Goal: Information Seeking & Learning: Learn about a topic

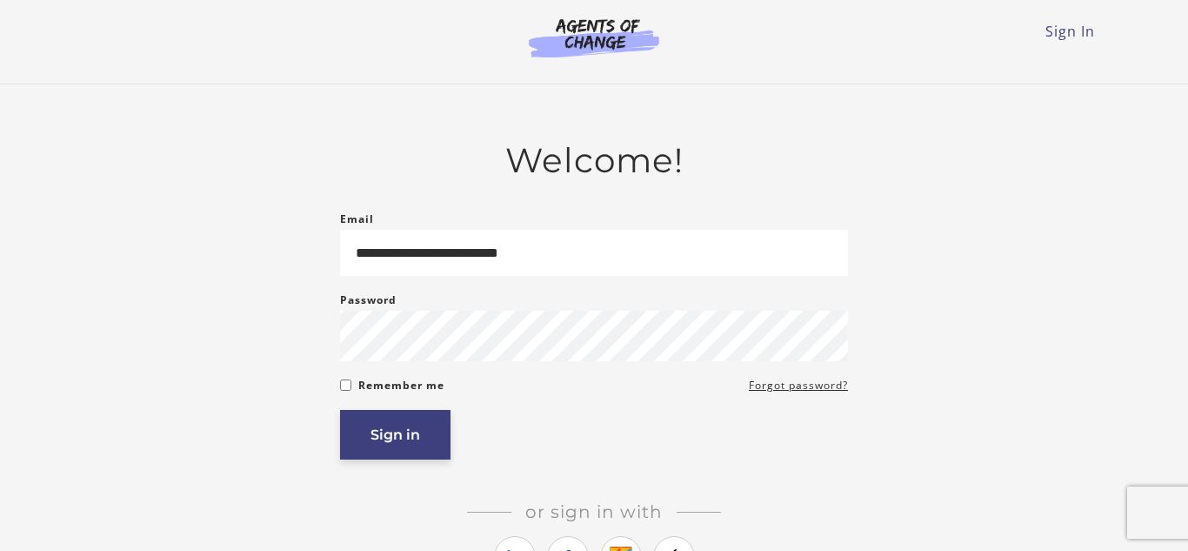
click at [422, 450] on button "Sign in" at bounding box center [395, 435] width 110 height 50
click at [423, 452] on button "Sign in" at bounding box center [395, 435] width 110 height 50
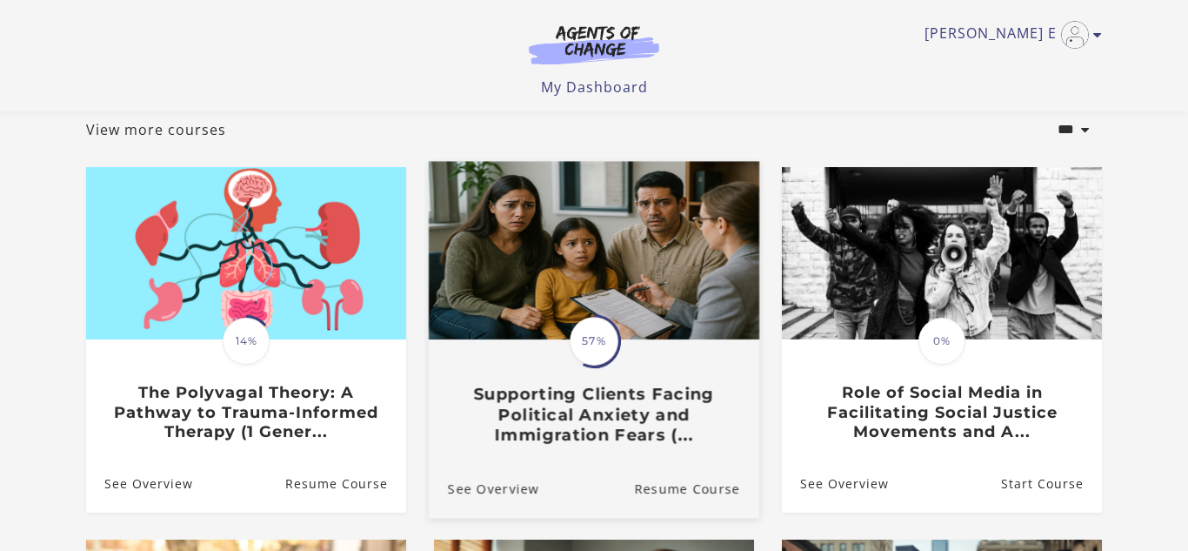
scroll to position [104, 0]
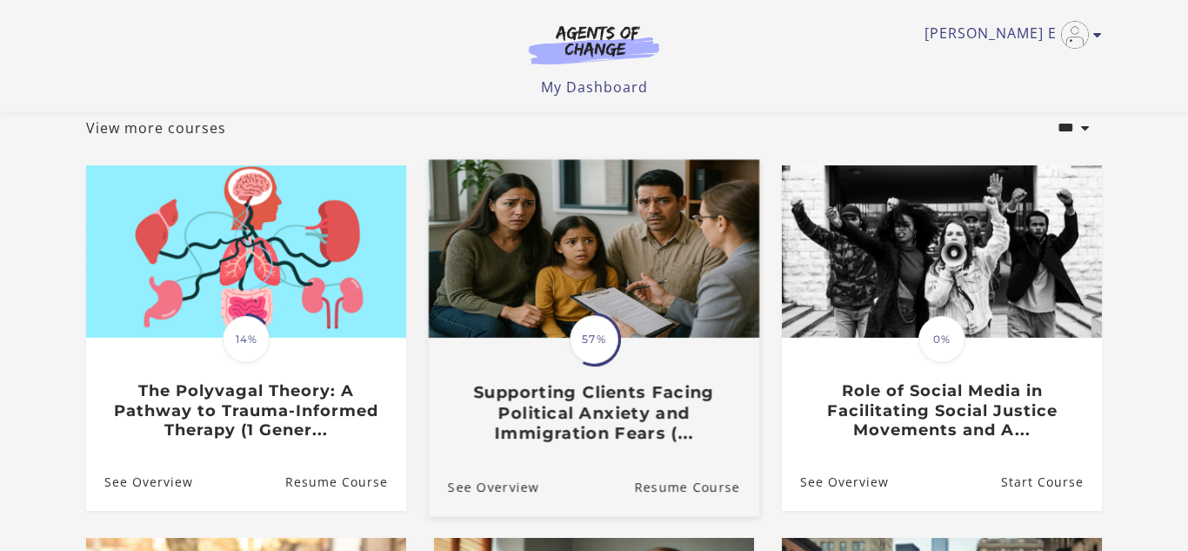
click at [633, 286] on img at bounding box center [594, 248] width 331 height 178
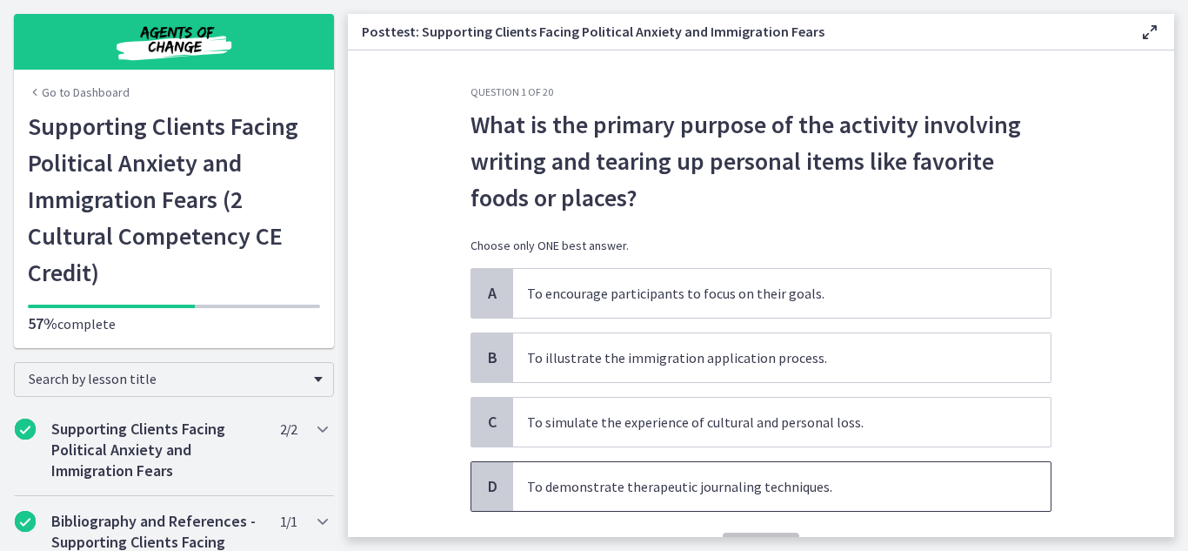
click at [666, 499] on span "To demonstrate therapeutic journaling techniques." at bounding box center [782, 486] width 538 height 49
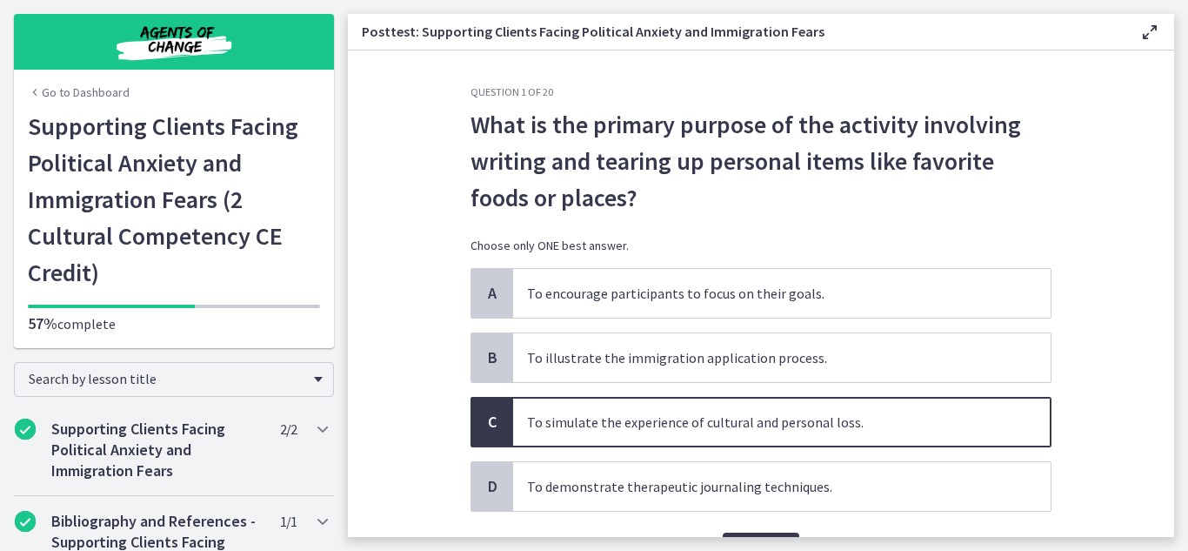
click at [1113, 371] on section "Question 1 of 20 What is the primary purpose of the activity involving writing …" at bounding box center [761, 293] width 827 height 486
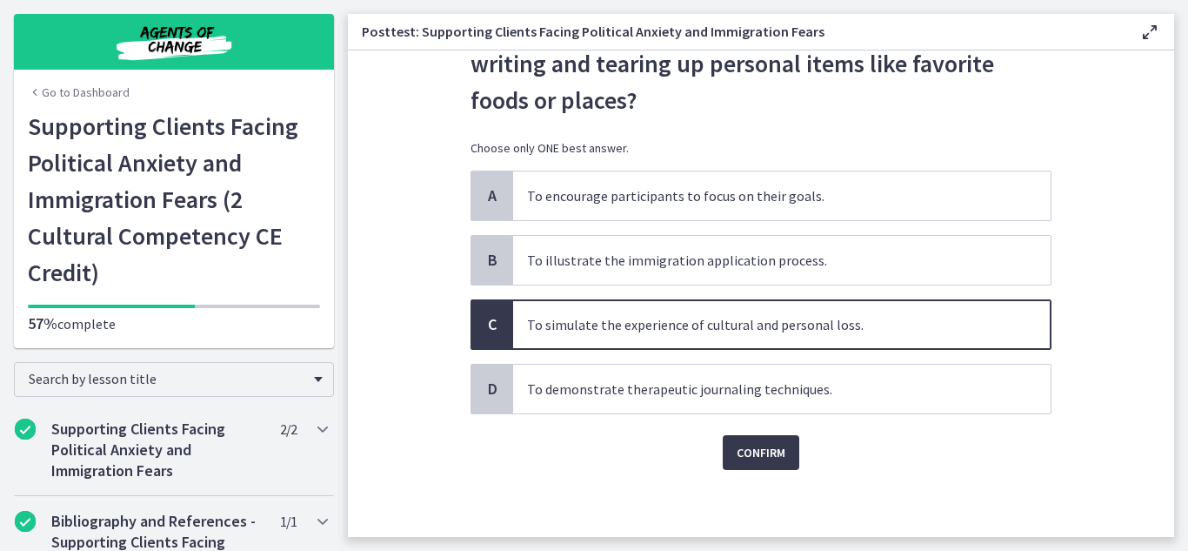
scroll to position [100, 0]
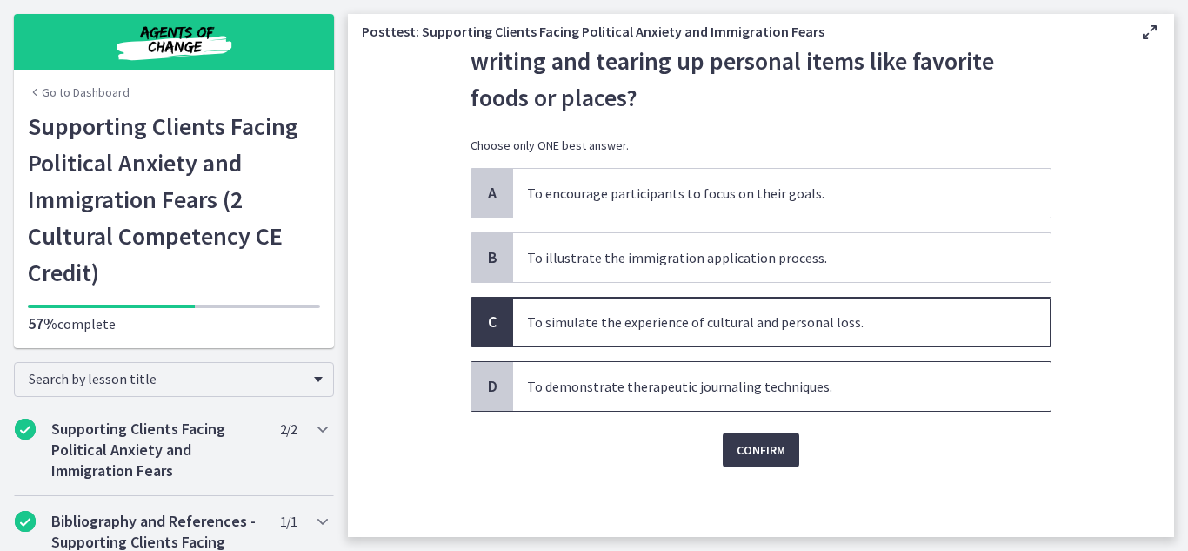
click at [1005, 367] on span "To demonstrate therapeutic journaling techniques." at bounding box center [782, 386] width 538 height 49
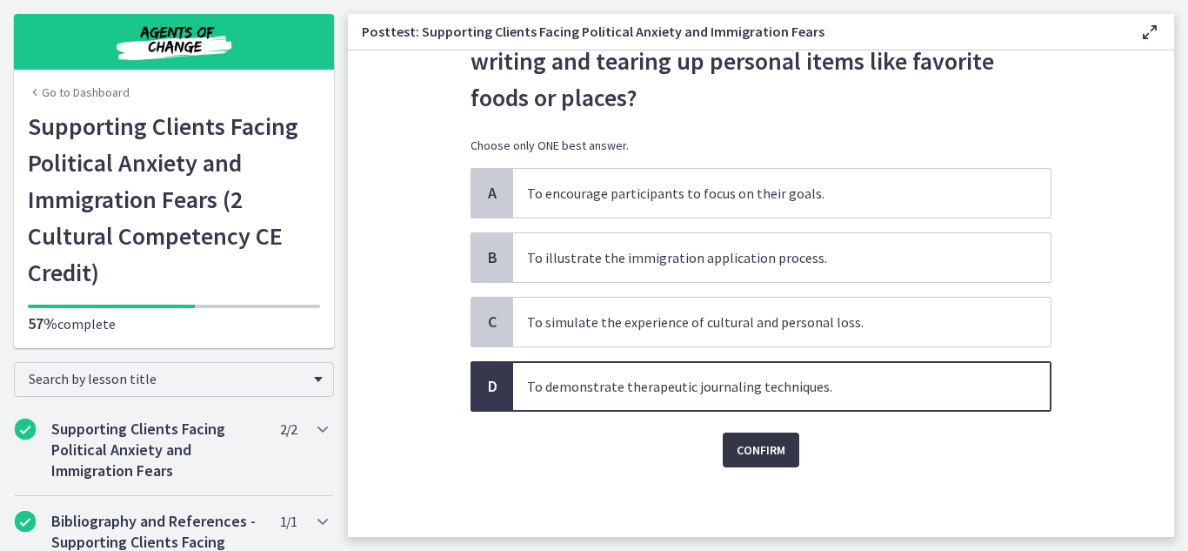
click at [742, 451] on span "Confirm" at bounding box center [761, 449] width 49 height 21
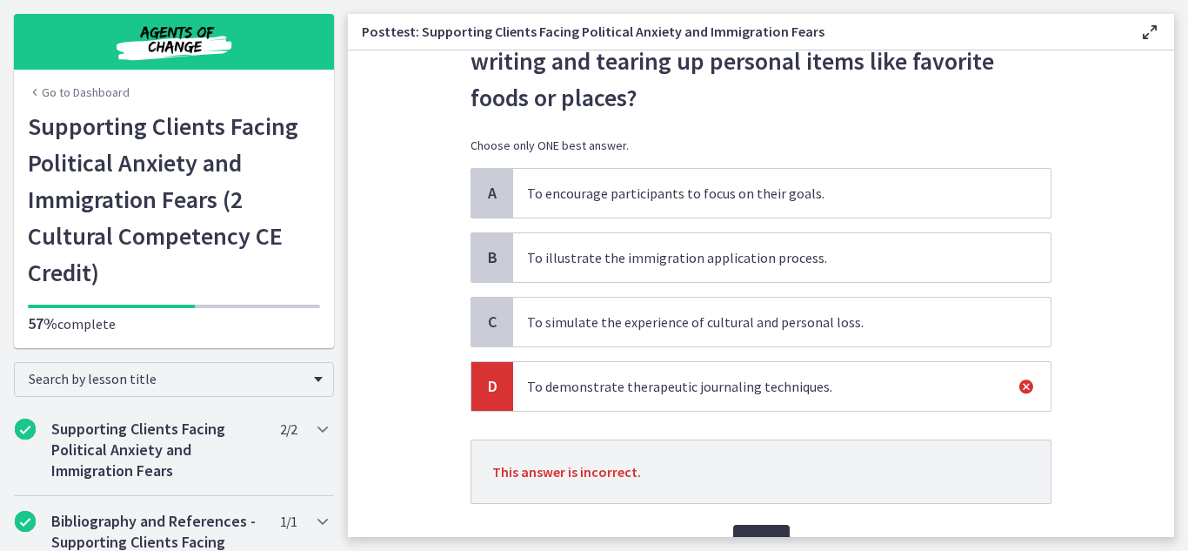
click at [765, 532] on span "Next" at bounding box center [761, 542] width 29 height 21
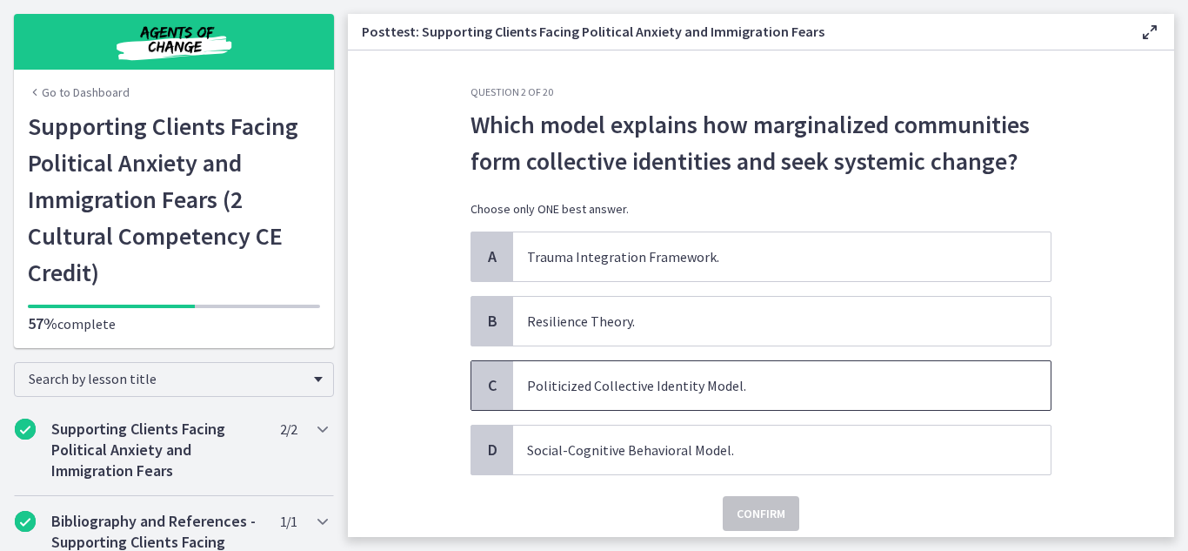
click at [793, 377] on span "Politicized Collective Identity Model." at bounding box center [782, 385] width 538 height 49
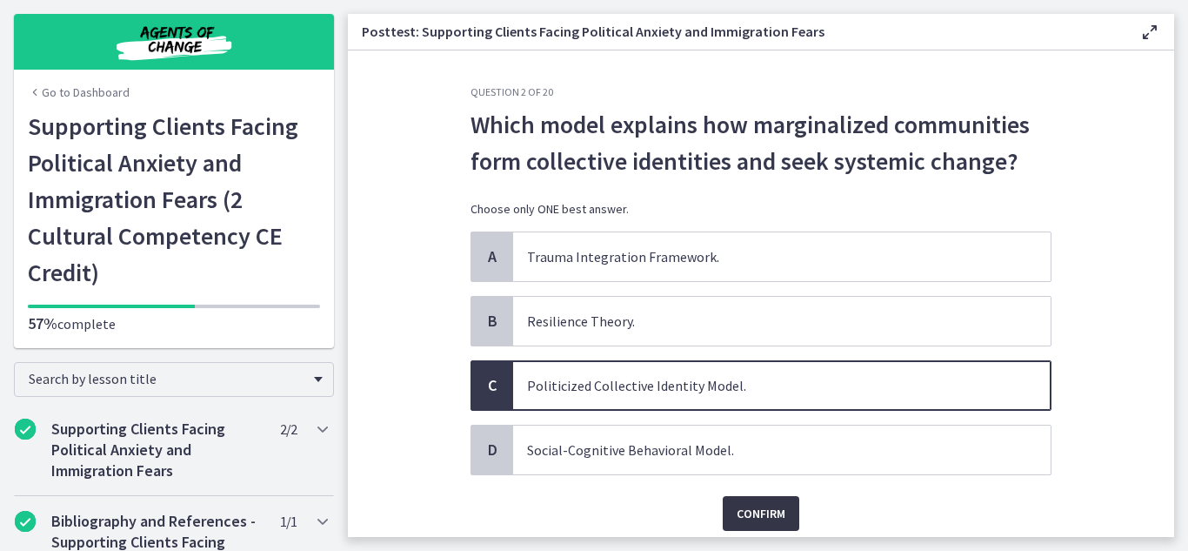
click at [788, 513] on button "Confirm" at bounding box center [761, 513] width 77 height 35
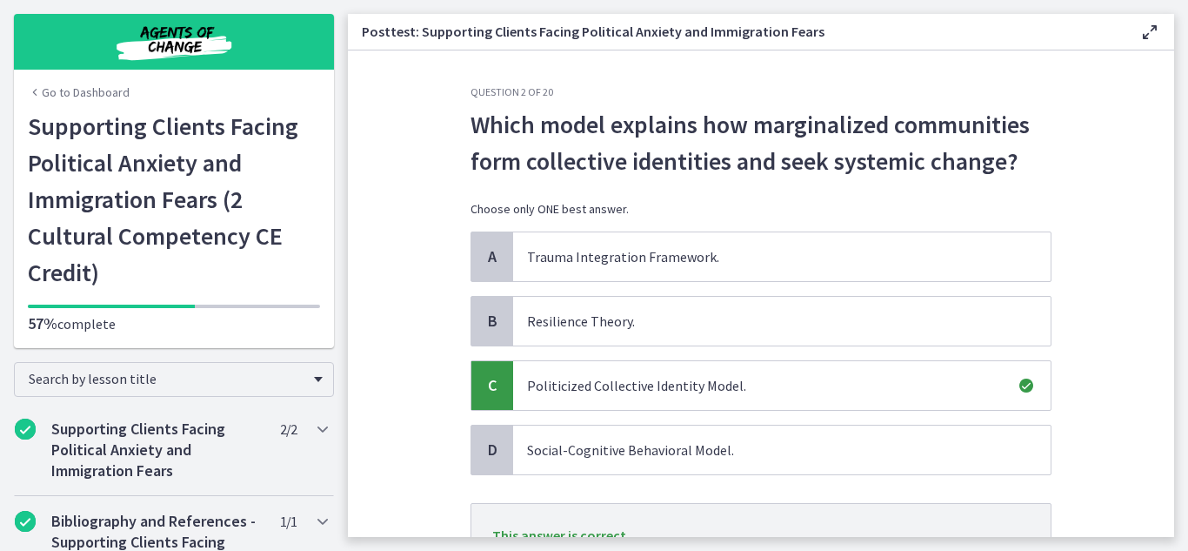
click at [1077, 455] on section "Question 2 of 20 Which model explains how marginalized communities form collect…" at bounding box center [761, 293] width 827 height 486
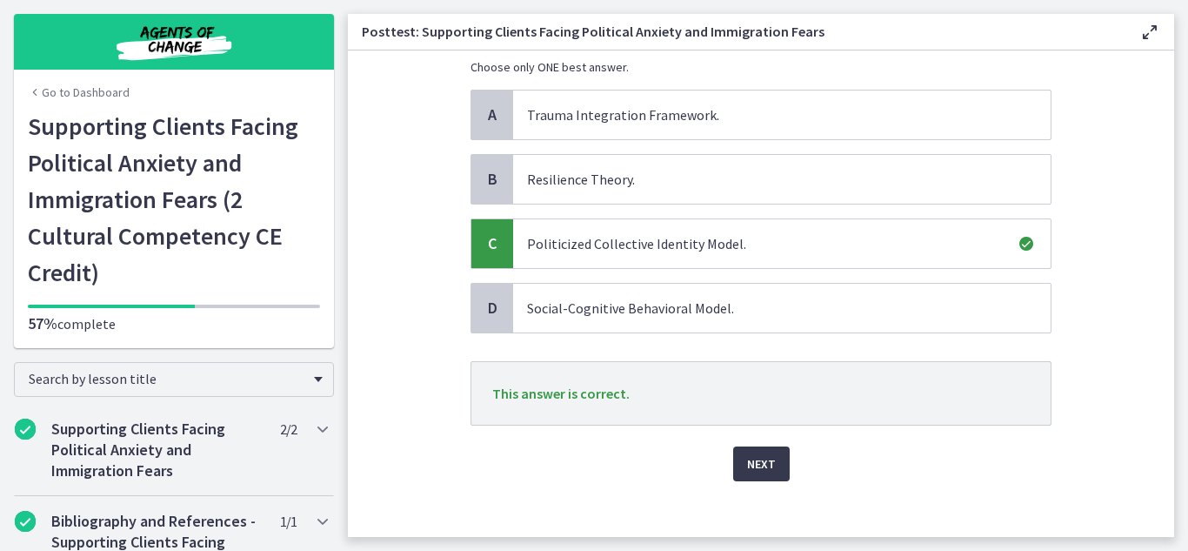
scroll to position [156, 0]
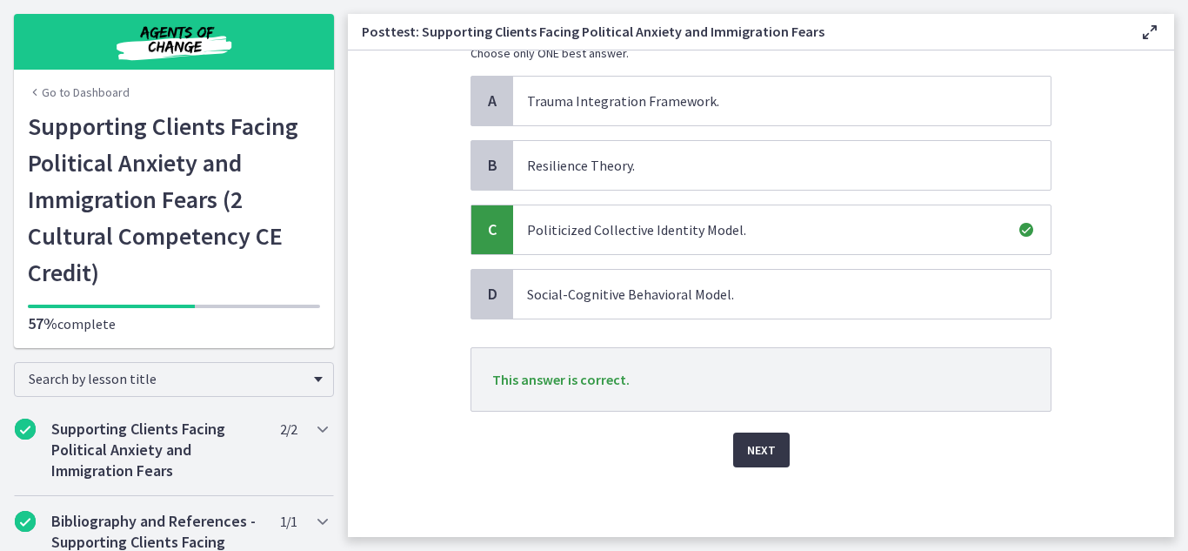
click at [760, 455] on span "Next" at bounding box center [761, 449] width 29 height 21
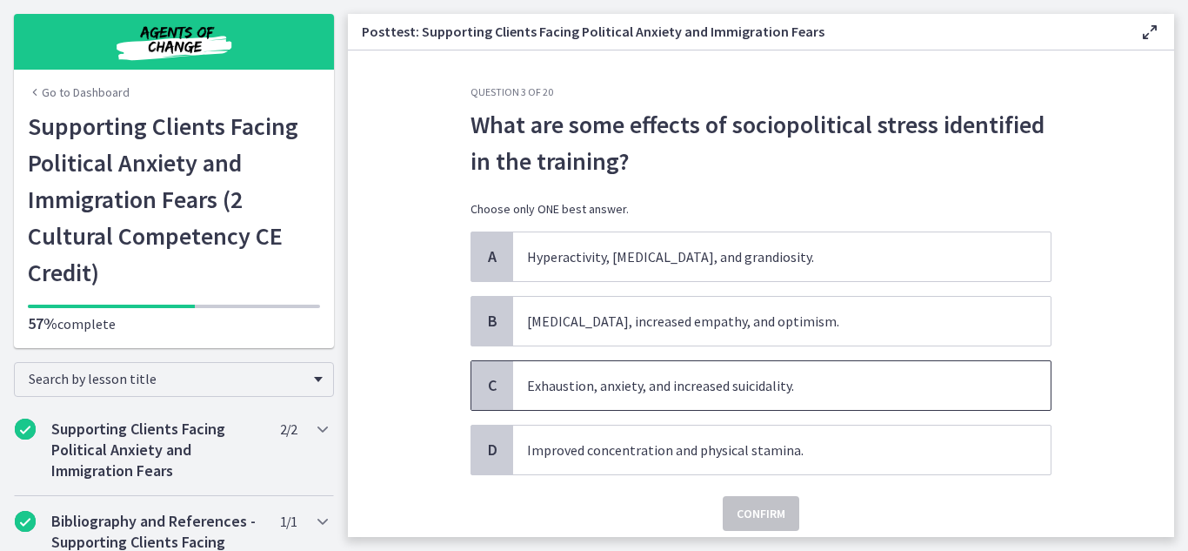
click at [704, 402] on span "Exhaustion, anxiety, and increased suicidality." at bounding box center [782, 385] width 538 height 49
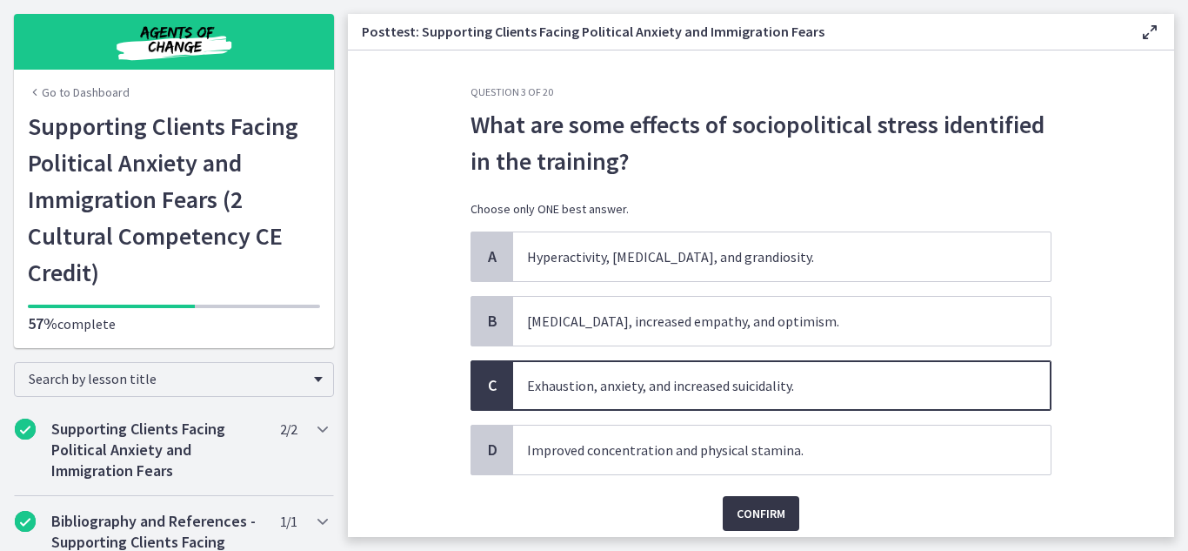
click at [753, 499] on button "Confirm" at bounding box center [761, 513] width 77 height 35
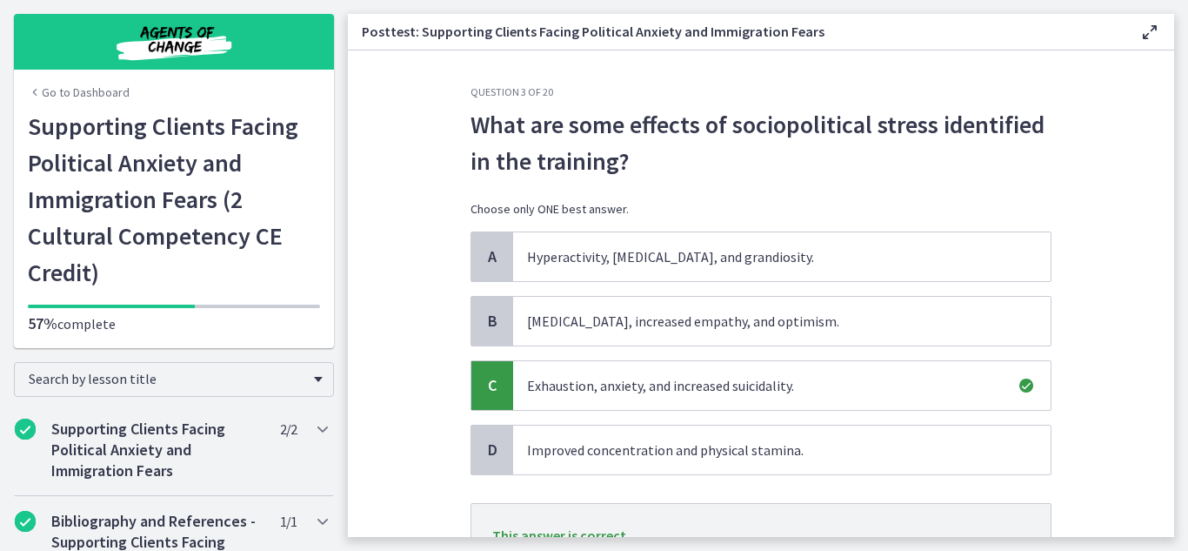
click at [1068, 446] on section "Question 3 of 20 What are some effects of sociopolitical stress identified in t…" at bounding box center [761, 293] width 827 height 486
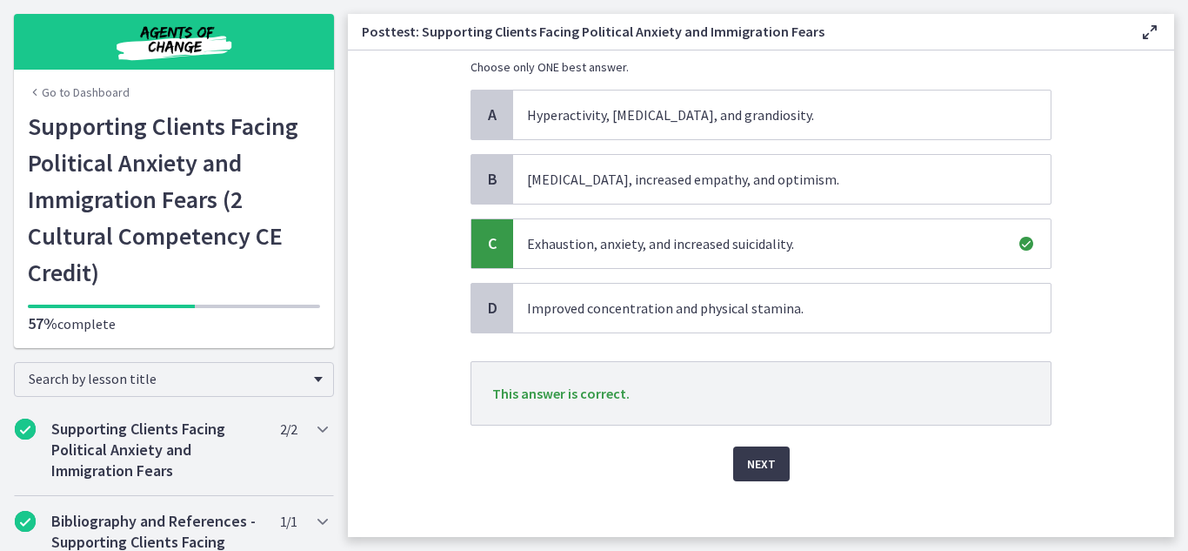
scroll to position [156, 0]
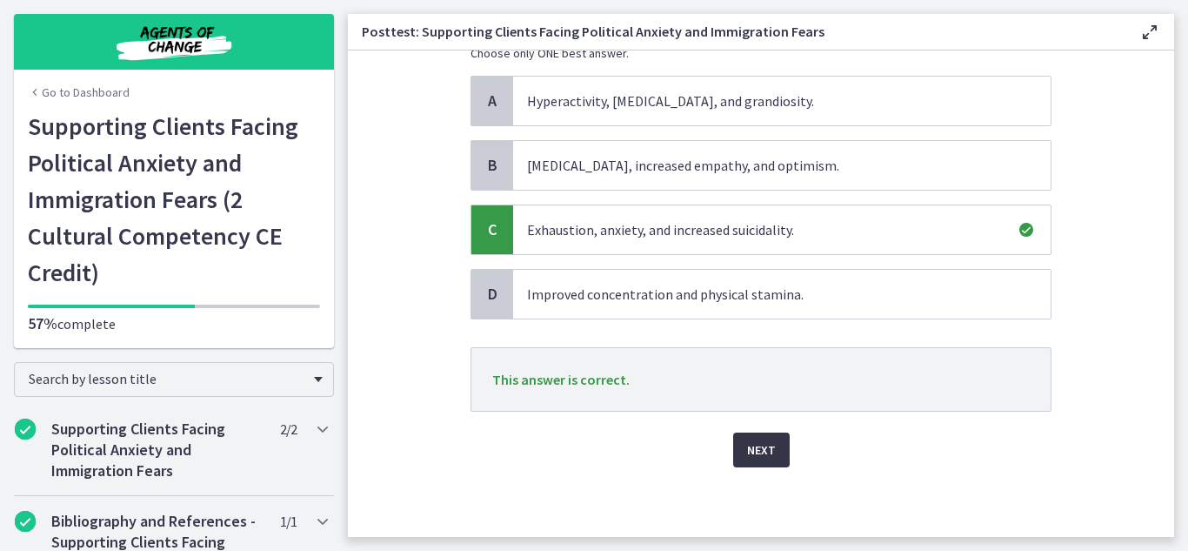
click at [744, 443] on button "Next" at bounding box center [761, 449] width 57 height 35
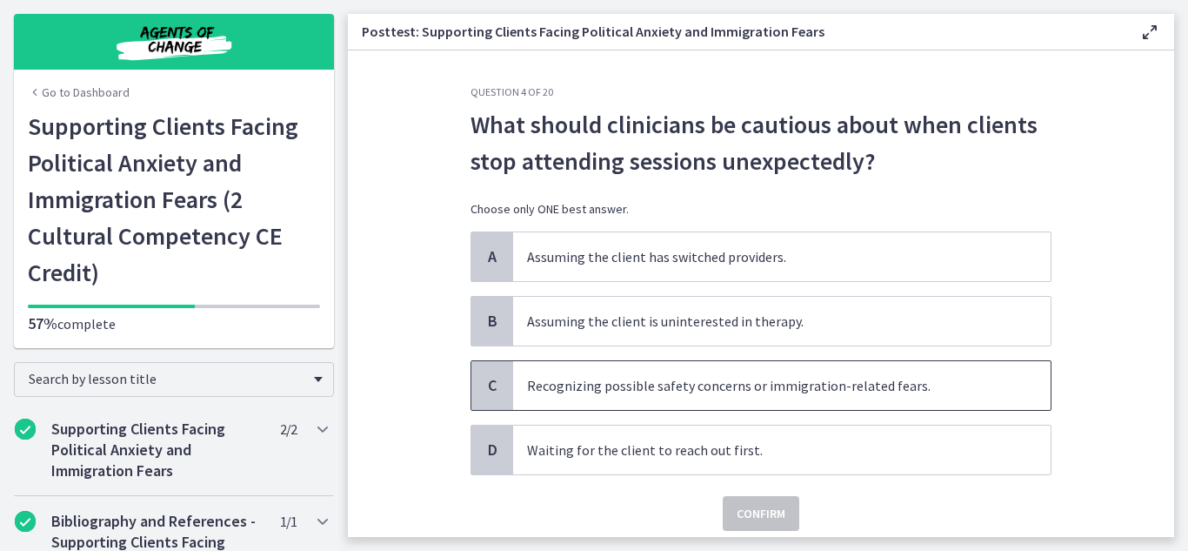
click at [673, 369] on span "Recognizing possible safety concerns or immigration-related fears." at bounding box center [782, 385] width 538 height 49
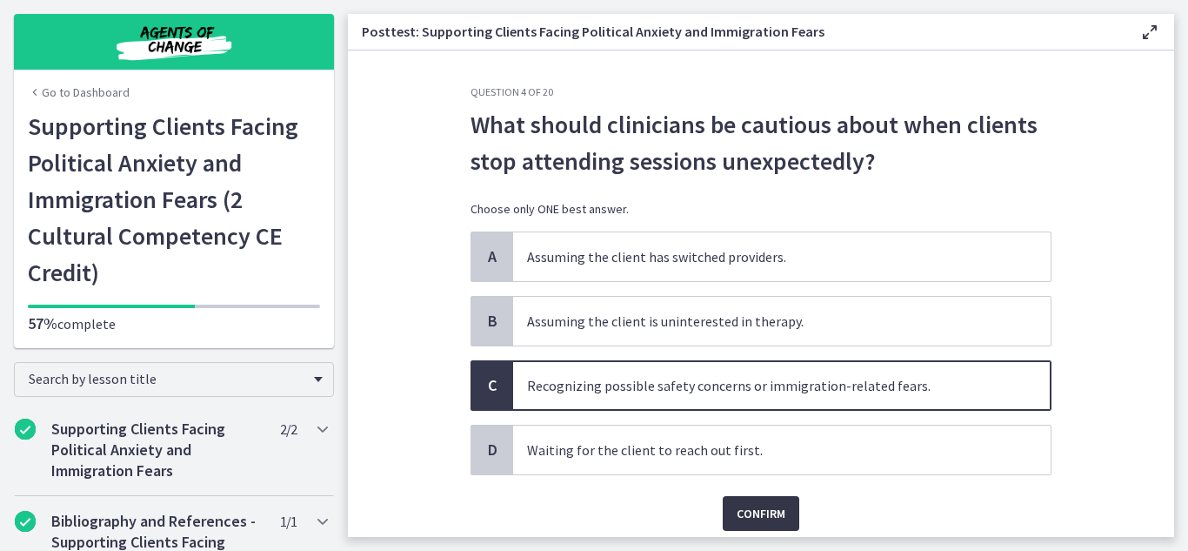
click at [745, 504] on span "Confirm" at bounding box center [761, 513] width 49 height 21
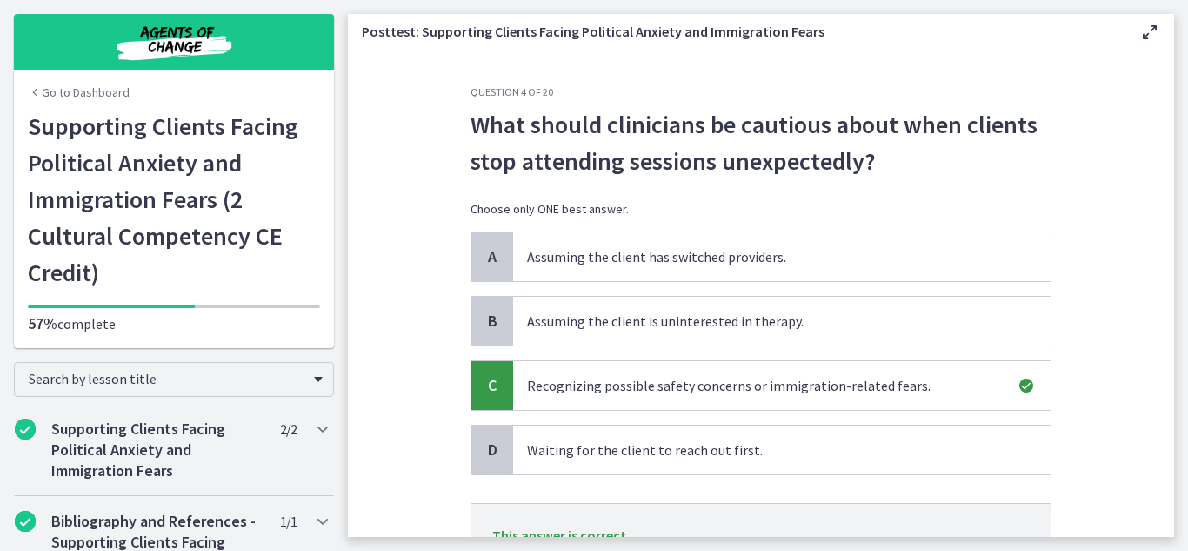
click at [1095, 377] on section "Question 4 of 20 What should clinicians be cautious about when clients stop att…" at bounding box center [761, 293] width 827 height 486
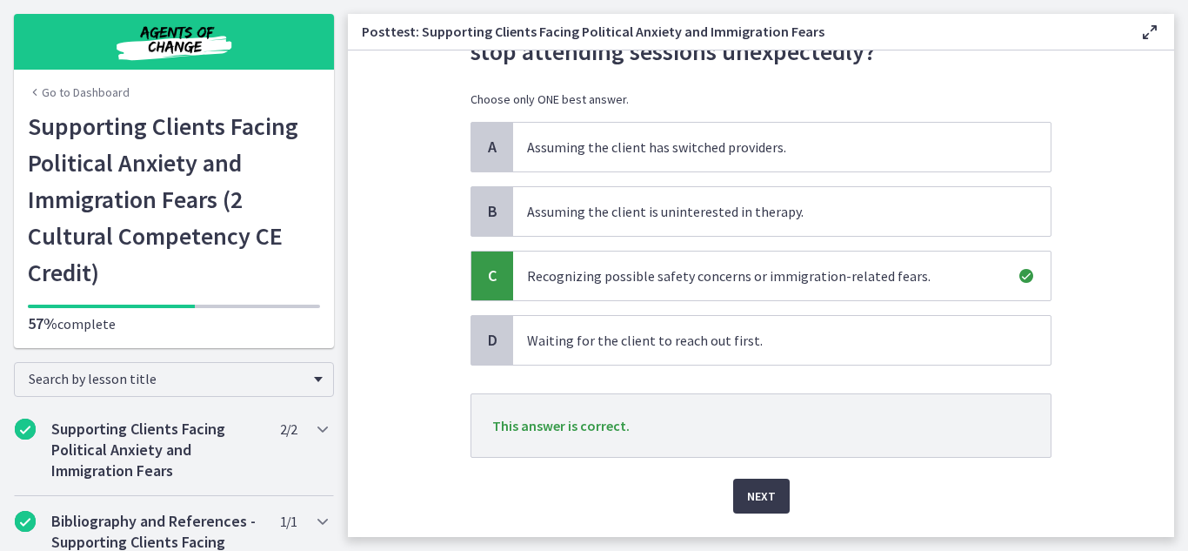
scroll to position [156, 0]
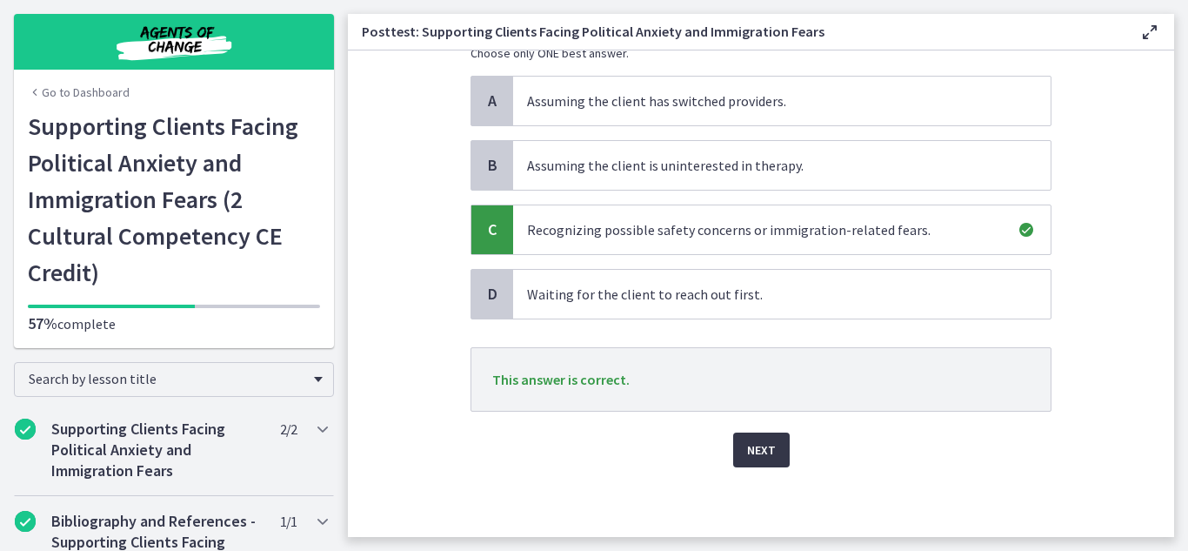
click at [760, 452] on span "Next" at bounding box center [761, 449] width 29 height 21
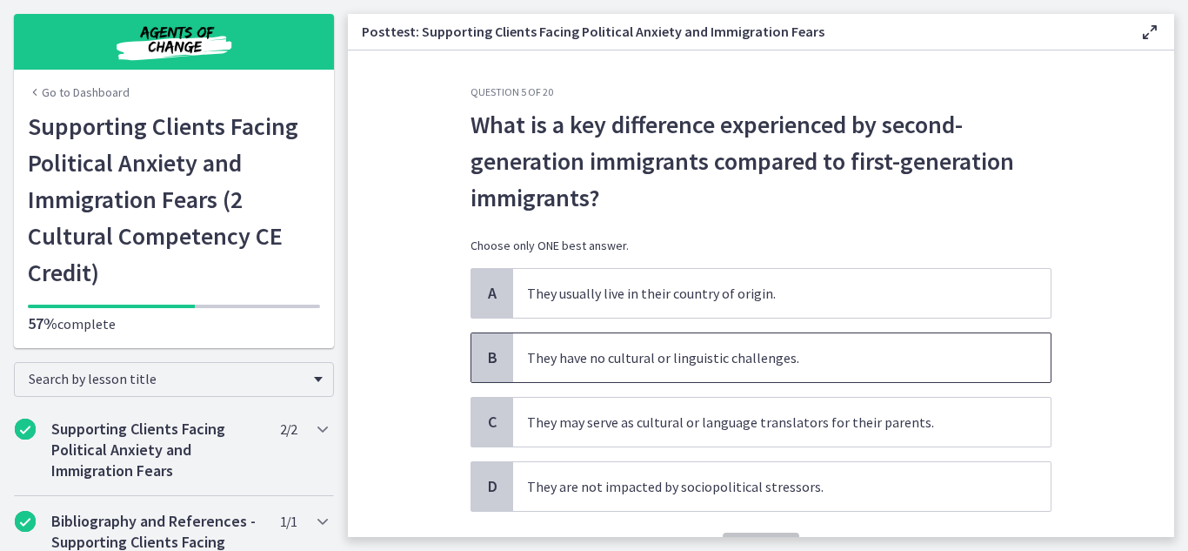
click at [760, 346] on span "They have no cultural or linguistic challenges." at bounding box center [782, 357] width 538 height 49
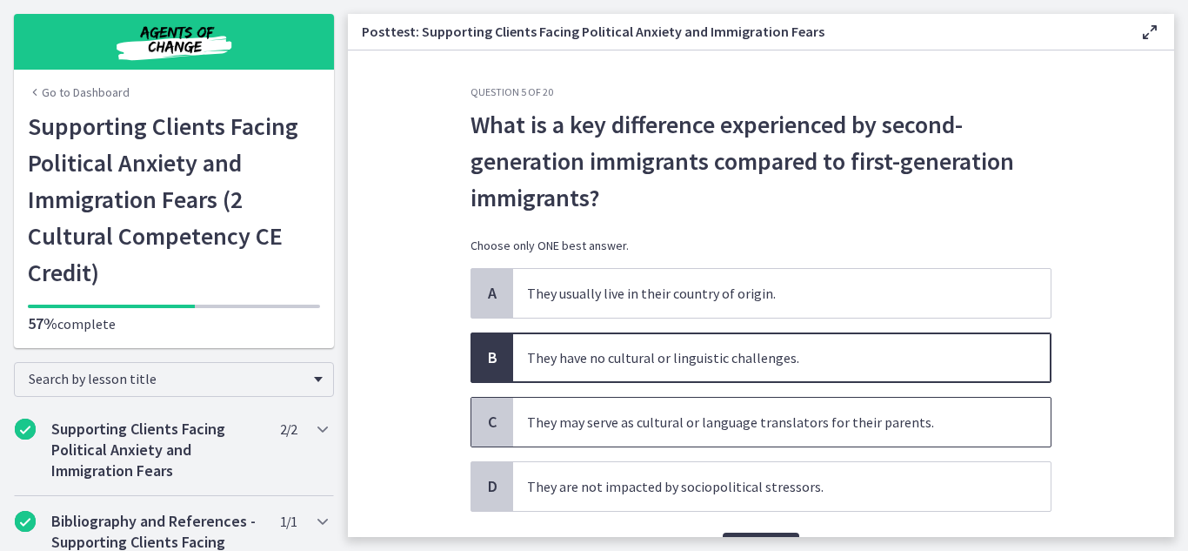
click at [750, 401] on span "They may serve as cultural or language translators for their parents." at bounding box center [782, 422] width 538 height 49
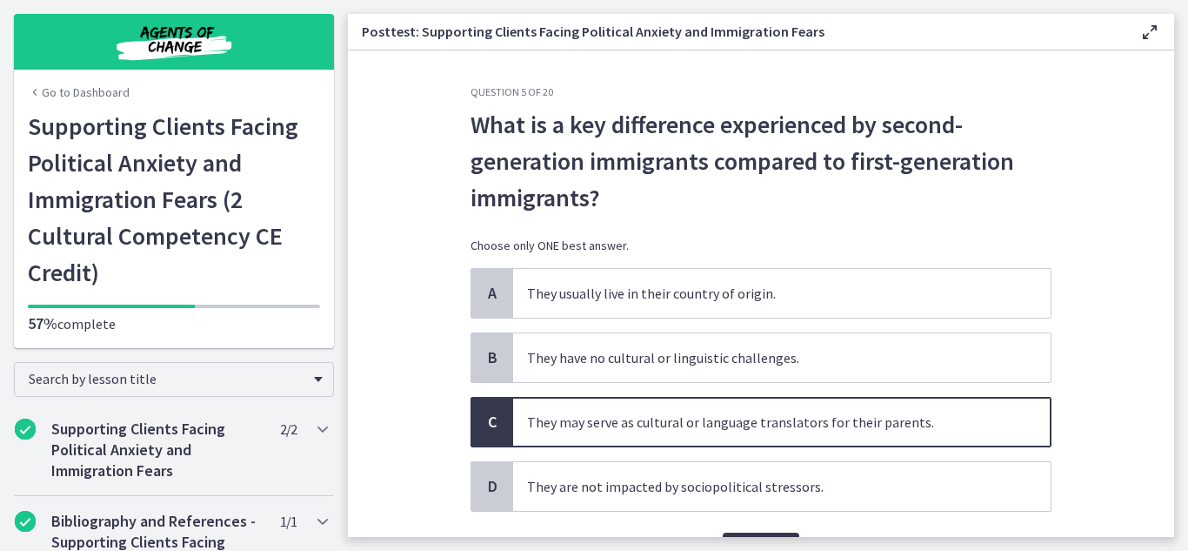
click at [1092, 452] on section "Question 5 of 20 What is a key difference experienced by second-generation immi…" at bounding box center [761, 293] width 827 height 486
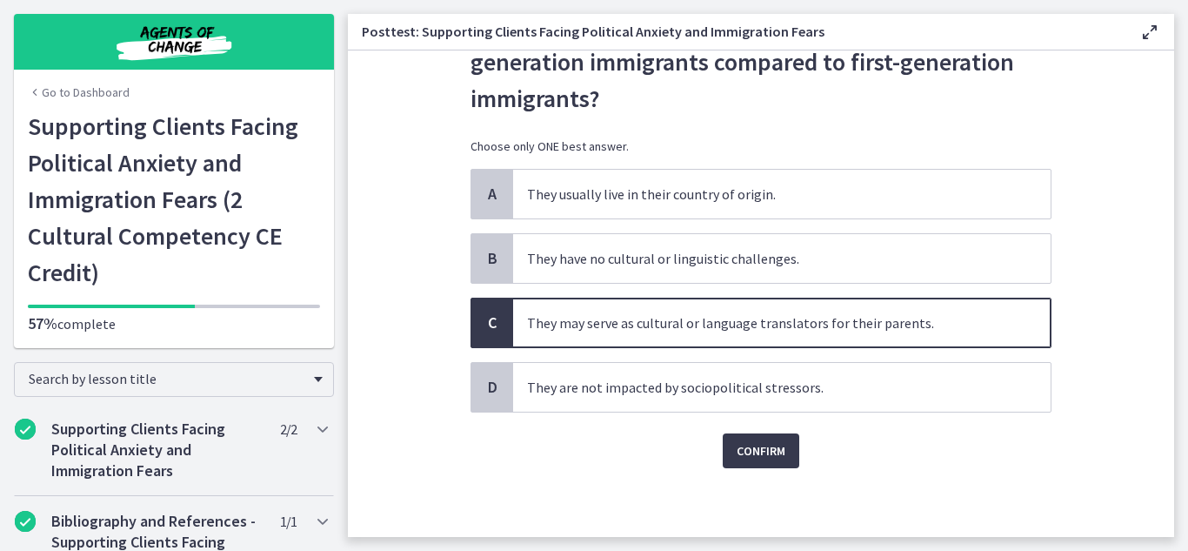
scroll to position [100, 0]
click at [766, 447] on span "Confirm" at bounding box center [761, 449] width 49 height 21
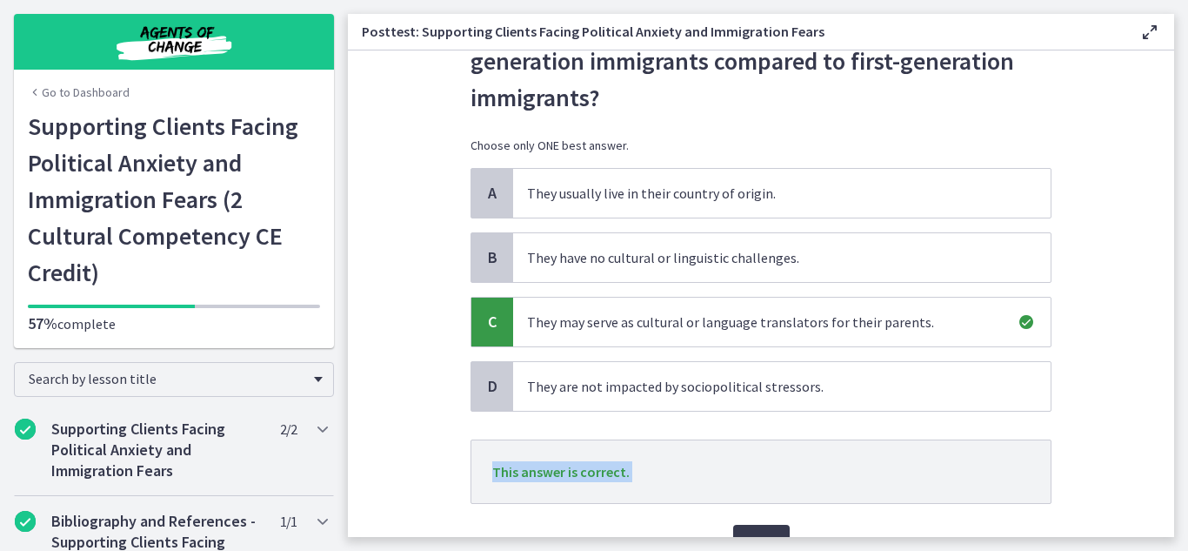
click at [1112, 434] on section "Question 5 of 20 What is a key difference experienced by second-generation immi…" at bounding box center [761, 293] width 827 height 486
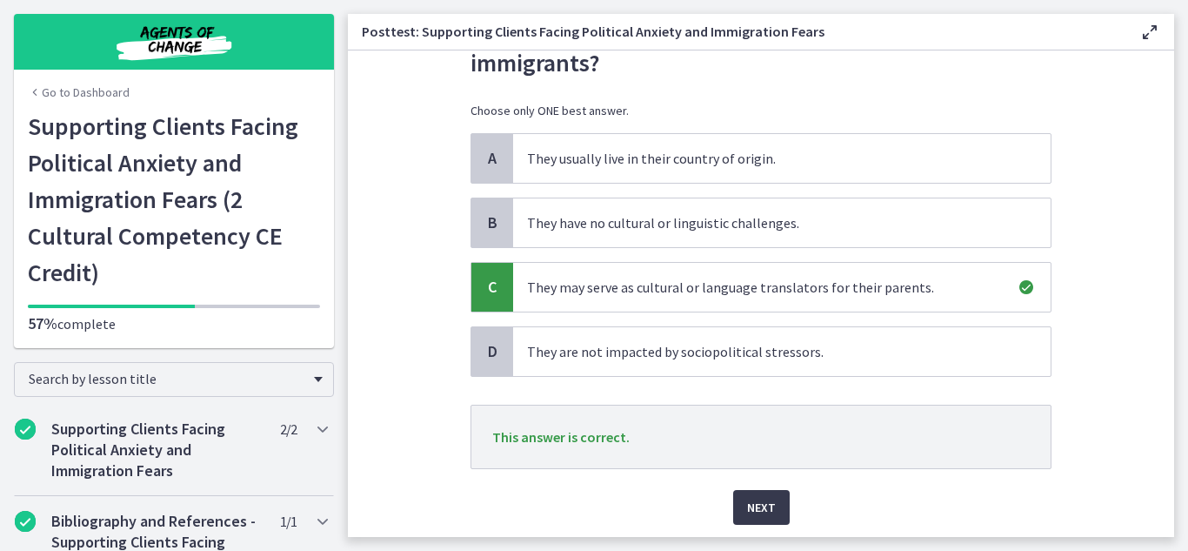
scroll to position [170, 0]
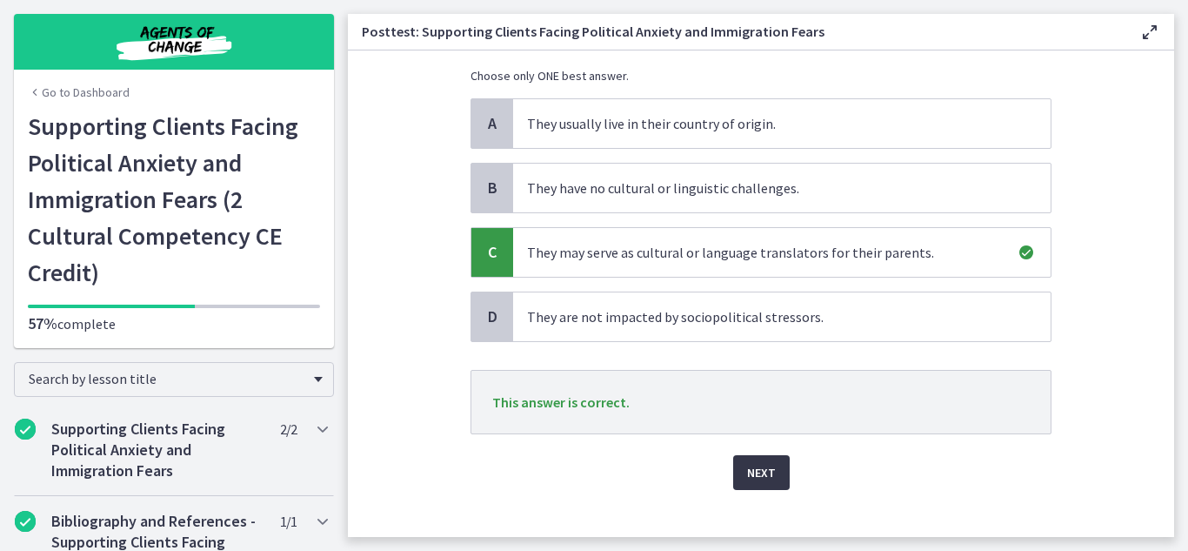
click at [750, 485] on button "Next" at bounding box center [761, 472] width 57 height 35
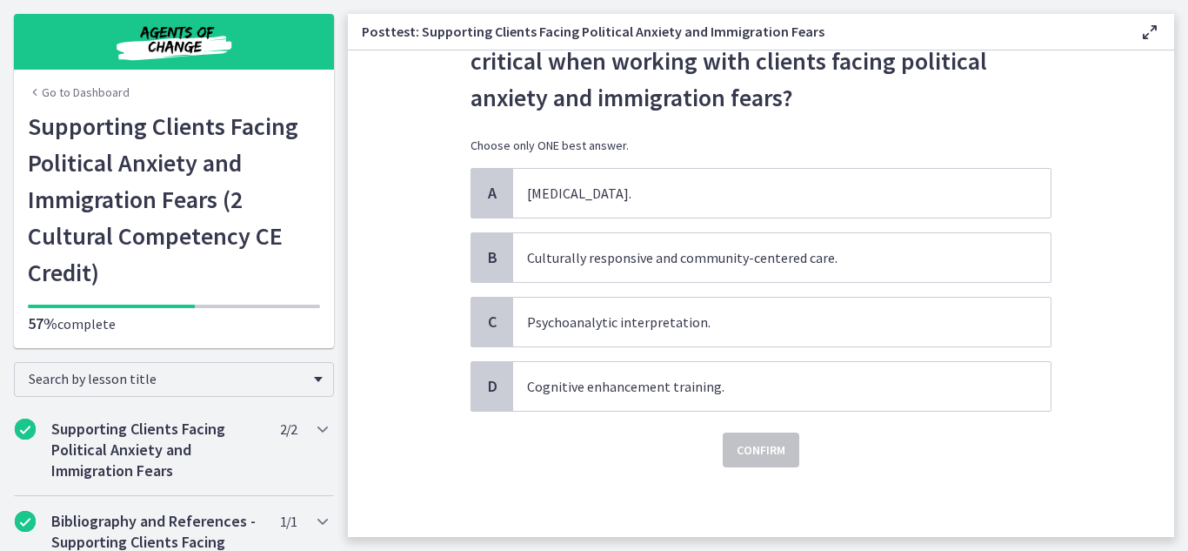
scroll to position [0, 0]
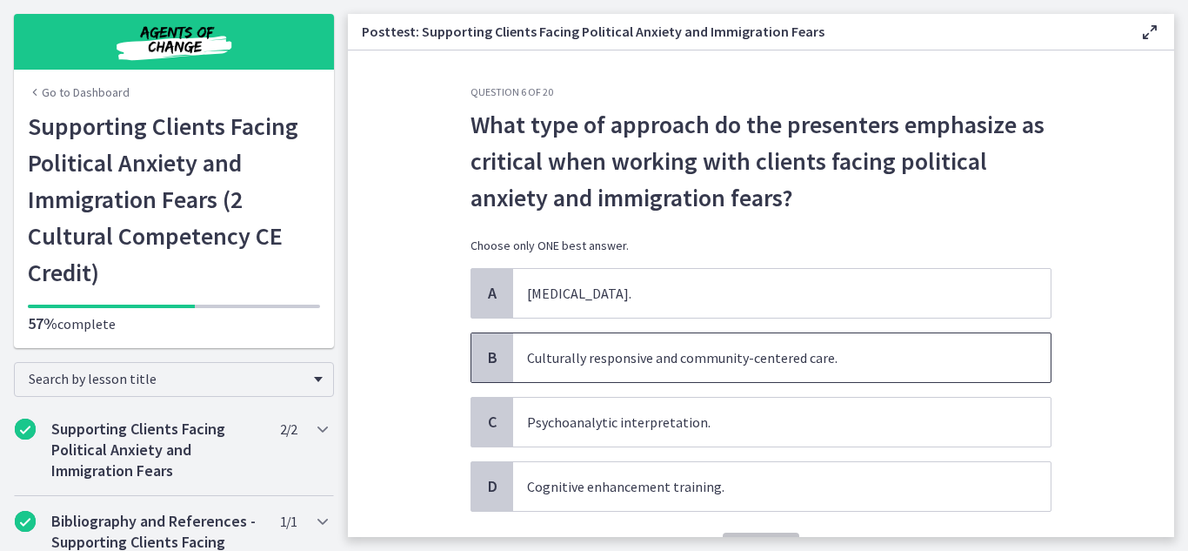
click at [787, 370] on span "Culturally responsive and community-centered care." at bounding box center [782, 357] width 538 height 49
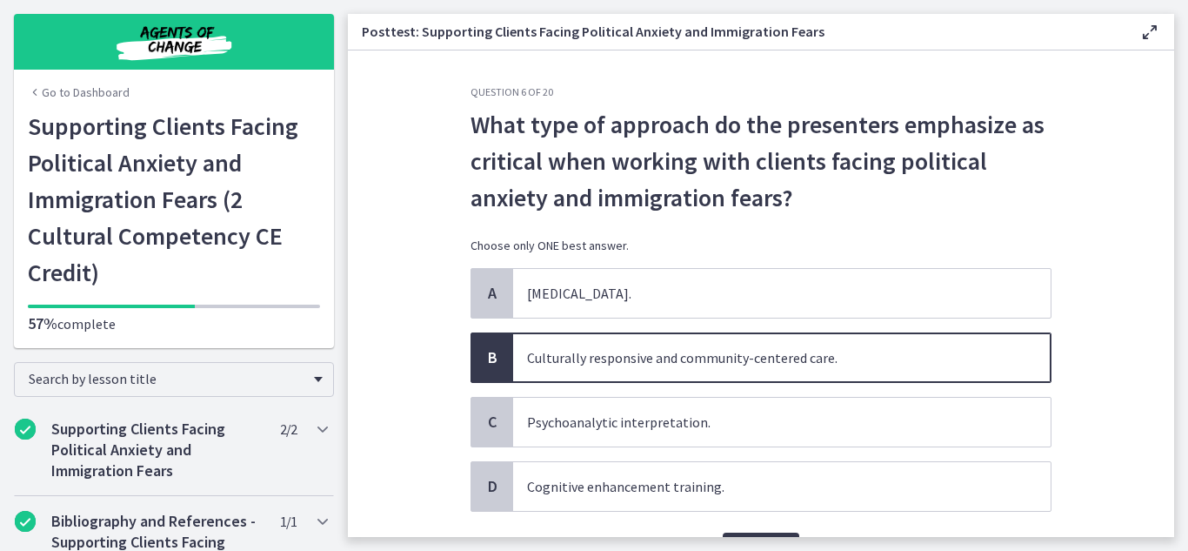
click at [1065, 398] on div "Question 6 of 20 What type of approach do the presenters emphasize as critical …" at bounding box center [761, 311] width 609 height 452
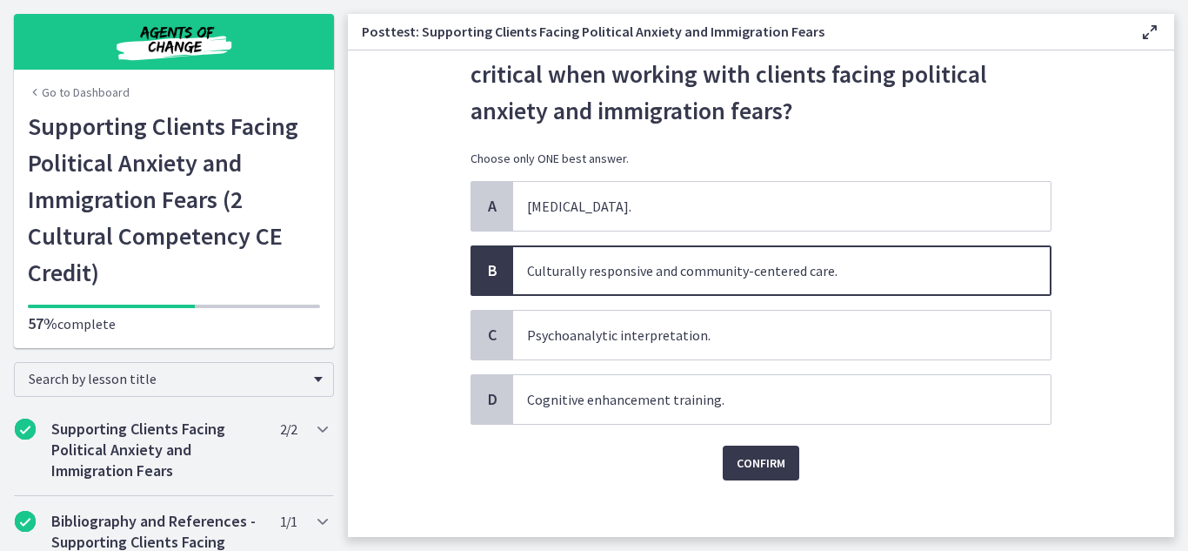
scroll to position [100, 0]
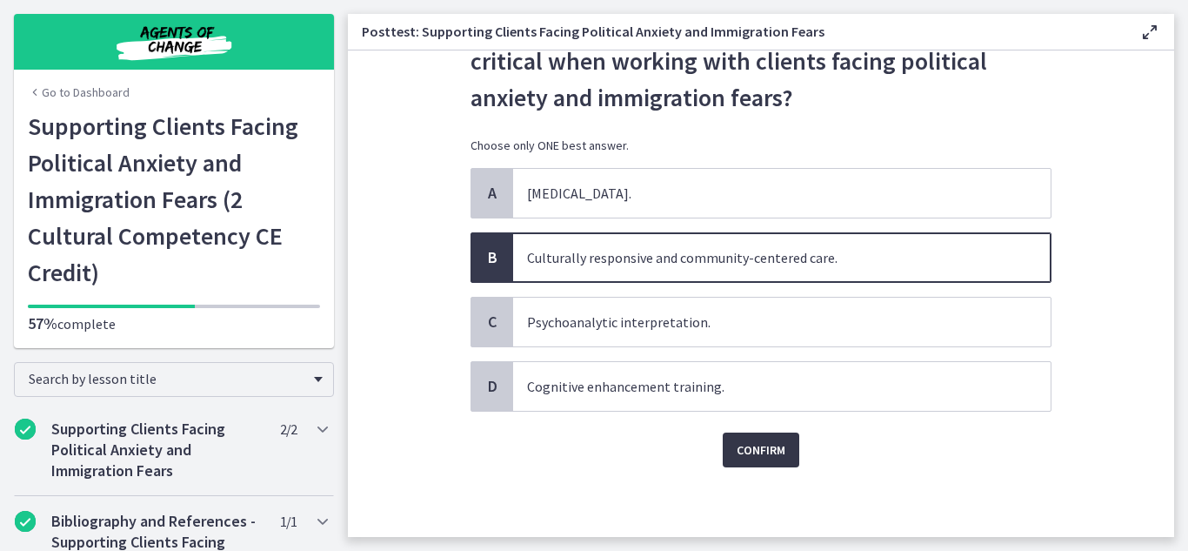
click at [768, 455] on span "Confirm" at bounding box center [761, 449] width 49 height 21
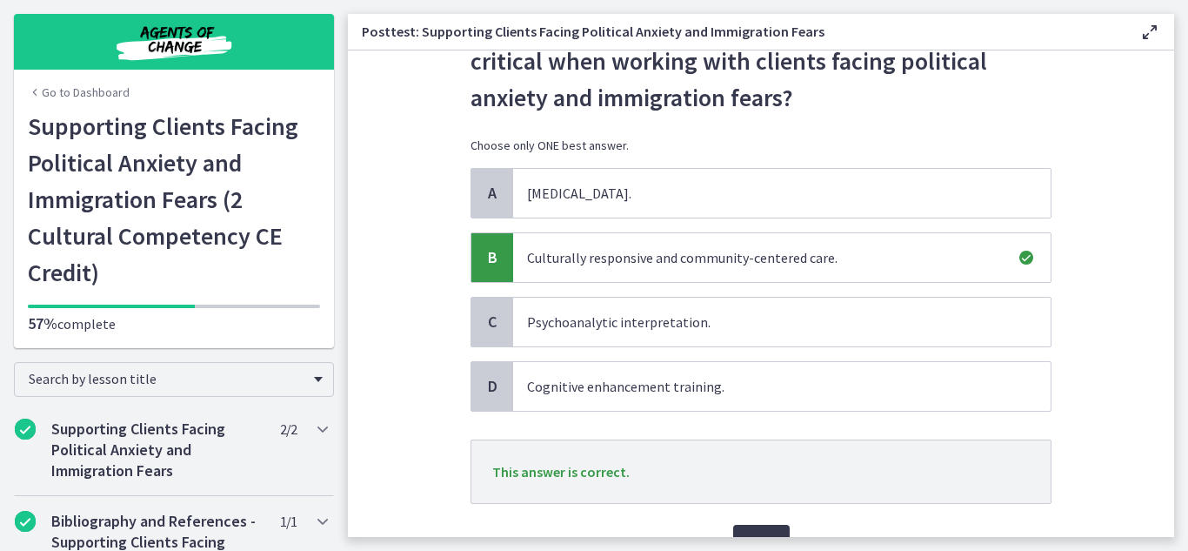
click at [1098, 469] on section "Question 6 of 20 What type of approach do the presenters emphasize as critical …" at bounding box center [761, 293] width 827 height 486
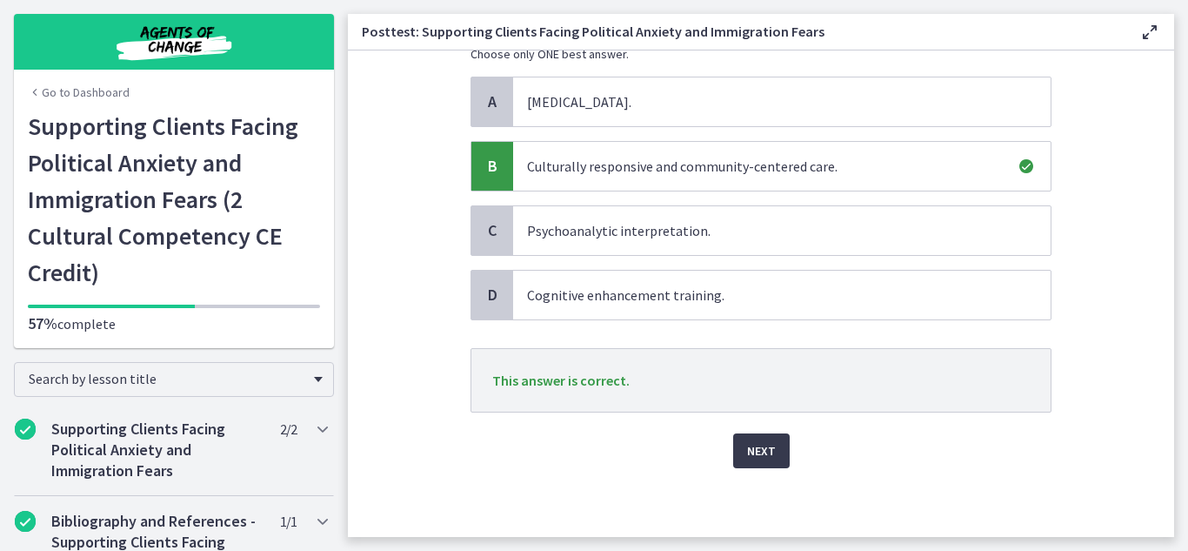
scroll to position [192, 0]
click at [759, 449] on span "Next" at bounding box center [761, 449] width 29 height 21
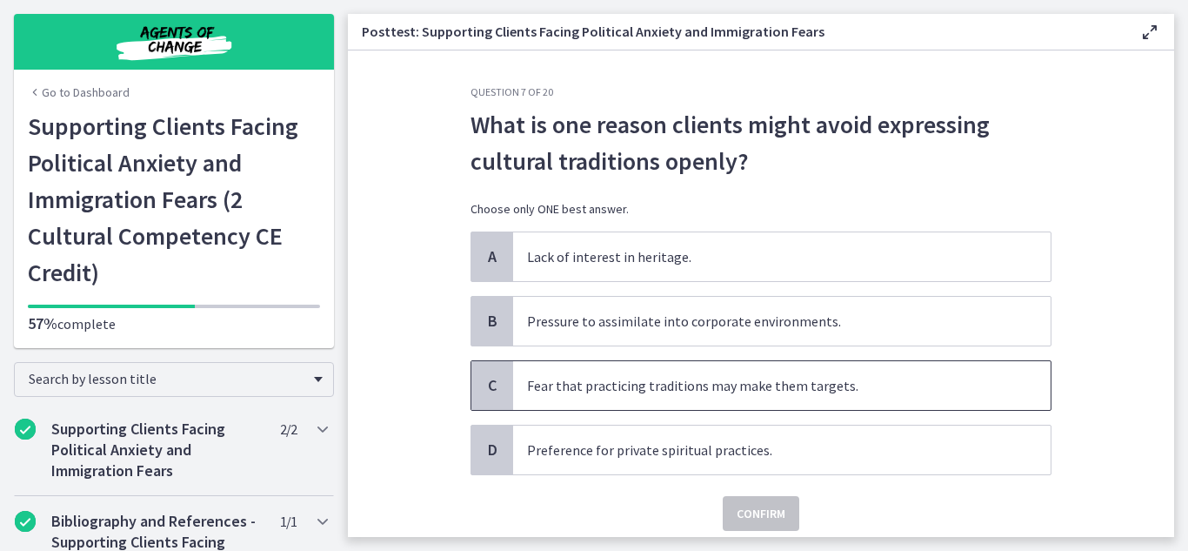
click at [773, 400] on span "Fear that practicing traditions may make them targets." at bounding box center [782, 385] width 538 height 49
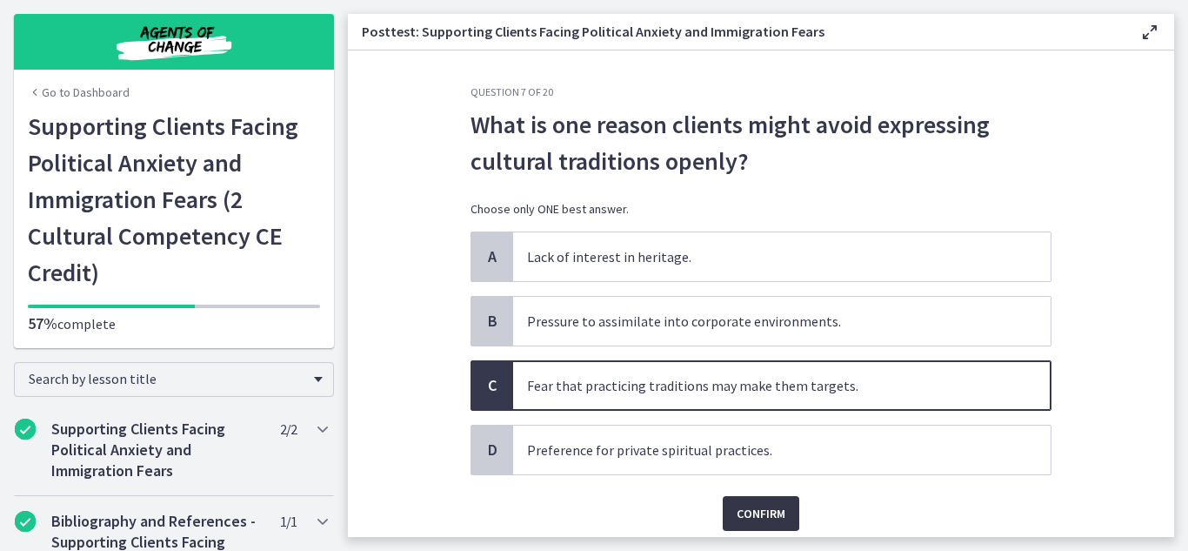
click at [772, 507] on span "Confirm" at bounding box center [761, 513] width 49 height 21
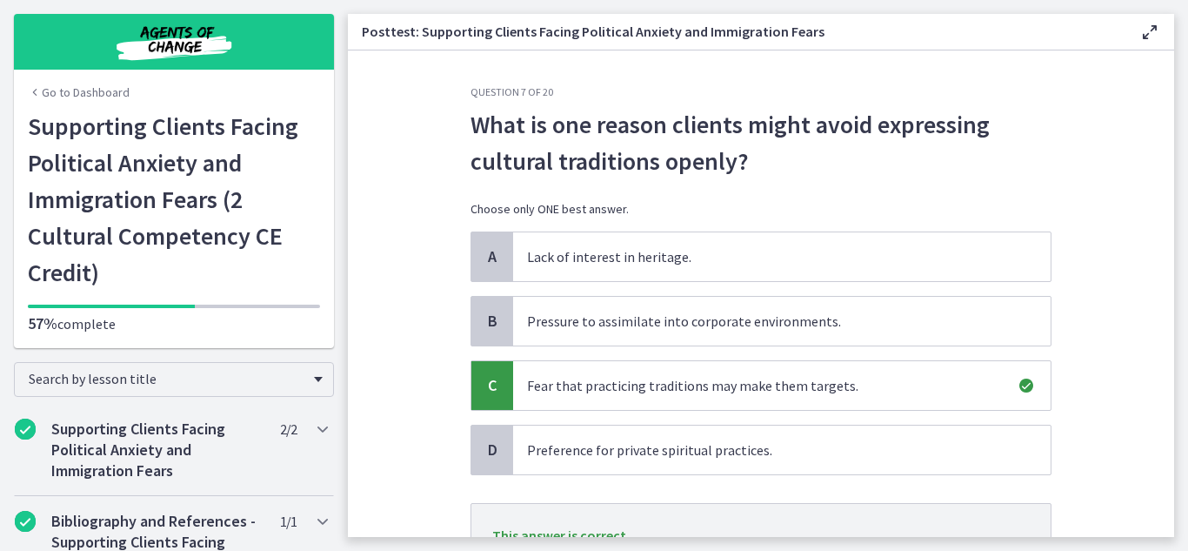
click at [1074, 387] on section "Question 7 of 20 What is one reason clients might avoid expressing cultural tra…" at bounding box center [761, 293] width 827 height 486
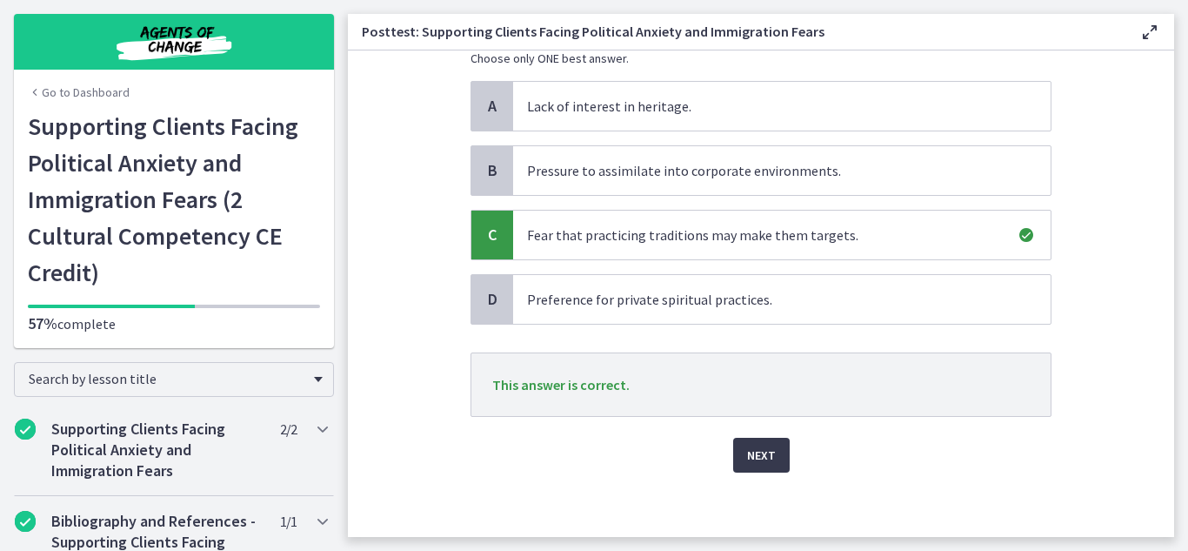
scroll to position [156, 0]
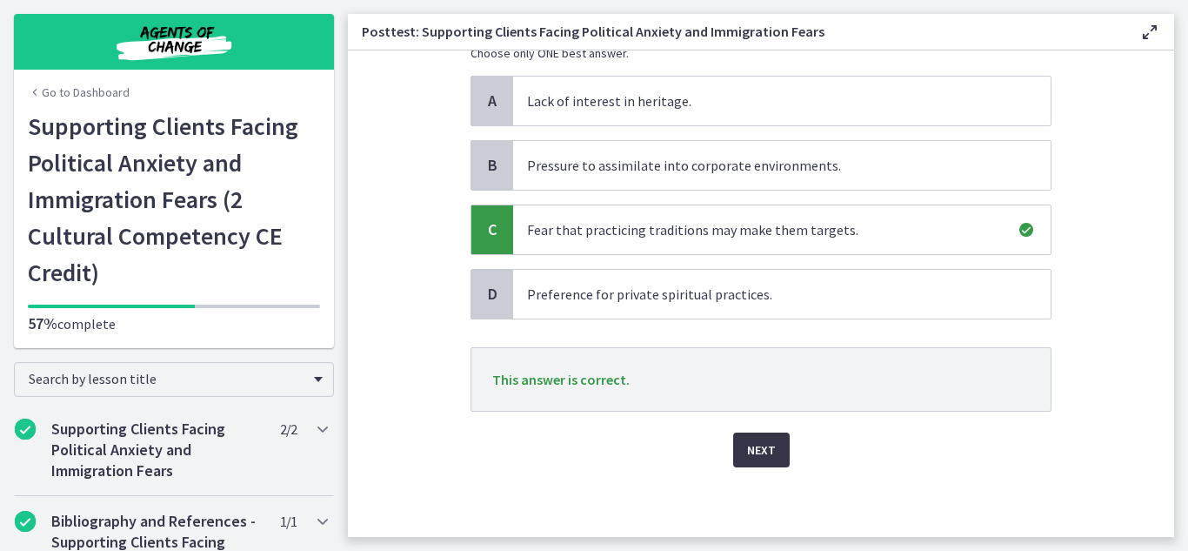
click at [773, 457] on span "Next" at bounding box center [761, 449] width 29 height 21
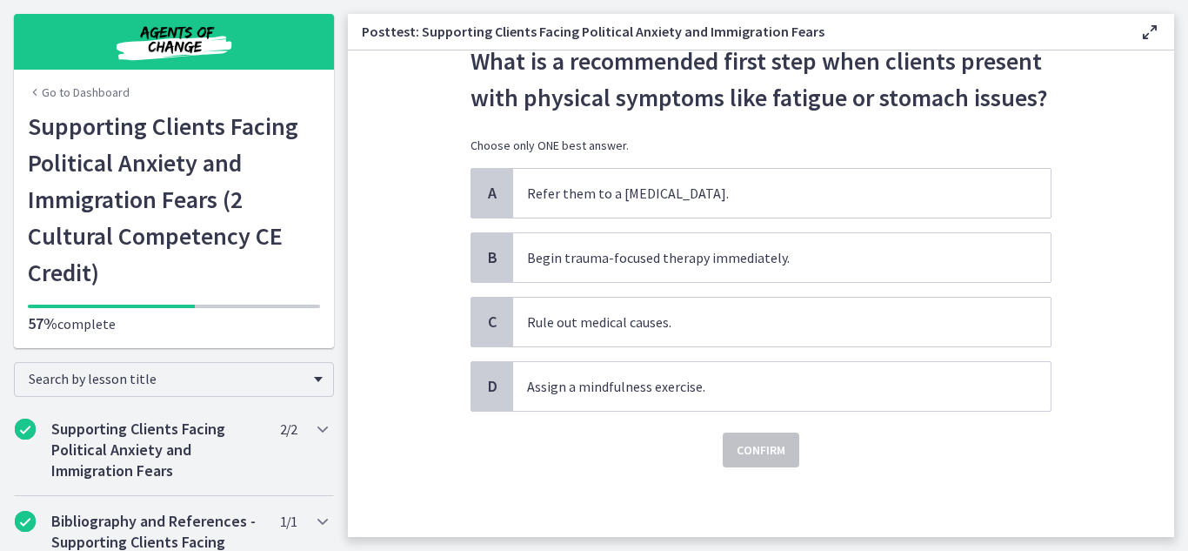
scroll to position [0, 0]
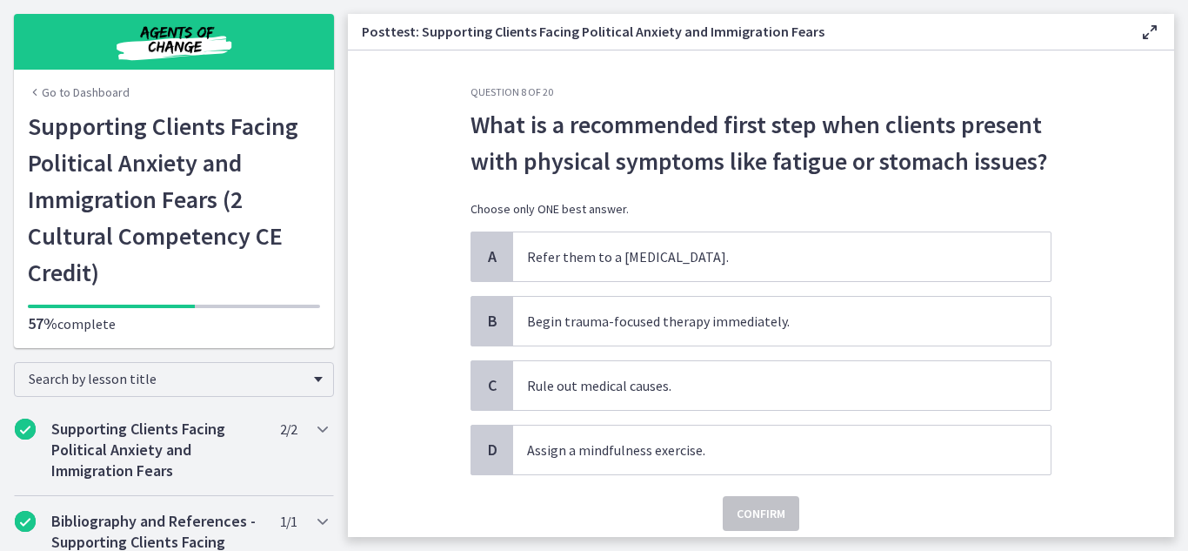
click at [767, 413] on div "A Refer them to a psychiatrist. B Begin trauma-focused therapy immediately. C R…" at bounding box center [761, 353] width 581 height 244
click at [760, 408] on span "Rule out medical causes." at bounding box center [782, 385] width 538 height 49
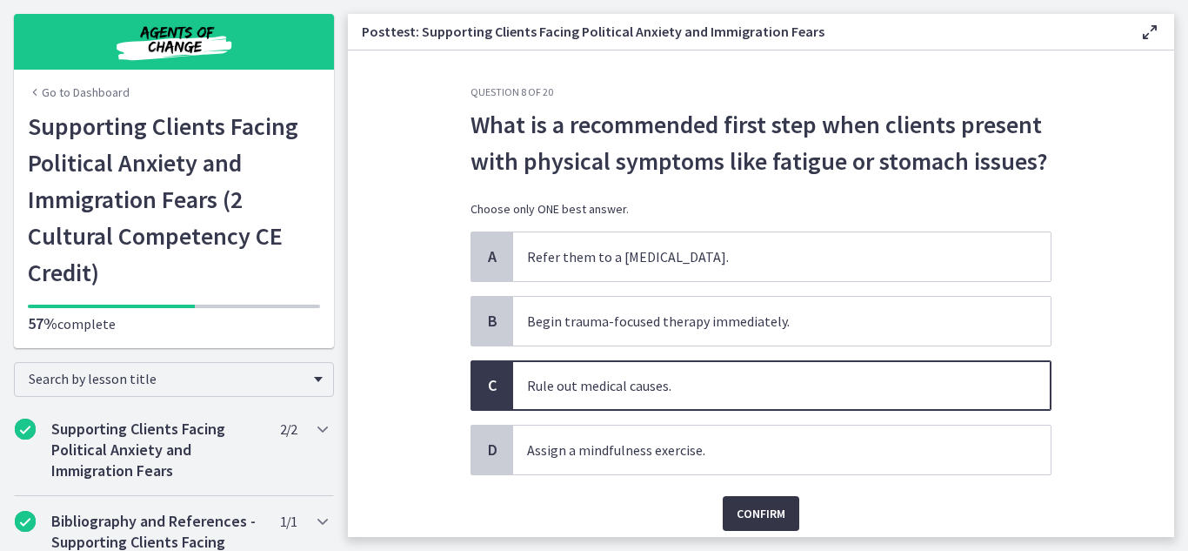
click at [791, 523] on button "Confirm" at bounding box center [761, 513] width 77 height 35
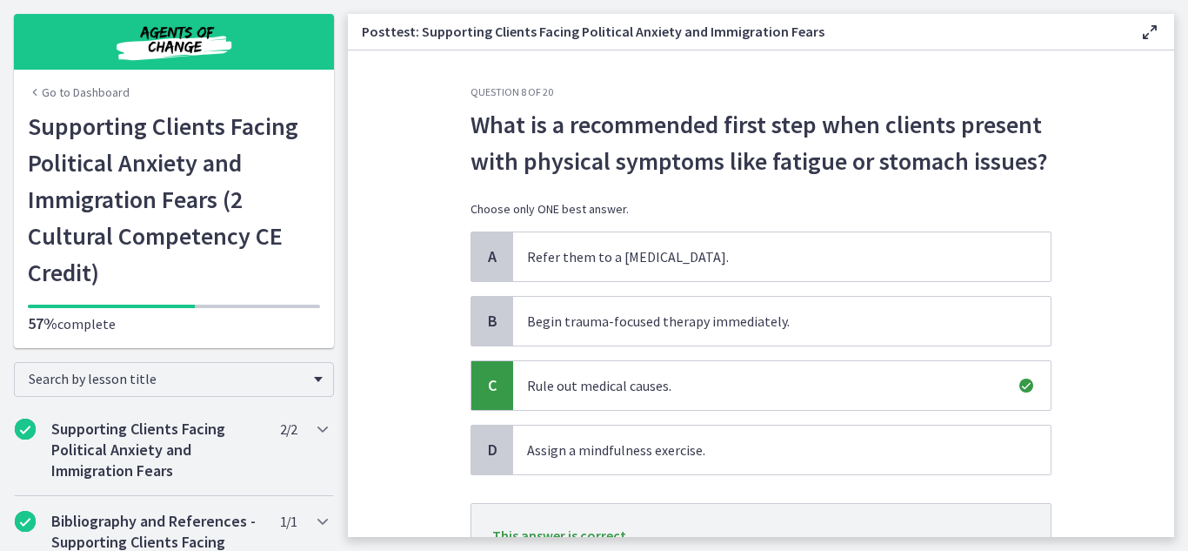
click at [1092, 492] on section "Question 8 of 20 What is a recommended first step when clients present with phy…" at bounding box center [761, 293] width 827 height 486
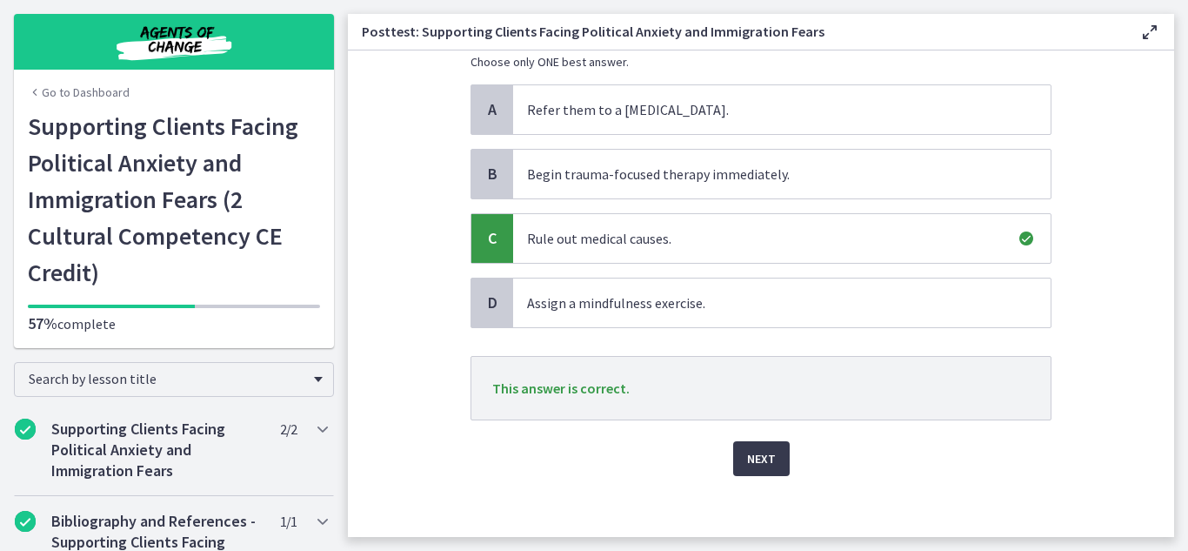
scroll to position [156, 0]
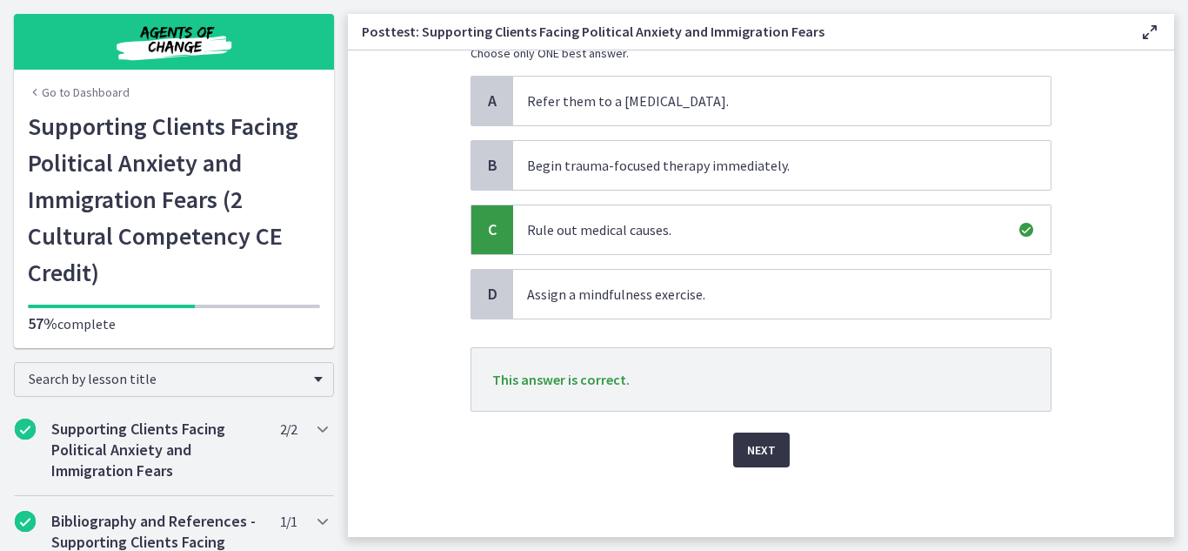
click at [771, 450] on span "Next" at bounding box center [761, 449] width 29 height 21
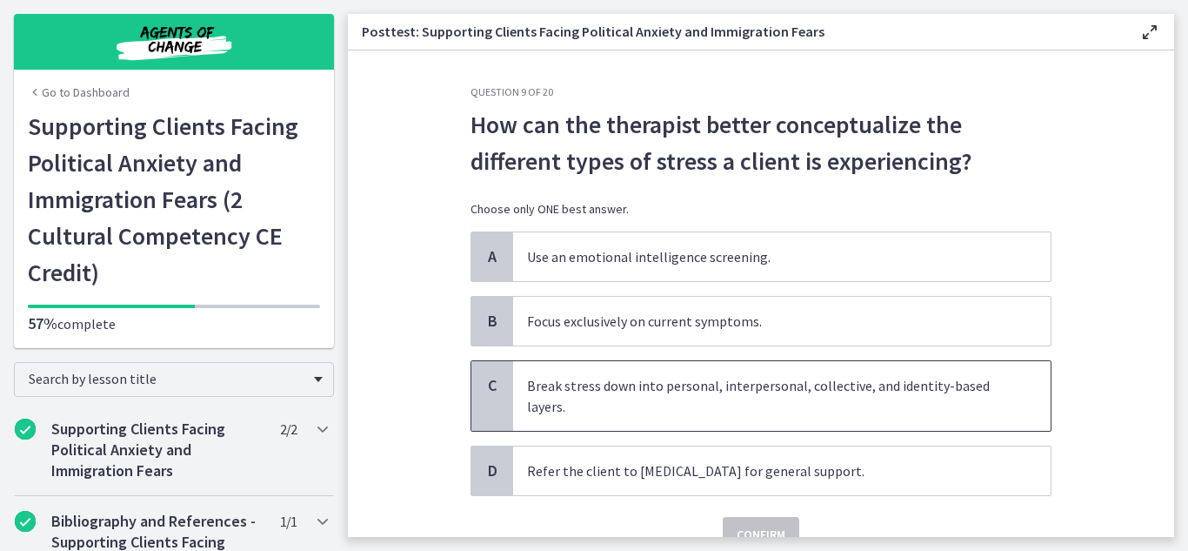
click at [774, 418] on span "Break stress down into personal, interpersonal, collective, and identity-based …" at bounding box center [782, 396] width 538 height 70
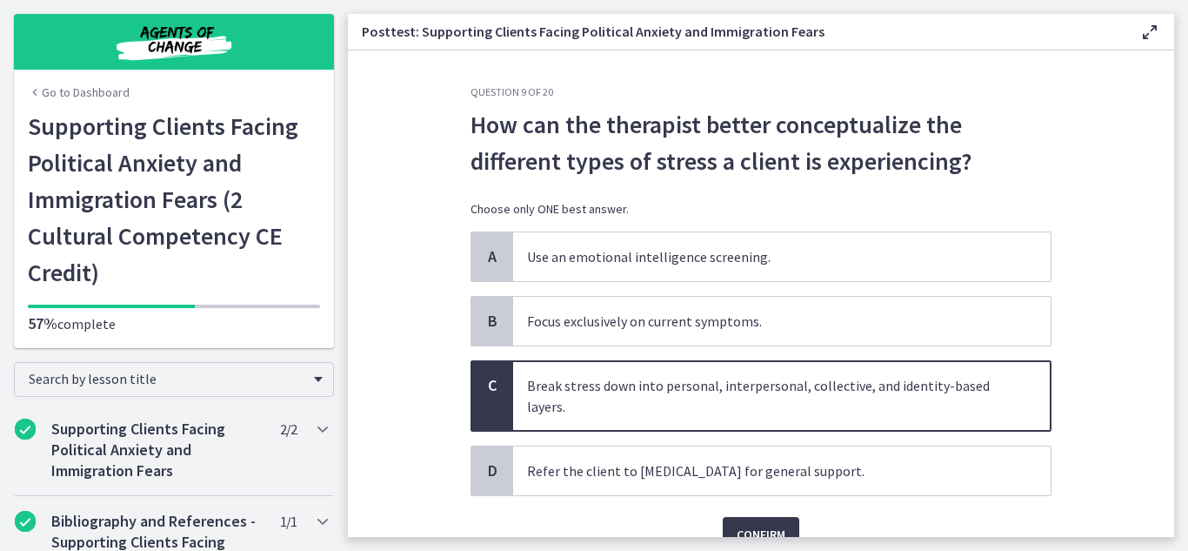
click at [773, 418] on span "Break stress down into personal, interpersonal, collective, and identity-based …" at bounding box center [782, 396] width 538 height 70
click at [768, 526] on span "Confirm" at bounding box center [761, 534] width 49 height 21
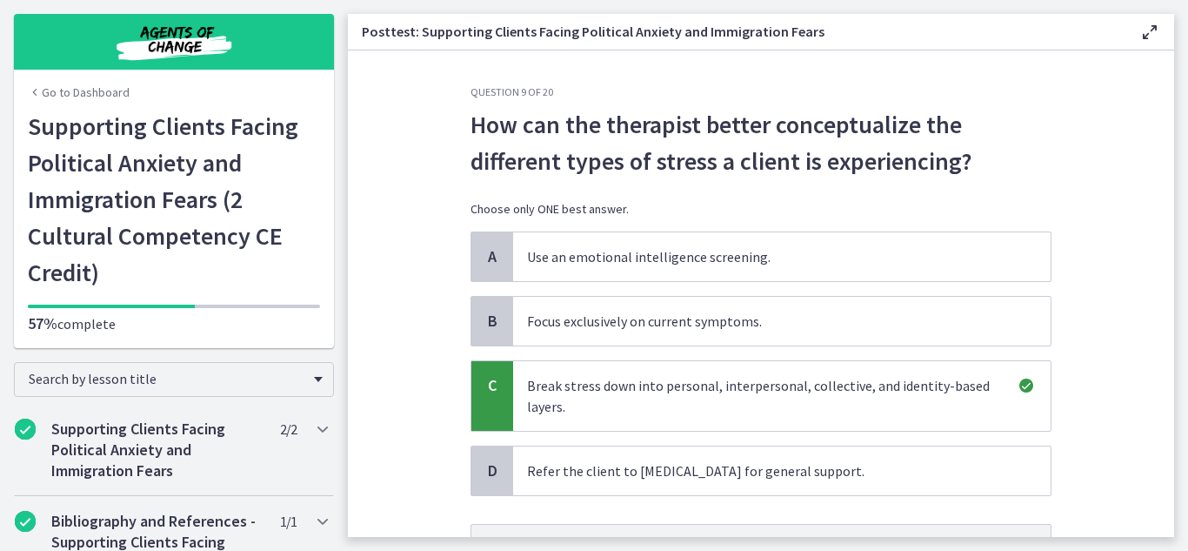
click at [1063, 407] on div "Question 9 of 20 How can the therapist better conceptualize the different types…" at bounding box center [761, 311] width 609 height 452
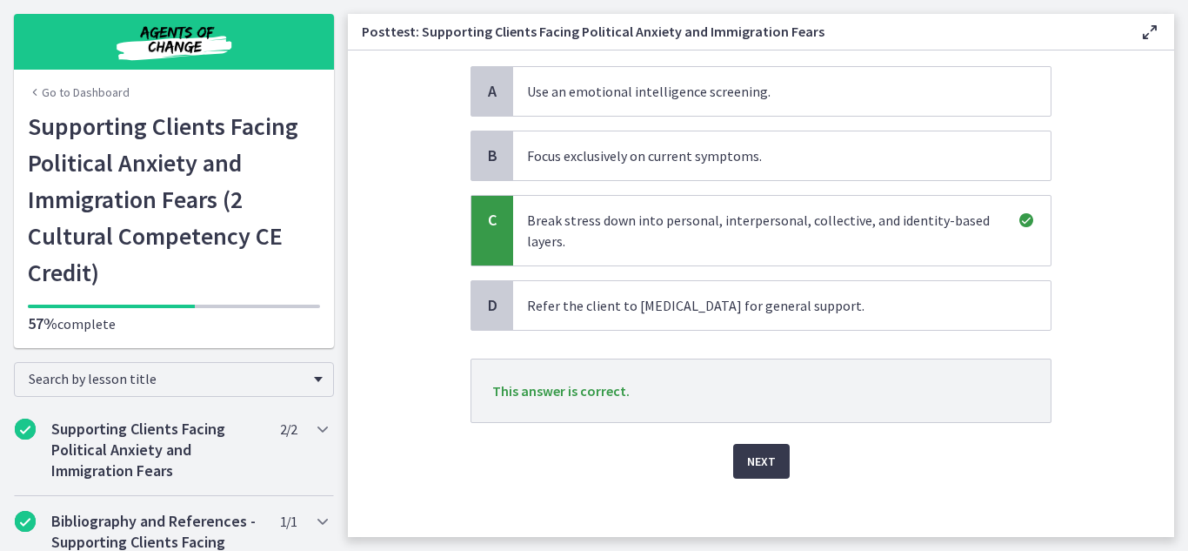
scroll to position [174, 0]
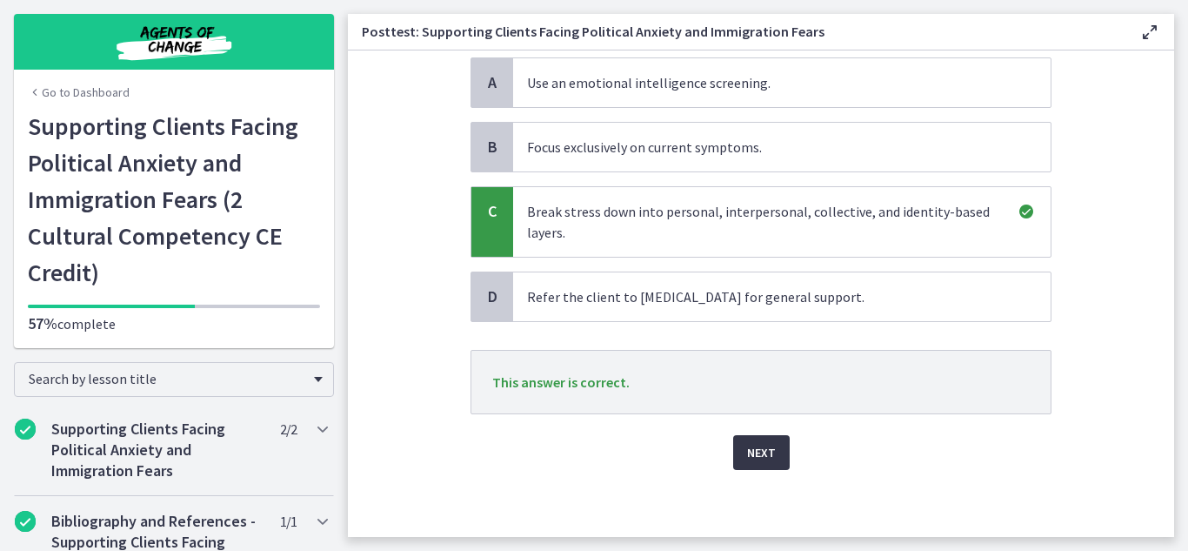
click at [747, 445] on span "Next" at bounding box center [761, 452] width 29 height 21
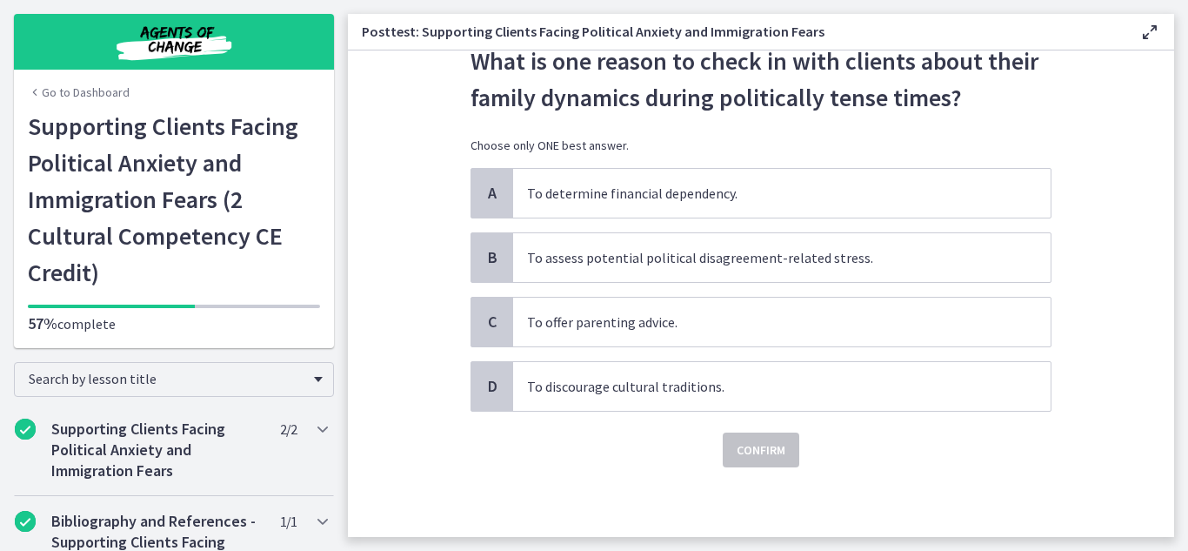
scroll to position [0, 0]
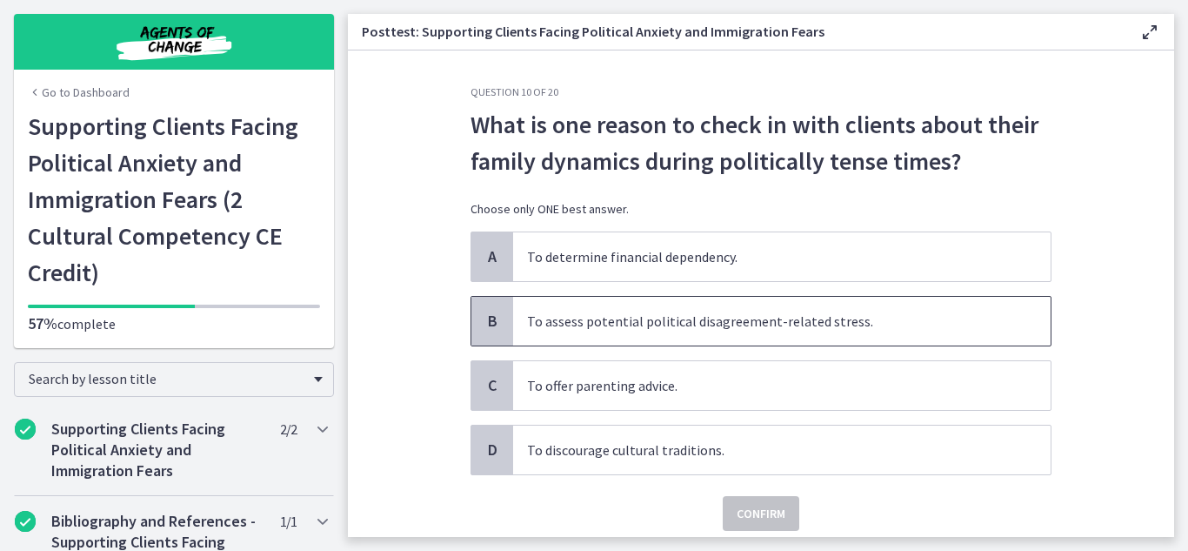
click at [730, 331] on span "To assess potential political disagreement-related stress." at bounding box center [782, 321] width 538 height 49
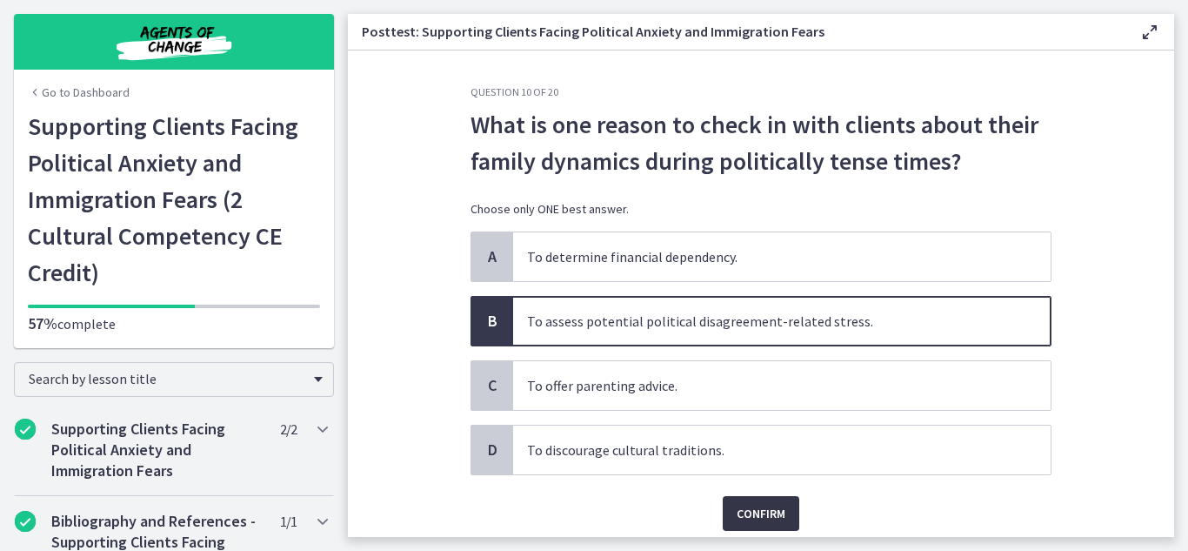
click at [765, 507] on span "Confirm" at bounding box center [761, 513] width 49 height 21
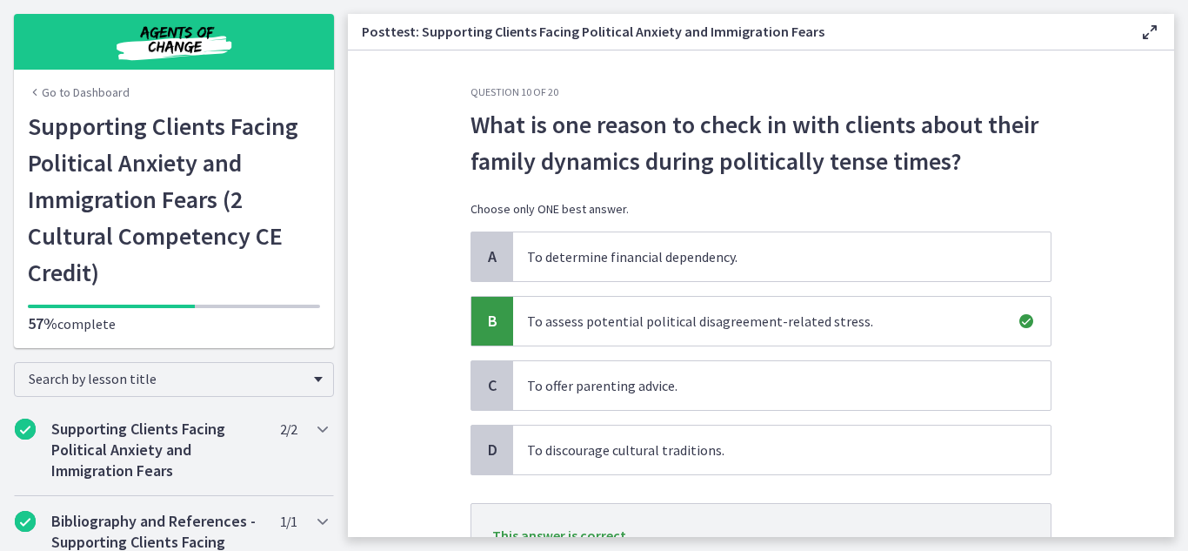
click at [1111, 456] on section "Question 10 of 20 What is one reason to check in with clients about their famil…" at bounding box center [761, 293] width 827 height 486
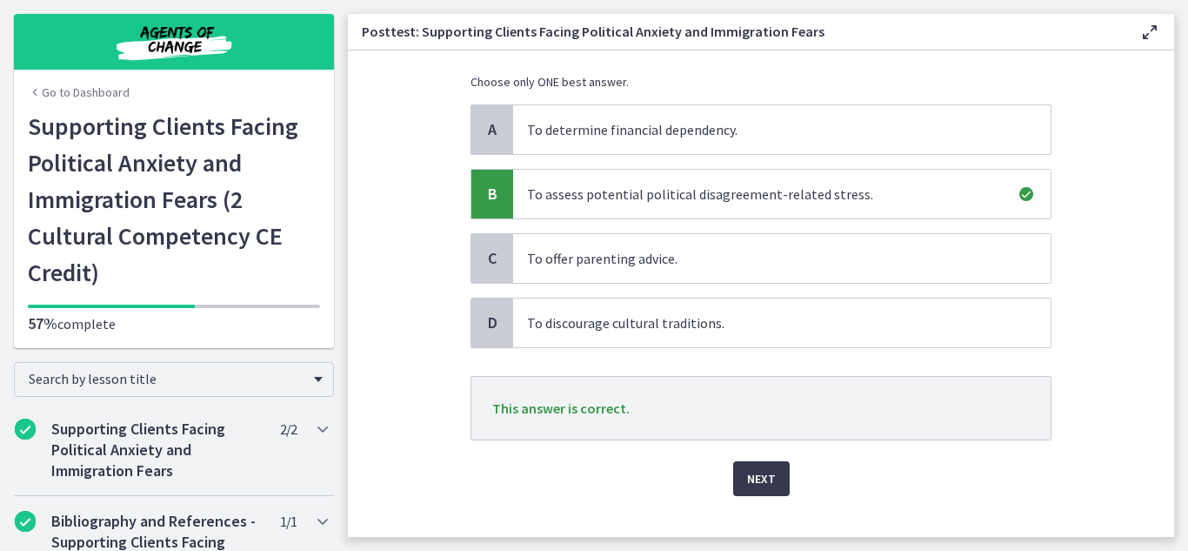
scroll to position [139, 0]
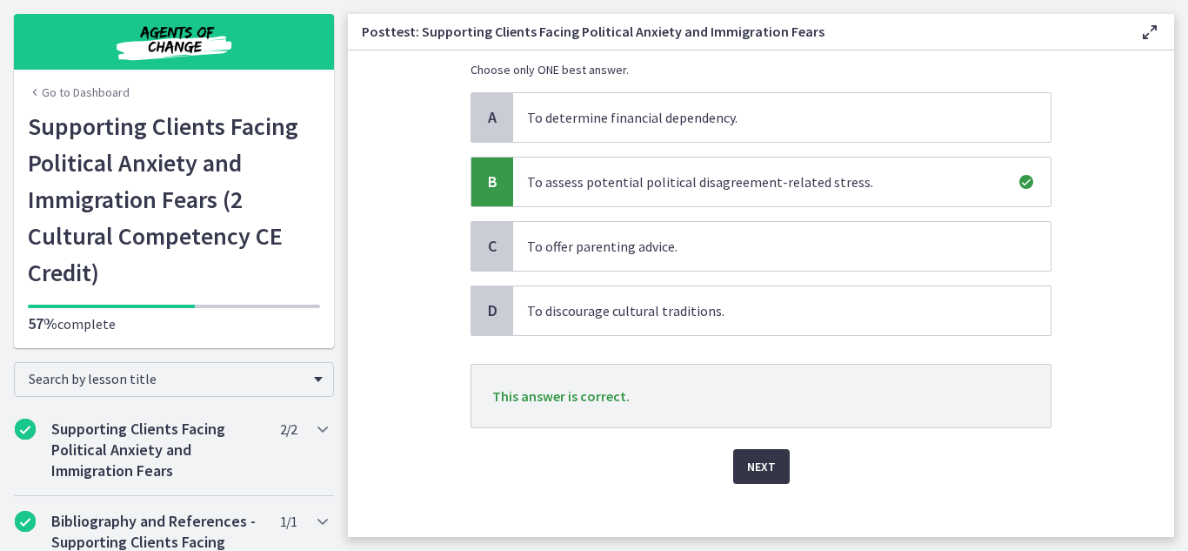
click at [783, 464] on button "Next" at bounding box center [761, 466] width 57 height 35
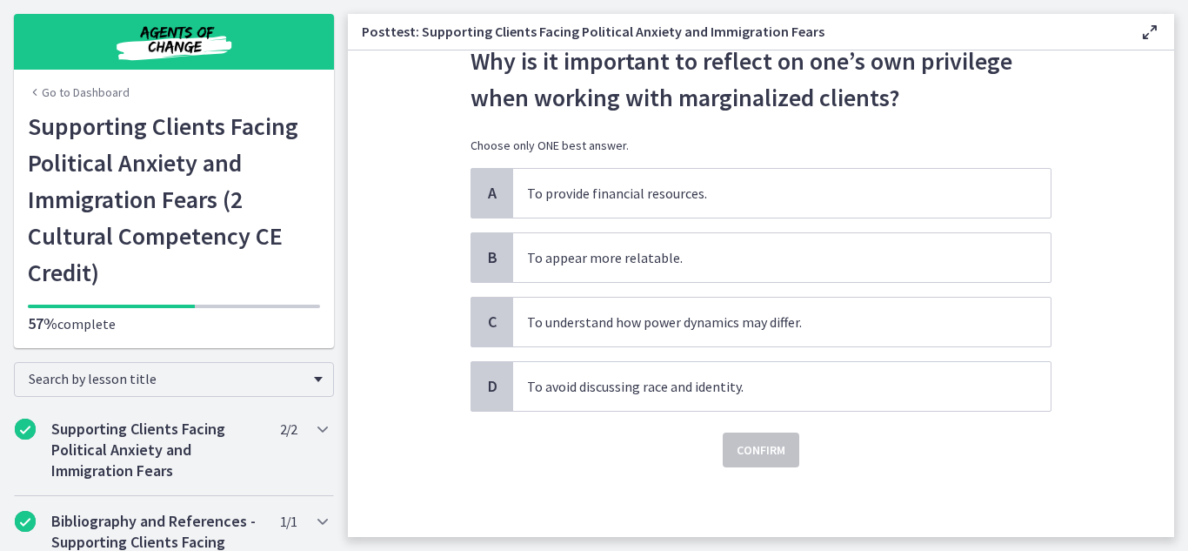
scroll to position [0, 0]
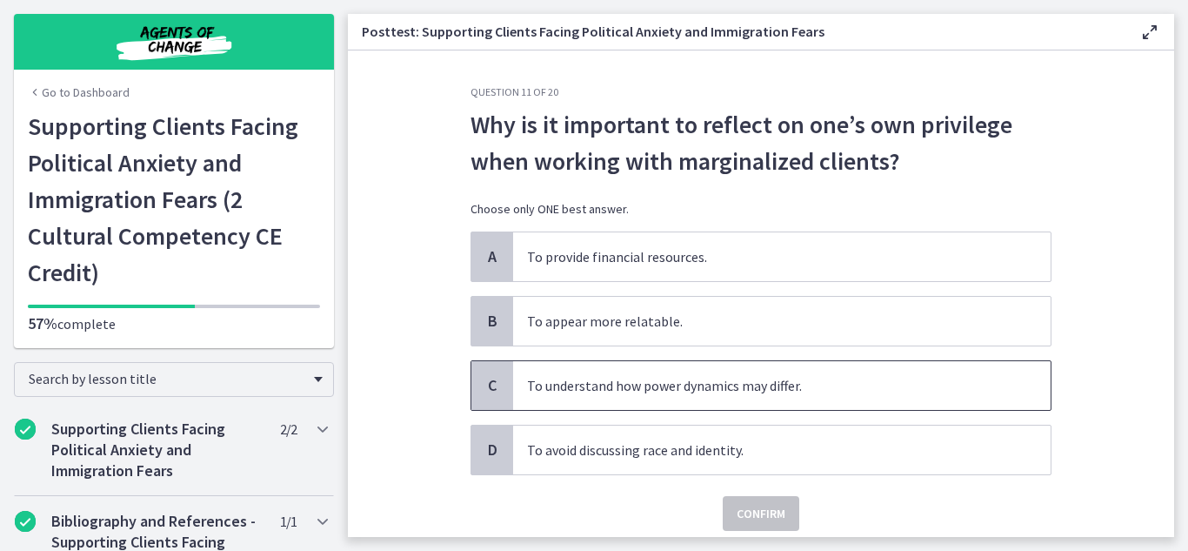
click at [762, 398] on span "To understand how power dynamics may differ." at bounding box center [782, 385] width 538 height 49
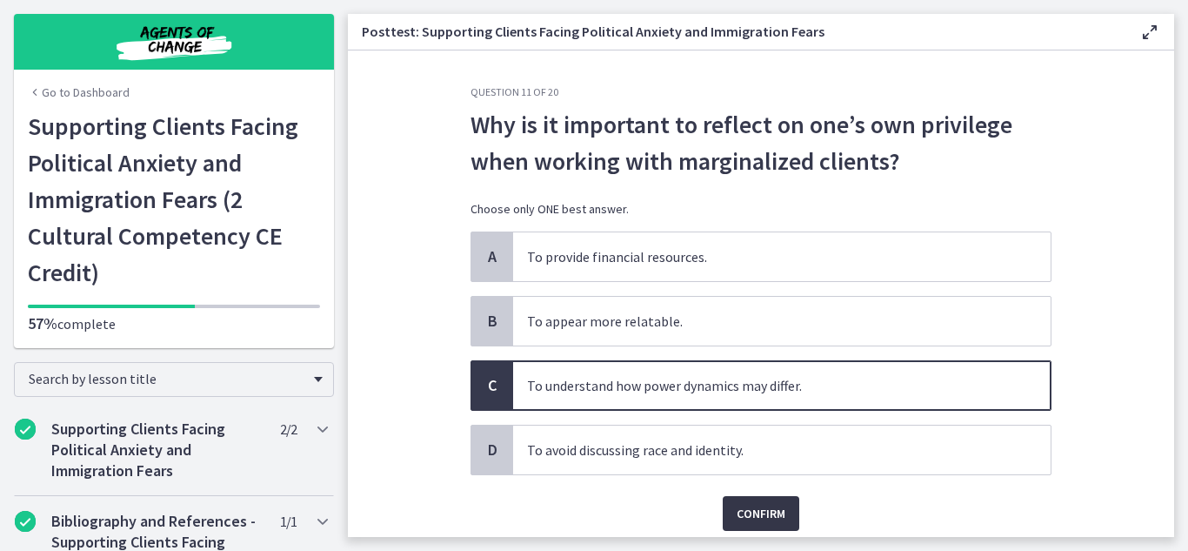
click at [776, 503] on span "Confirm" at bounding box center [761, 513] width 49 height 21
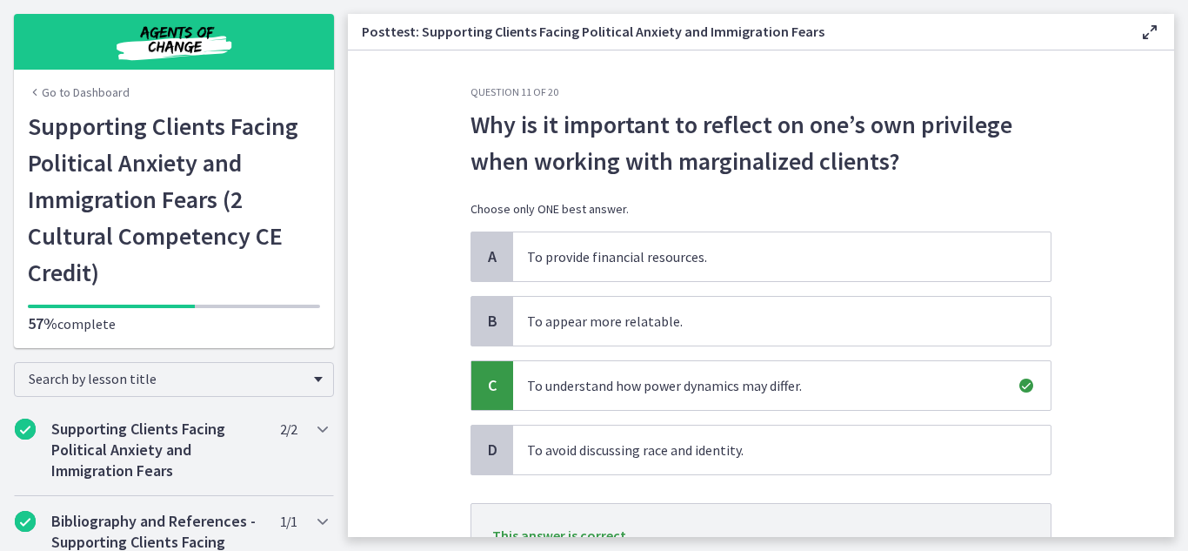
click at [1077, 450] on section "Question 11 of 20 Why is it important to reflect on one’s own privilege when wo…" at bounding box center [761, 293] width 827 height 486
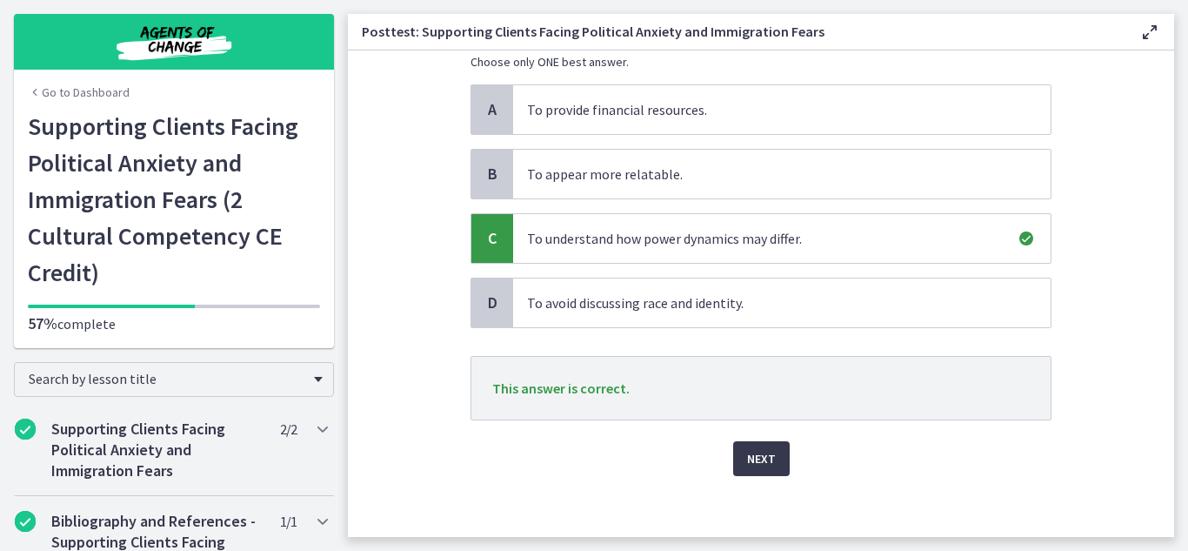
scroll to position [156, 0]
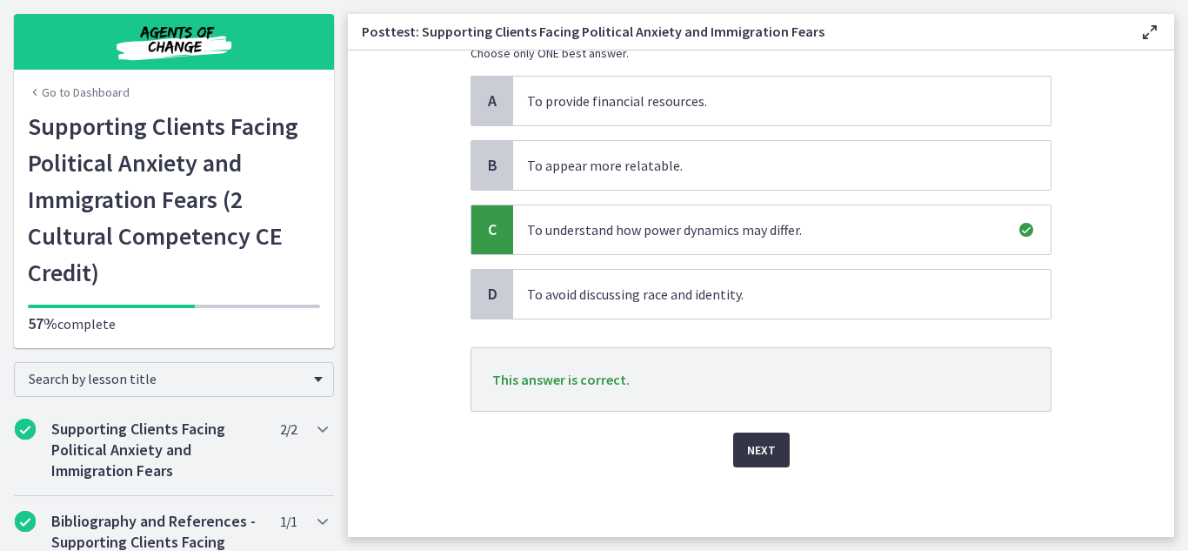
click at [781, 451] on button "Next" at bounding box center [761, 449] width 57 height 35
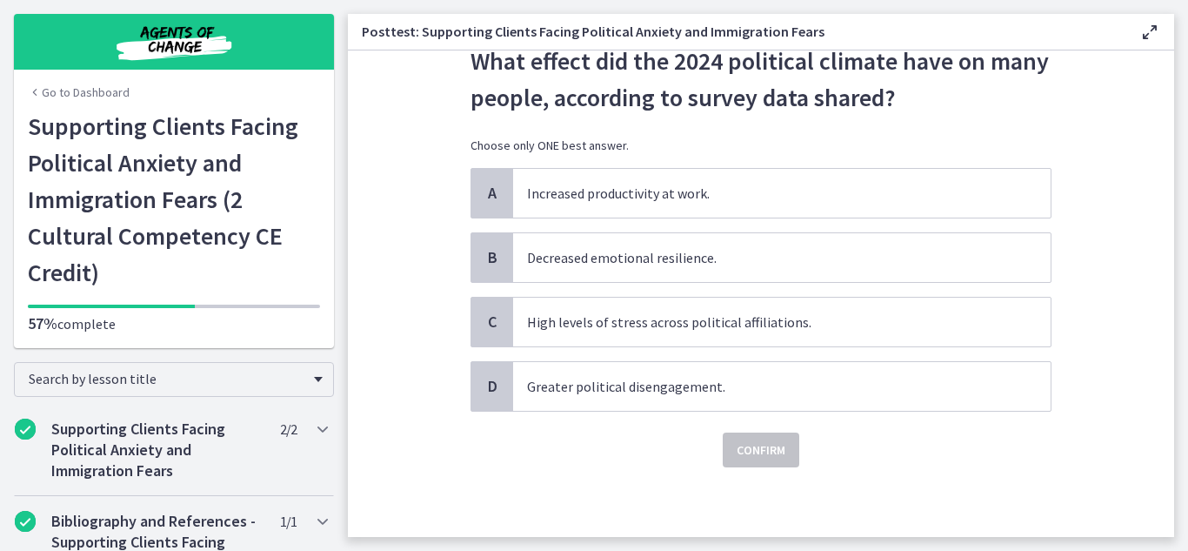
scroll to position [0, 0]
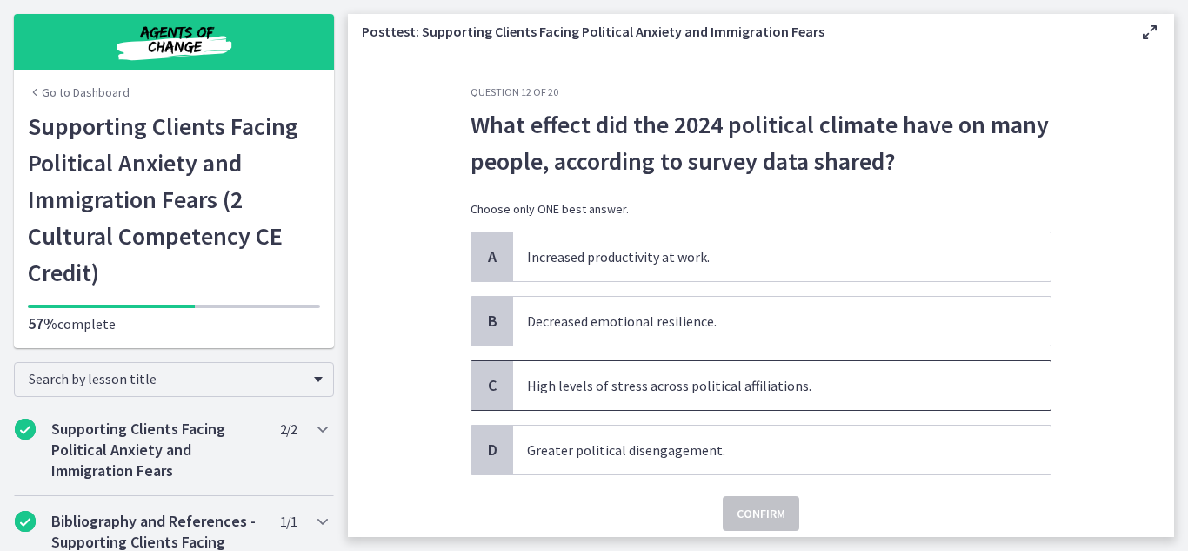
click at [691, 382] on span "High levels of stress across political affiliations." at bounding box center [782, 385] width 538 height 49
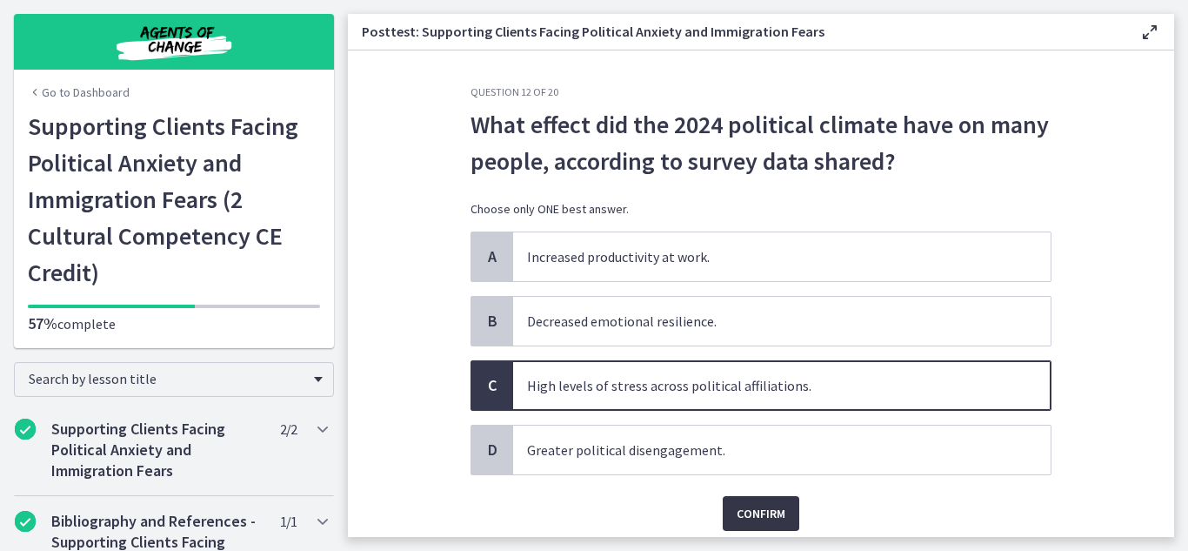
click at [746, 522] on span "Confirm" at bounding box center [761, 513] width 49 height 21
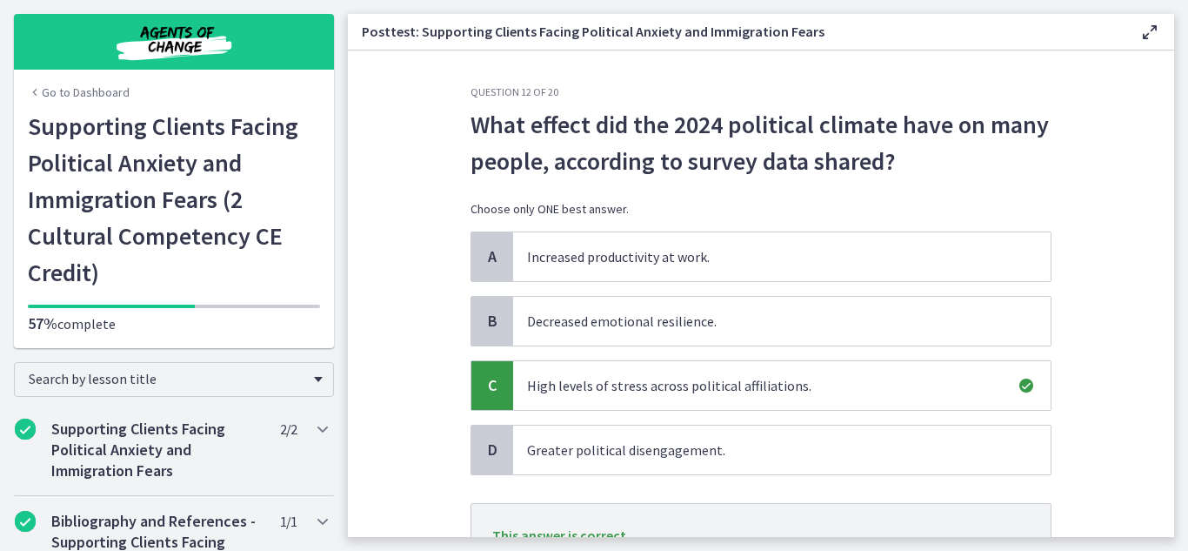
click at [1112, 346] on section "Question 12 of 20 What effect did the 2024 political climate have on many peopl…" at bounding box center [761, 293] width 827 height 486
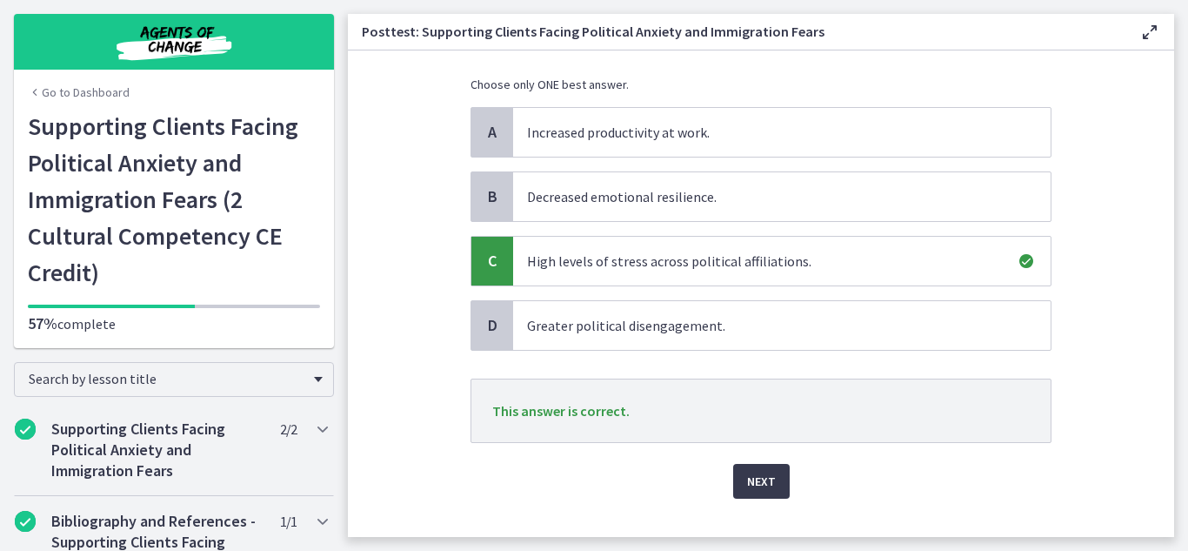
scroll to position [156, 0]
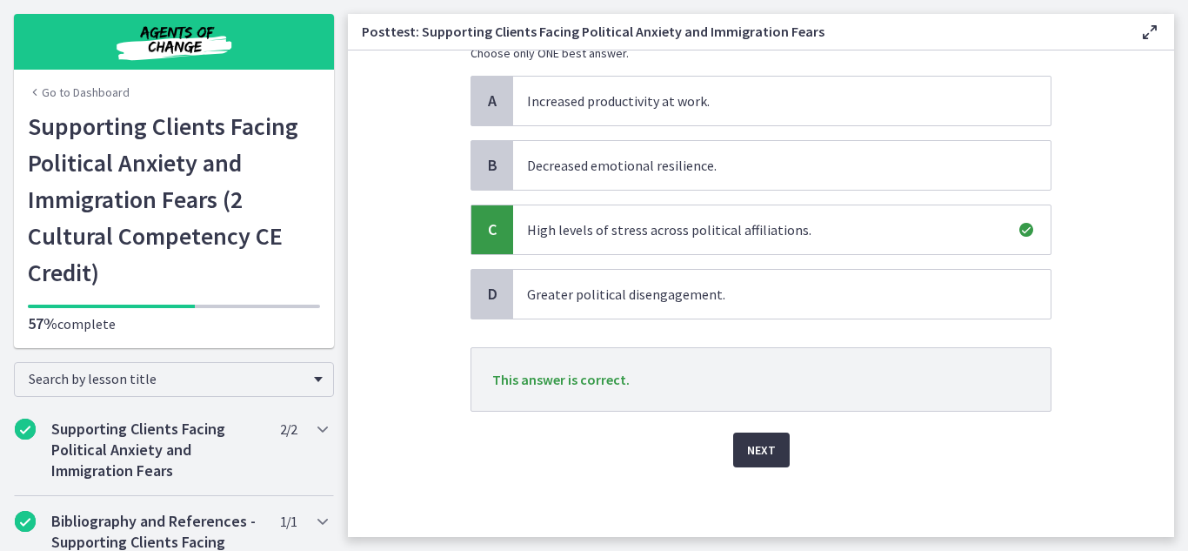
click at [752, 453] on span "Next" at bounding box center [761, 449] width 29 height 21
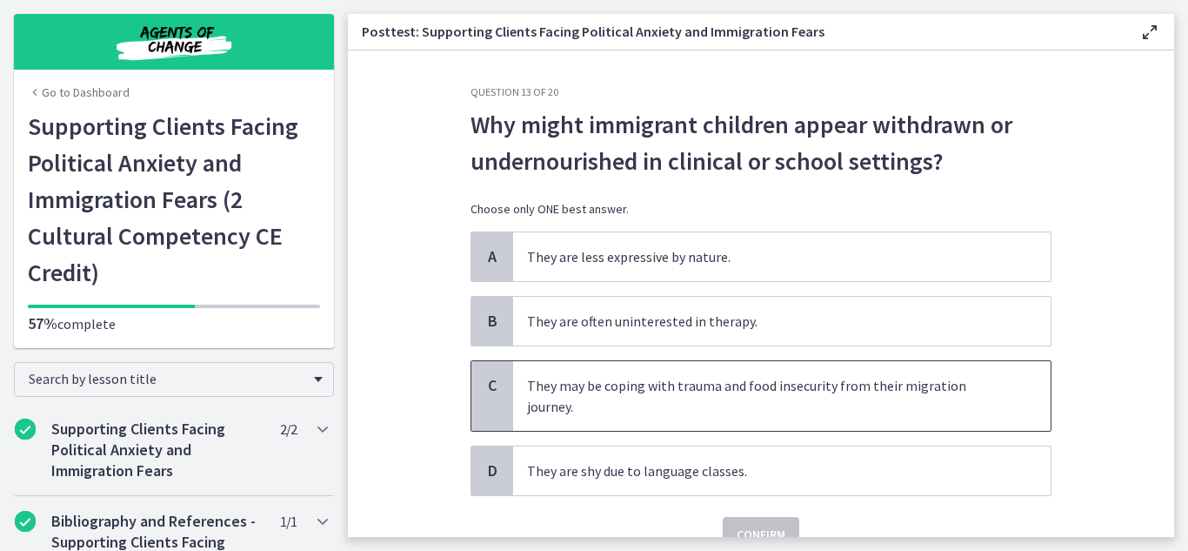
click at [794, 406] on span "They may be coping with trauma and food insecurity from their migration journey." at bounding box center [782, 396] width 538 height 70
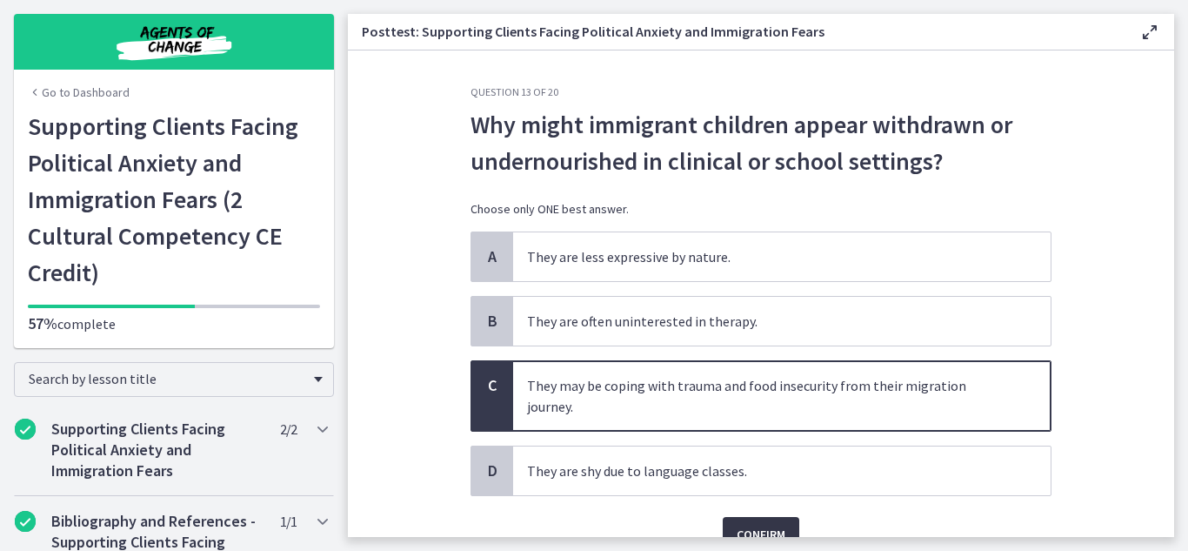
click at [767, 524] on span "Confirm" at bounding box center [761, 534] width 49 height 21
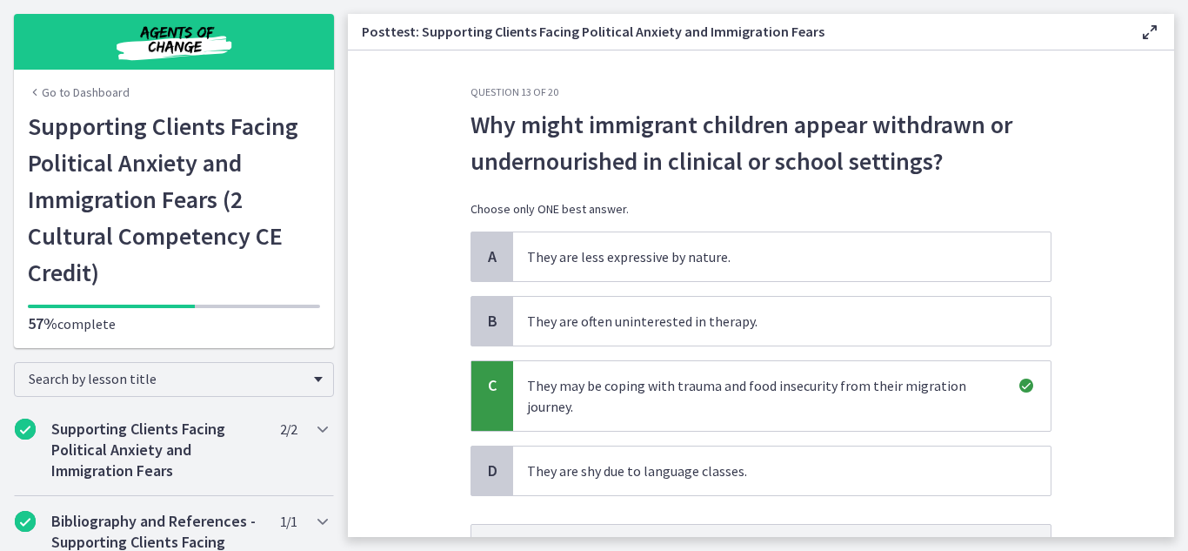
click at [1147, 445] on section "Question 13 of 20 Why might immigrant children appear withdrawn or undernourish…" at bounding box center [761, 293] width 827 height 486
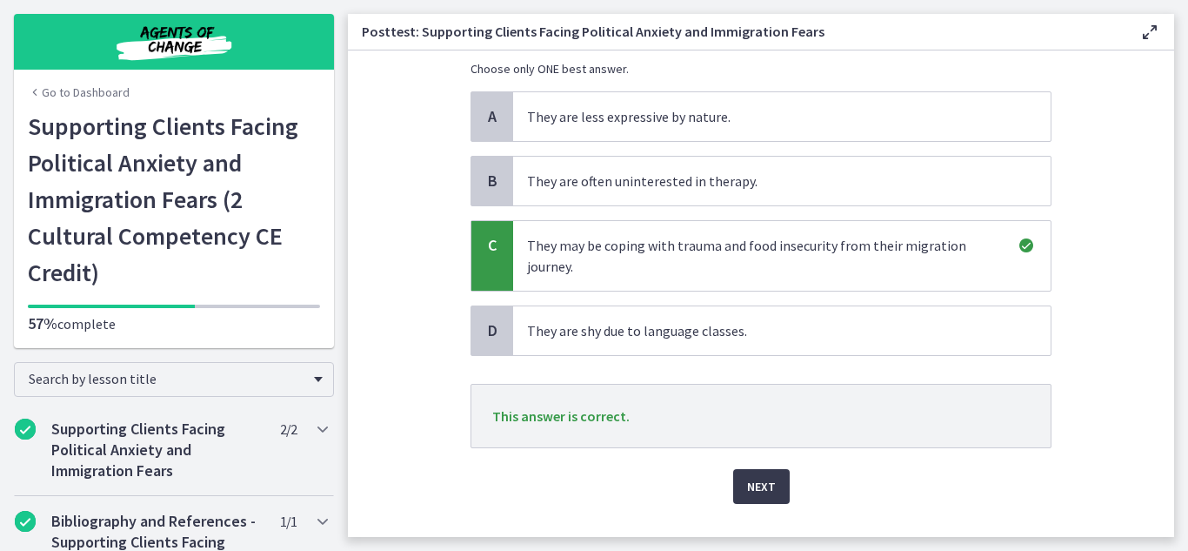
scroll to position [156, 0]
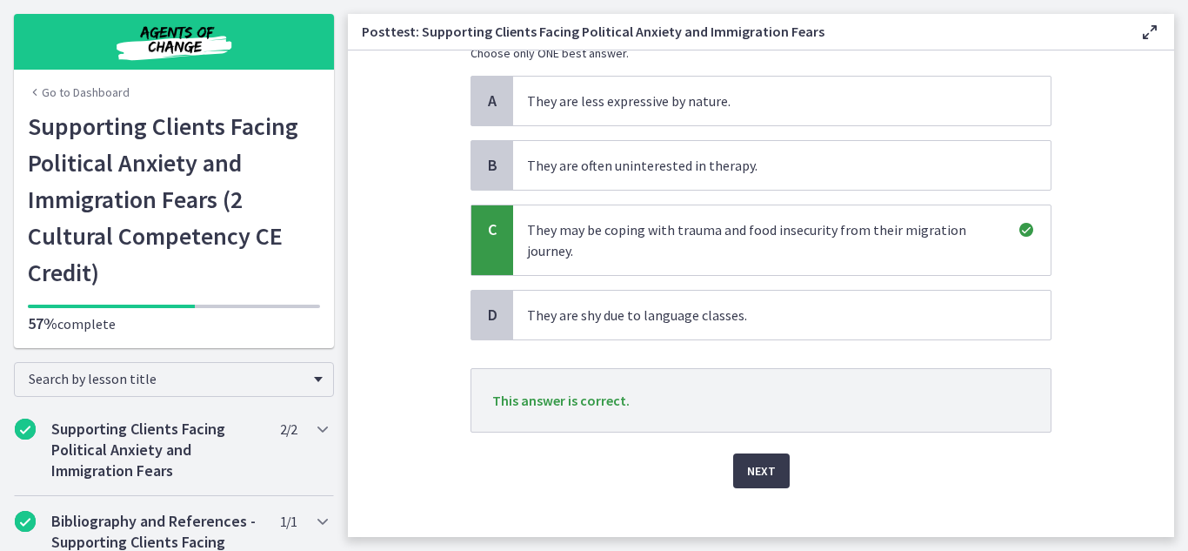
click at [789, 443] on div "Next" at bounding box center [761, 460] width 581 height 56
click at [771, 460] on span "Next" at bounding box center [761, 470] width 29 height 21
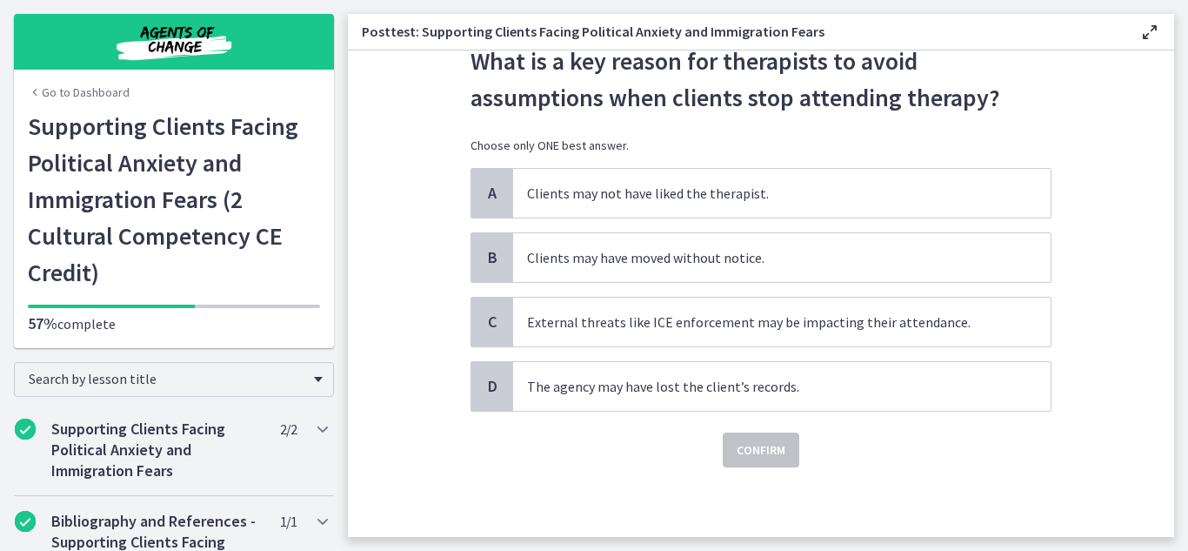
scroll to position [0, 0]
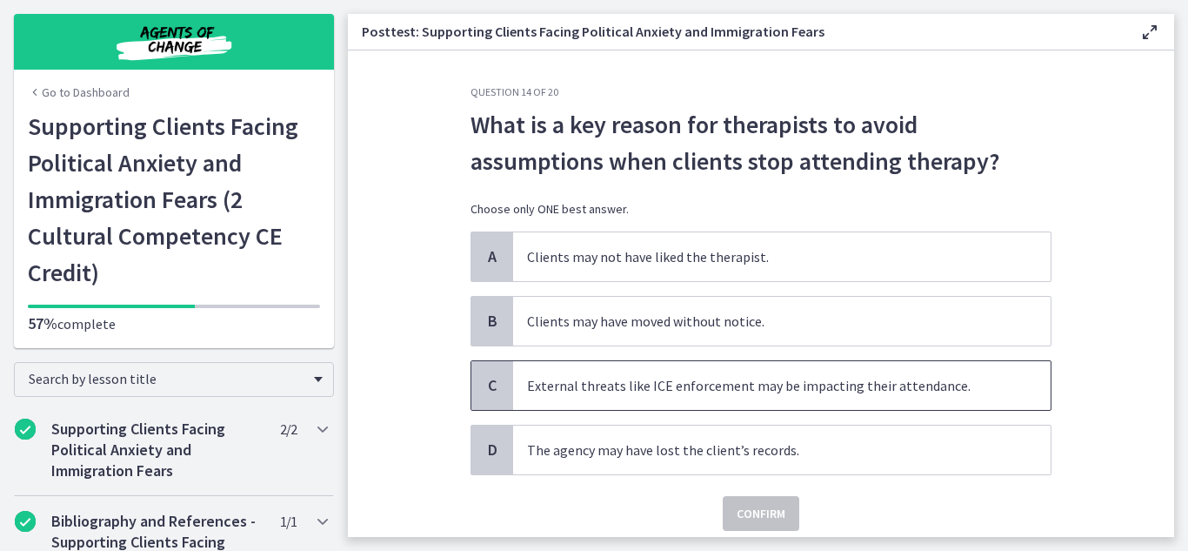
click at [985, 396] on span "External threats like ICE enforcement may be impacting their attendance." at bounding box center [782, 385] width 538 height 49
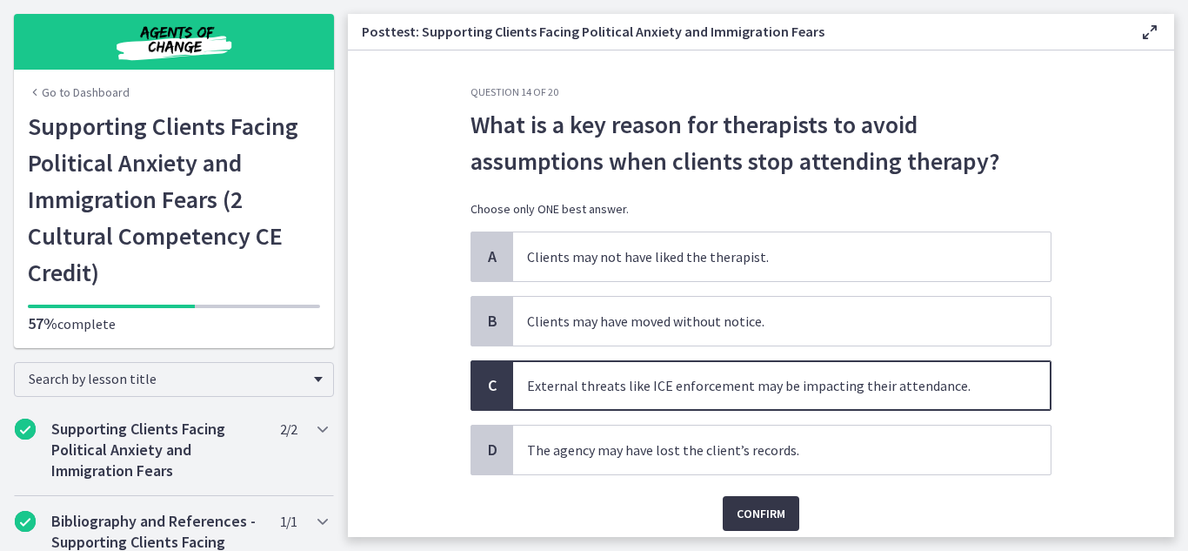
click at [772, 505] on span "Confirm" at bounding box center [761, 513] width 49 height 21
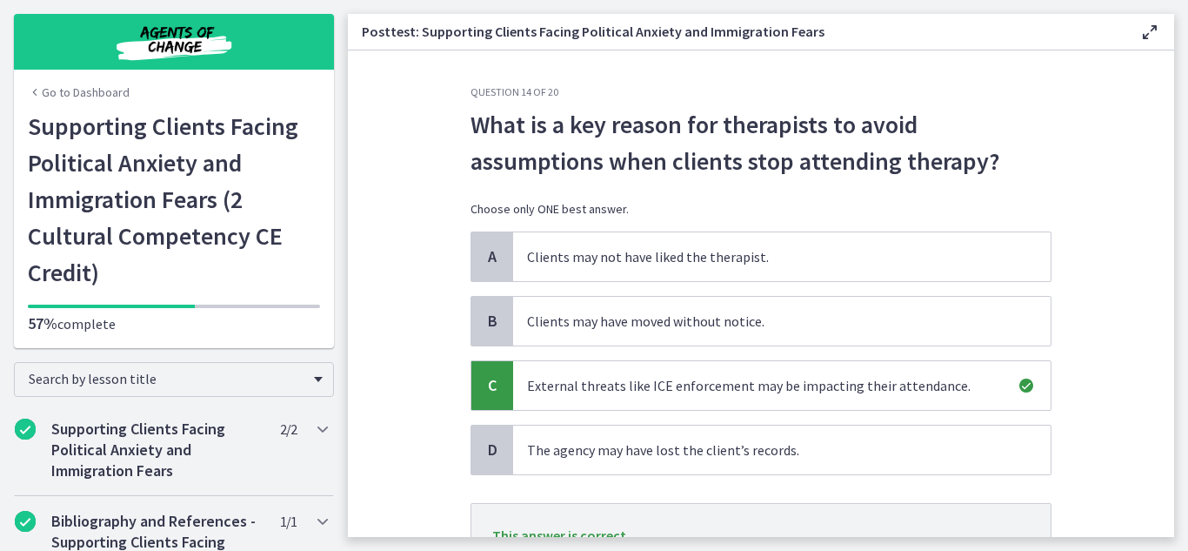
click at [1137, 435] on section "Question 14 of 20 What is a key reason for therapists to avoid assumptions when…" at bounding box center [761, 293] width 827 height 486
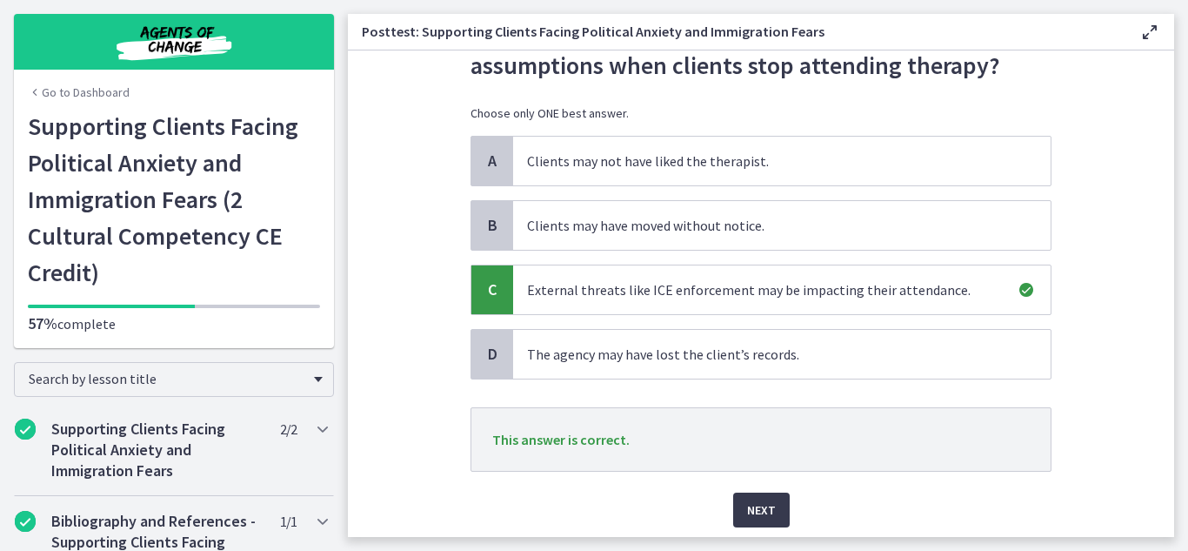
scroll to position [104, 0]
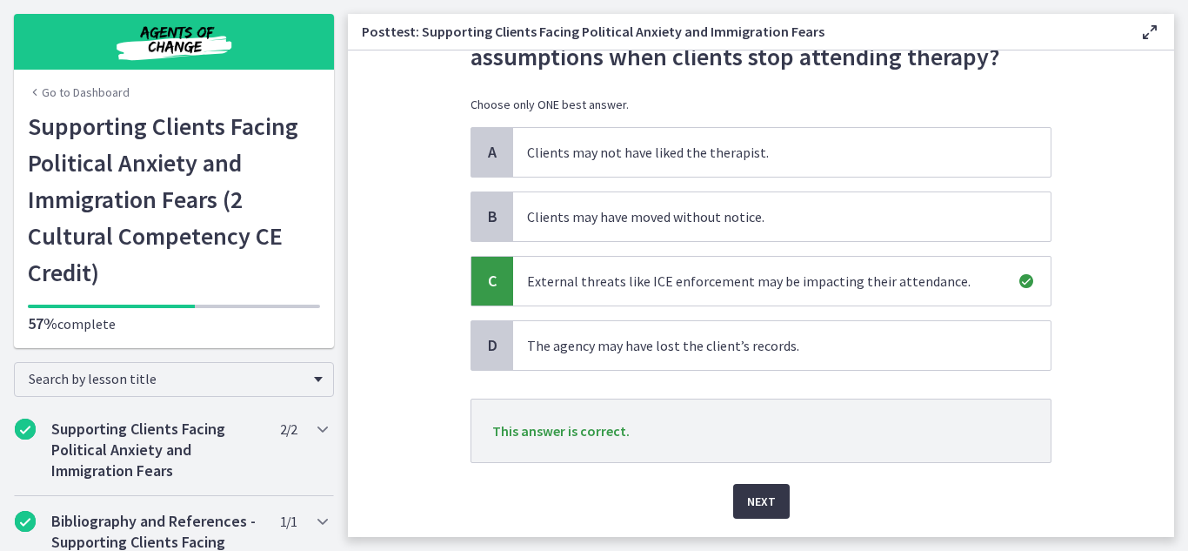
click at [772, 495] on span "Next" at bounding box center [761, 501] width 29 height 21
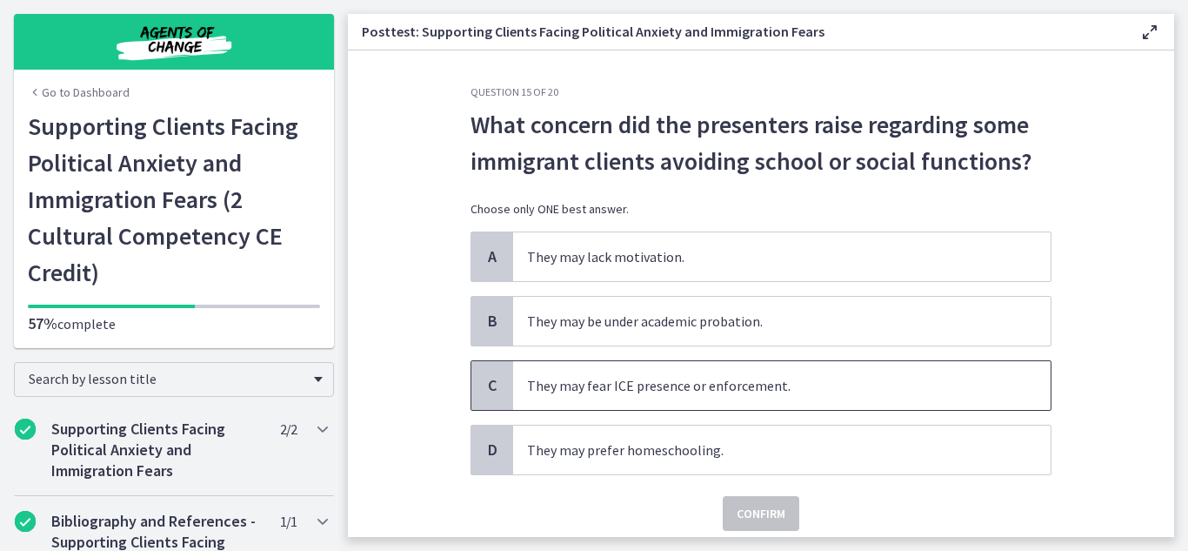
click at [735, 381] on span "They may fear ICE presence or enforcement." at bounding box center [782, 385] width 538 height 49
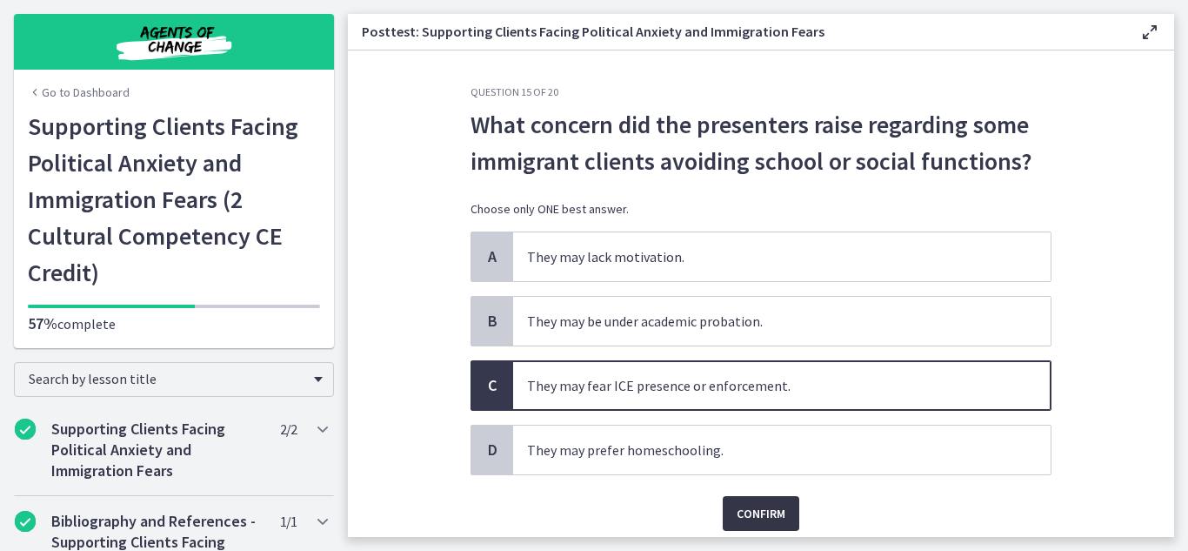
click at [751, 508] on span "Confirm" at bounding box center [761, 513] width 49 height 21
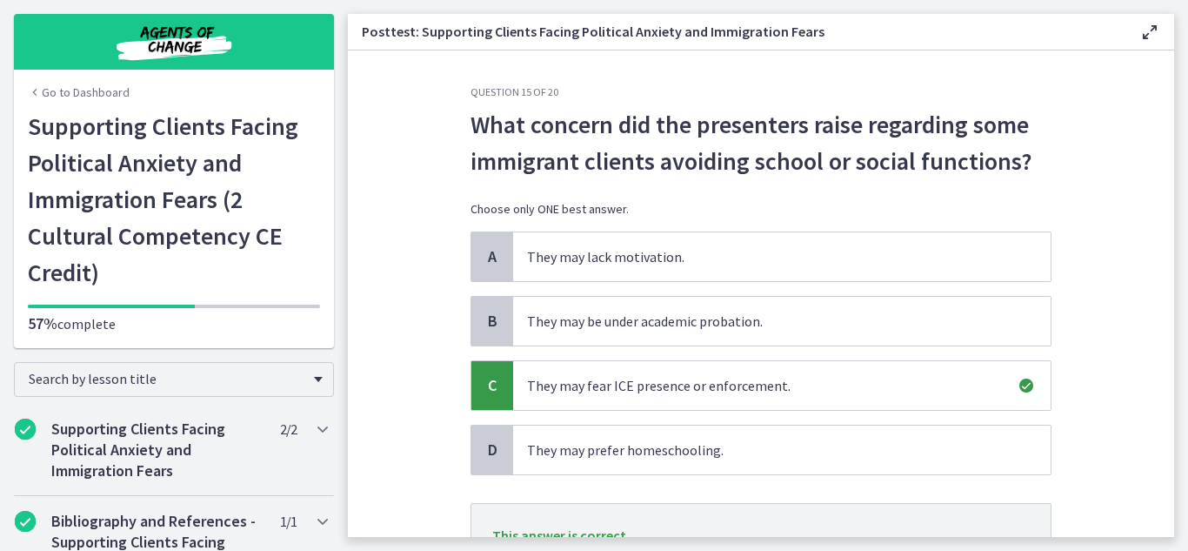
click at [1083, 444] on section "Question 15 of 20 What concern did the presenters raise regarding some immigran…" at bounding box center [761, 293] width 827 height 486
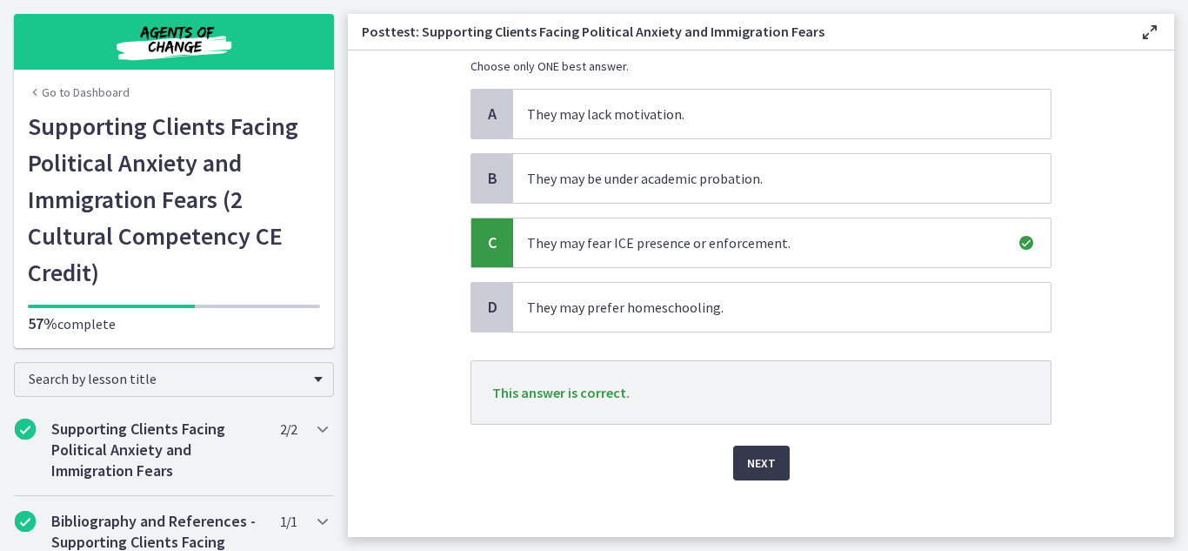
scroll to position [156, 0]
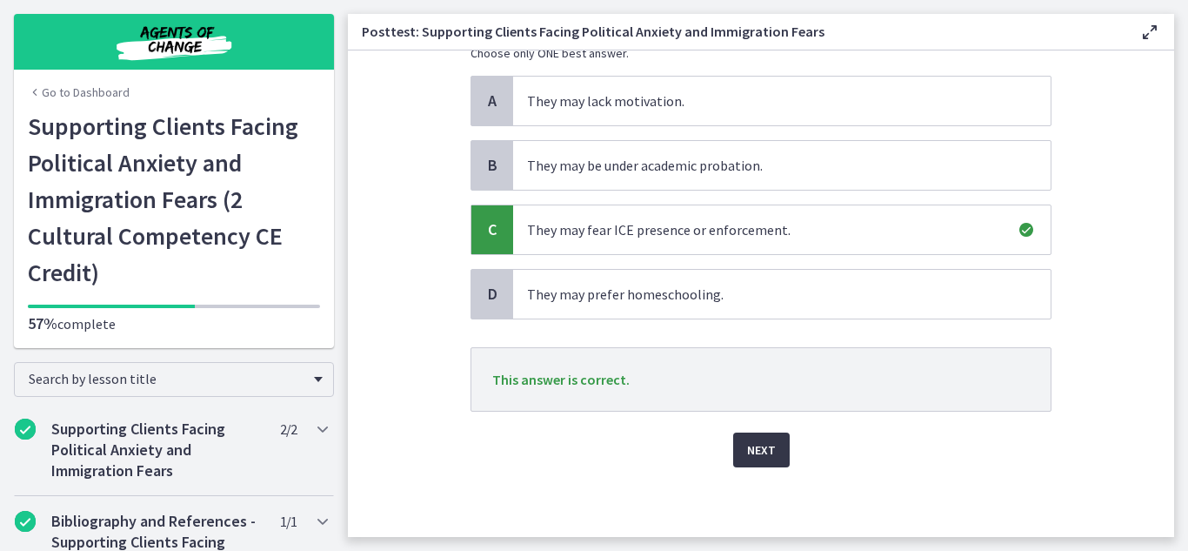
click at [760, 457] on span "Next" at bounding box center [761, 449] width 29 height 21
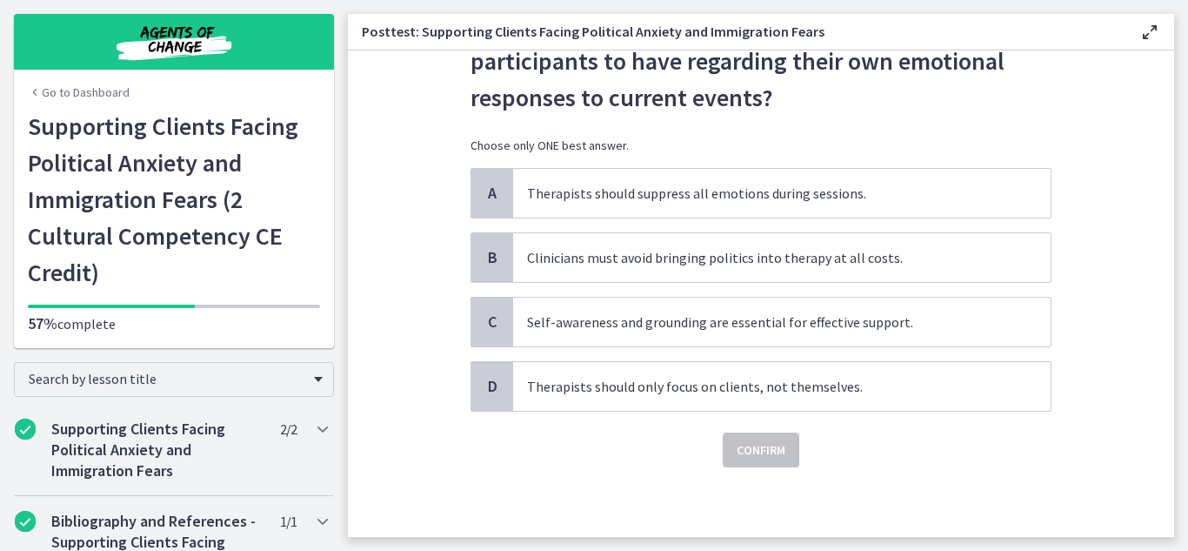
scroll to position [0, 0]
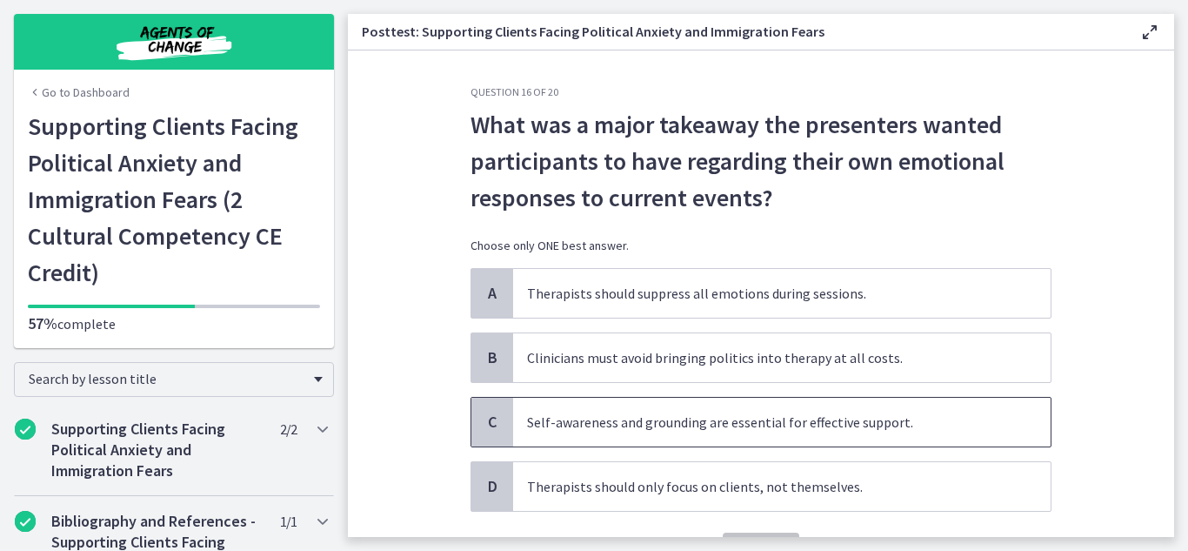
click at [757, 434] on span "Self-awareness and grounding are essential for effective support." at bounding box center [782, 422] width 538 height 49
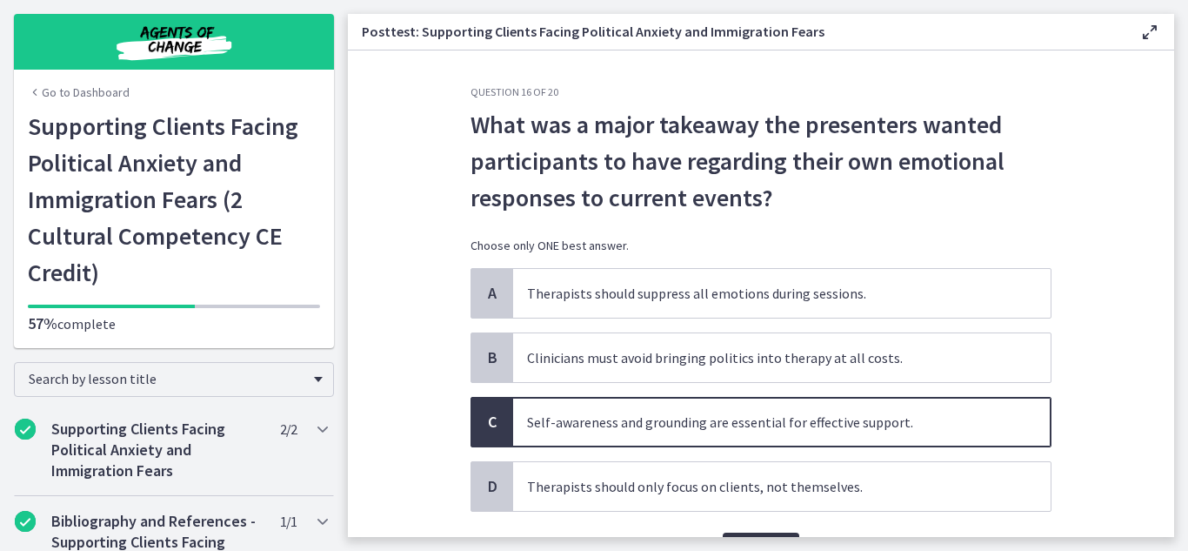
click at [754, 534] on button "Confirm" at bounding box center [761, 549] width 77 height 35
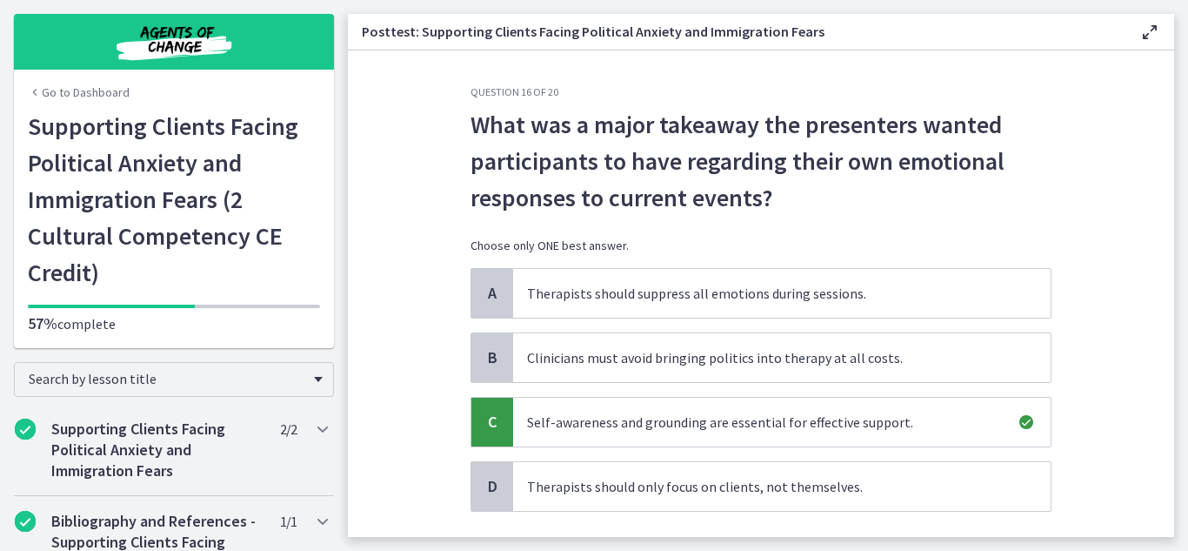
click at [1128, 284] on section "Question 16 of 20 What was a major takeaway the presenters wanted participants …" at bounding box center [761, 293] width 827 height 486
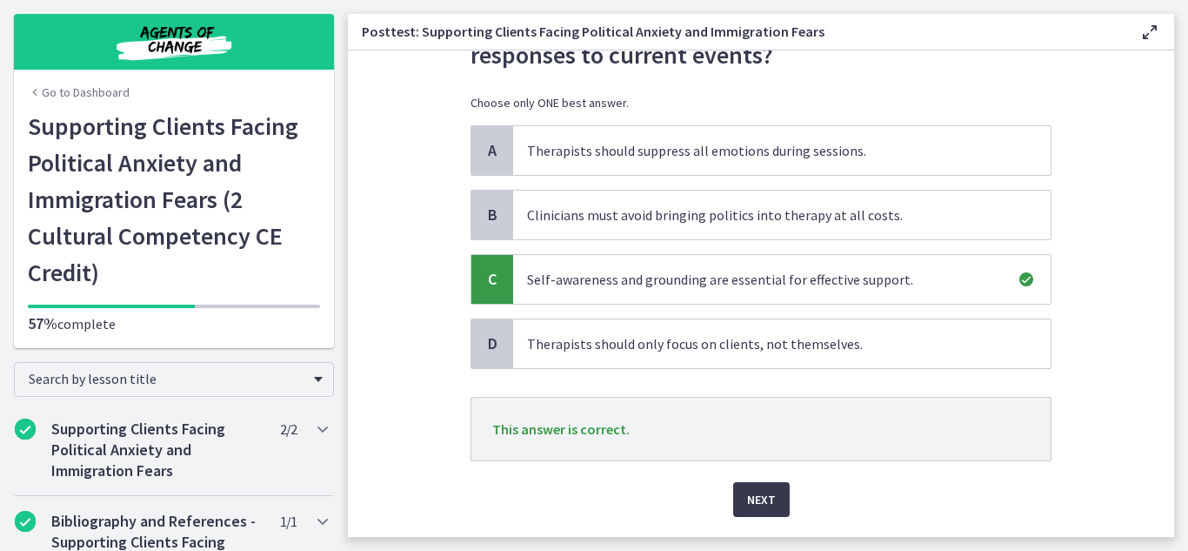
scroll to position [174, 0]
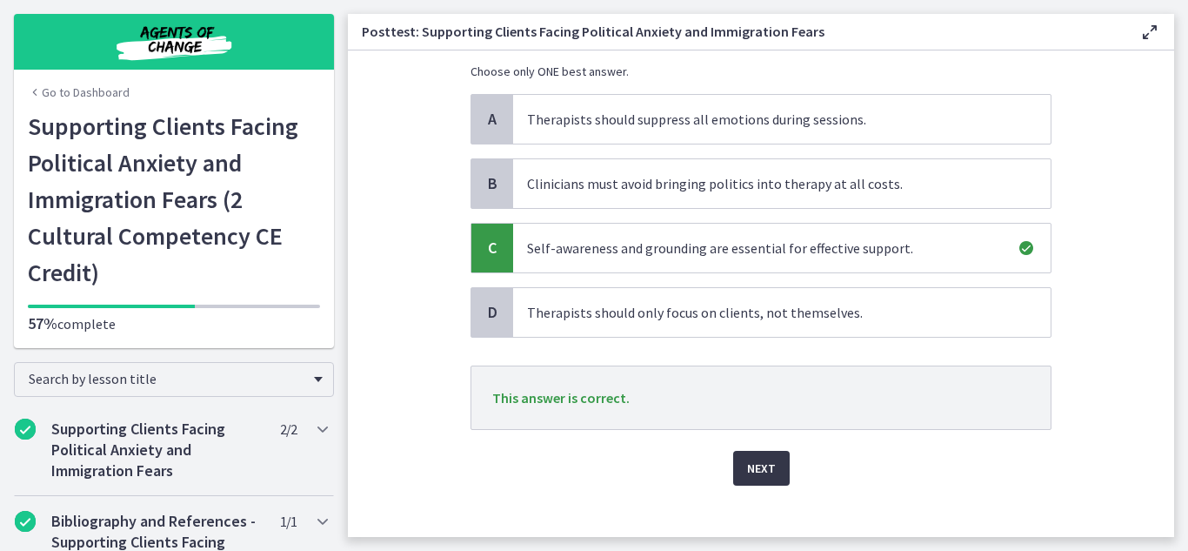
click at [754, 464] on span "Next" at bounding box center [761, 468] width 29 height 21
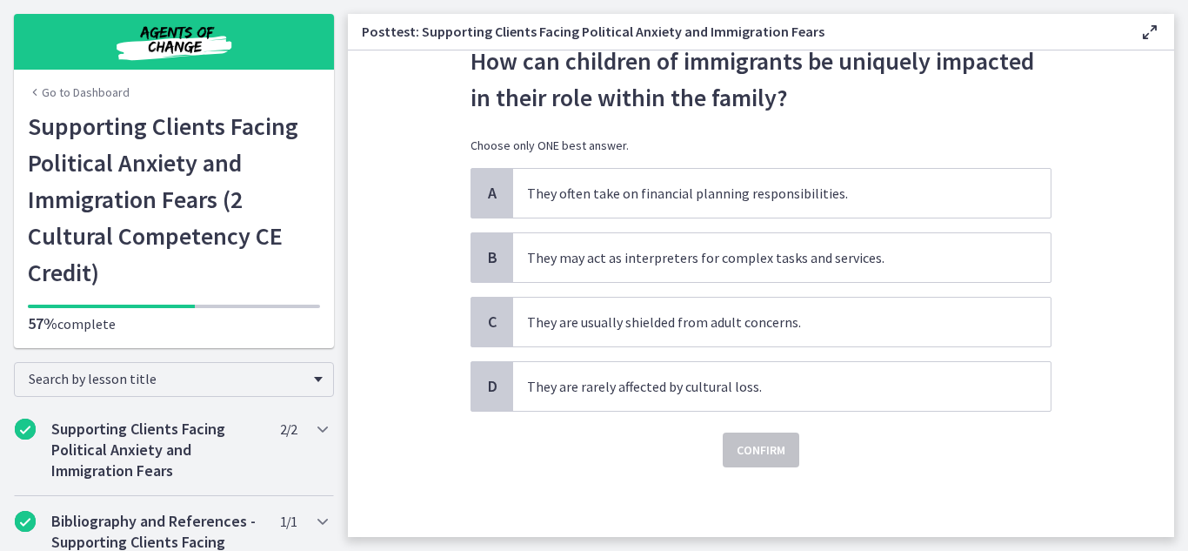
scroll to position [0, 0]
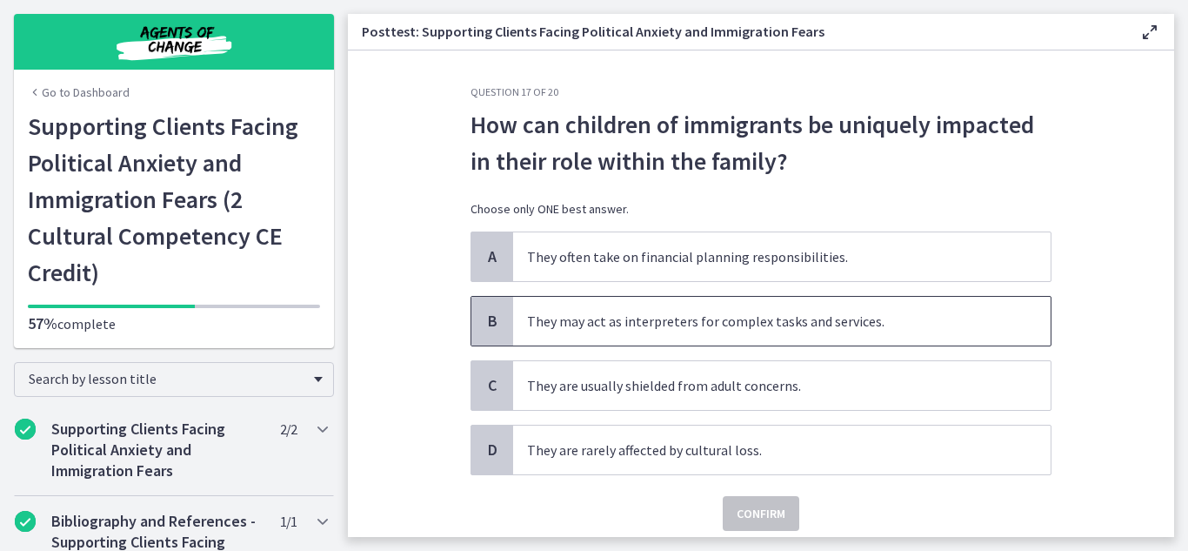
click at [747, 308] on span "They may act as interpreters for complex tasks and services." at bounding box center [782, 321] width 538 height 49
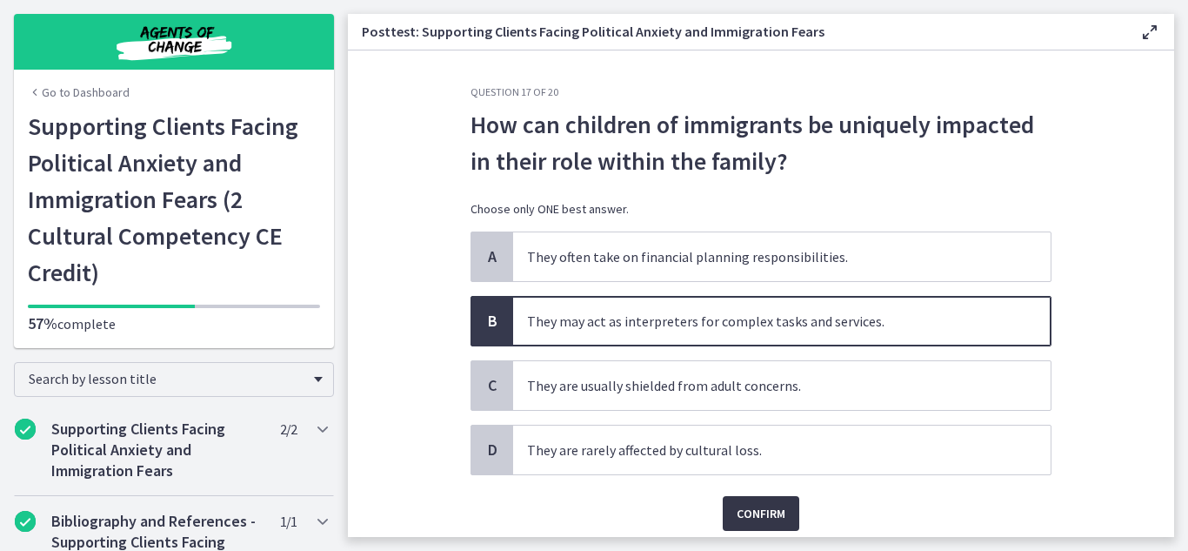
click at [752, 510] on span "Confirm" at bounding box center [761, 513] width 49 height 21
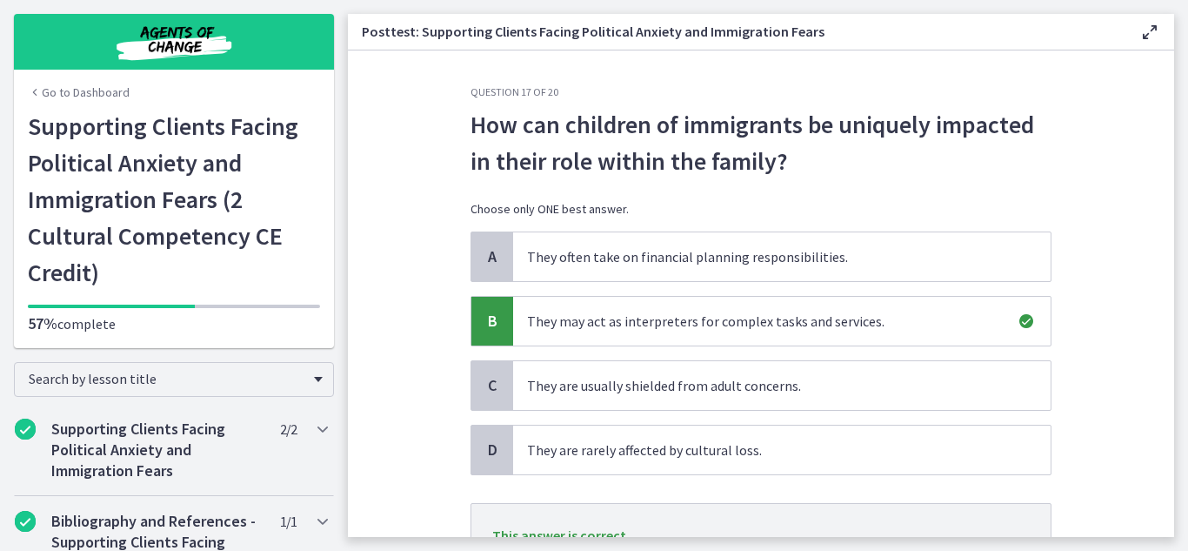
click at [1154, 424] on section "Question 17 of 20 How can children of immigrants be uniquely impacted in their …" at bounding box center [761, 293] width 827 height 486
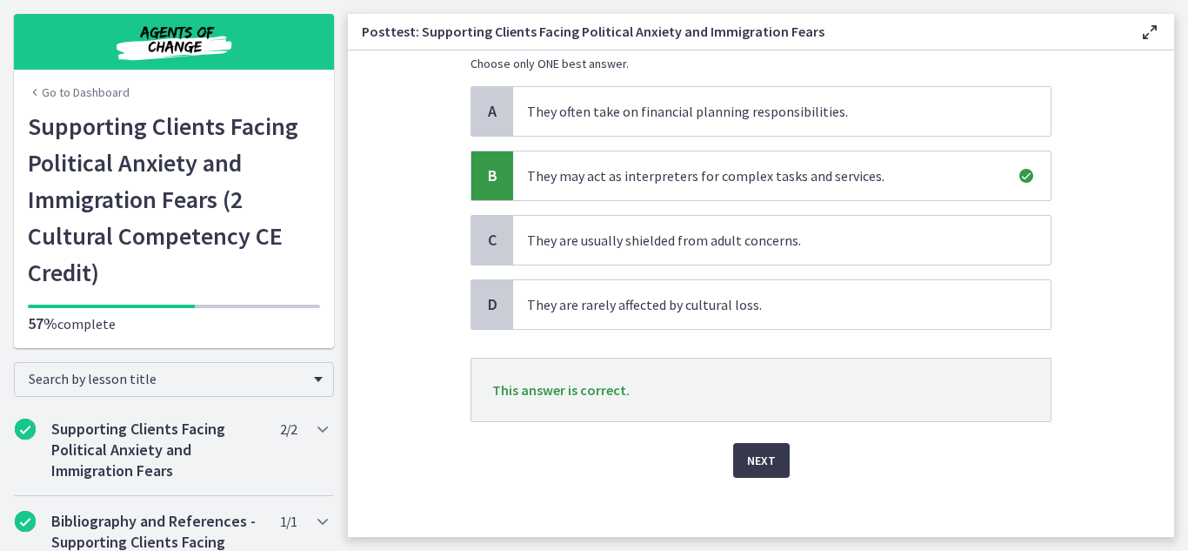
scroll to position [156, 0]
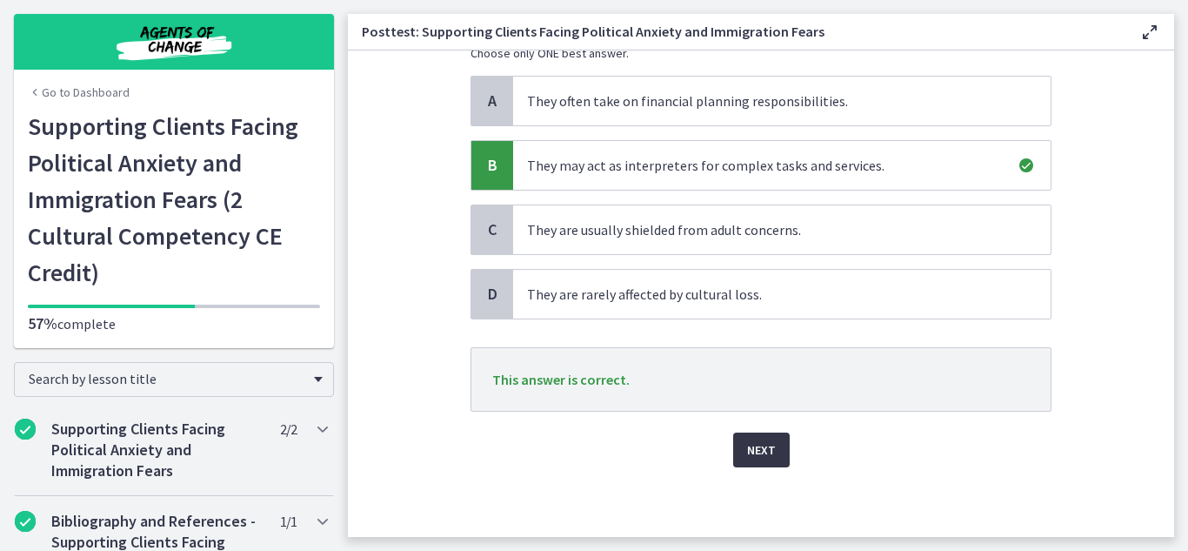
click at [773, 451] on span "Next" at bounding box center [761, 449] width 29 height 21
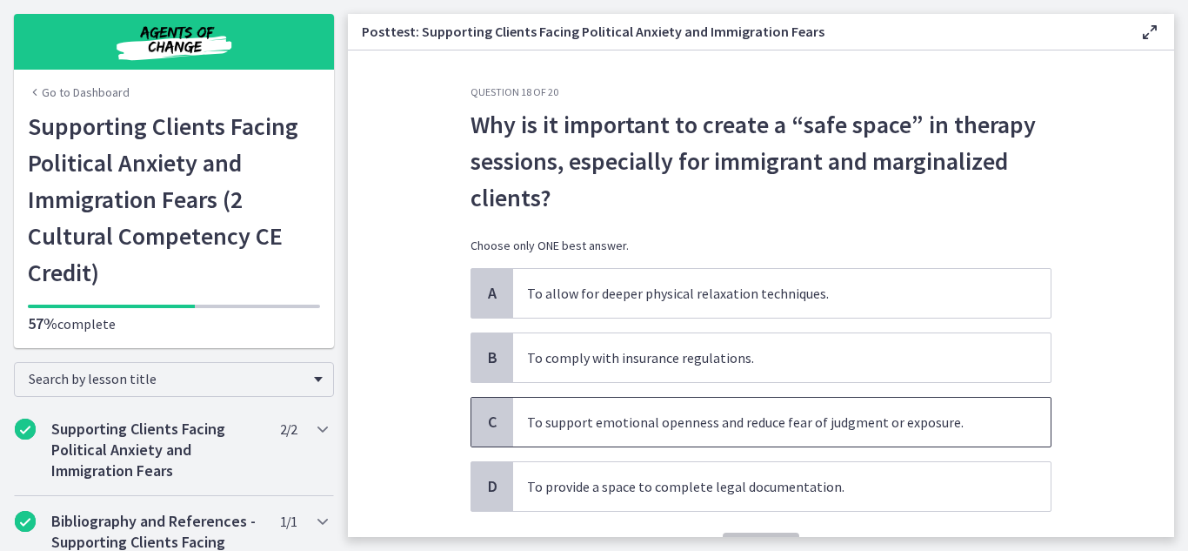
click at [787, 427] on span "To support emotional openness and reduce fear of judgment or exposure." at bounding box center [782, 422] width 538 height 49
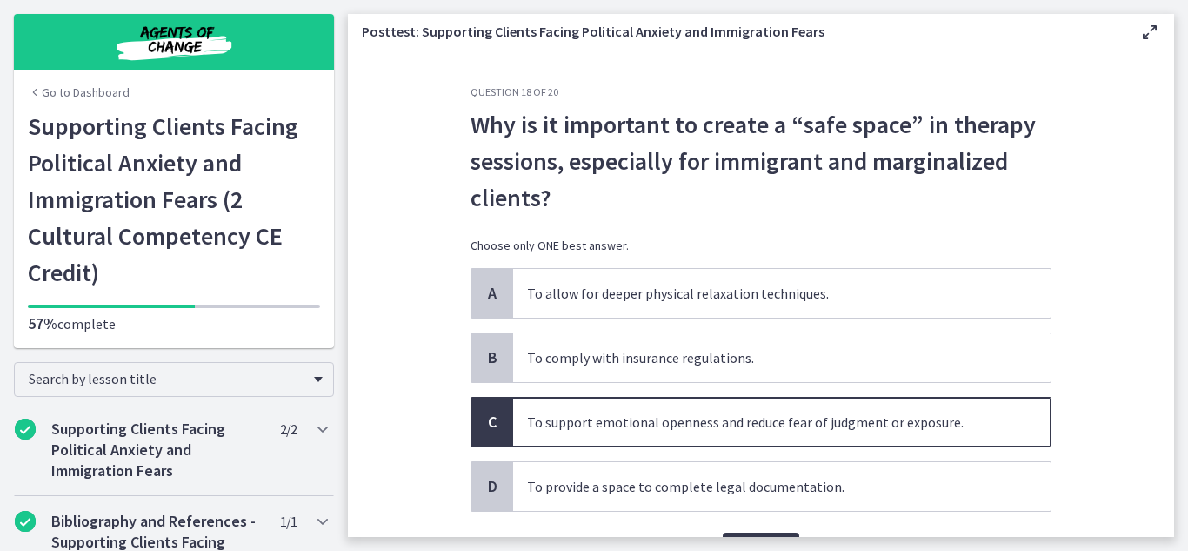
click at [1084, 438] on section "Question 18 of 20 Why is it important to create a “safe space” in therapy sessi…" at bounding box center [761, 293] width 827 height 486
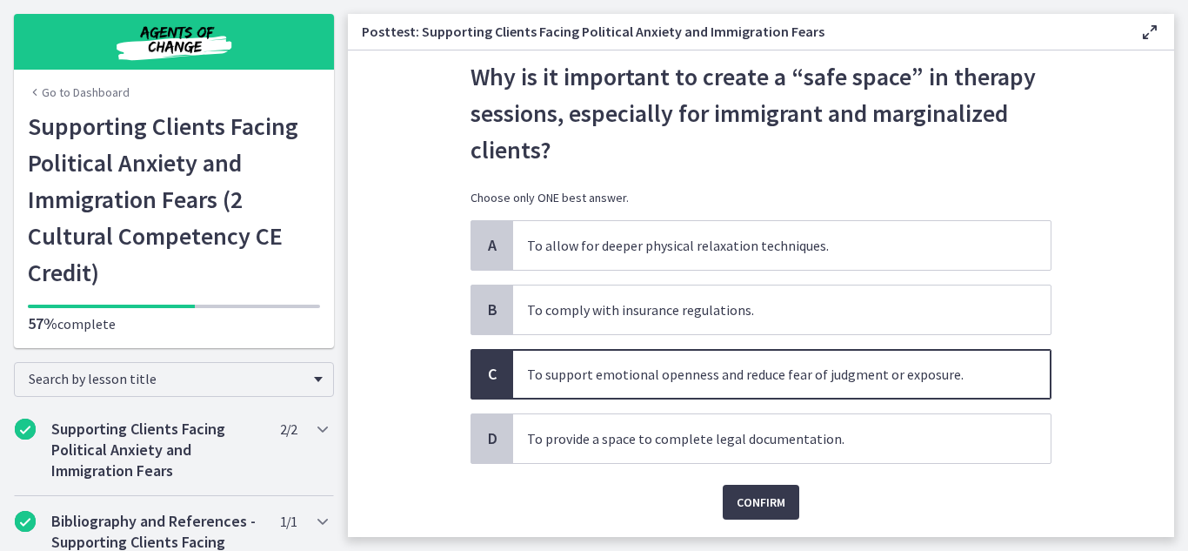
scroll to position [100, 0]
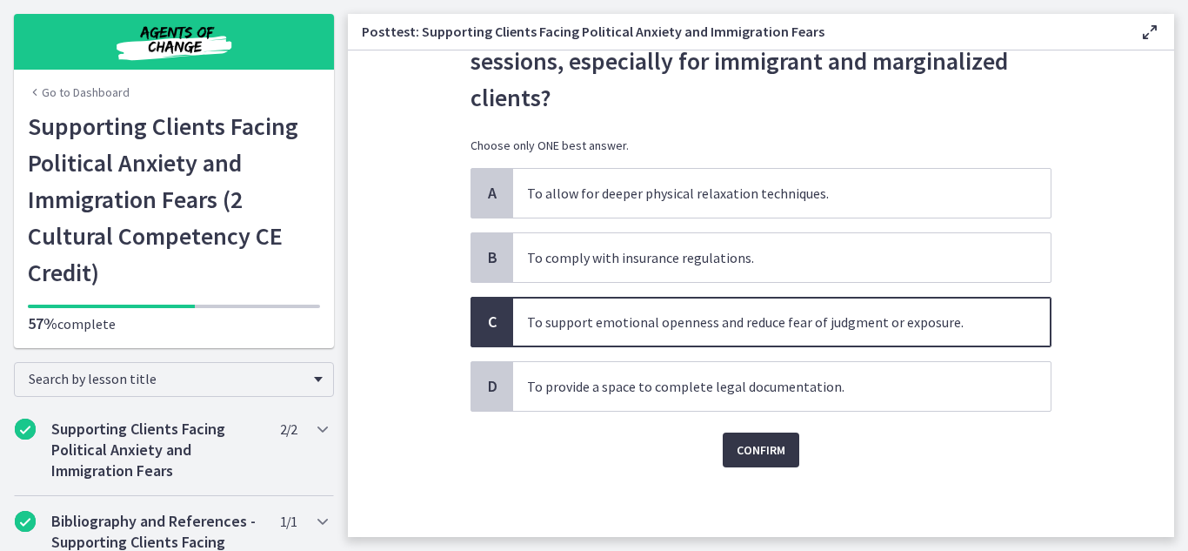
click at [748, 457] on span "Confirm" at bounding box center [761, 449] width 49 height 21
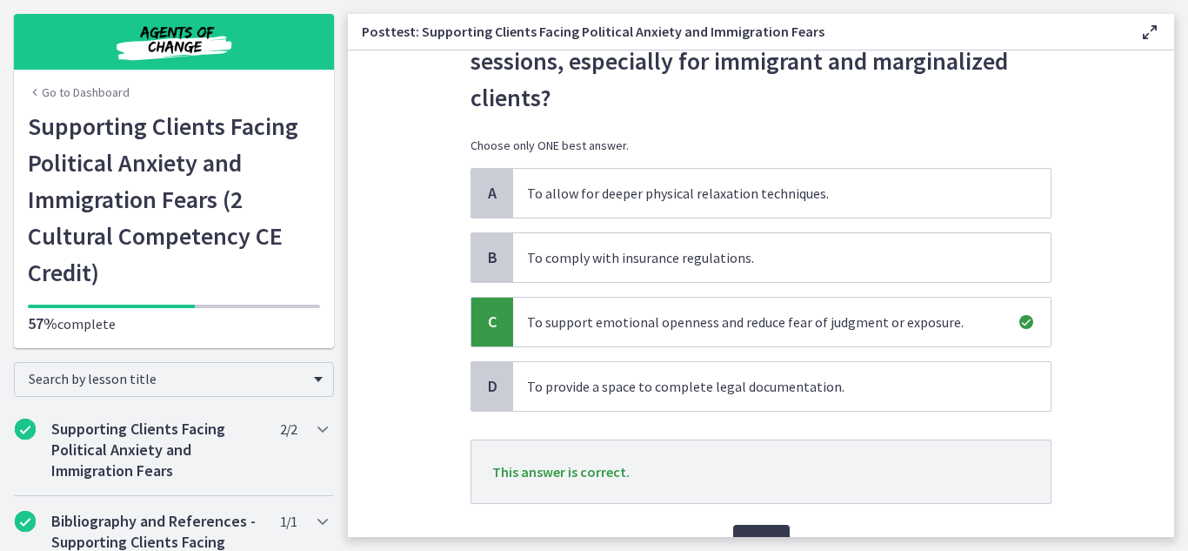
click at [1115, 423] on section "Question 18 of 20 Why is it important to create a “safe space” in therapy sessi…" at bounding box center [761, 293] width 827 height 486
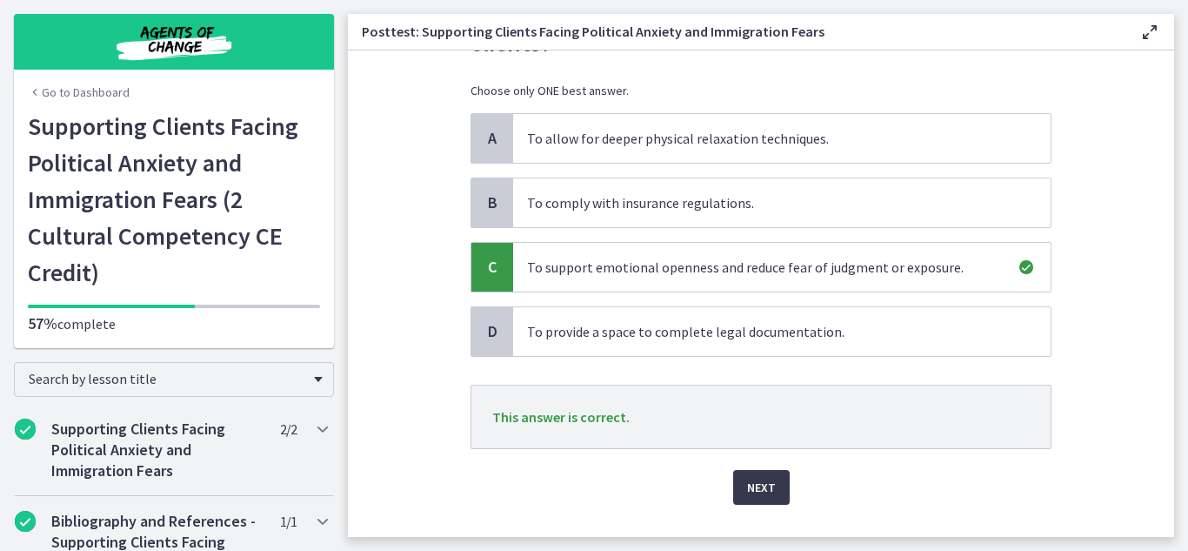
scroll to position [192, 0]
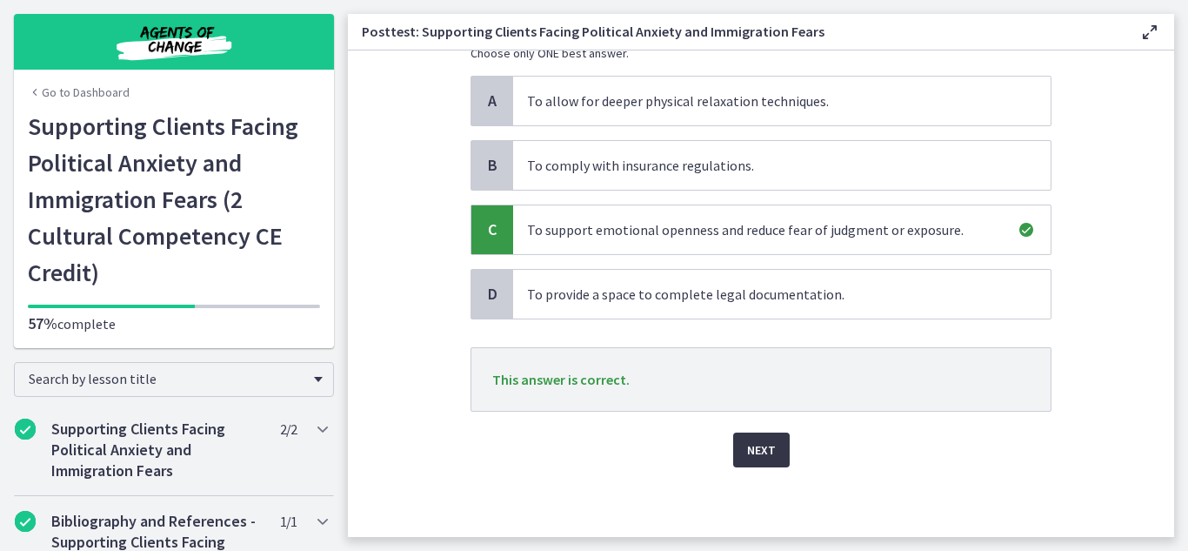
click at [769, 452] on span "Next" at bounding box center [761, 449] width 29 height 21
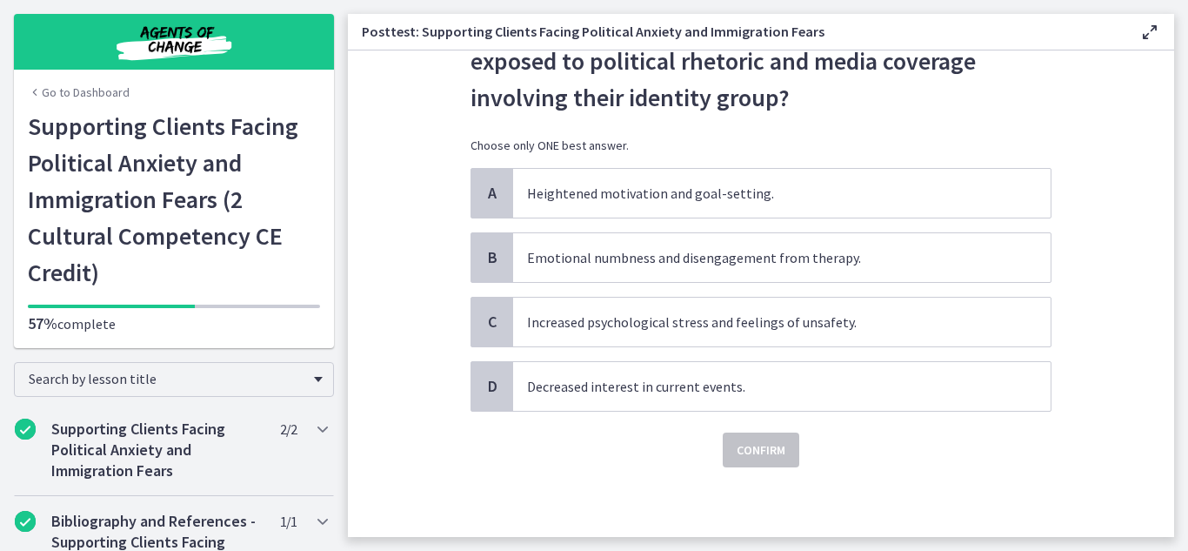
scroll to position [0, 0]
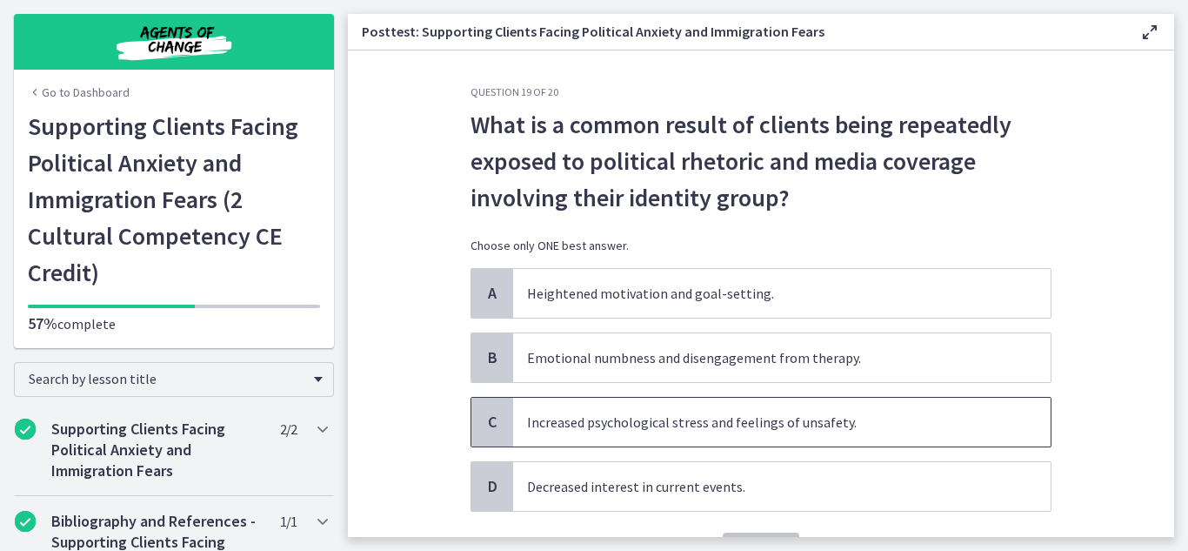
click at [771, 435] on span "Increased psychological stress and feelings of unsafety." at bounding box center [782, 422] width 538 height 49
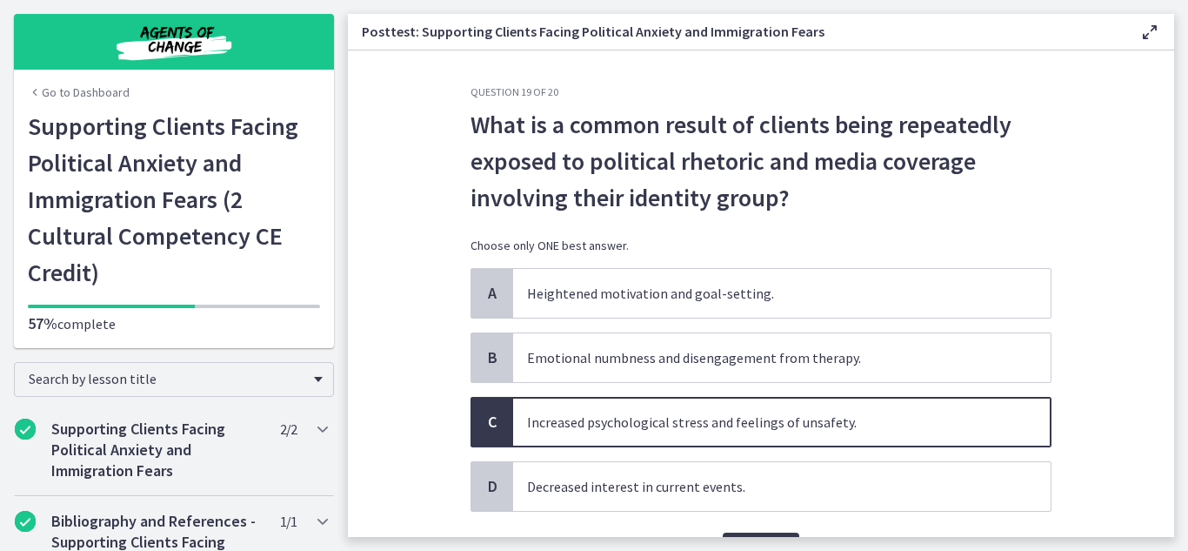
click at [1084, 472] on section "Question 19 of 20 What is a common result of clients being repeatedly exposed t…" at bounding box center [761, 293] width 827 height 486
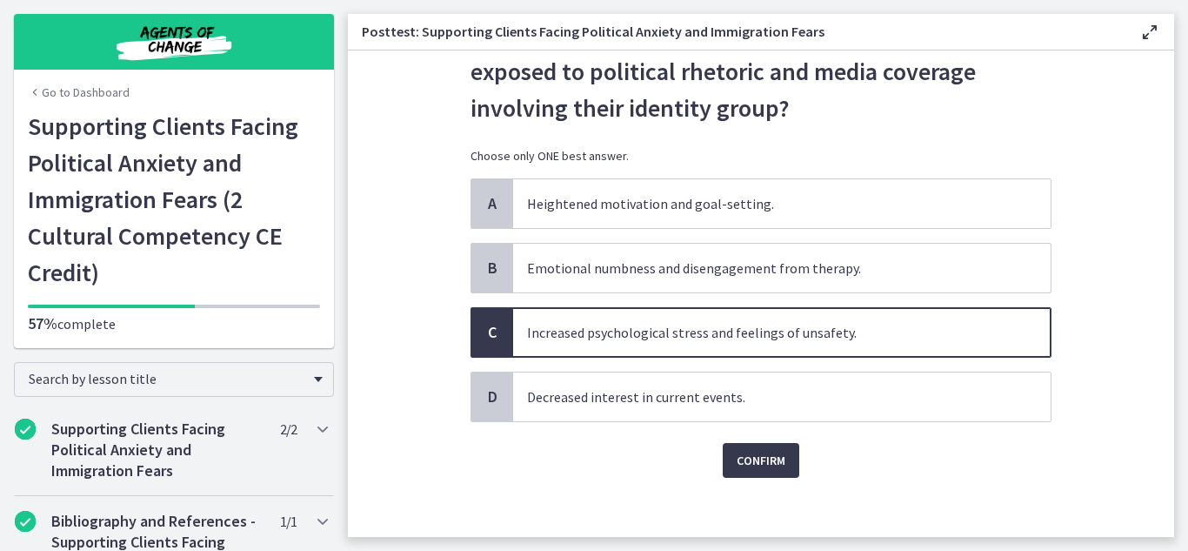
scroll to position [100, 0]
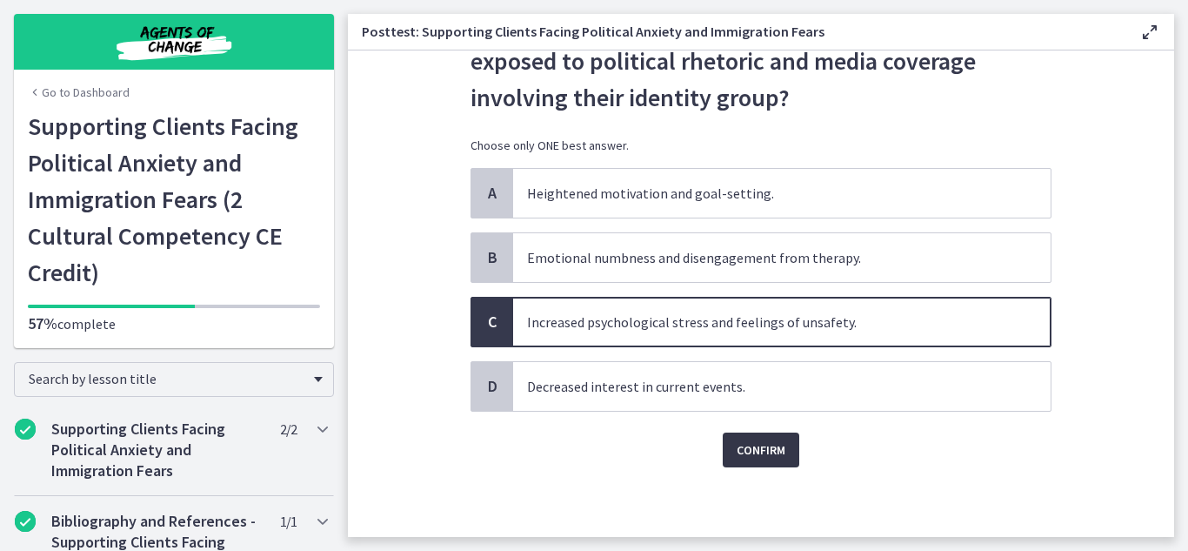
click at [760, 460] on button "Confirm" at bounding box center [761, 449] width 77 height 35
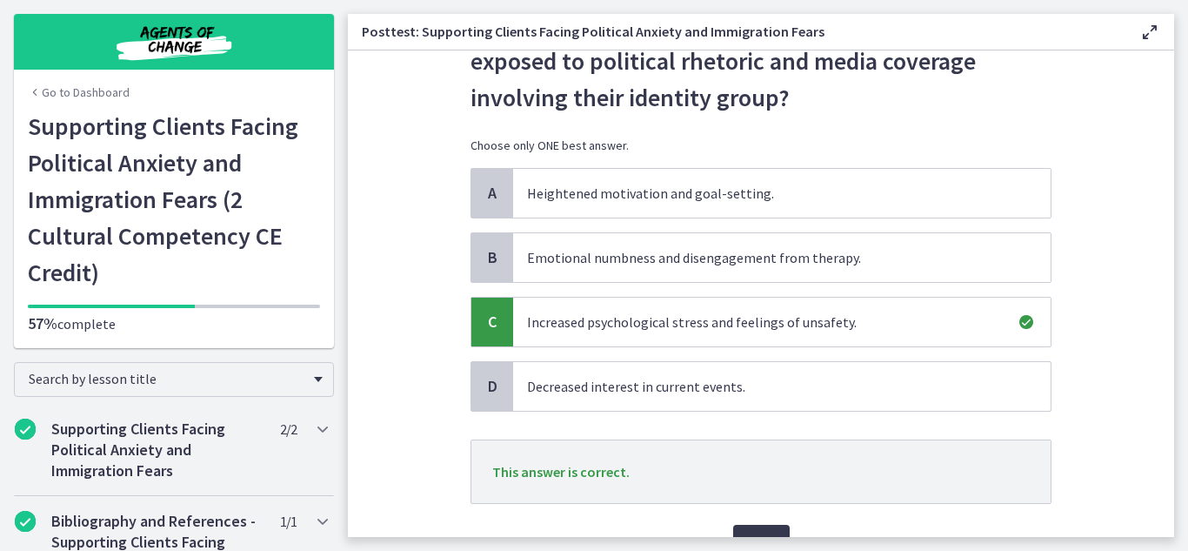
click at [1141, 406] on section "Question 19 of 20 What is a common result of clients being repeatedly exposed t…" at bounding box center [761, 293] width 827 height 486
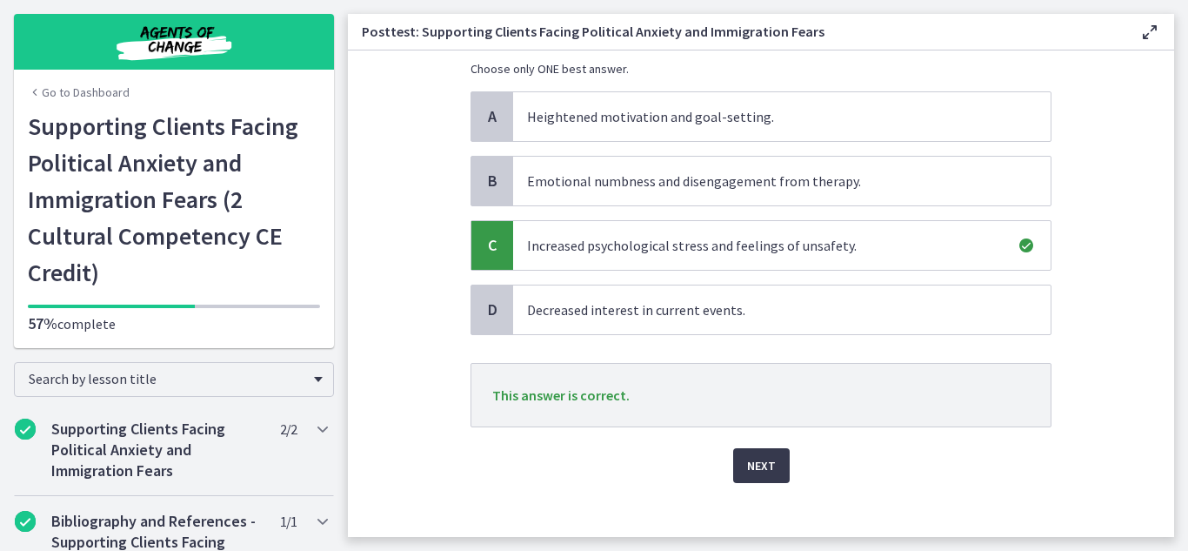
scroll to position [192, 0]
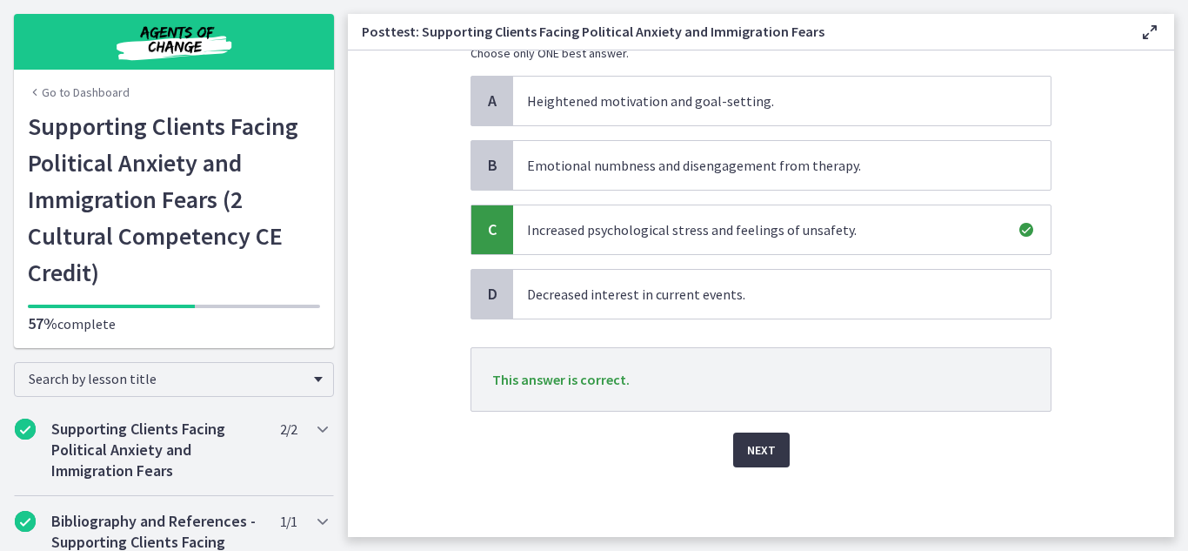
click at [748, 443] on span "Next" at bounding box center [761, 449] width 29 height 21
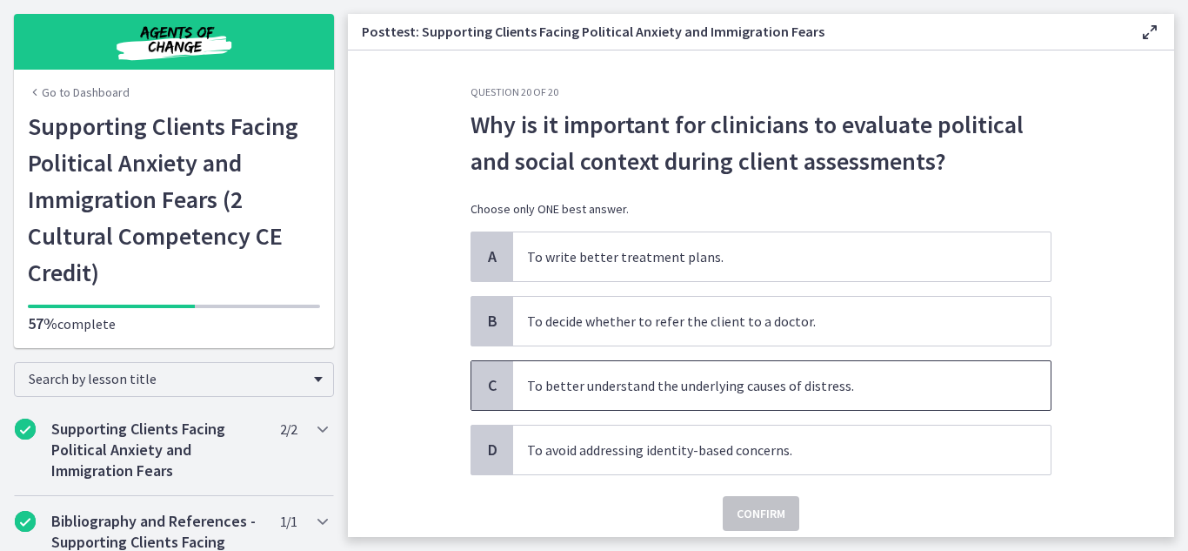
click at [748, 391] on span "To better understand the underlying causes of distress." at bounding box center [782, 385] width 538 height 49
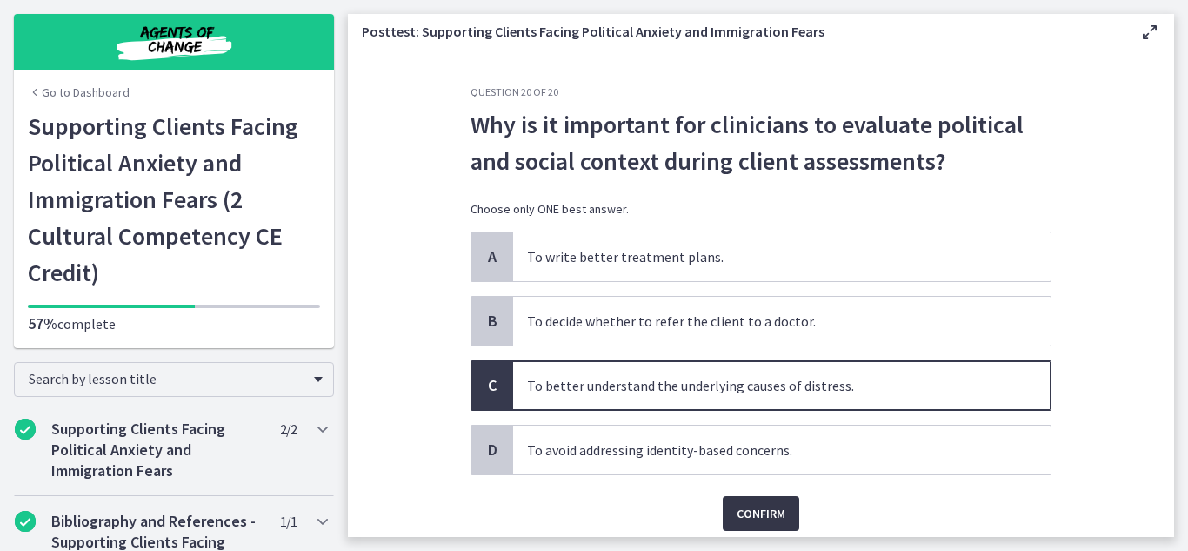
click at [761, 503] on span "Confirm" at bounding box center [761, 513] width 49 height 21
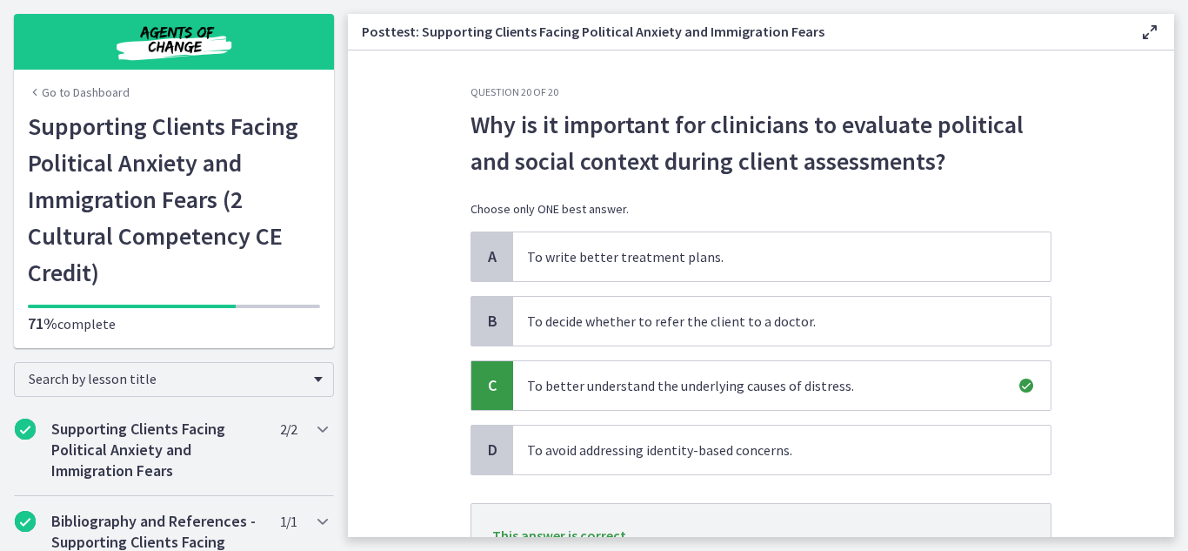
click at [1078, 467] on section "Question 20 of 20 Why is it important for clinicians to evaluate political and …" at bounding box center [761, 293] width 827 height 486
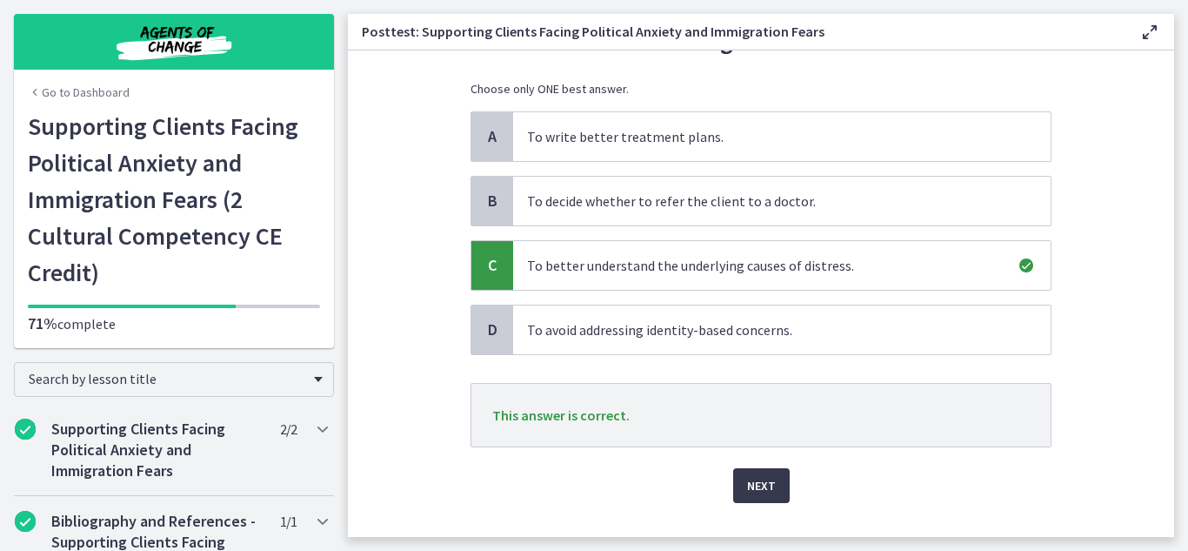
scroll to position [156, 0]
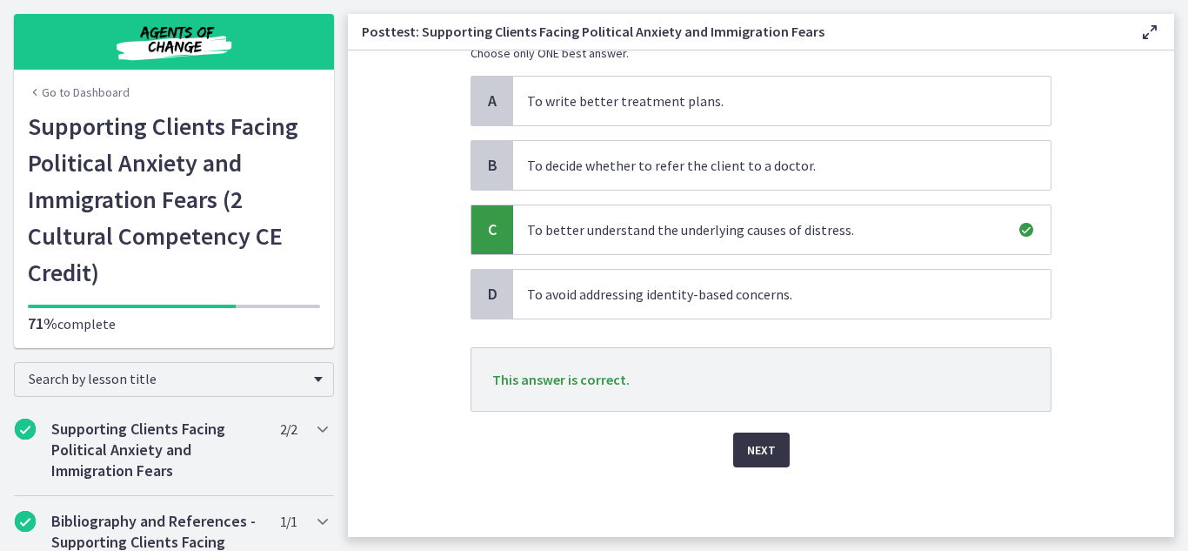
click at [737, 444] on button "Next" at bounding box center [761, 449] width 57 height 35
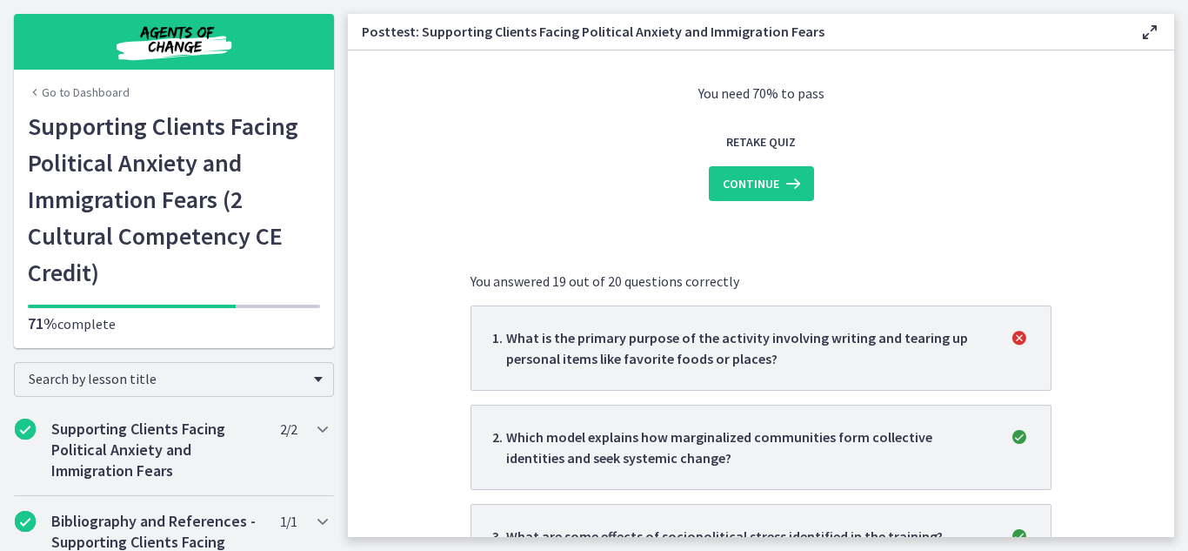
scroll to position [0, 0]
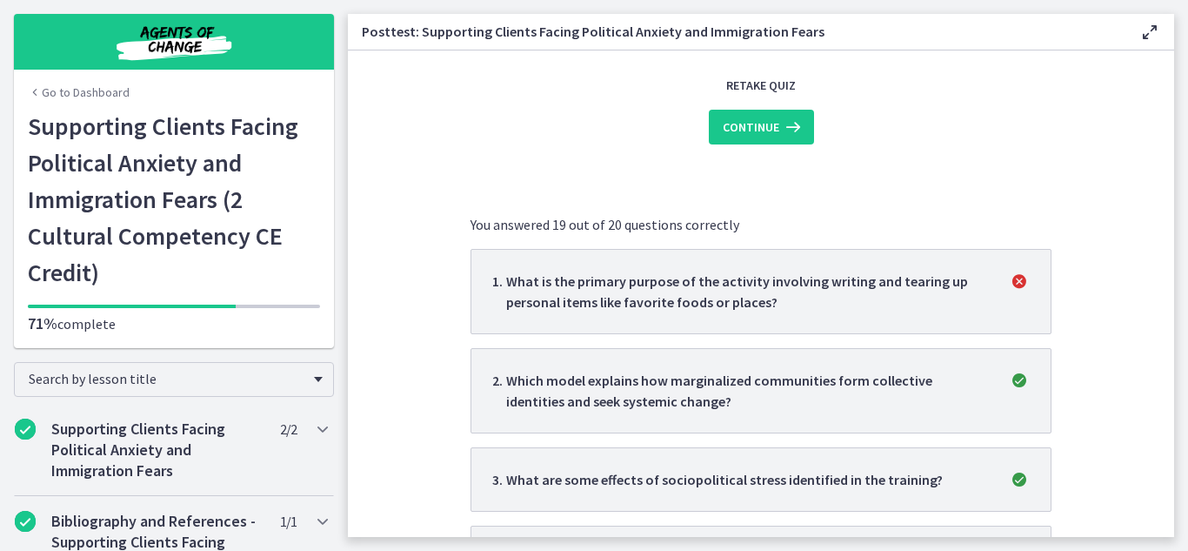
scroll to position [244, 0]
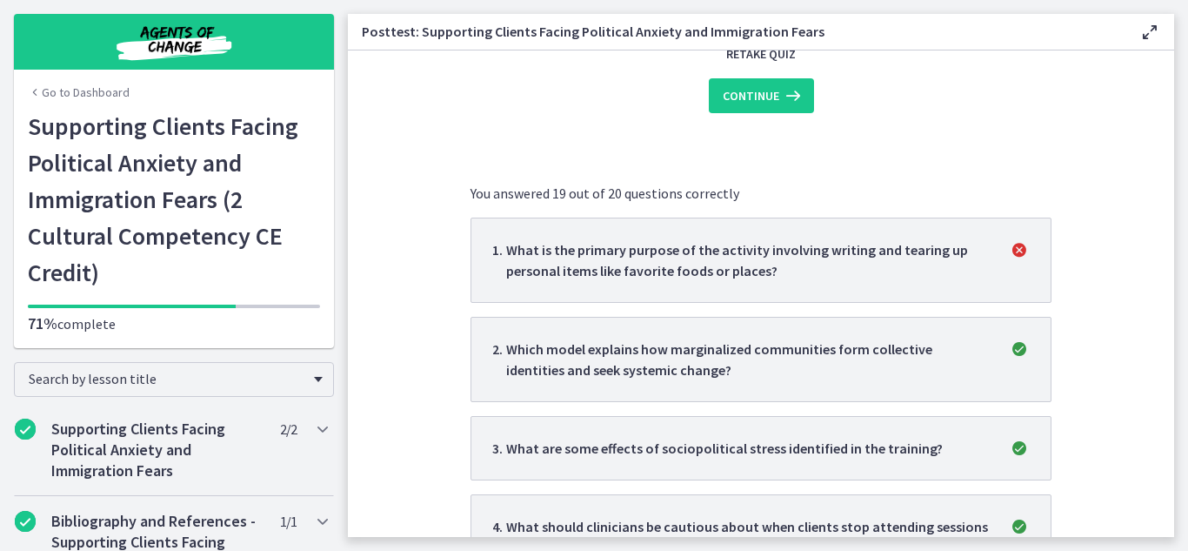
click at [792, 253] on div "What is the primary purpose of the activity involving writing and tearing up pe…" at bounding box center [747, 260] width 482 height 42
click at [741, 89] on span "Continue" at bounding box center [751, 95] width 57 height 21
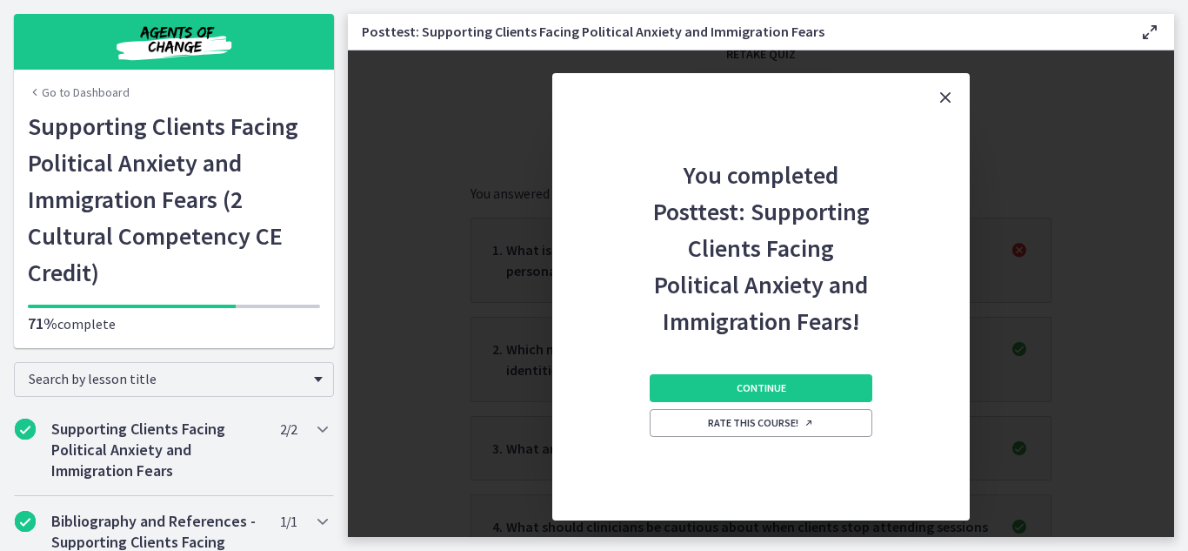
scroll to position [0, 0]
click at [830, 382] on button "Continue" at bounding box center [761, 388] width 223 height 28
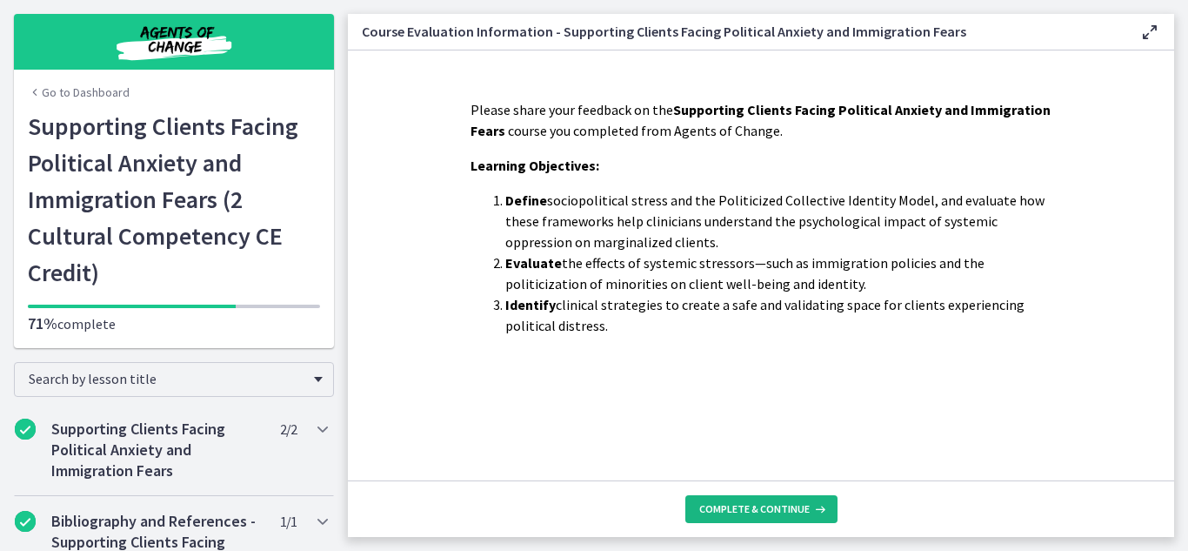
click at [813, 517] on button "Complete & continue" at bounding box center [762, 509] width 152 height 28
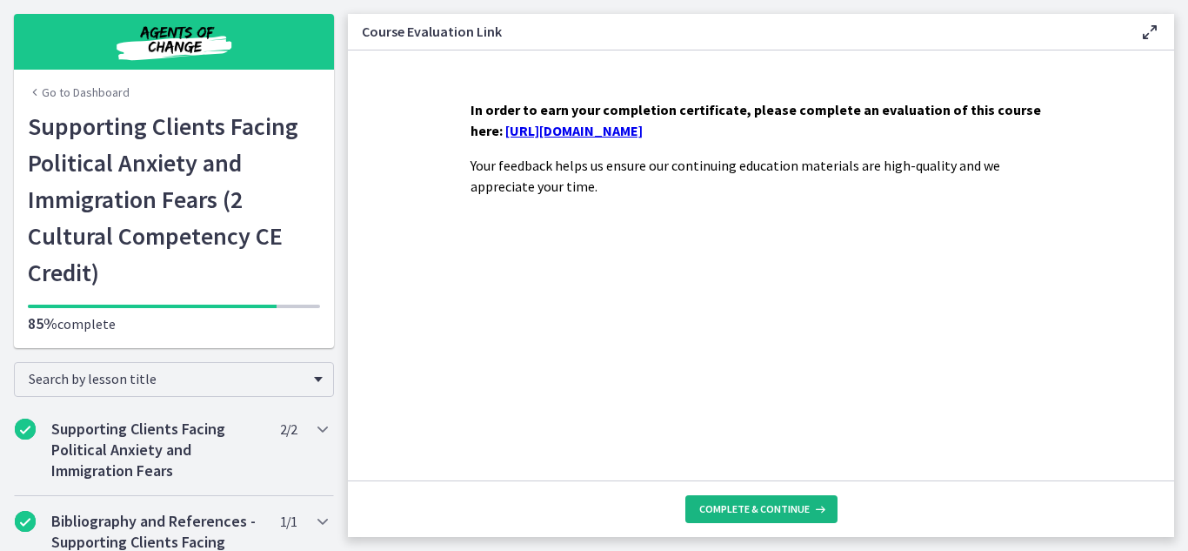
click at [813, 517] on button "Complete & continue" at bounding box center [762, 509] width 152 height 28
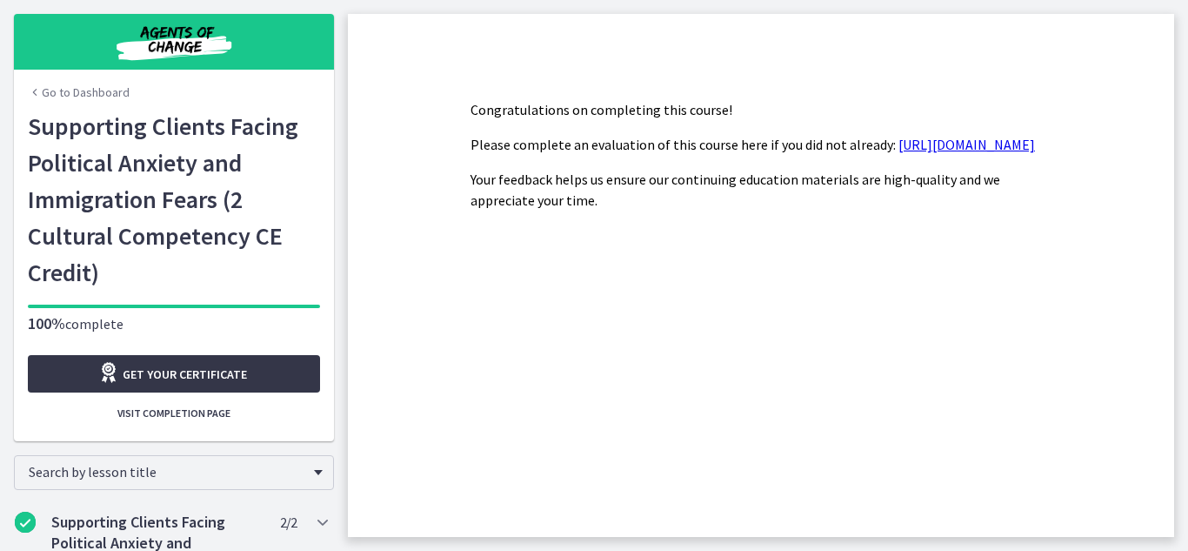
click at [211, 379] on span "Get your certificate" at bounding box center [185, 374] width 124 height 21
click at [73, 99] on link "Go to Dashboard" at bounding box center [79, 92] width 102 height 17
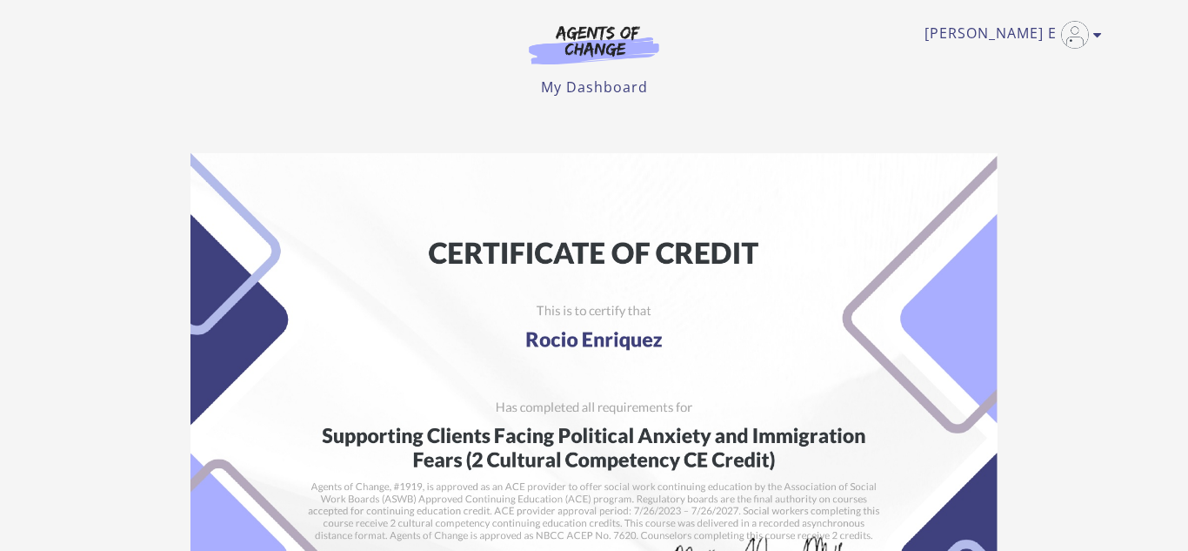
click at [191, 379] on img at bounding box center [594, 438] width 807 height 570
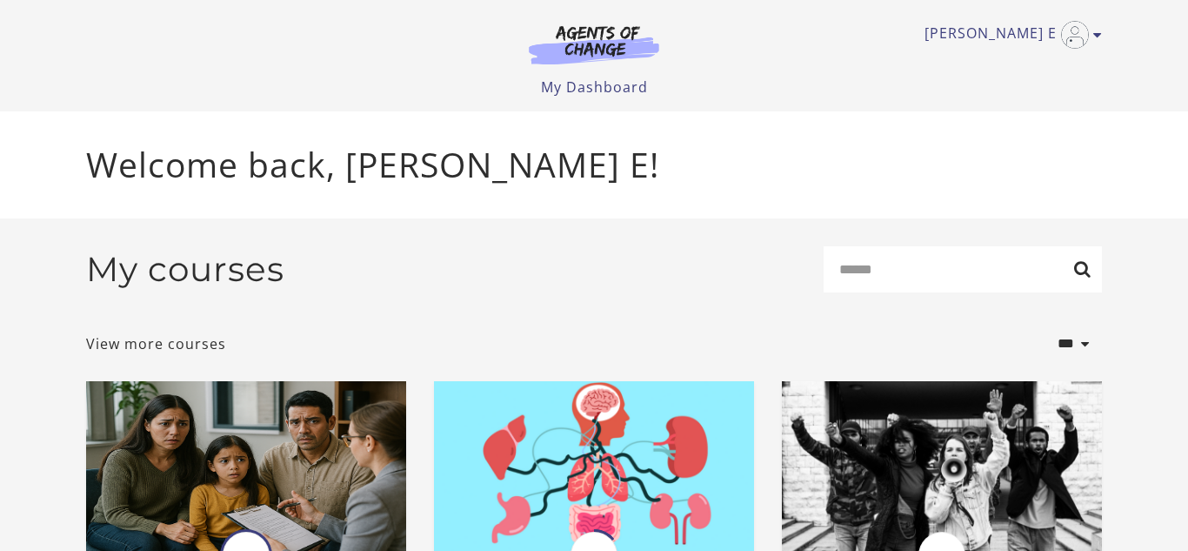
click at [522, 186] on p "Welcome back, [PERSON_NAME] E!" at bounding box center [594, 164] width 1016 height 51
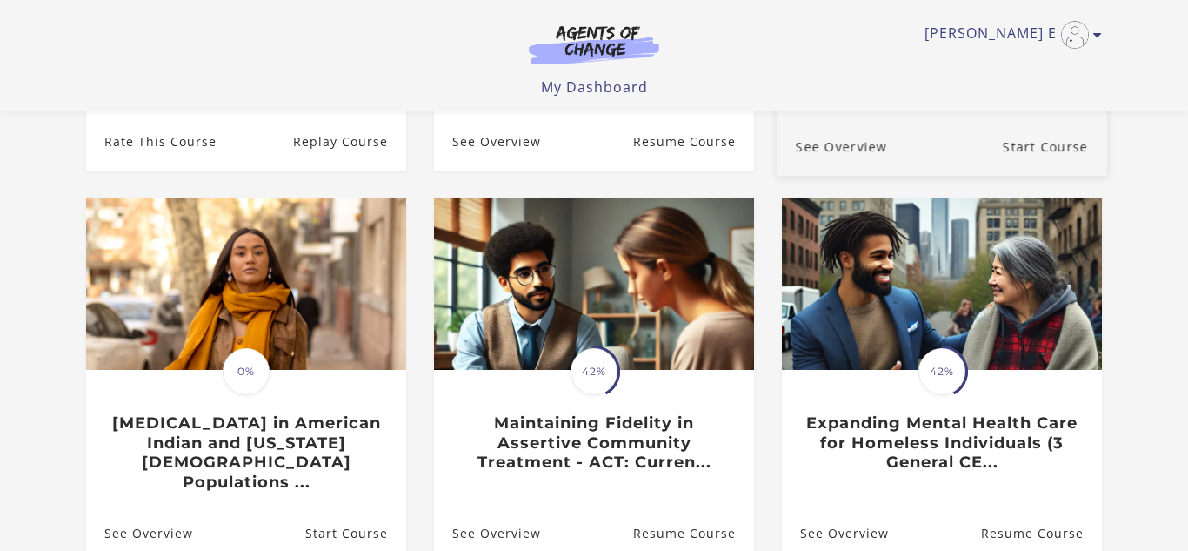
scroll to position [452, 0]
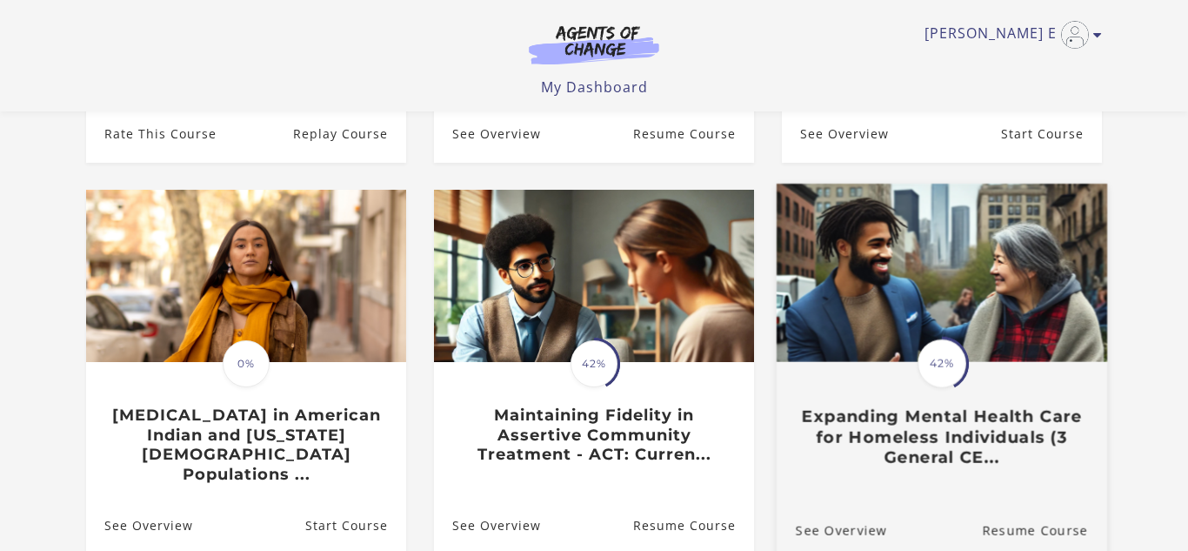
click at [947, 305] on img at bounding box center [942, 273] width 331 height 178
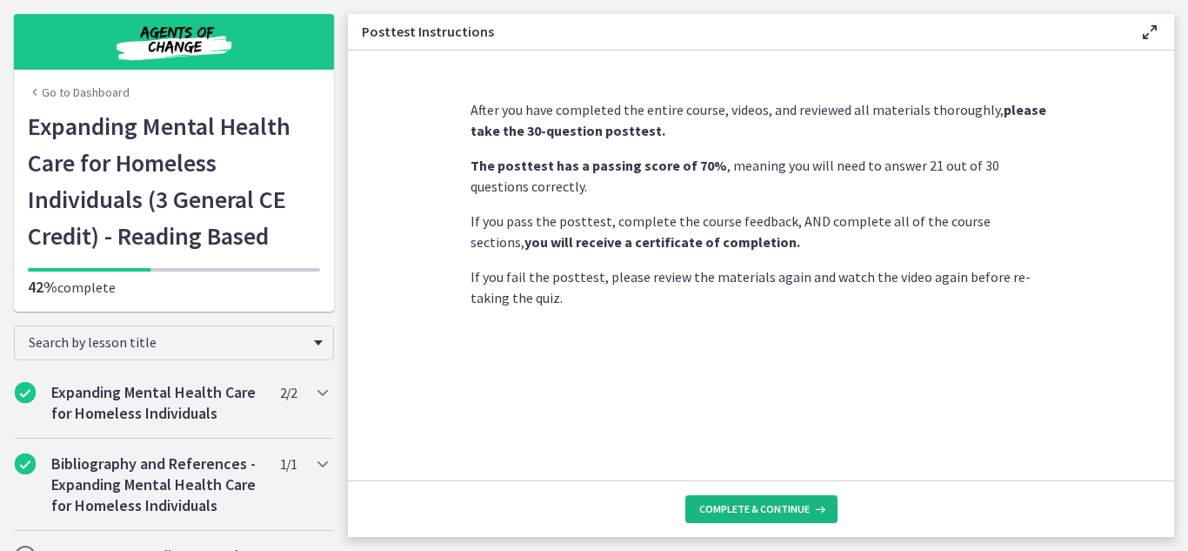
click at [814, 513] on icon at bounding box center [818, 509] width 17 height 14
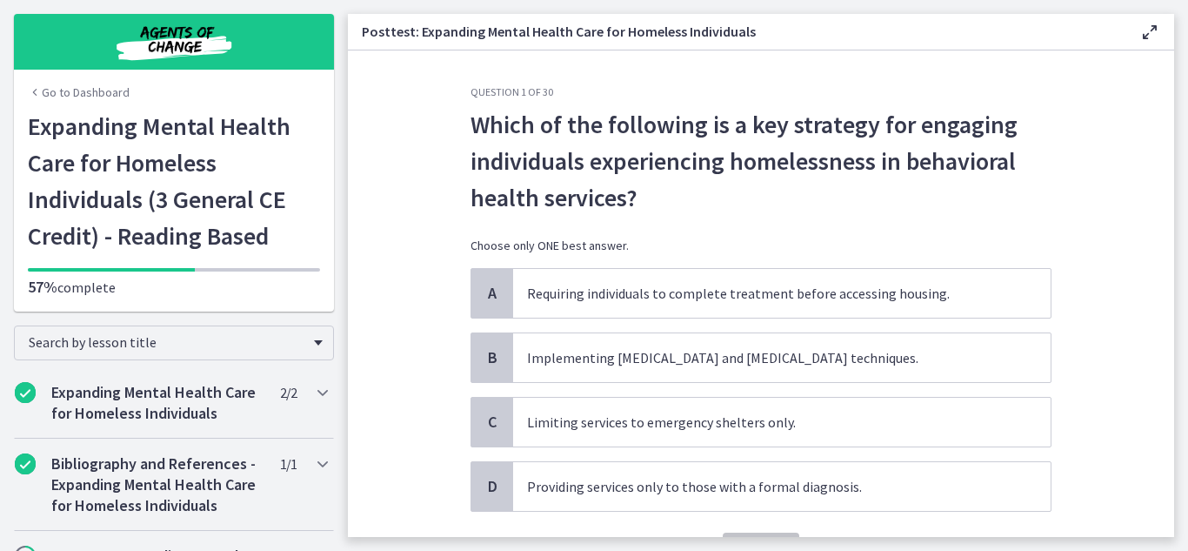
click at [376, 286] on section "Question 1 of 30 Which of the following is a key strategy for engaging individu…" at bounding box center [761, 293] width 827 height 486
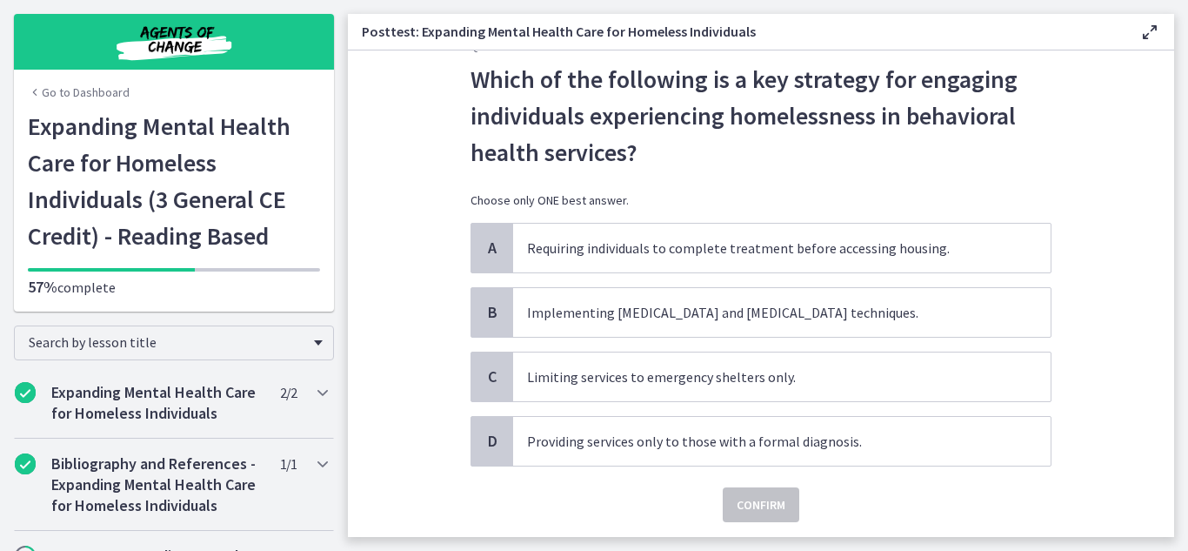
scroll to position [70, 0]
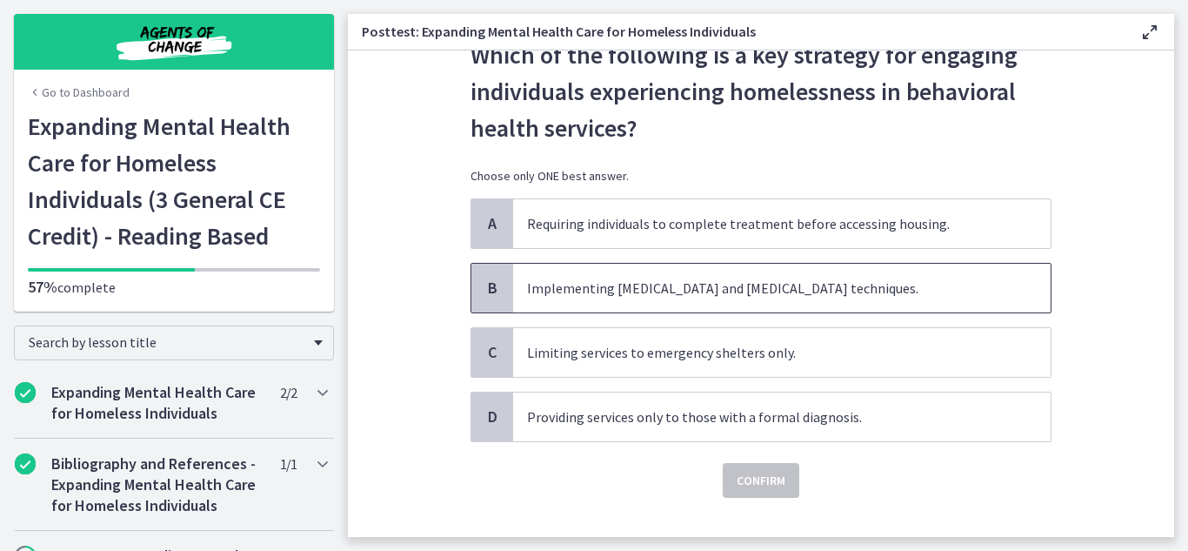
click at [627, 276] on span "Implementing [MEDICAL_DATA] and [MEDICAL_DATA] techniques." at bounding box center [782, 288] width 538 height 49
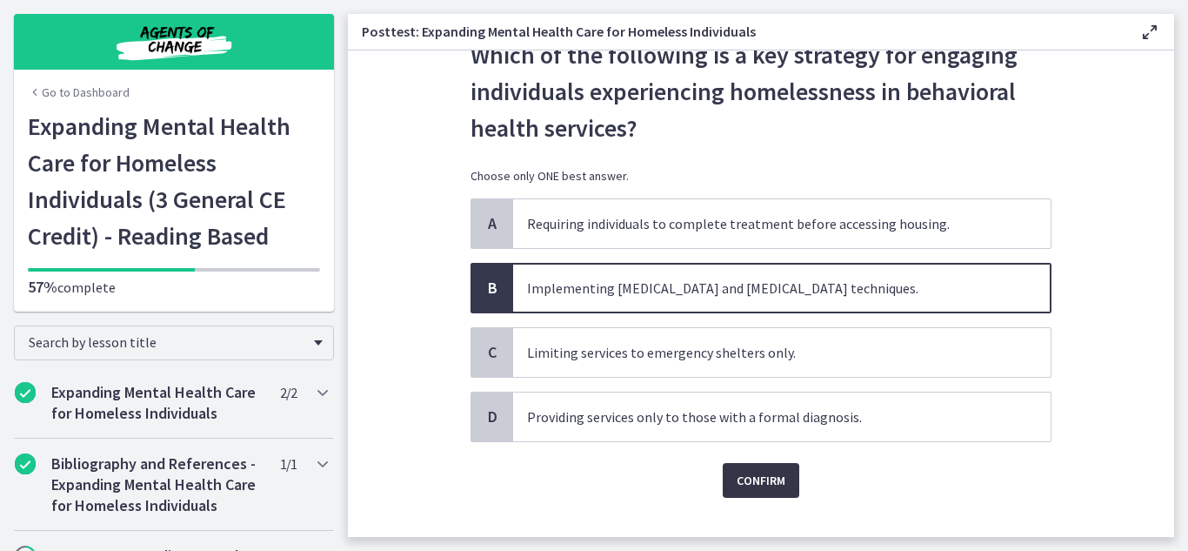
click at [758, 484] on span "Confirm" at bounding box center [761, 480] width 49 height 21
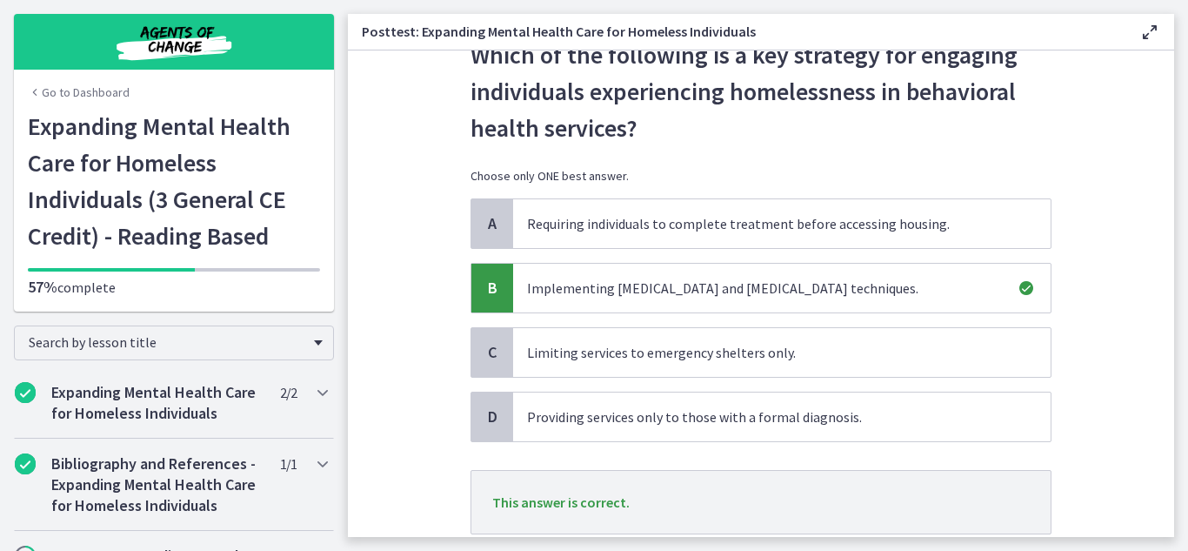
click at [1074, 425] on section "Question 1 of 30 Which of the following is a key strategy for engaging individu…" at bounding box center [761, 293] width 827 height 486
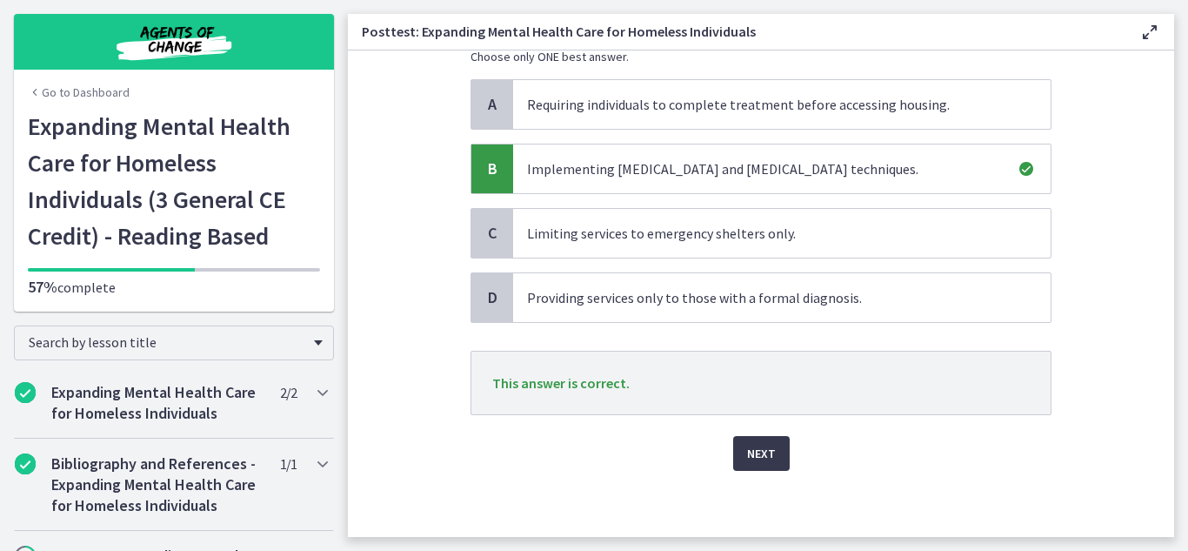
scroll to position [192, 0]
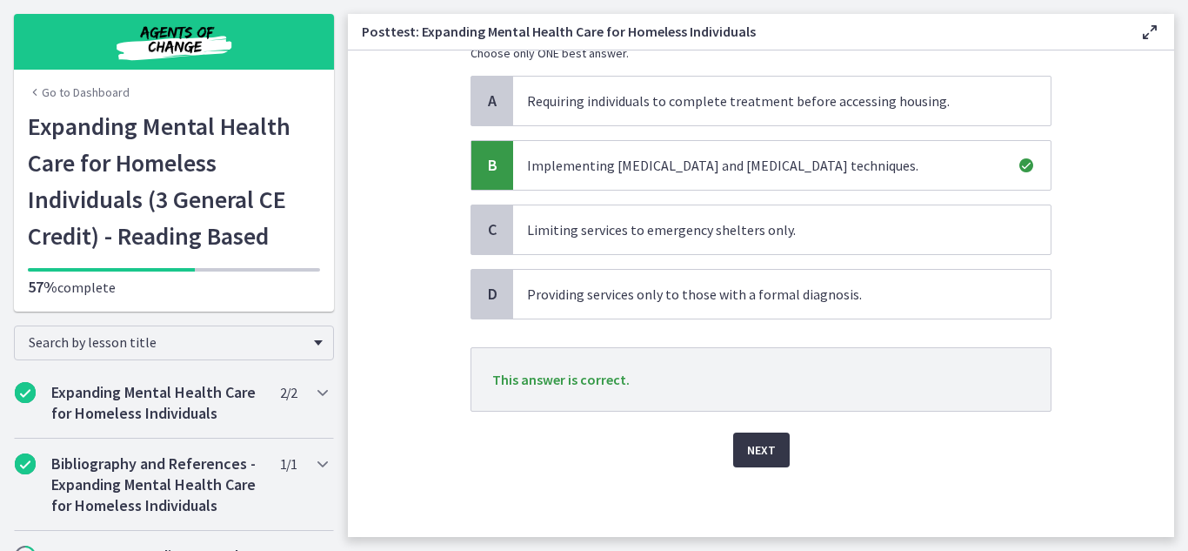
click at [773, 455] on span "Next" at bounding box center [761, 449] width 29 height 21
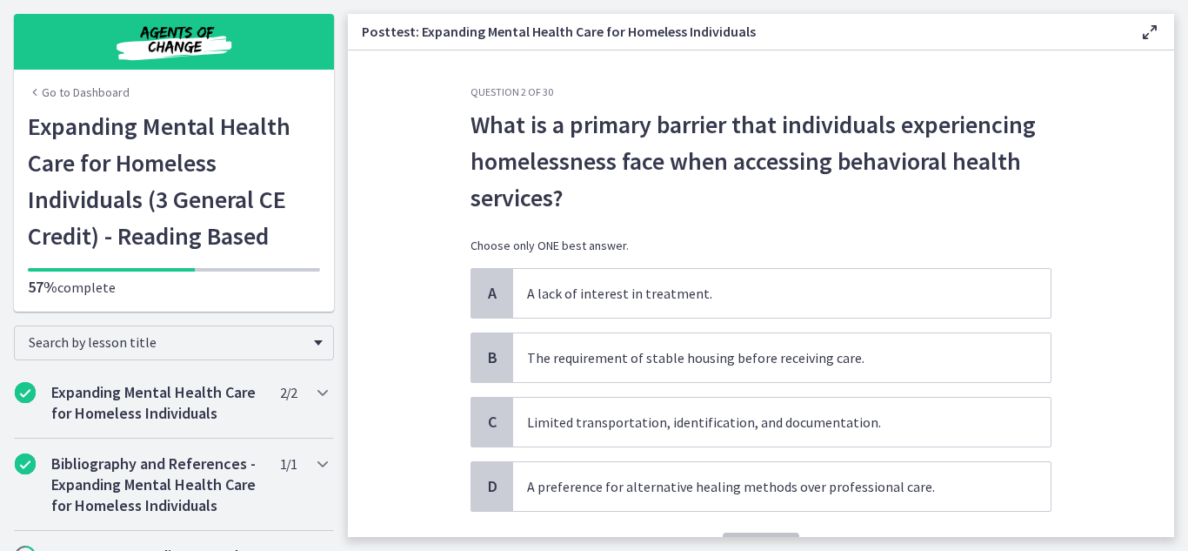
click at [1103, 415] on section "Question 2 of 30 What is a primary barrier that individuals experiencing homele…" at bounding box center [761, 293] width 827 height 486
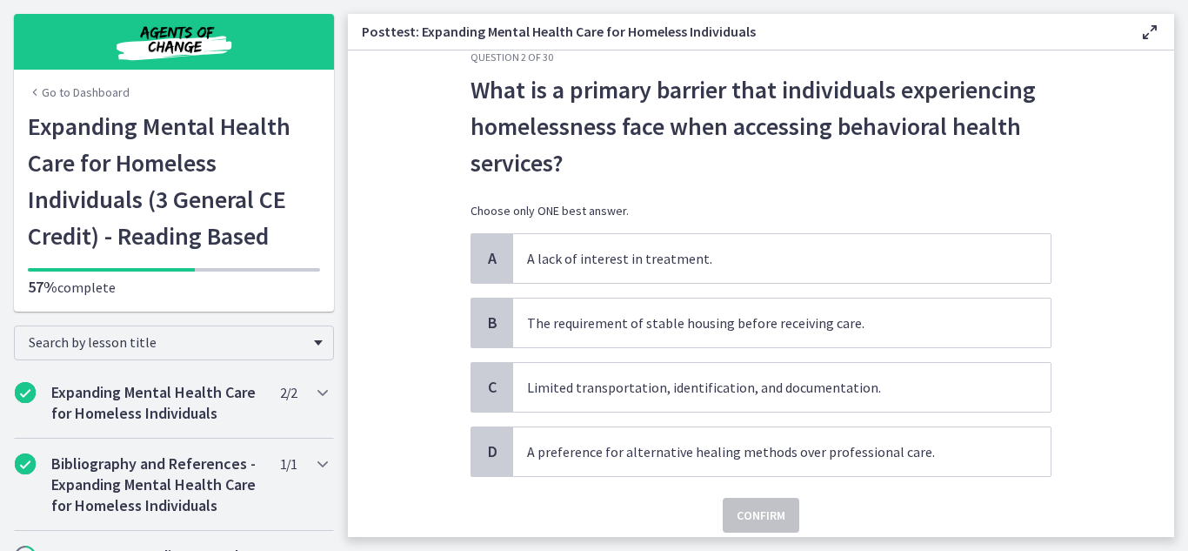
scroll to position [70, 0]
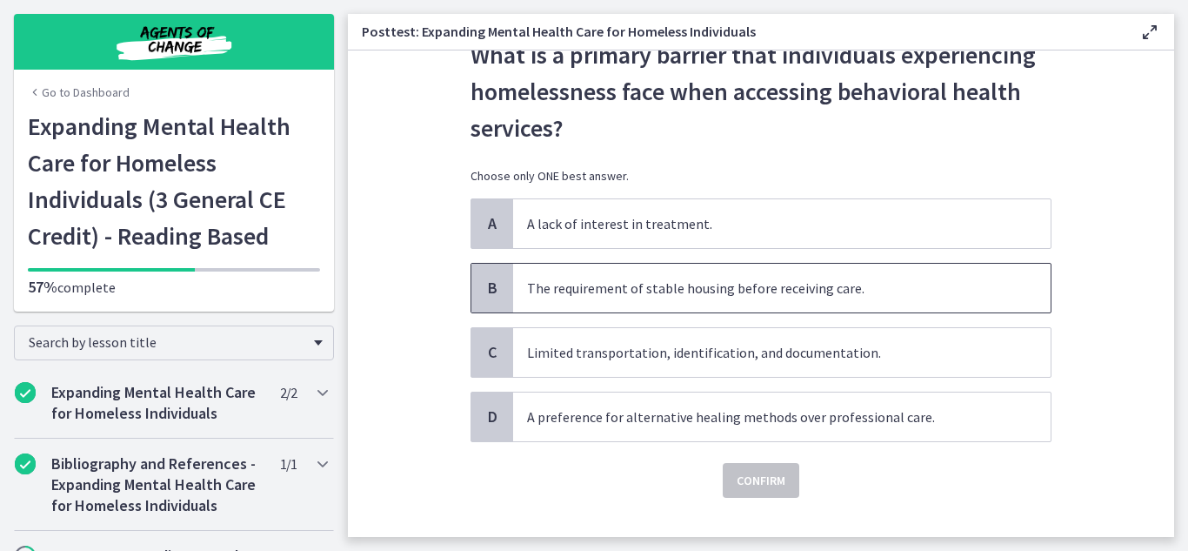
click at [894, 293] on span "The requirement of stable housing before receiving care." at bounding box center [782, 288] width 538 height 49
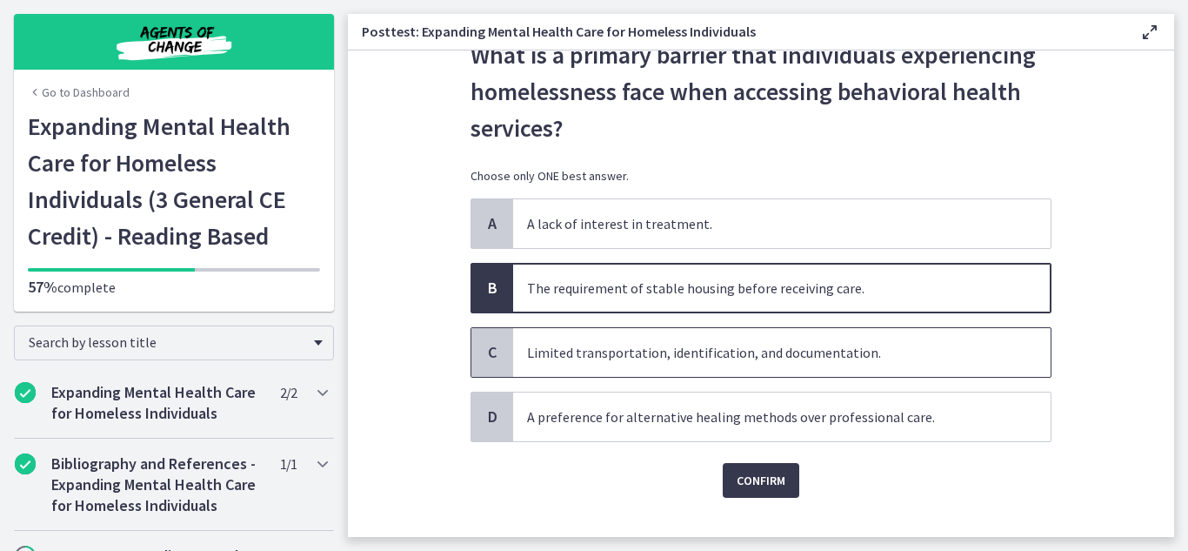
click at [814, 356] on span "Limited transportation, identification, and documentation." at bounding box center [782, 352] width 538 height 49
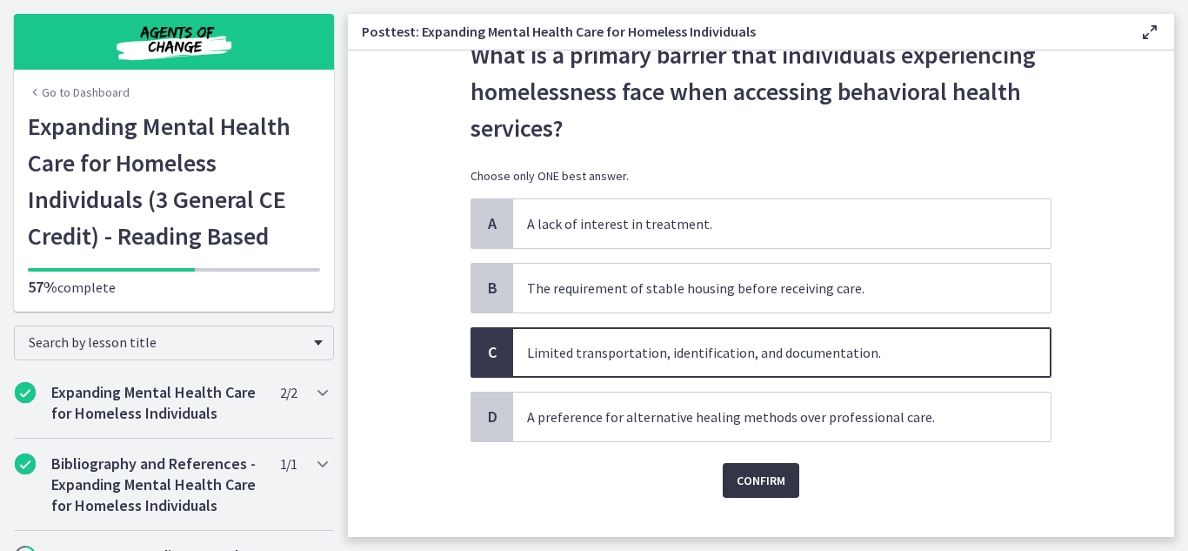
click at [781, 479] on span "Confirm" at bounding box center [761, 480] width 49 height 21
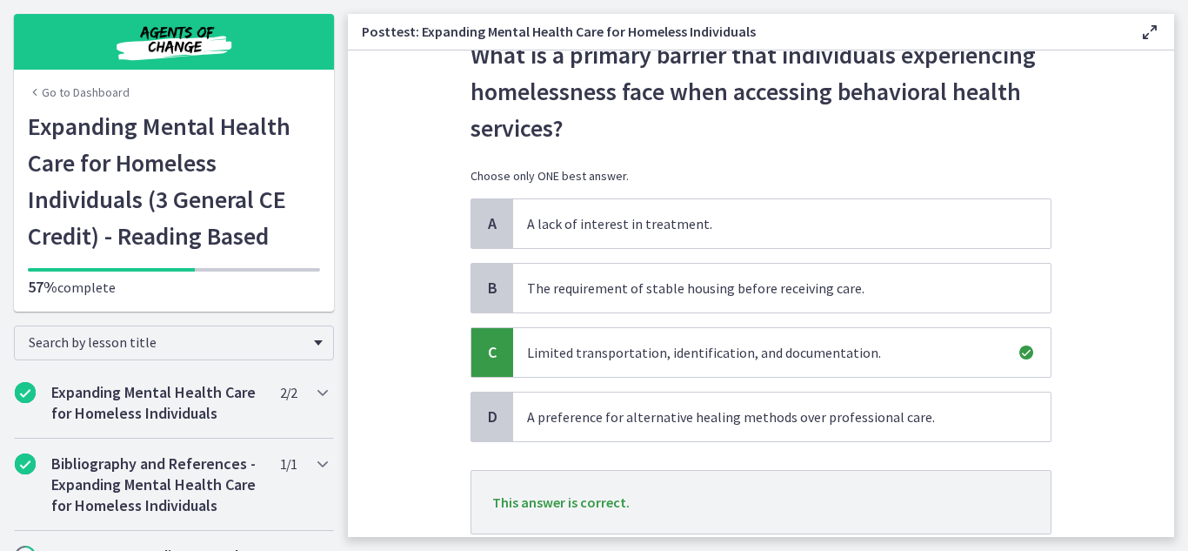
click at [1139, 377] on section "Question 2 of 30 What is a primary barrier that individuals experiencing homele…" at bounding box center [761, 293] width 827 height 486
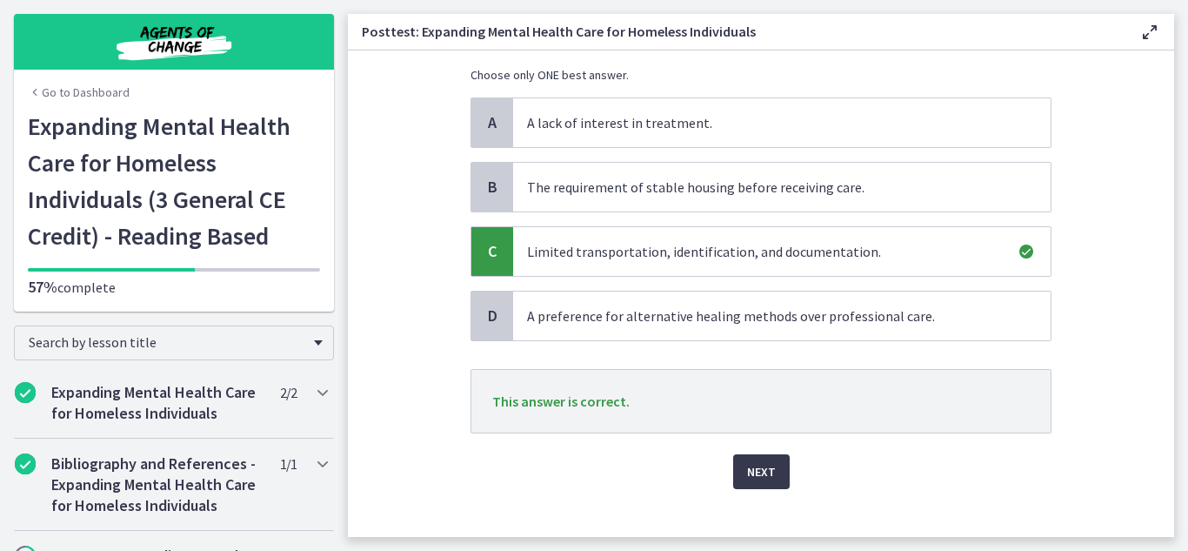
scroll to position [192, 0]
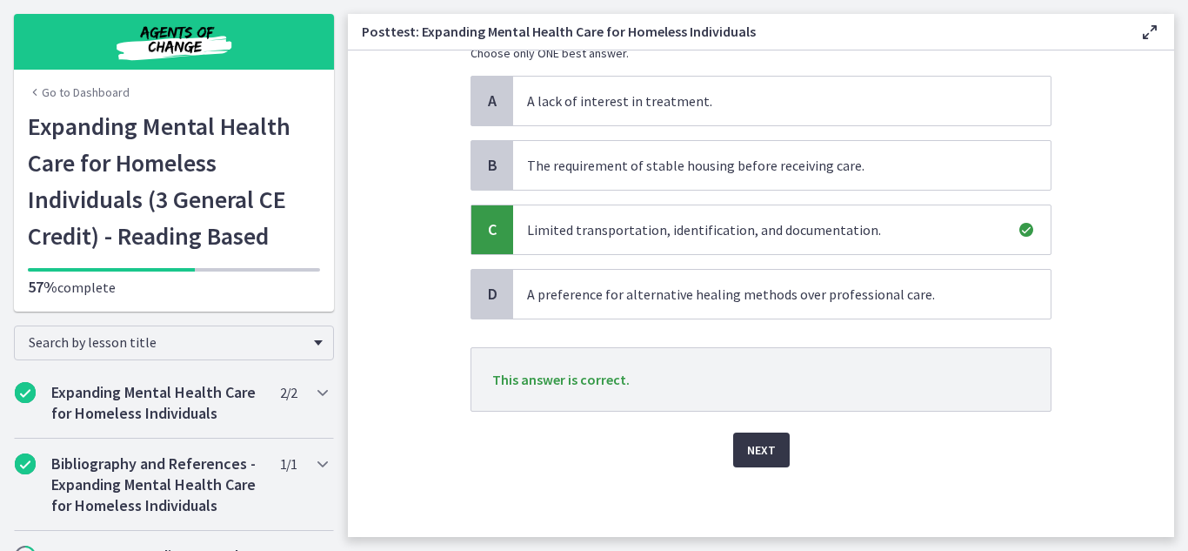
click at [759, 460] on button "Next" at bounding box center [761, 449] width 57 height 35
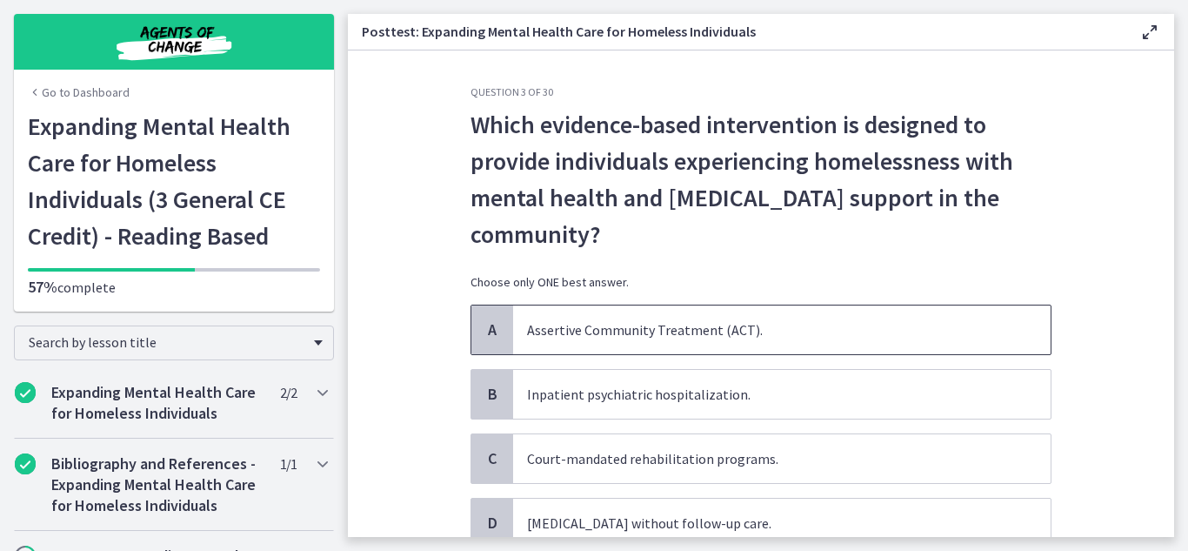
click at [1031, 325] on span "Assertive Community Treatment (ACT)." at bounding box center [782, 329] width 538 height 49
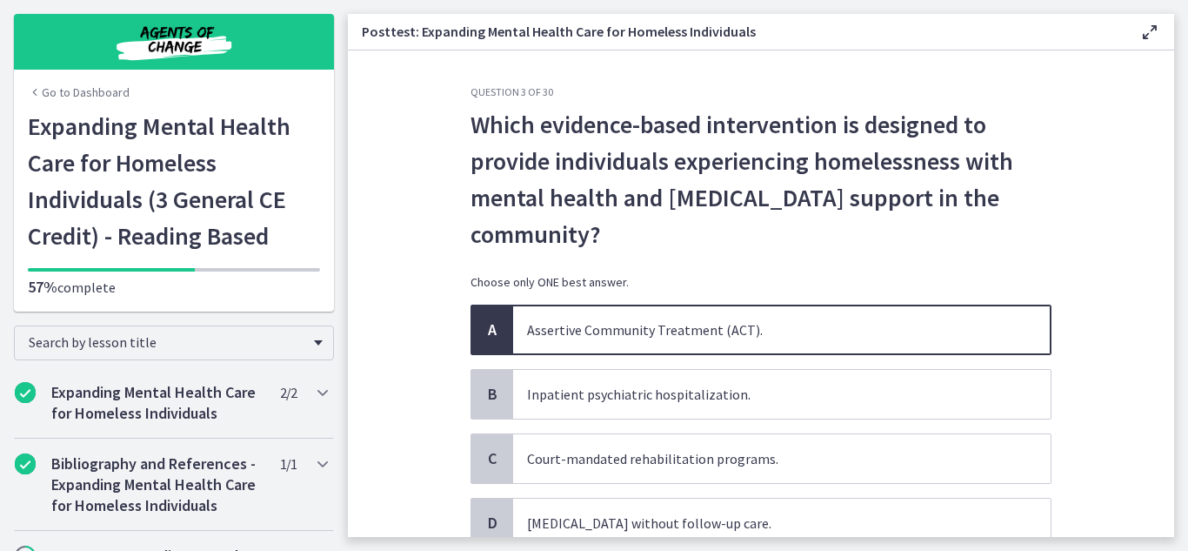
click at [1084, 338] on section "Question 3 of 30 Which evidence-based intervention is designed to provide indiv…" at bounding box center [761, 293] width 827 height 486
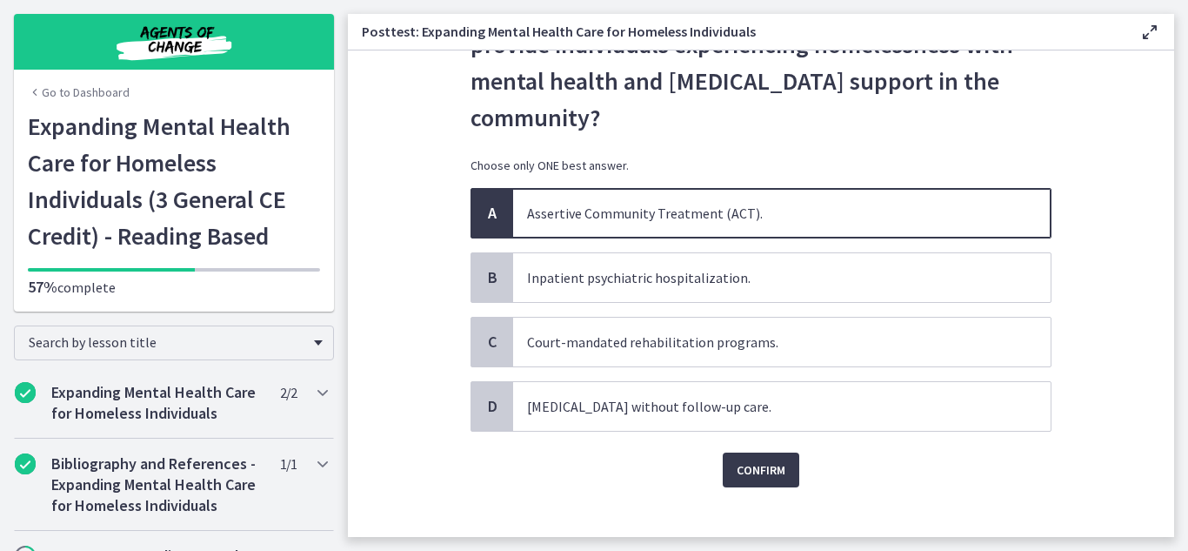
scroll to position [137, 0]
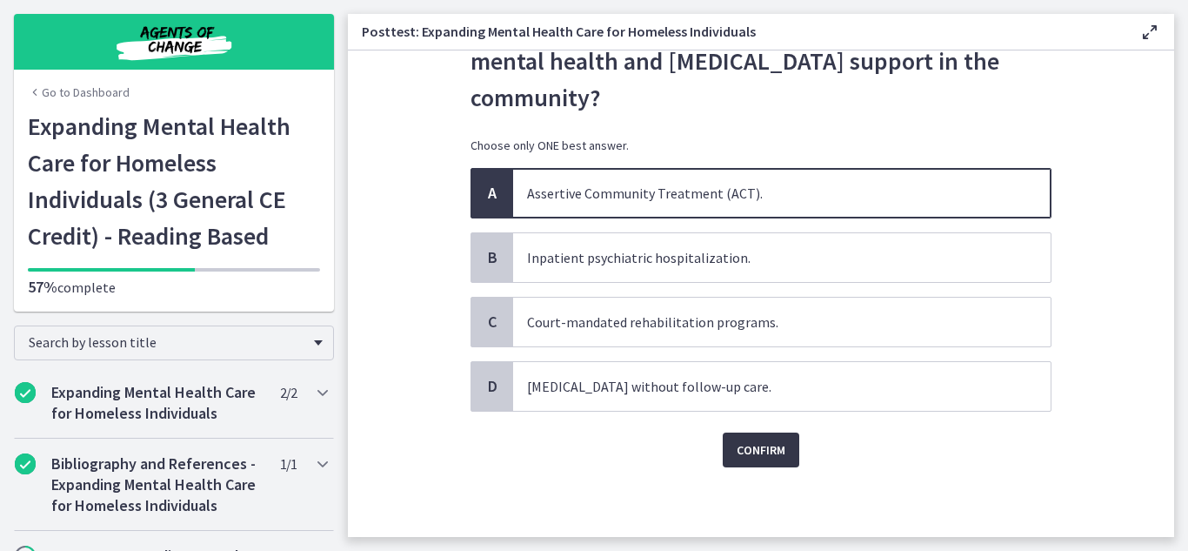
click at [775, 458] on span "Confirm" at bounding box center [761, 449] width 49 height 21
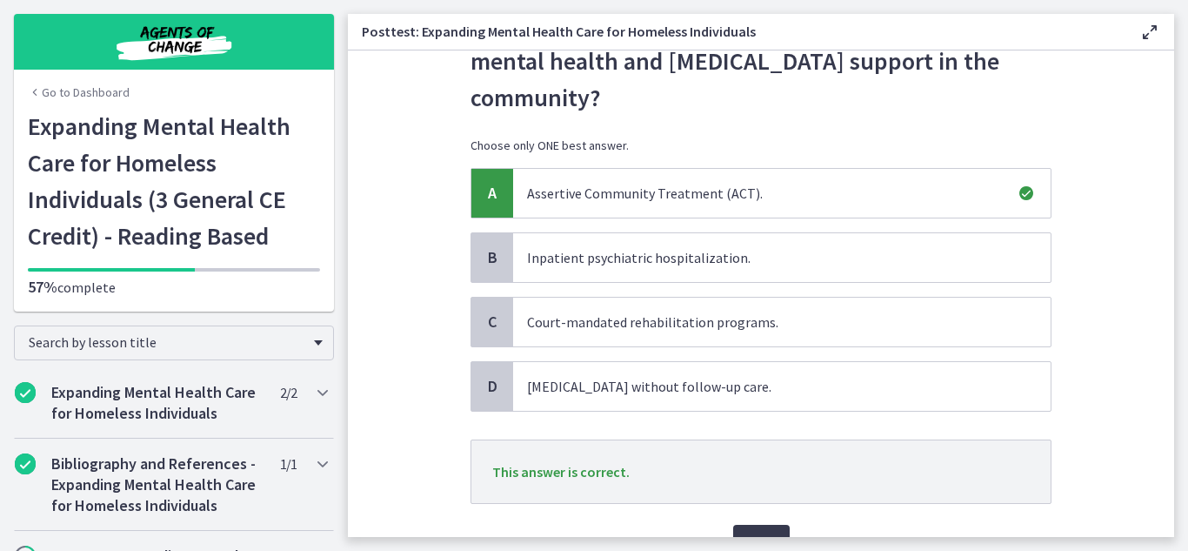
click at [1115, 321] on section "Question 3 of 30 Which evidence-based intervention is designed to provide indiv…" at bounding box center [761, 293] width 827 height 486
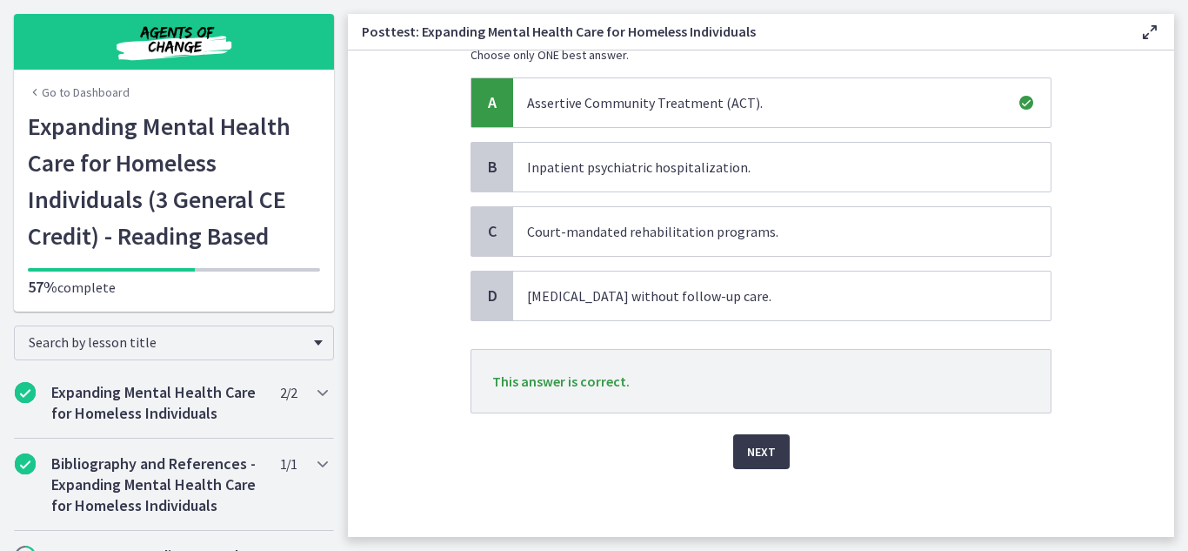
scroll to position [229, 0]
click at [766, 447] on span "Next" at bounding box center [761, 449] width 29 height 21
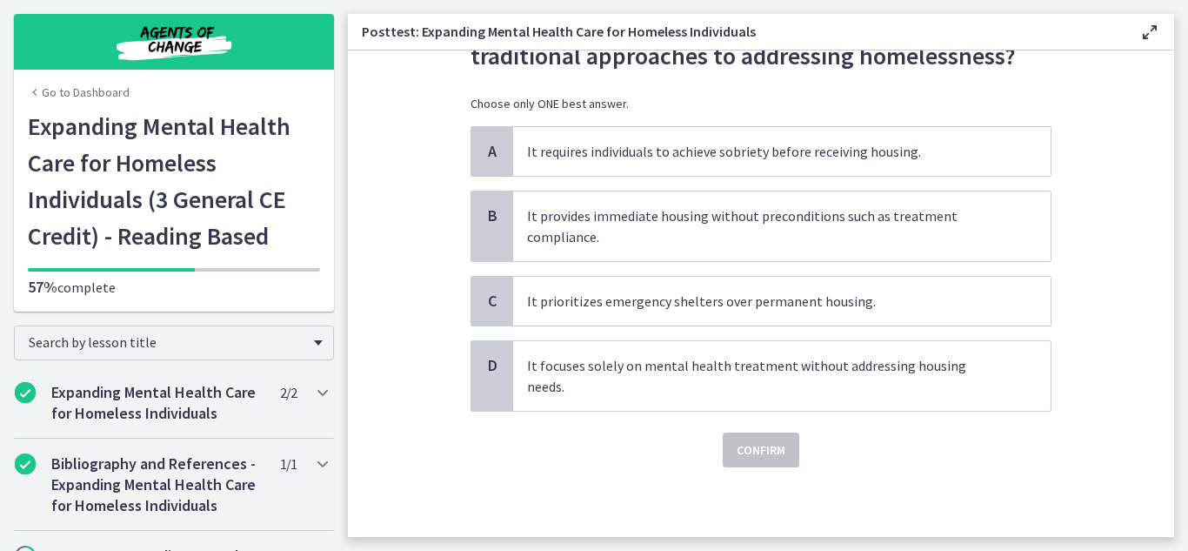
scroll to position [0, 0]
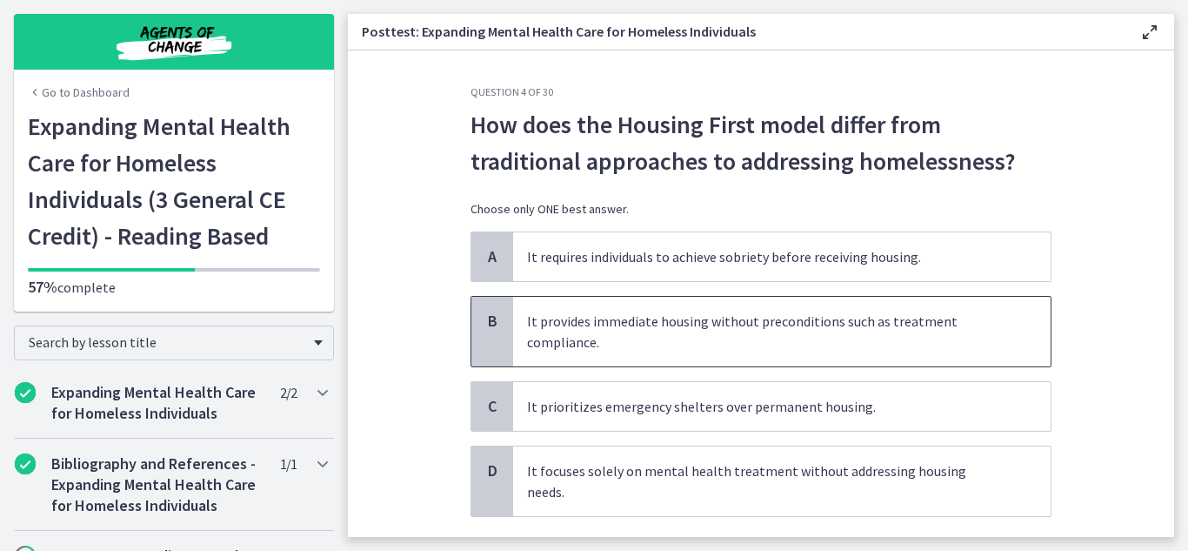
click at [666, 322] on span "It provides immediate housing without preconditions such as treatment complianc…" at bounding box center [782, 332] width 538 height 70
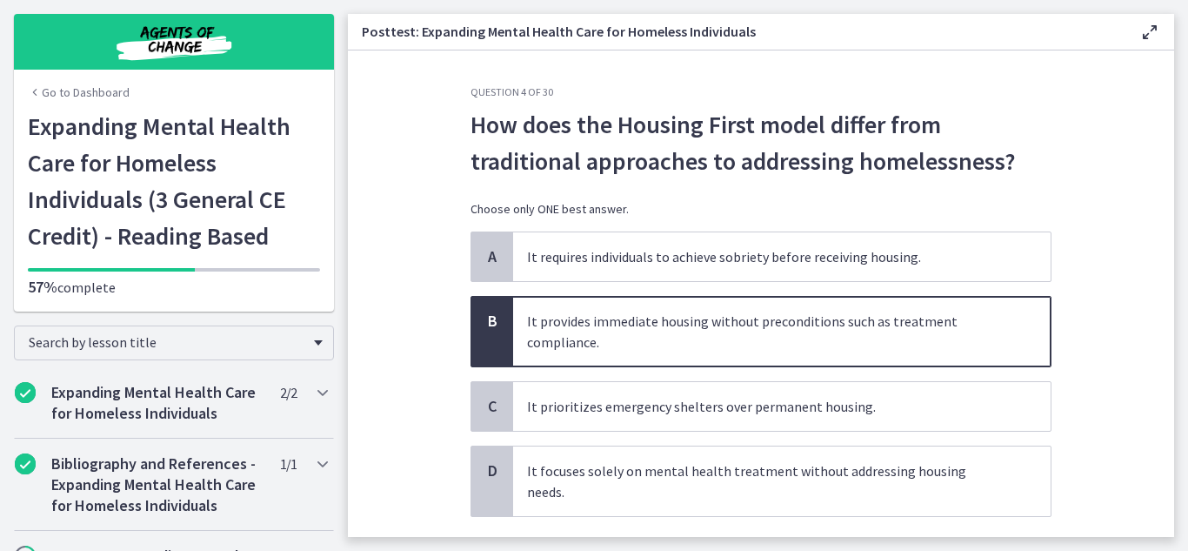
click at [733, 538] on button "Confirm" at bounding box center [761, 555] width 77 height 35
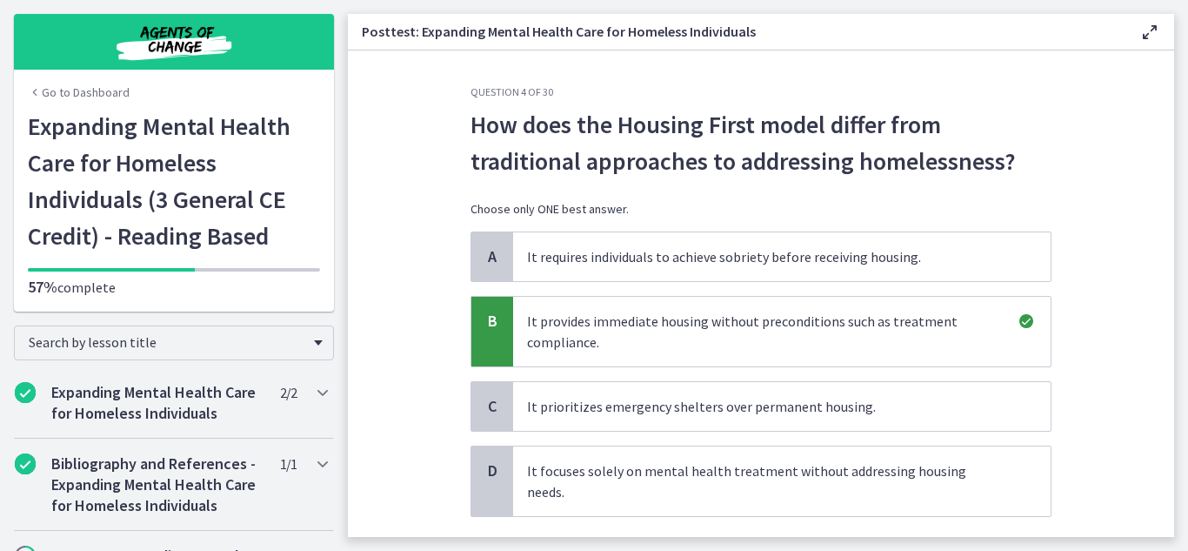
click at [1117, 422] on section "Question 4 of 30 How does the Housing First model differ from traditional appro…" at bounding box center [761, 293] width 827 height 486
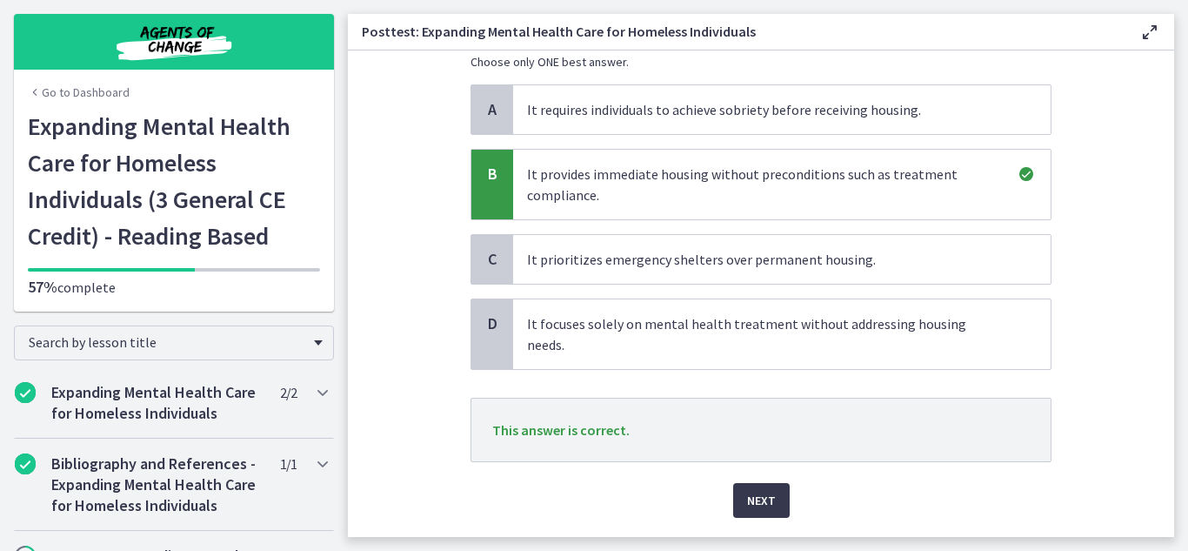
scroll to position [177, 0]
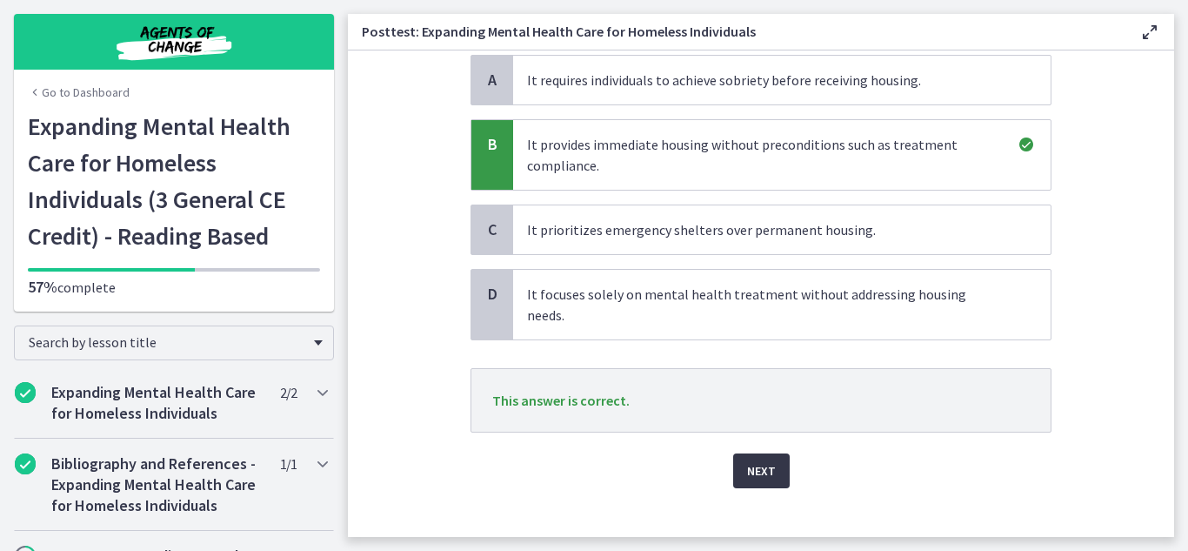
click at [746, 453] on button "Next" at bounding box center [761, 470] width 57 height 35
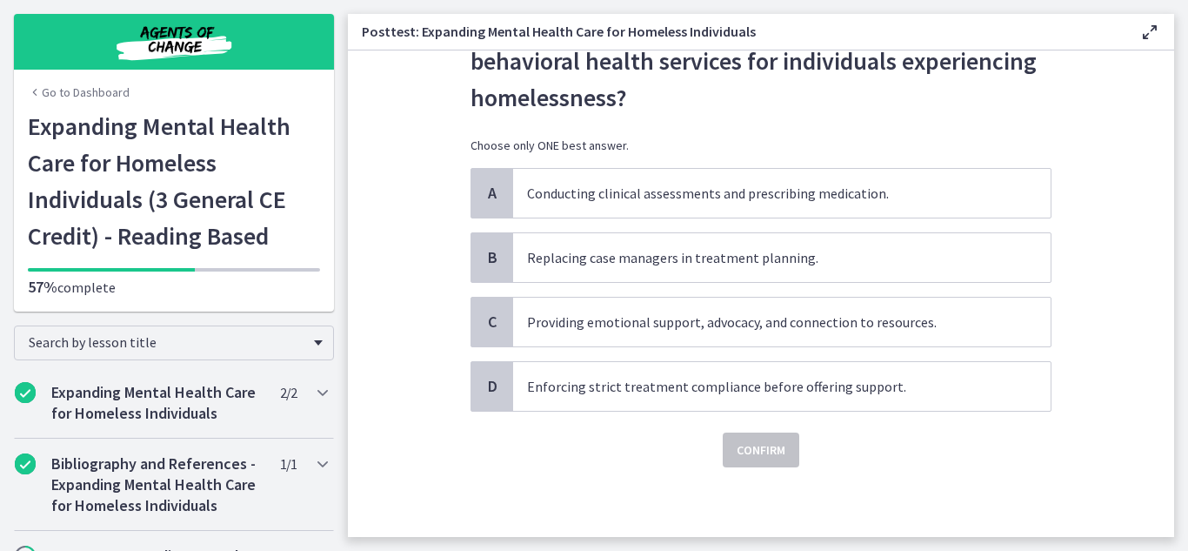
scroll to position [0, 0]
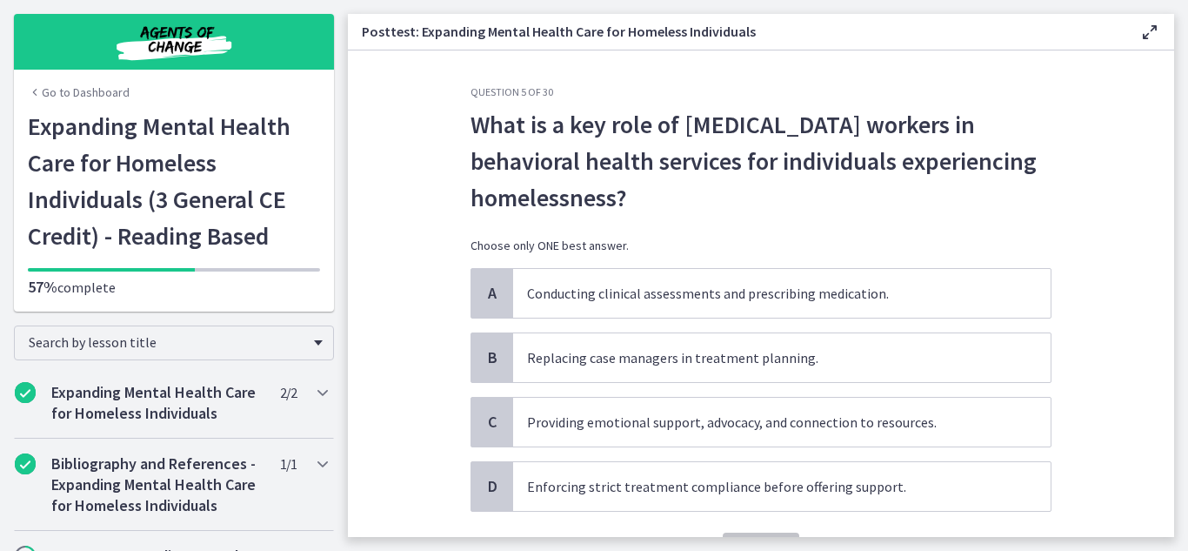
click at [746, 453] on div "A Conducting clinical assessments and prescribing medication. B Replacing case …" at bounding box center [761, 390] width 581 height 244
click at [826, 431] on span "Providing emotional support, advocacy, and connection to resources." at bounding box center [782, 422] width 538 height 49
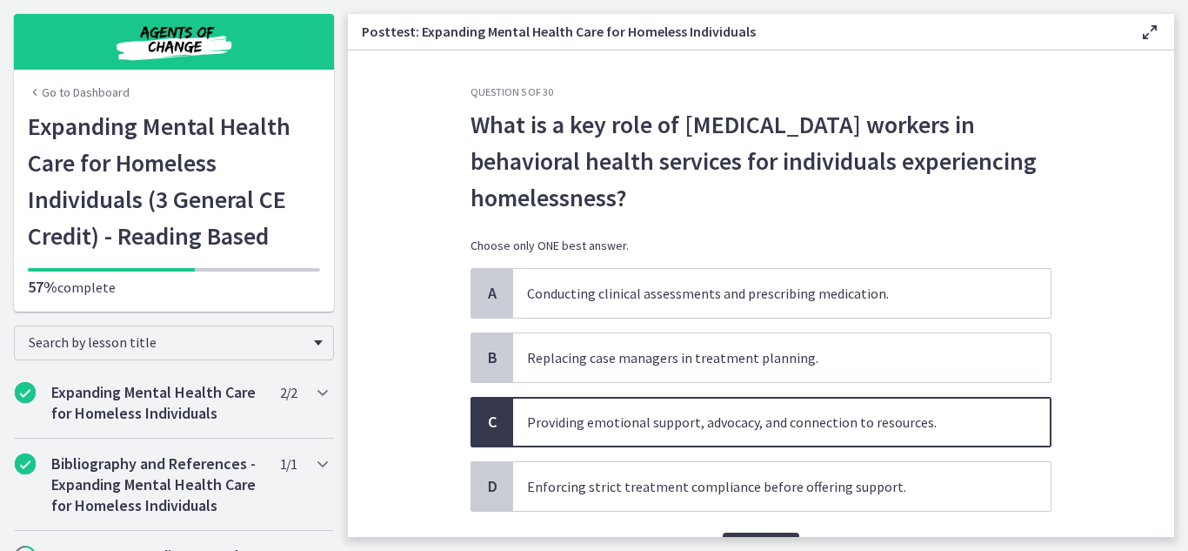
click at [1110, 412] on section "Question 5 of 30 What is a key role of peer support workers in behavioral healt…" at bounding box center [761, 293] width 827 height 486
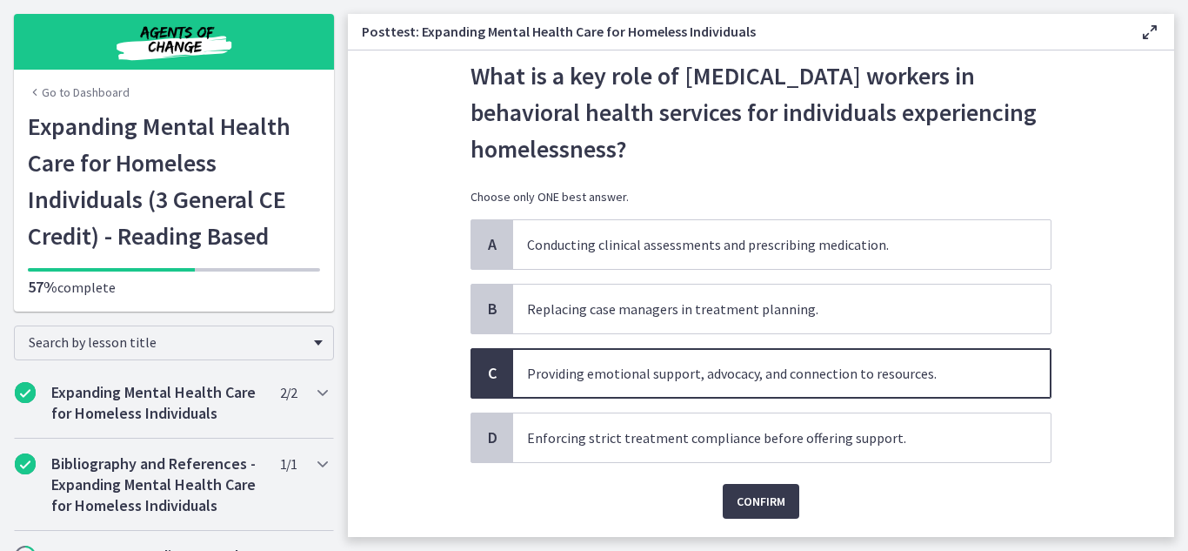
scroll to position [100, 0]
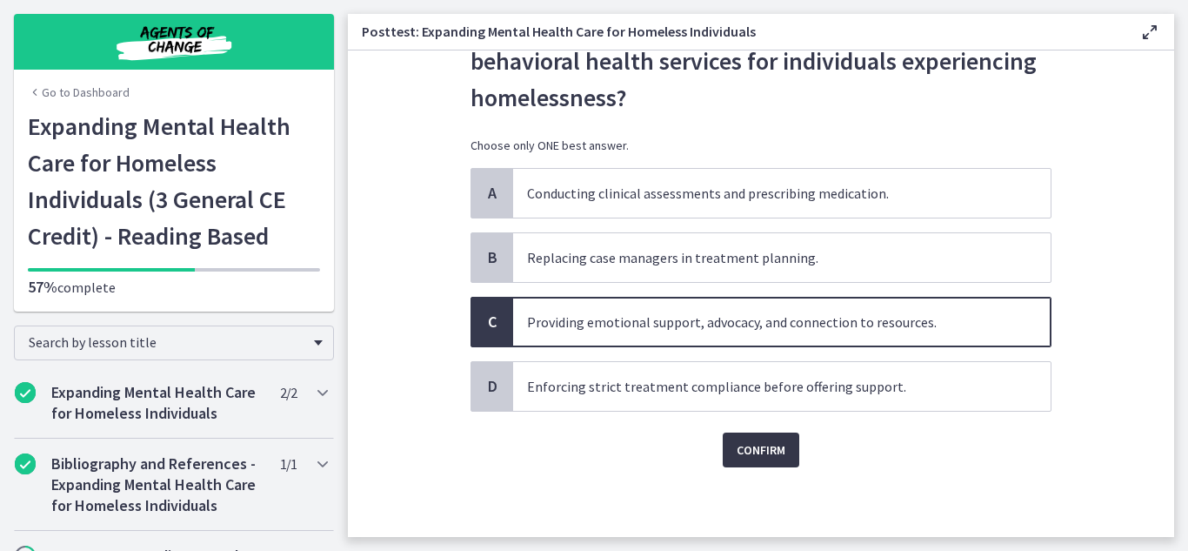
click at [770, 456] on span "Confirm" at bounding box center [761, 449] width 49 height 21
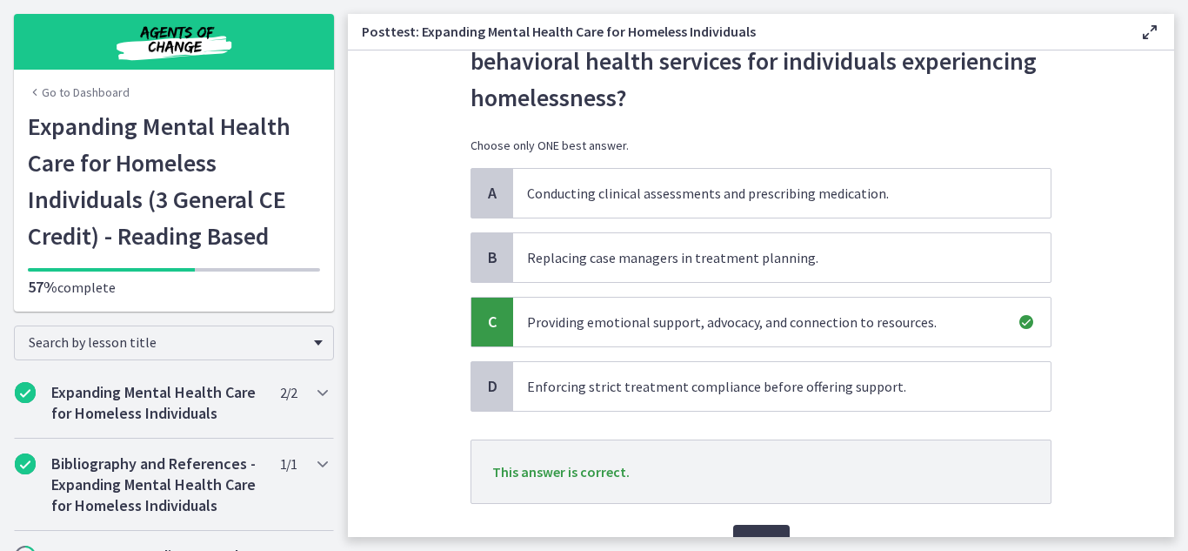
click at [1075, 446] on section "Question 5 of 30 What is a key role of peer support workers in behavioral healt…" at bounding box center [761, 293] width 827 height 486
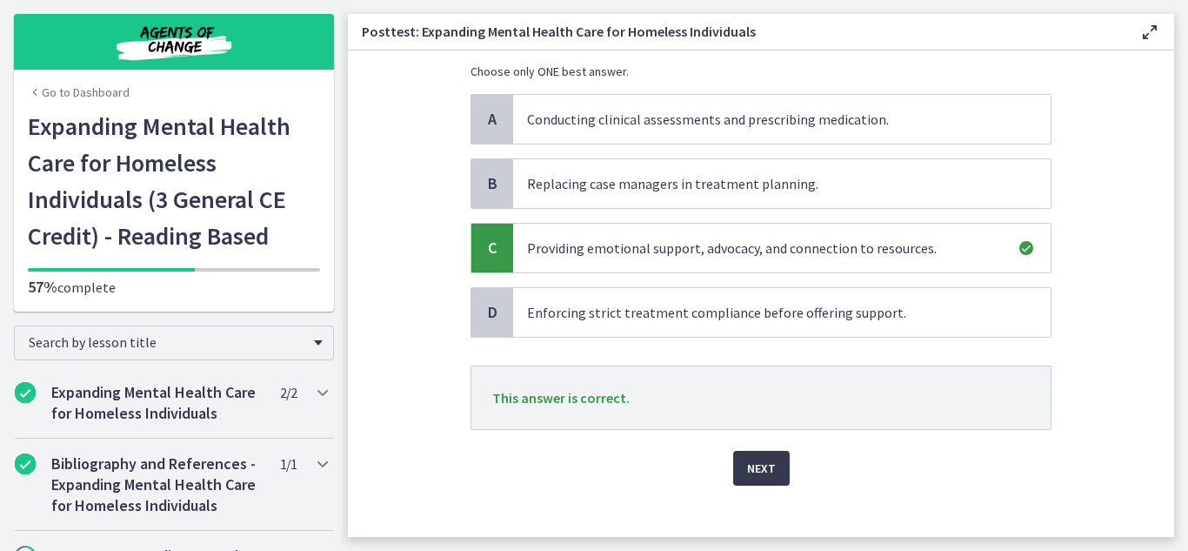
scroll to position [192, 0]
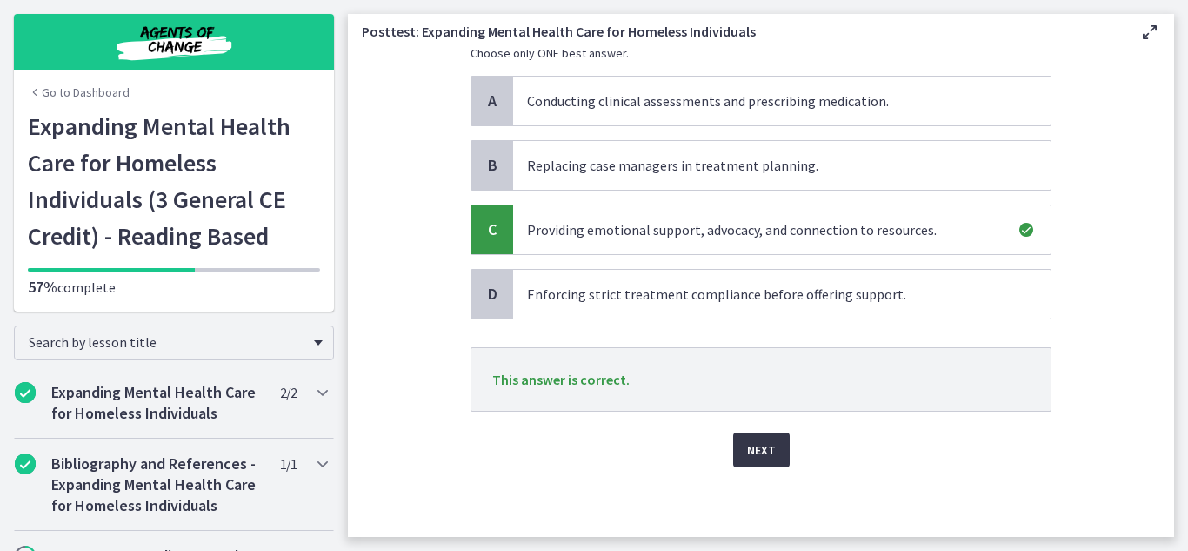
click at [778, 457] on button "Next" at bounding box center [761, 449] width 57 height 35
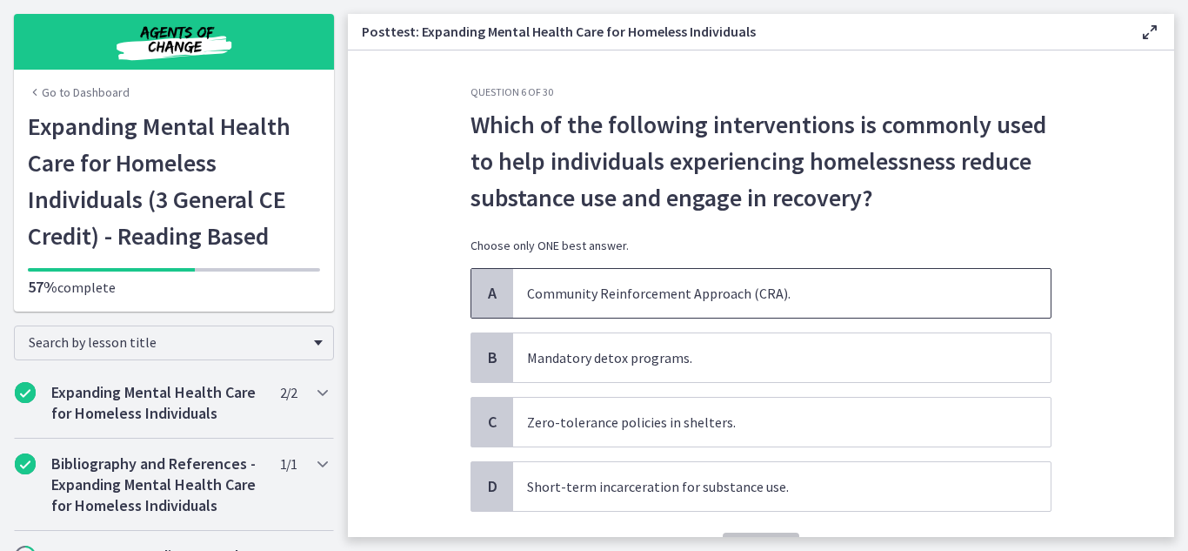
click at [744, 298] on span "Community Reinforcement Approach (CRA)." at bounding box center [782, 293] width 538 height 49
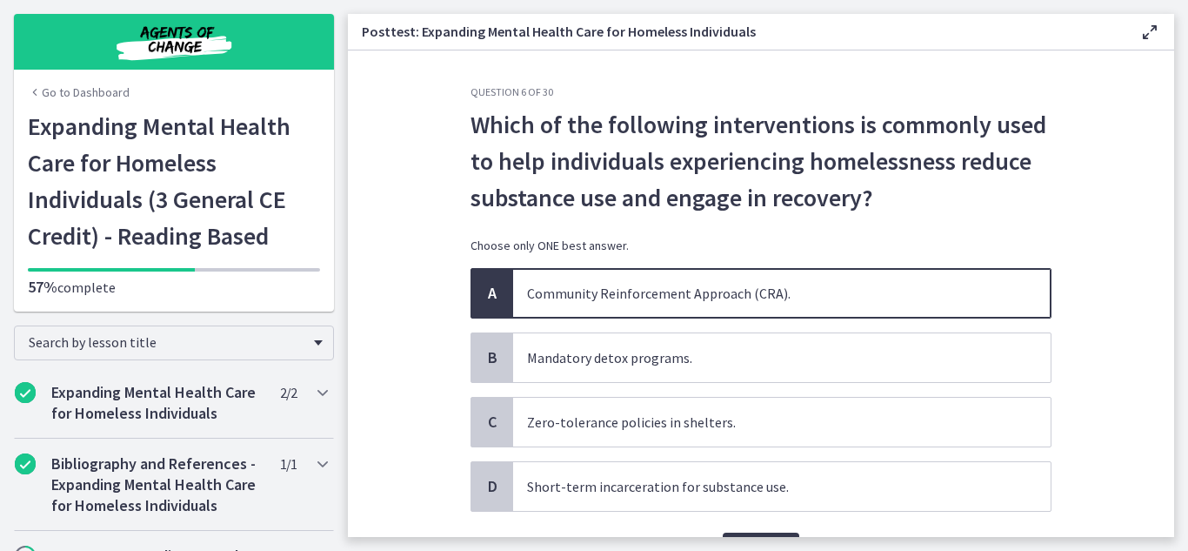
click at [1052, 254] on div "Question 6 of 30 Which of the following interventions is commonly used to help …" at bounding box center [761, 311] width 609 height 452
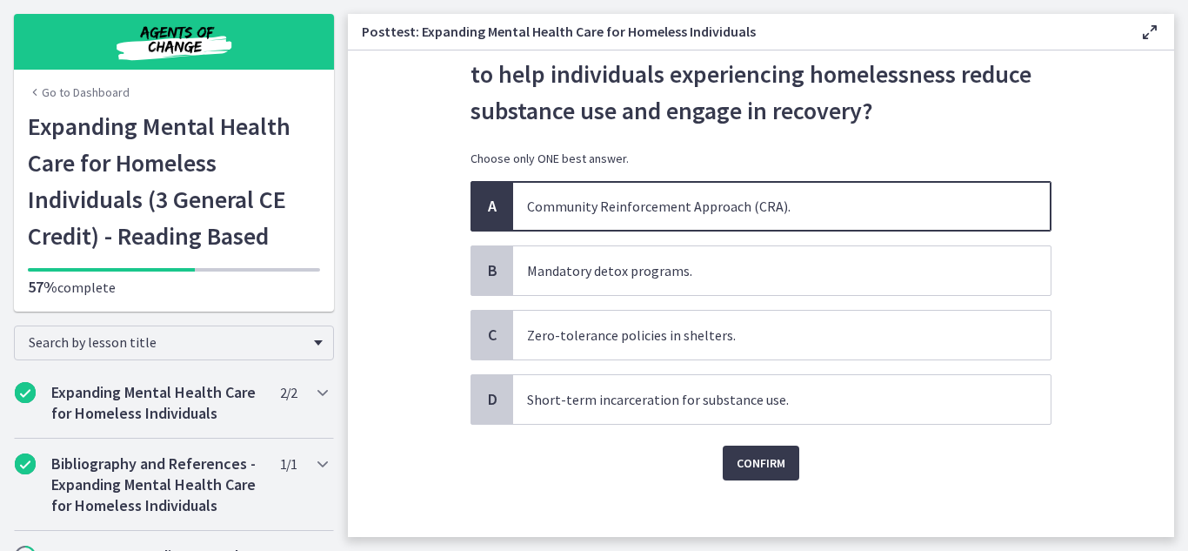
scroll to position [100, 0]
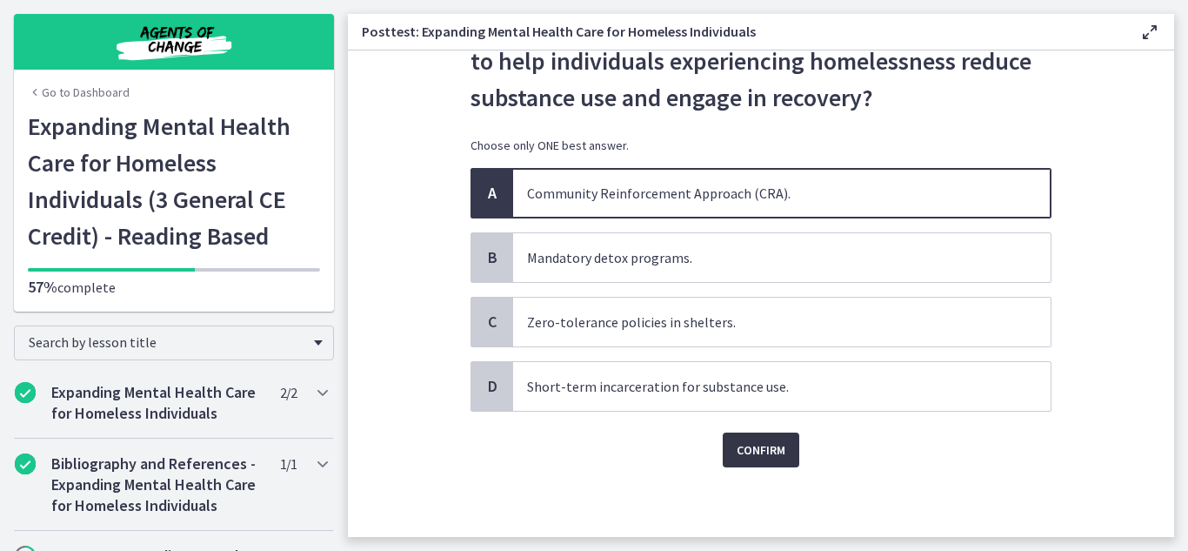
click at [747, 435] on button "Confirm" at bounding box center [761, 449] width 77 height 35
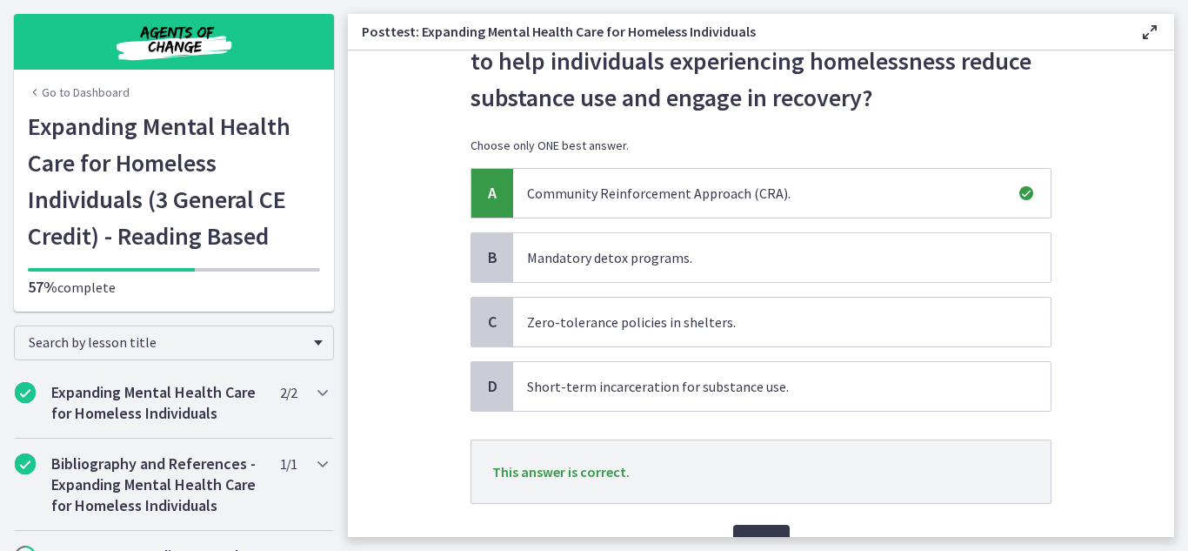
click at [1113, 211] on section "Question 6 of 30 Which of the following interventions is commonly used to help …" at bounding box center [761, 293] width 827 height 486
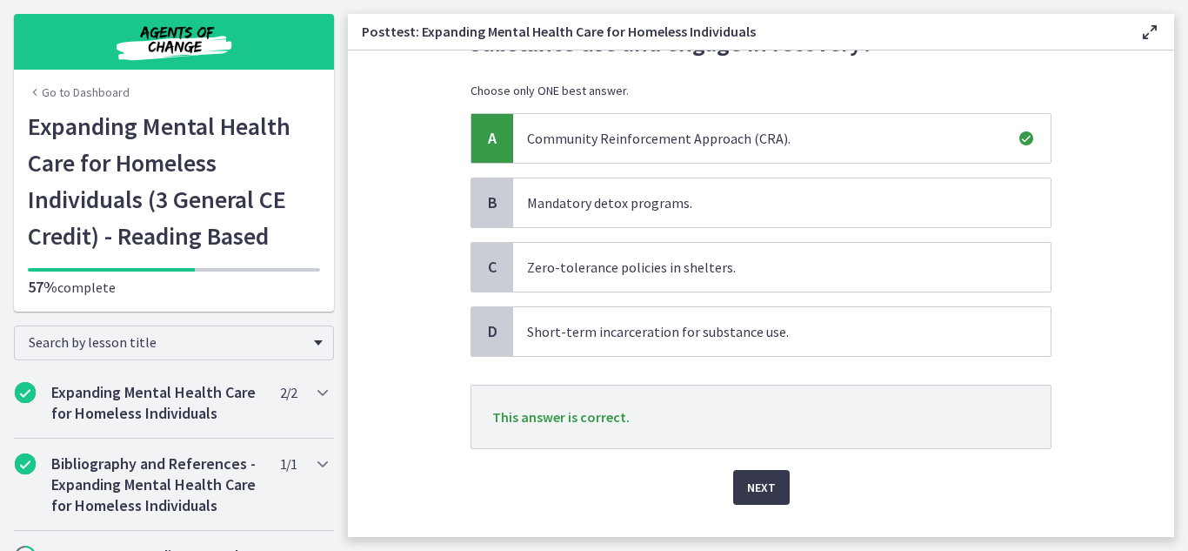
scroll to position [192, 0]
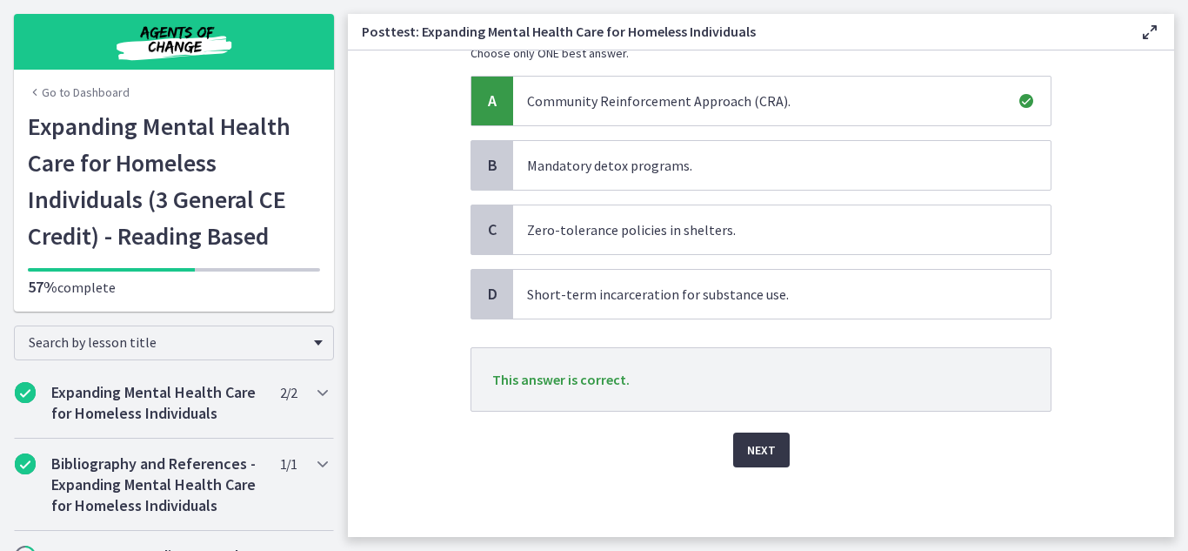
click at [763, 441] on span "Next" at bounding box center [761, 449] width 29 height 21
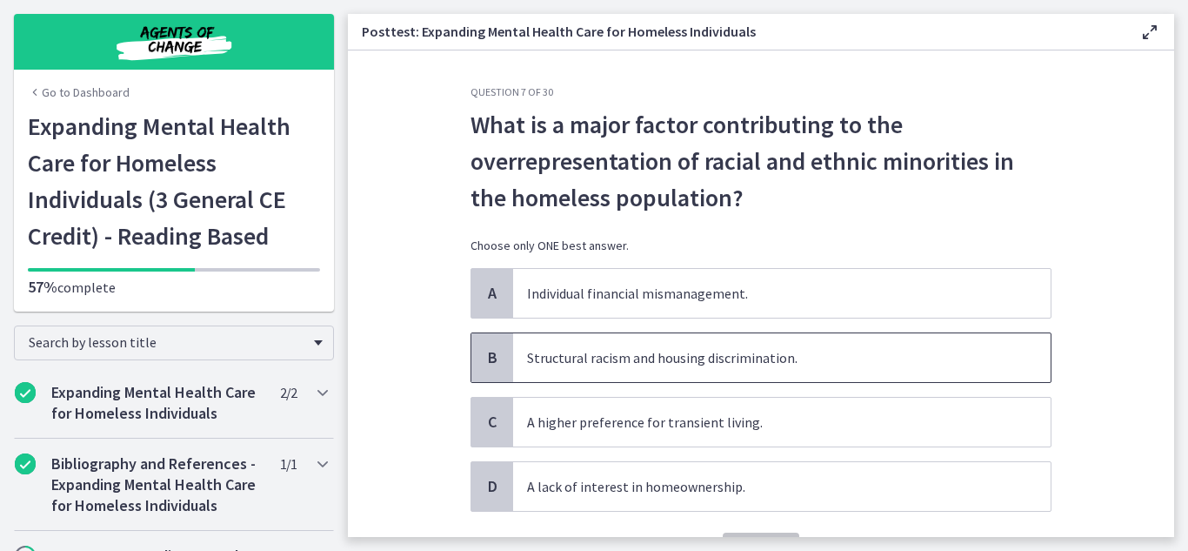
click at [829, 376] on span "Structural racism and housing discrimination." at bounding box center [782, 357] width 538 height 49
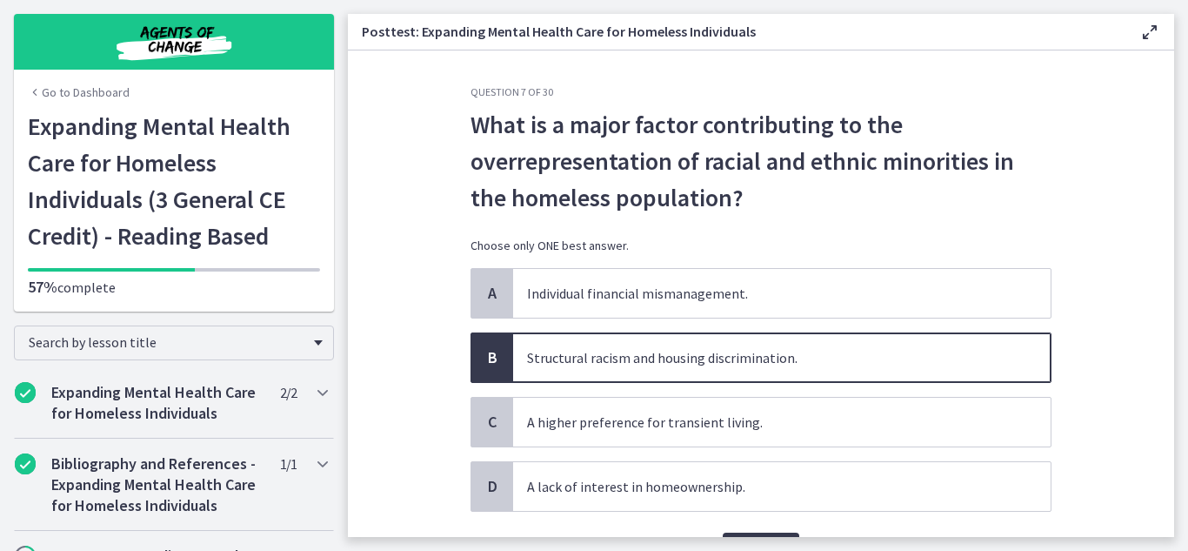
click at [1137, 225] on section "Question 7 of 30 What is a major factor contributing to the overrepresentation …" at bounding box center [761, 293] width 827 height 486
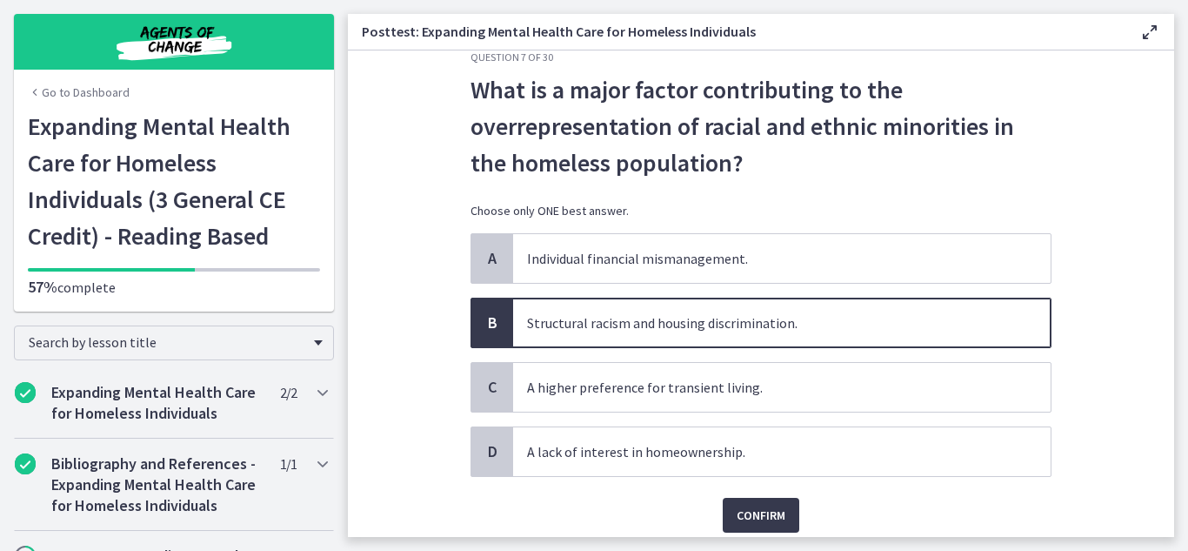
scroll to position [100, 0]
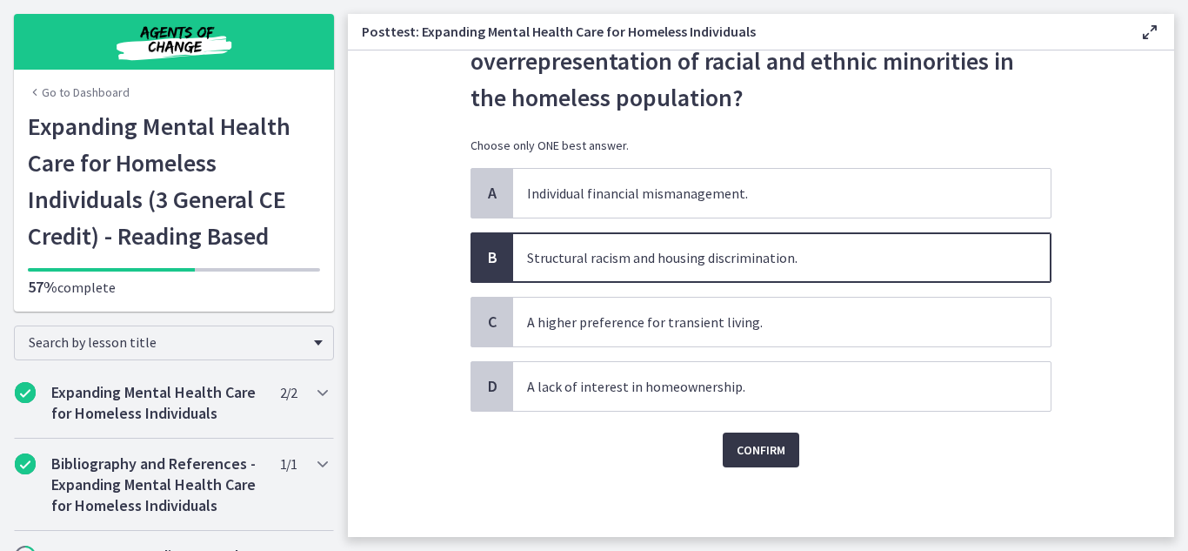
click at [745, 445] on span "Confirm" at bounding box center [761, 449] width 49 height 21
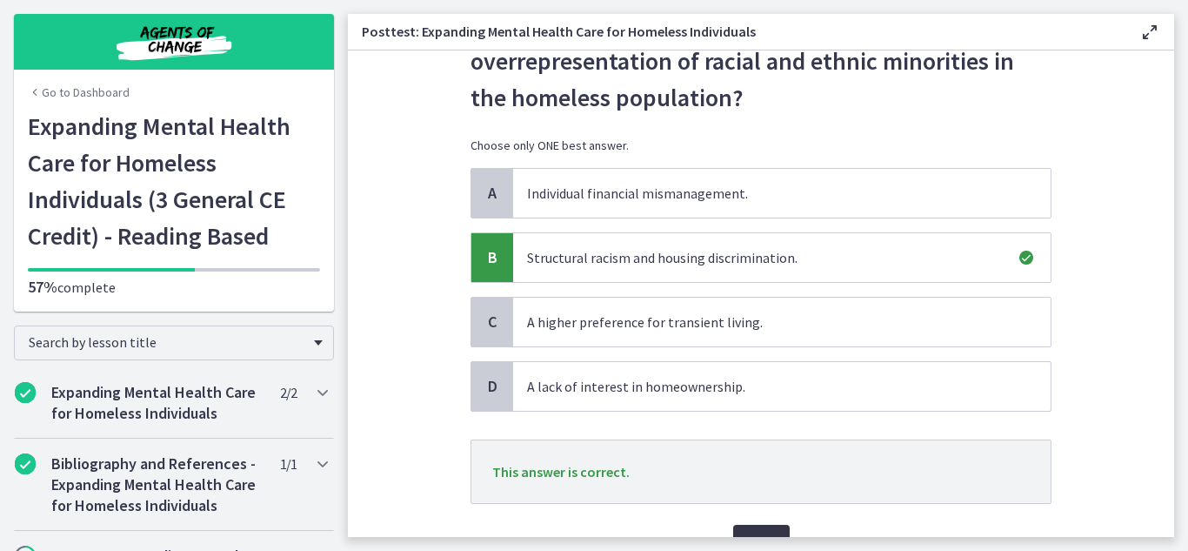
click at [755, 527] on button "Next" at bounding box center [761, 542] width 57 height 35
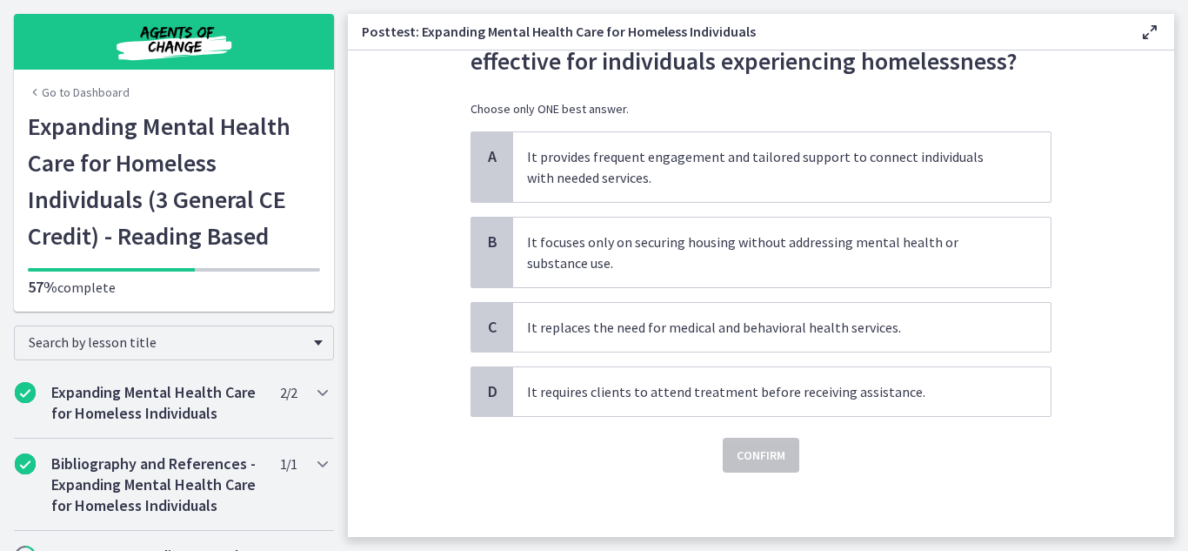
scroll to position [0, 0]
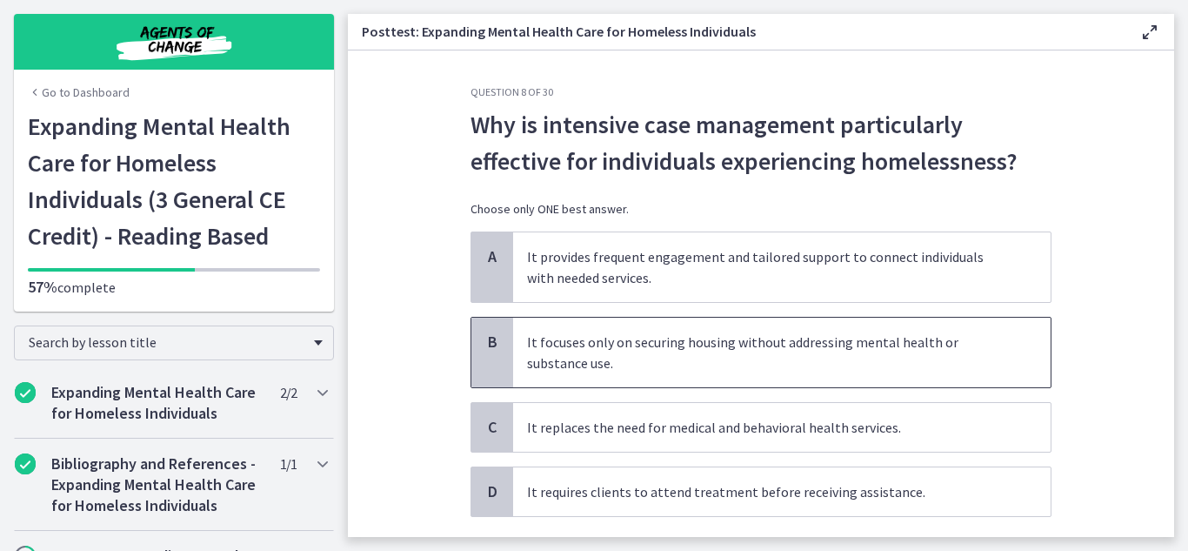
click at [911, 361] on span "It focuses only on securing housing without addressing mental health or substan…" at bounding box center [782, 353] width 538 height 70
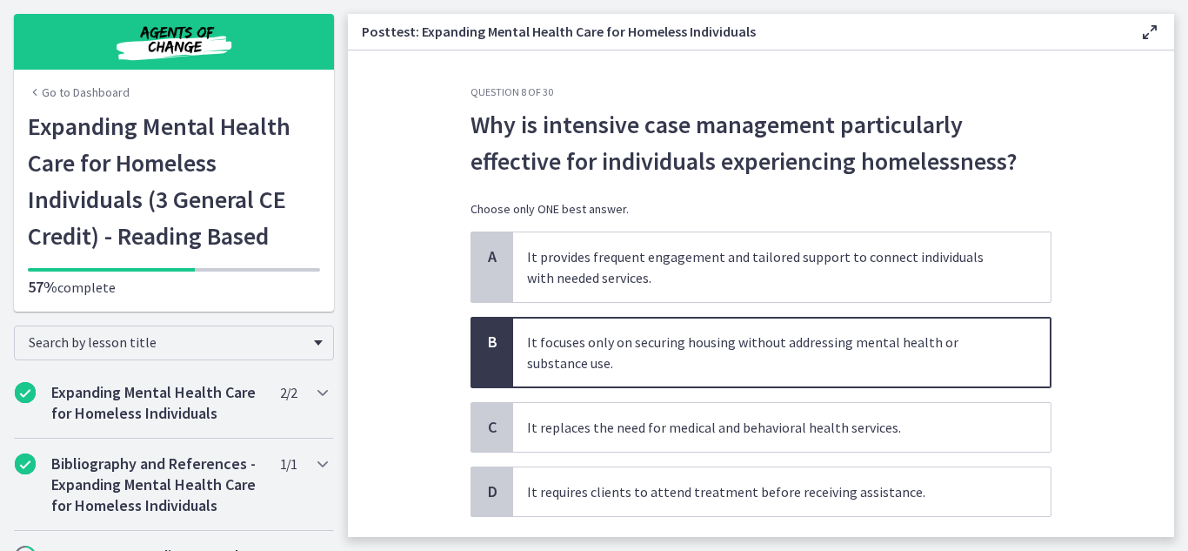
click at [1076, 385] on section "Question 8 of 30 Why is intensive case management particularly effective for in…" at bounding box center [761, 293] width 827 height 486
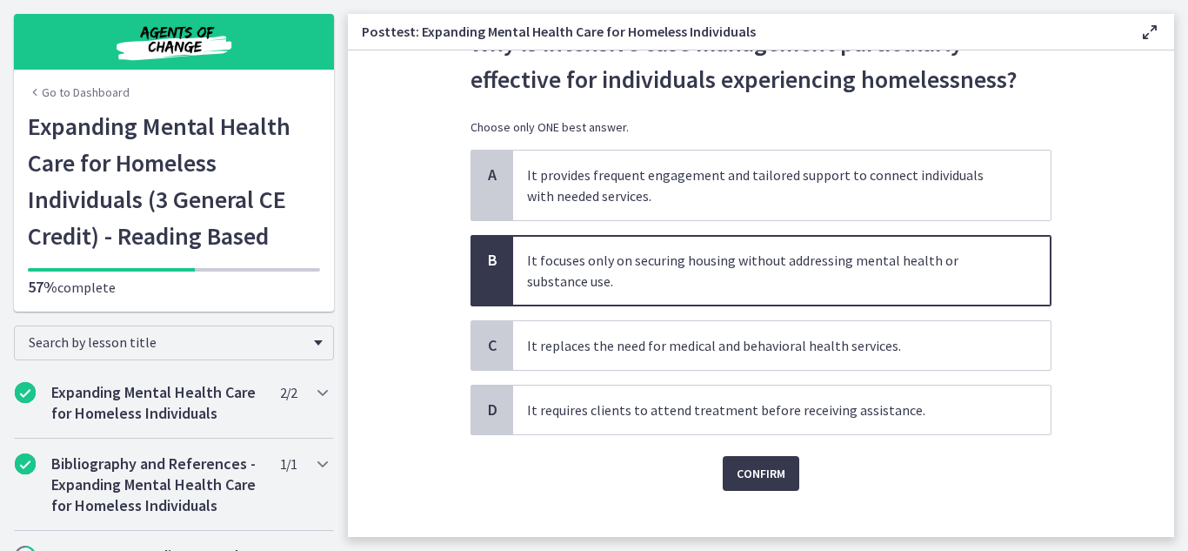
scroll to position [104, 0]
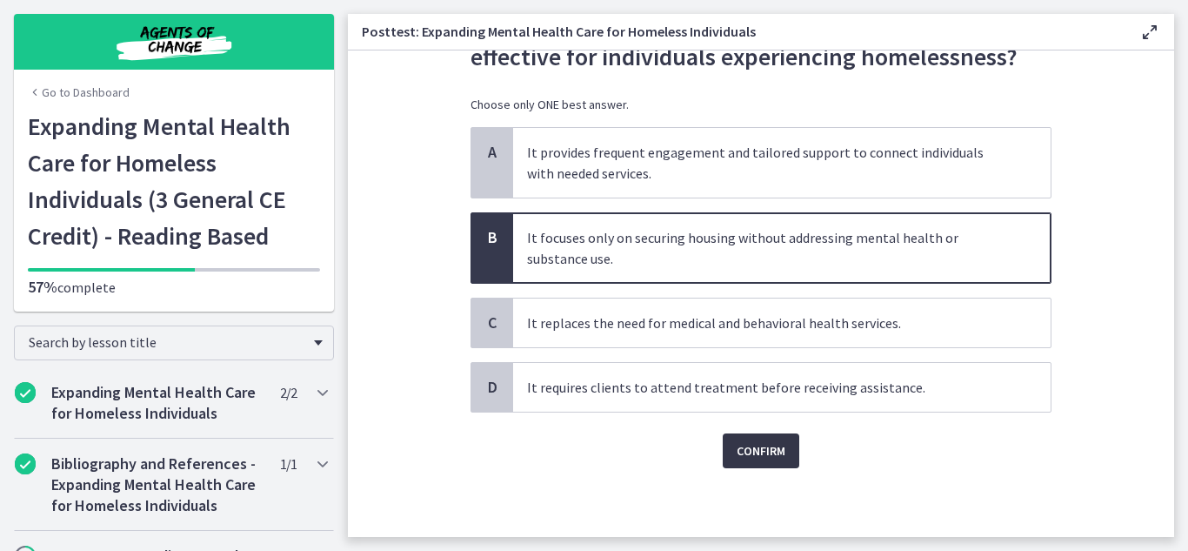
click at [770, 449] on span "Confirm" at bounding box center [761, 450] width 49 height 21
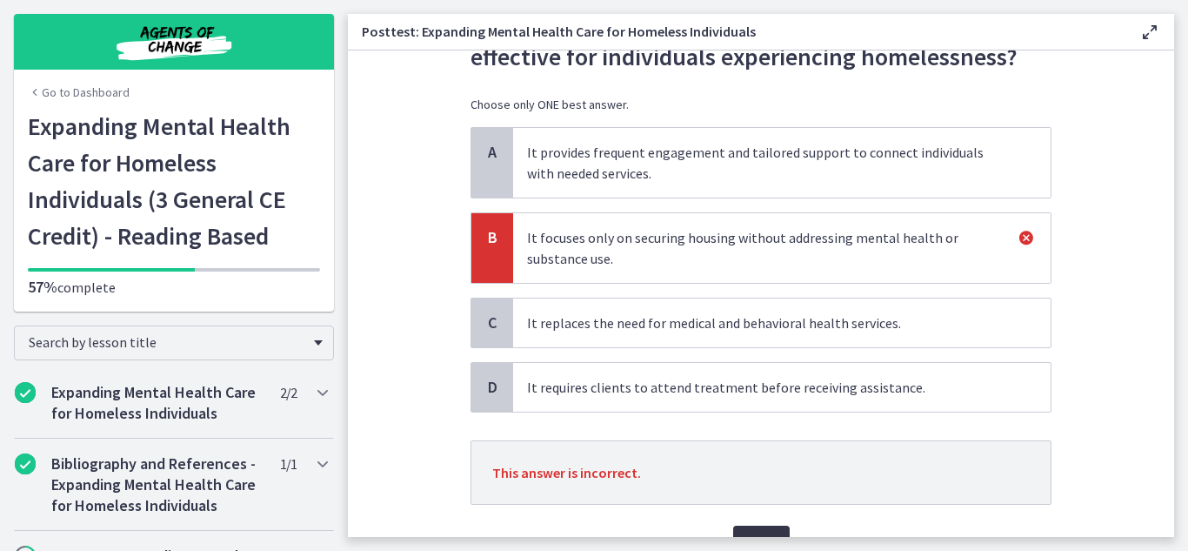
click at [774, 525] on button "Next" at bounding box center [761, 542] width 57 height 35
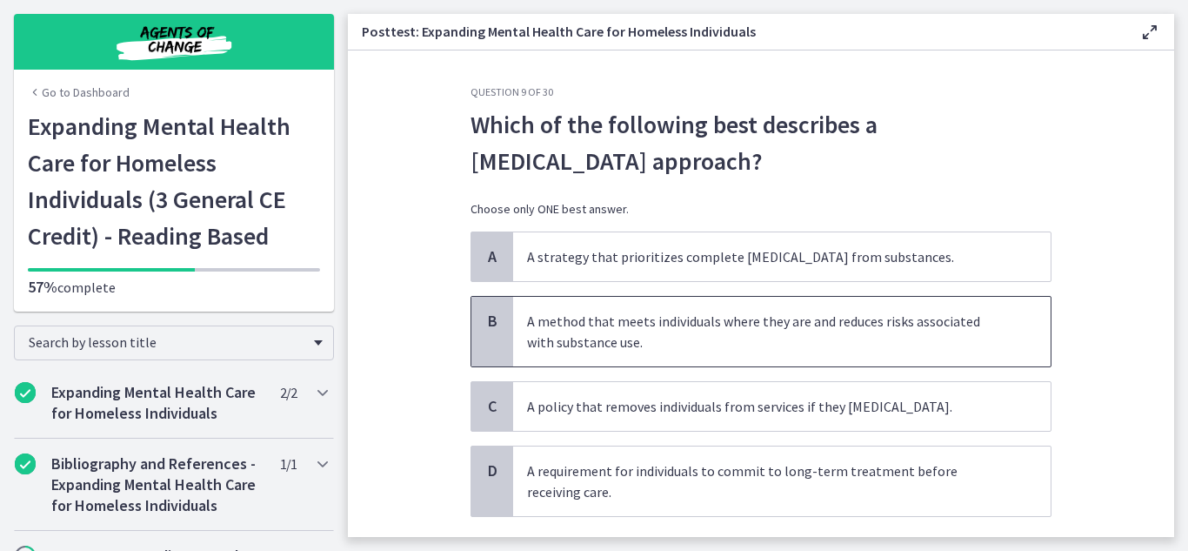
click at [781, 315] on span "A method that meets individuals where they are and reduces risks associated wit…" at bounding box center [782, 332] width 538 height 70
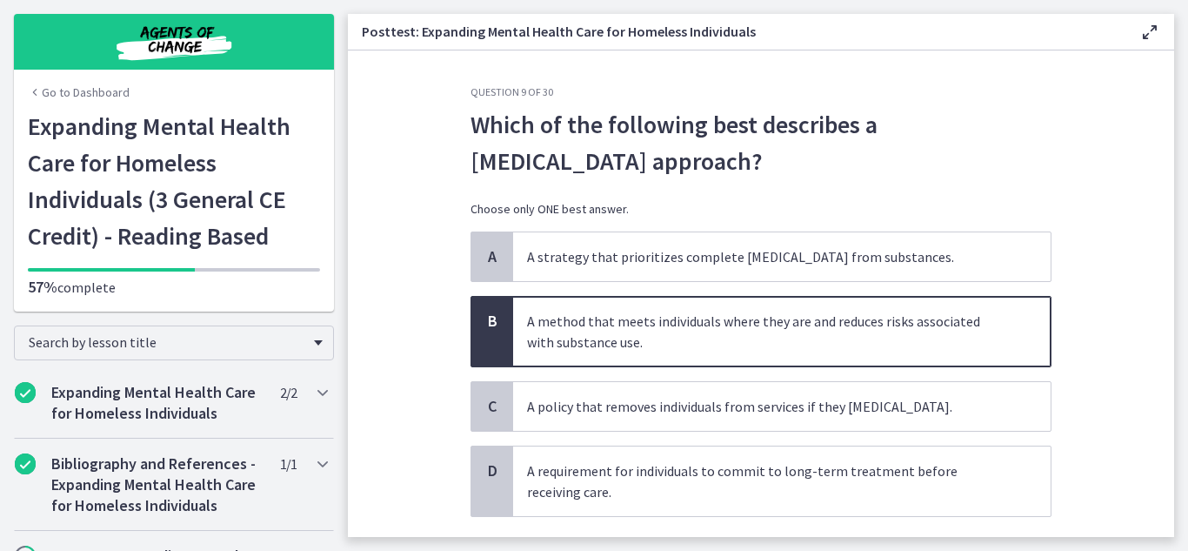
click at [1118, 380] on section "Question 9 of 30 Which of the following best describes a harm reduction approac…" at bounding box center [761, 293] width 827 height 486
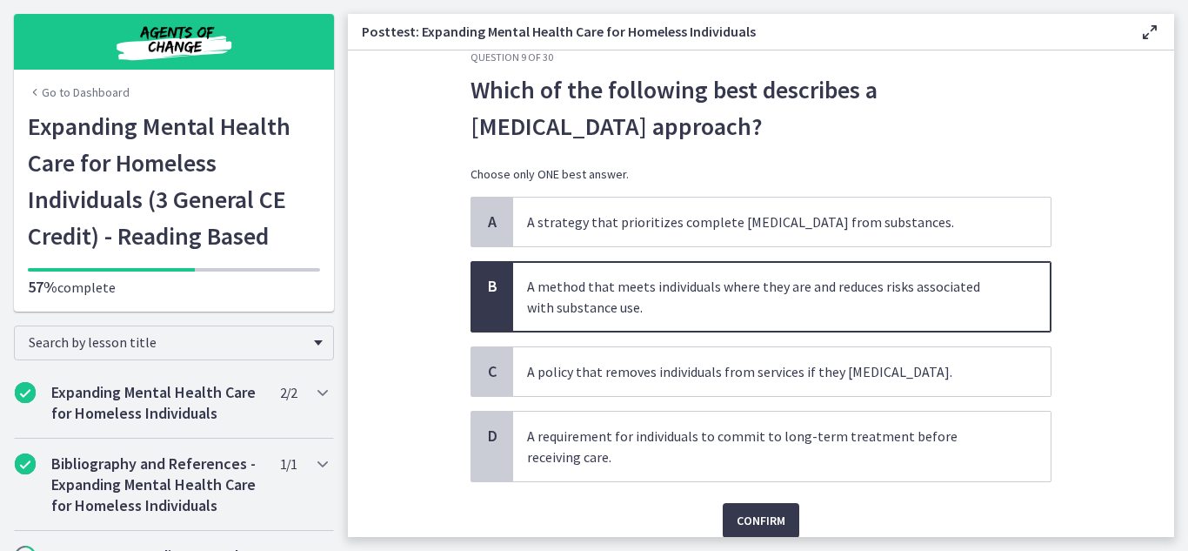
scroll to position [70, 0]
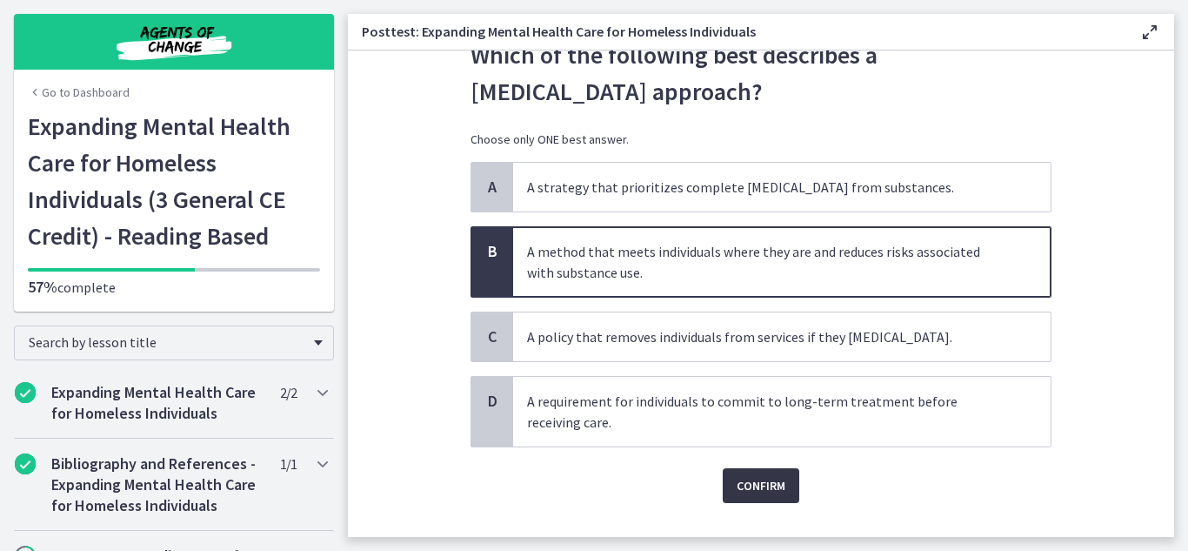
click at [740, 498] on button "Confirm" at bounding box center [761, 485] width 77 height 35
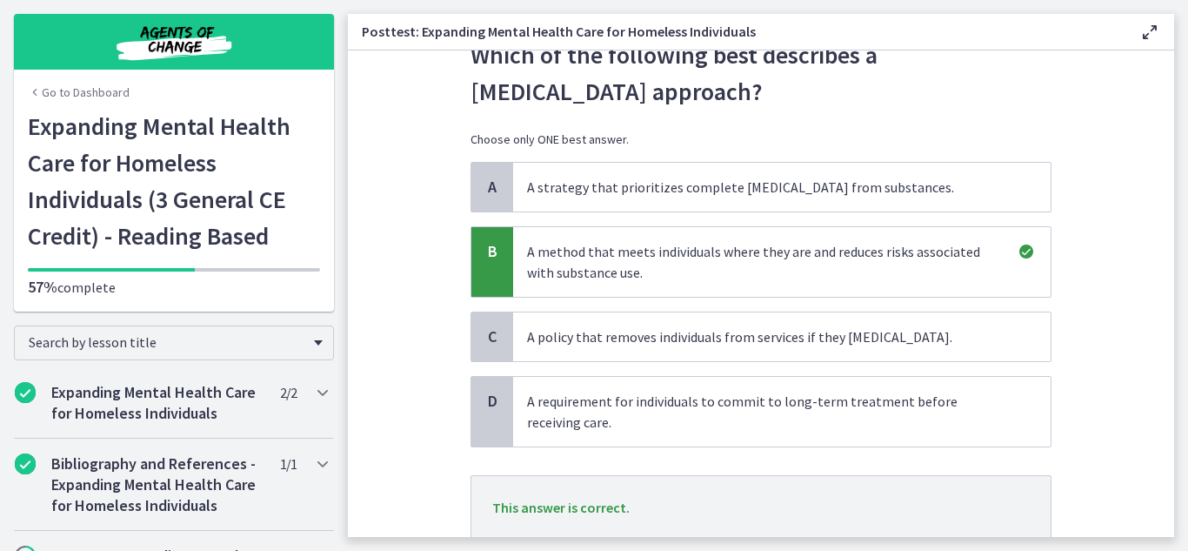
click at [1101, 467] on section "Question 9 of 30 Which of the following best describes a harm reduction approac…" at bounding box center [761, 293] width 827 height 486
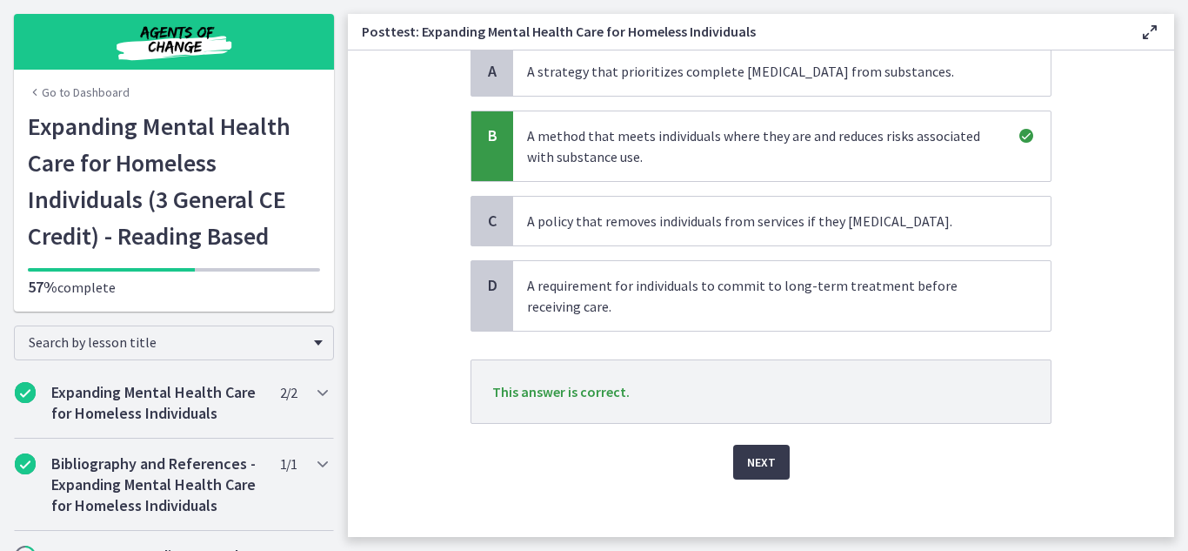
scroll to position [197, 0]
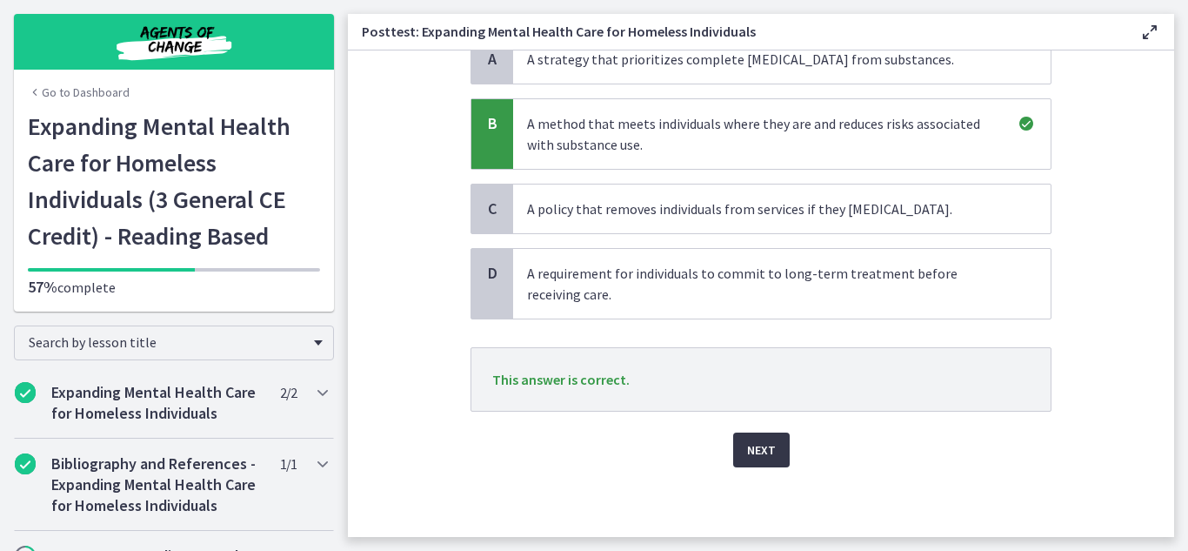
click at [752, 447] on span "Next" at bounding box center [761, 449] width 29 height 21
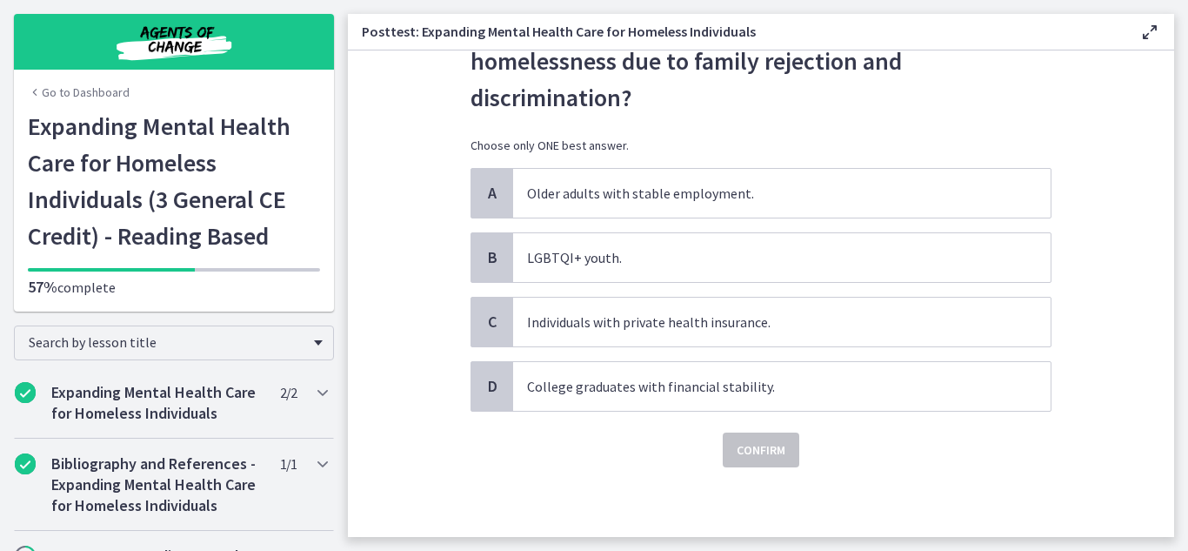
scroll to position [0, 0]
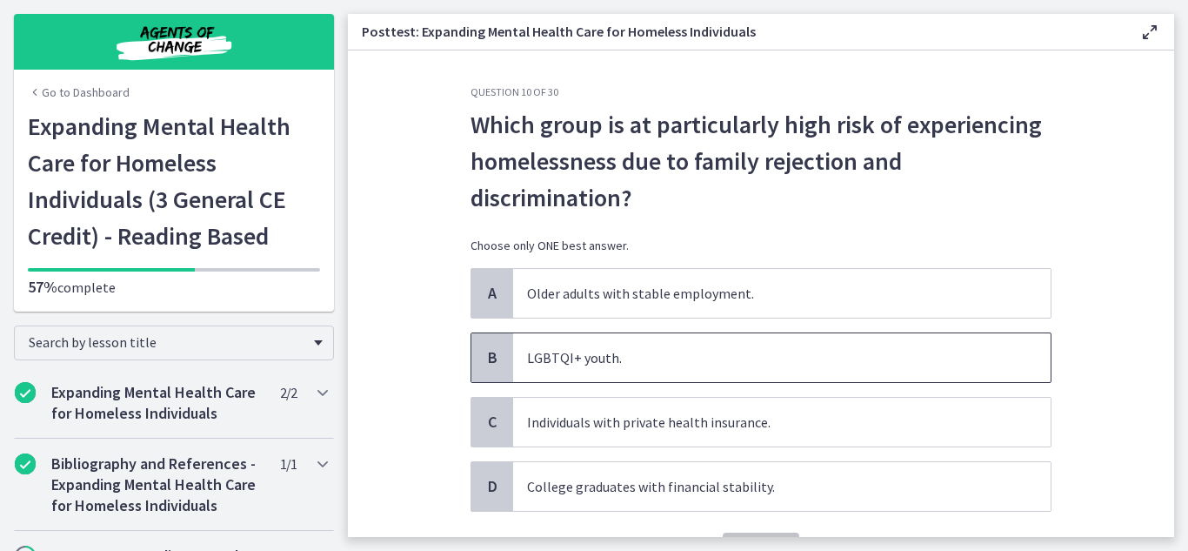
click at [750, 378] on span "LGBTQI+ youth." at bounding box center [782, 357] width 538 height 49
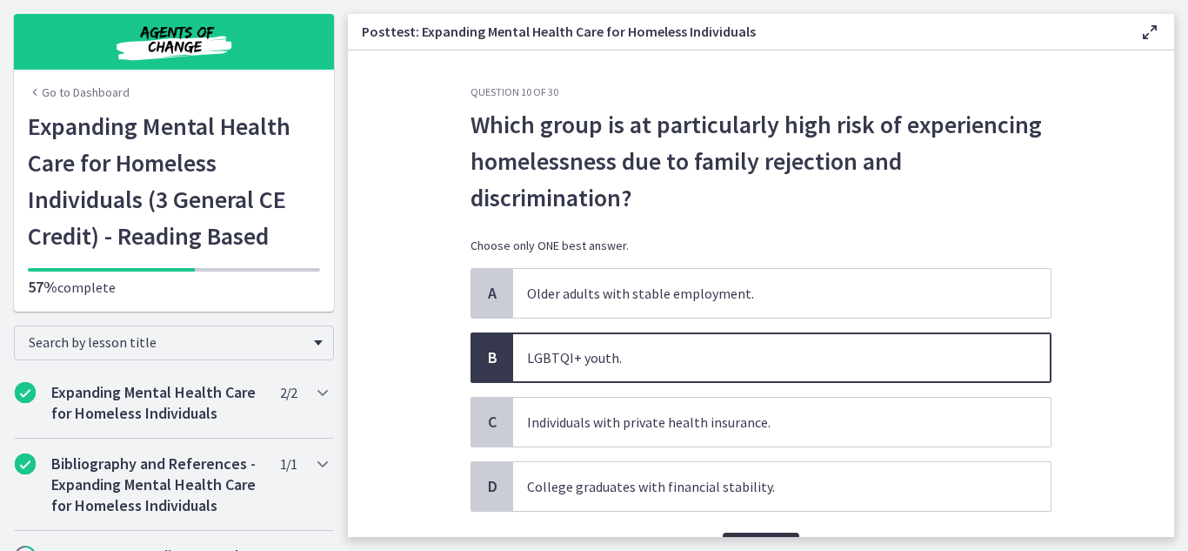
click at [759, 536] on button "Confirm" at bounding box center [761, 549] width 77 height 35
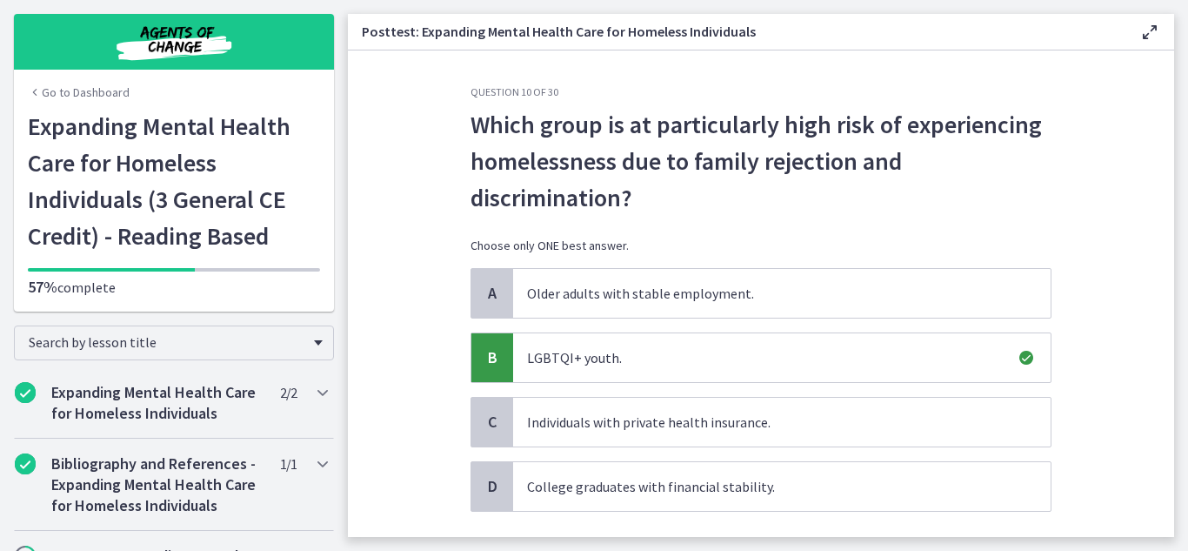
click at [1088, 378] on section "Question 10 of 30 Which group is at particularly high risk of experiencing home…" at bounding box center [761, 293] width 827 height 486
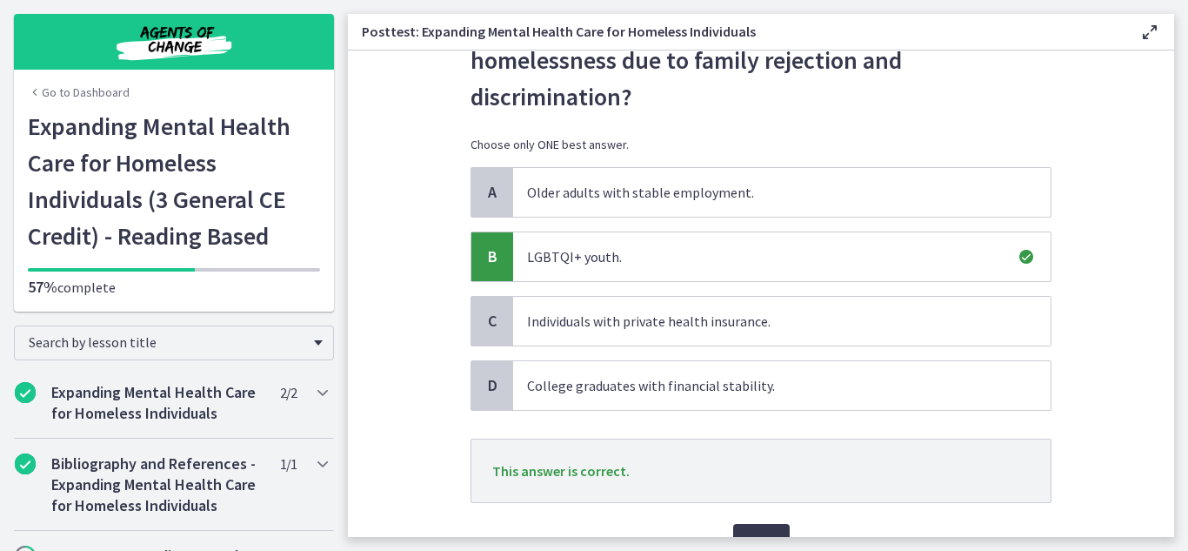
scroll to position [104, 0]
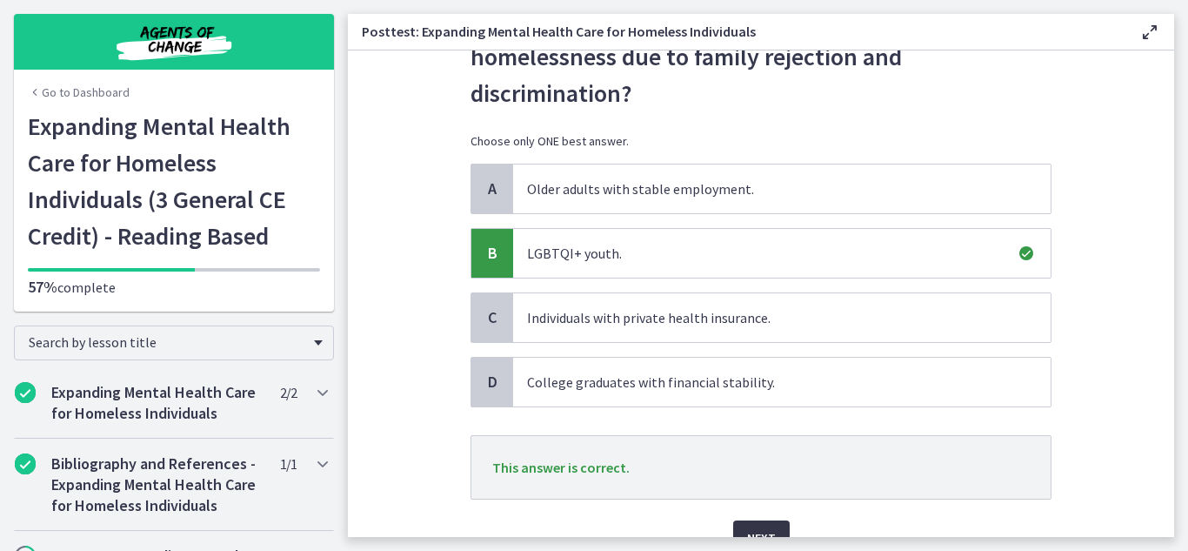
click at [754, 524] on button "Next" at bounding box center [761, 537] width 57 height 35
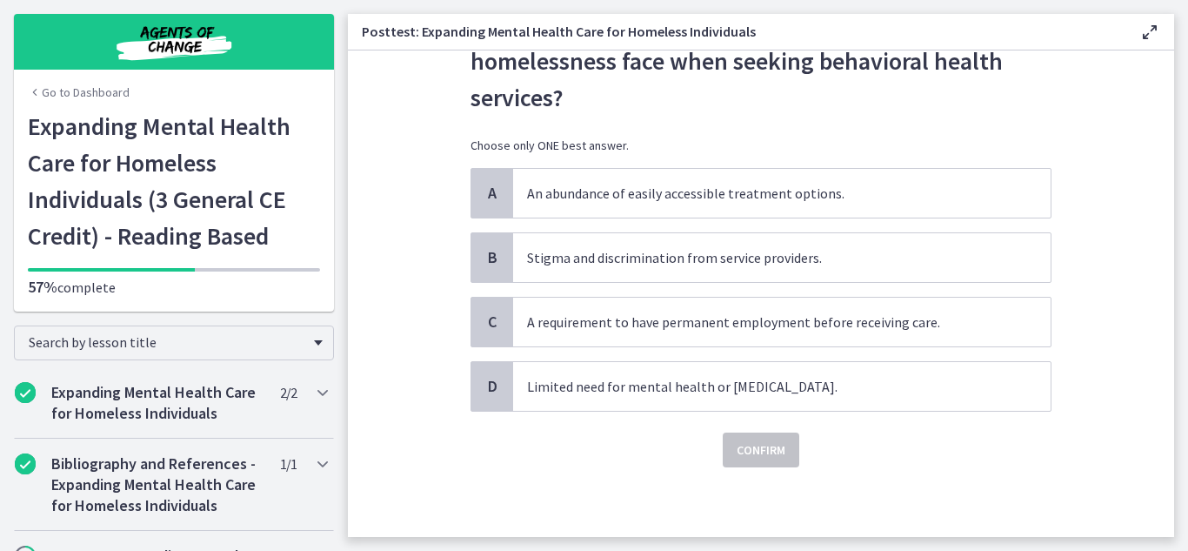
scroll to position [0, 0]
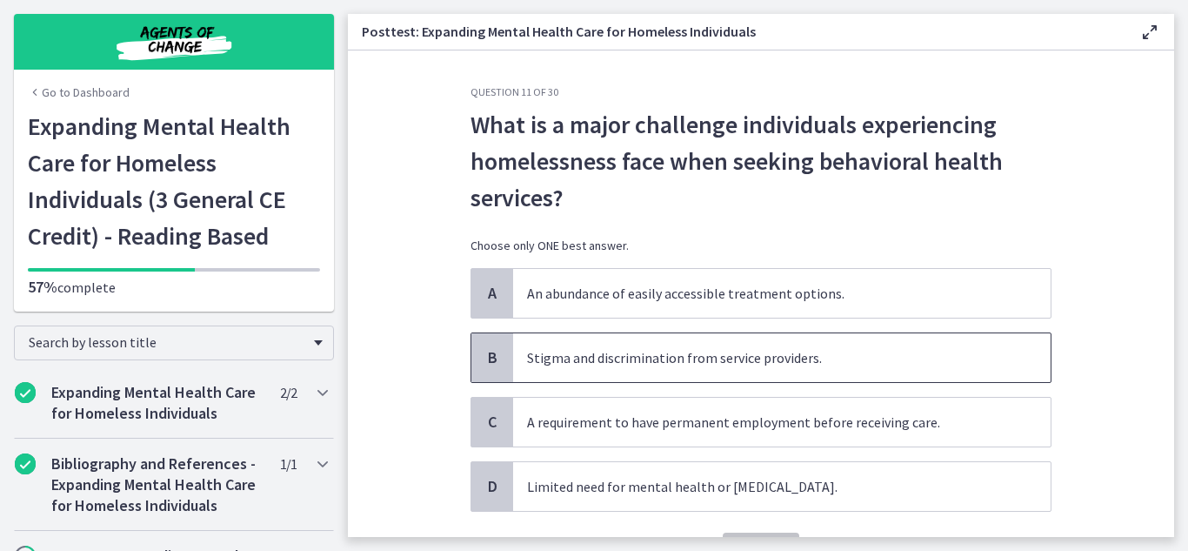
click at [661, 372] on span "Stigma and discrimination from service providers." at bounding box center [782, 357] width 538 height 49
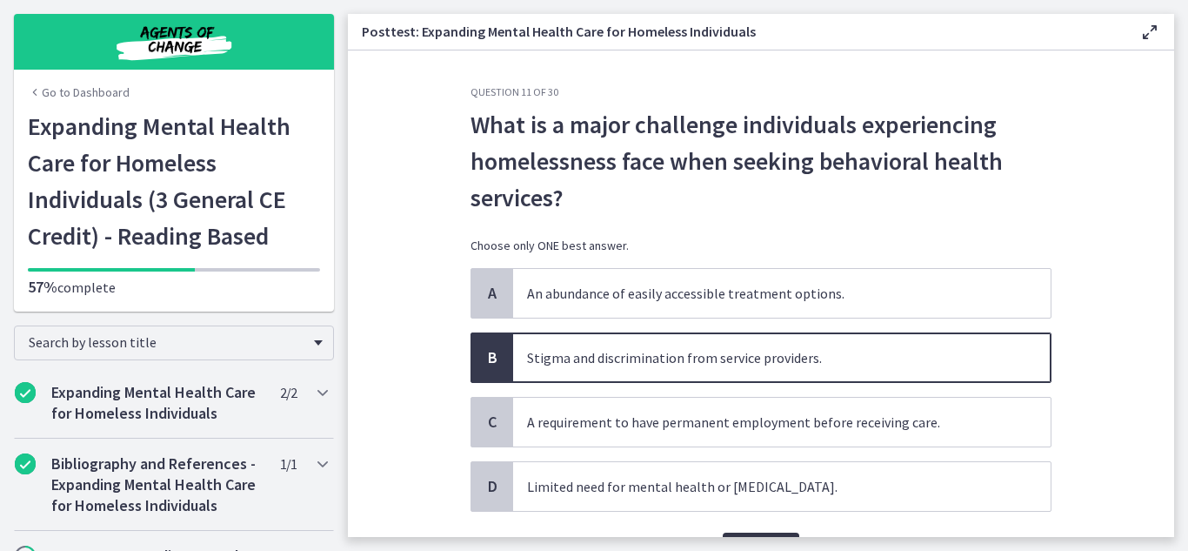
click at [774, 532] on button "Confirm" at bounding box center [761, 549] width 77 height 35
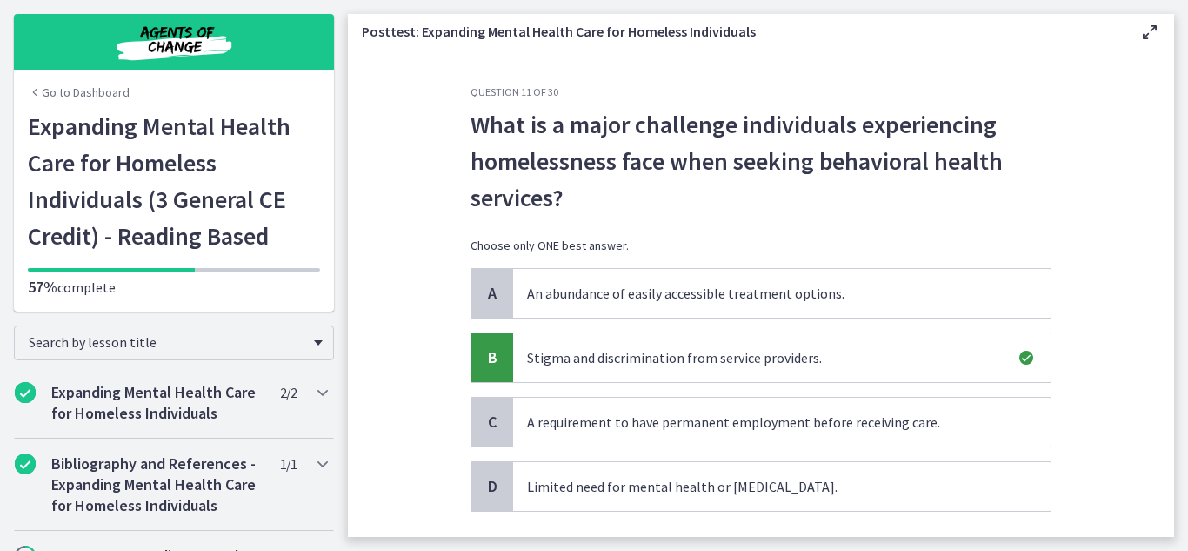
click at [1088, 483] on section "Question 11 of 30 What is a major challenge individuals experiencing homelessne…" at bounding box center [761, 293] width 827 height 486
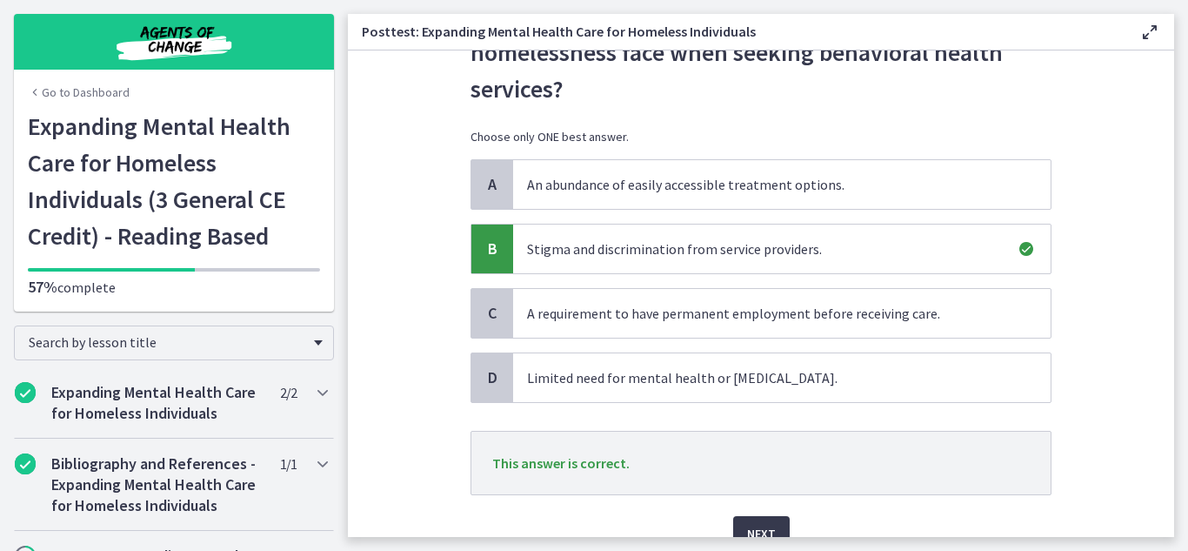
scroll to position [139, 0]
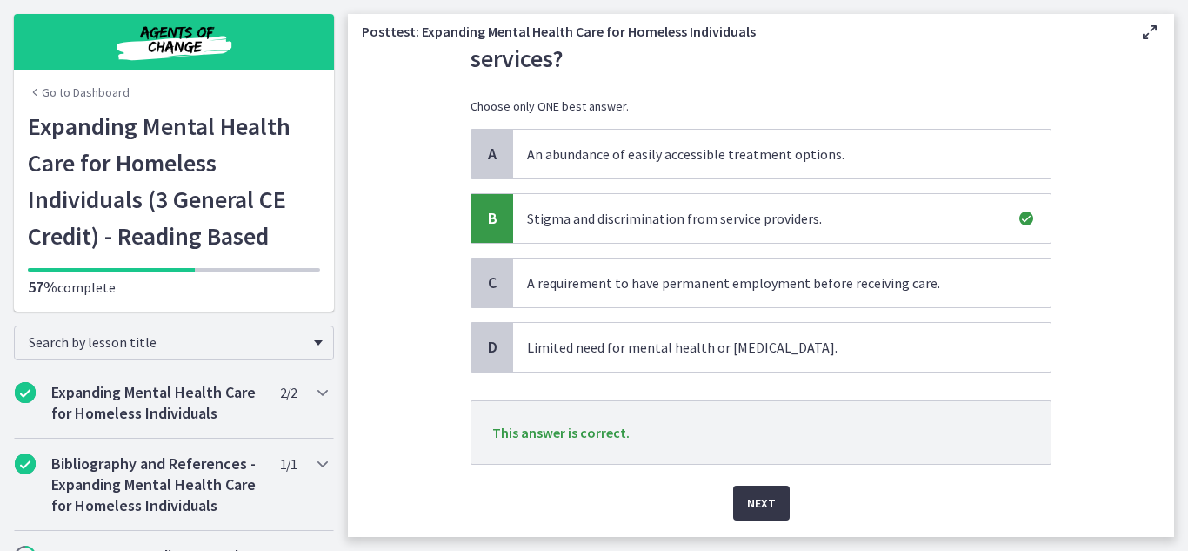
click at [773, 492] on span "Next" at bounding box center [761, 502] width 29 height 21
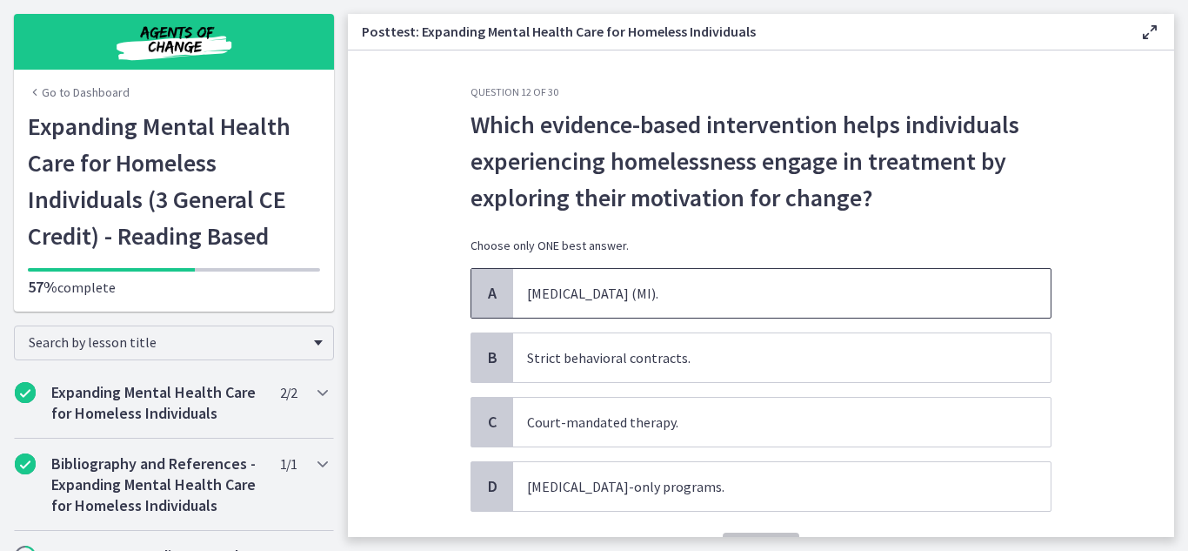
click at [687, 296] on span "Motivational Interviewing (MI)." at bounding box center [782, 293] width 538 height 49
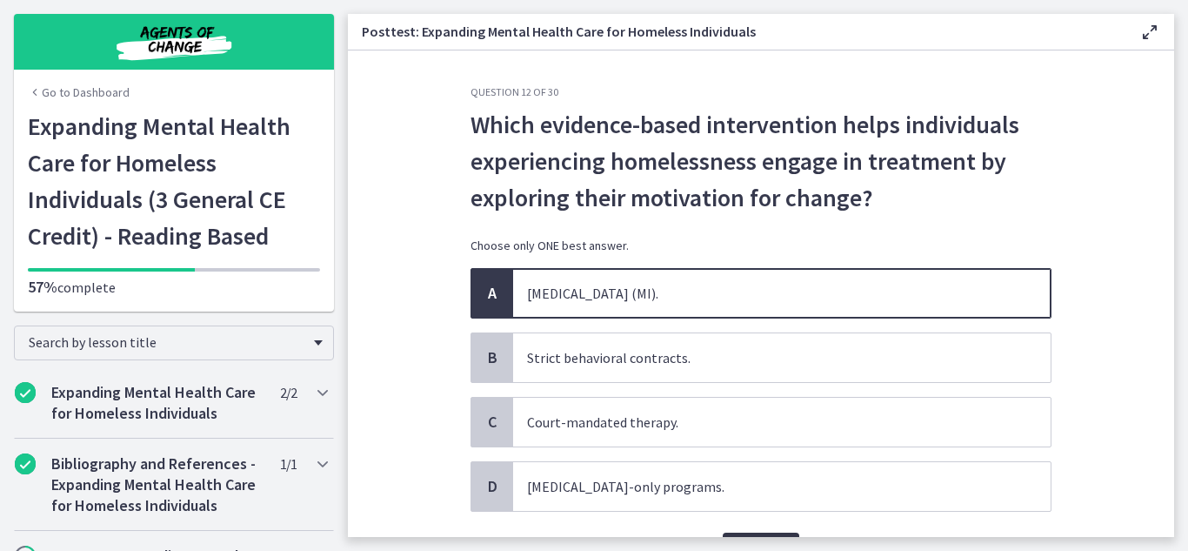
click at [749, 532] on button "Confirm" at bounding box center [761, 549] width 77 height 35
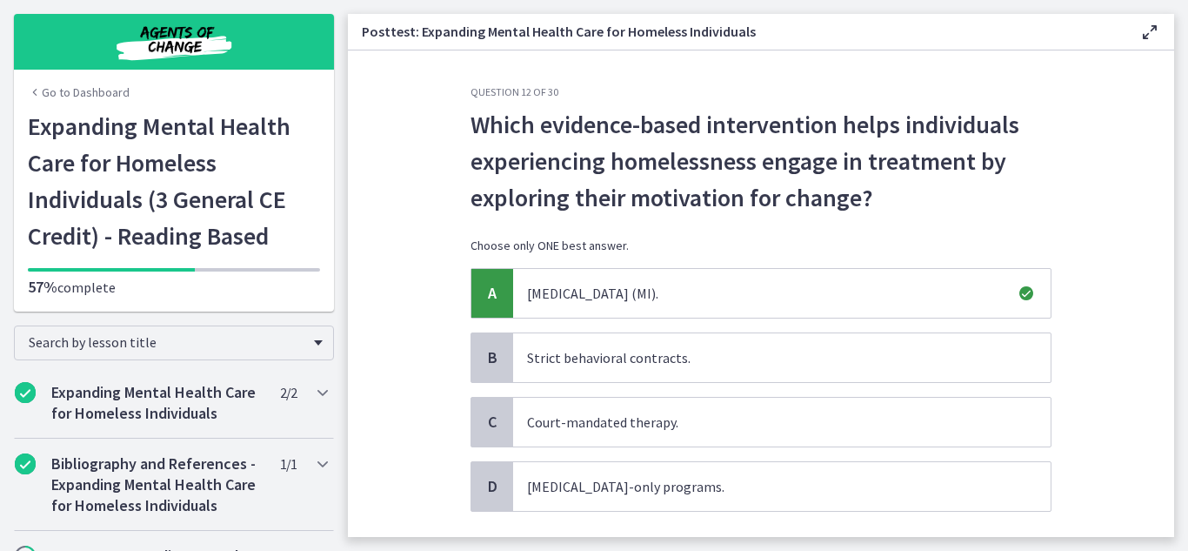
click at [1075, 421] on section "Question 12 of 30 Which evidence-based intervention helps individuals experienc…" at bounding box center [761, 293] width 827 height 486
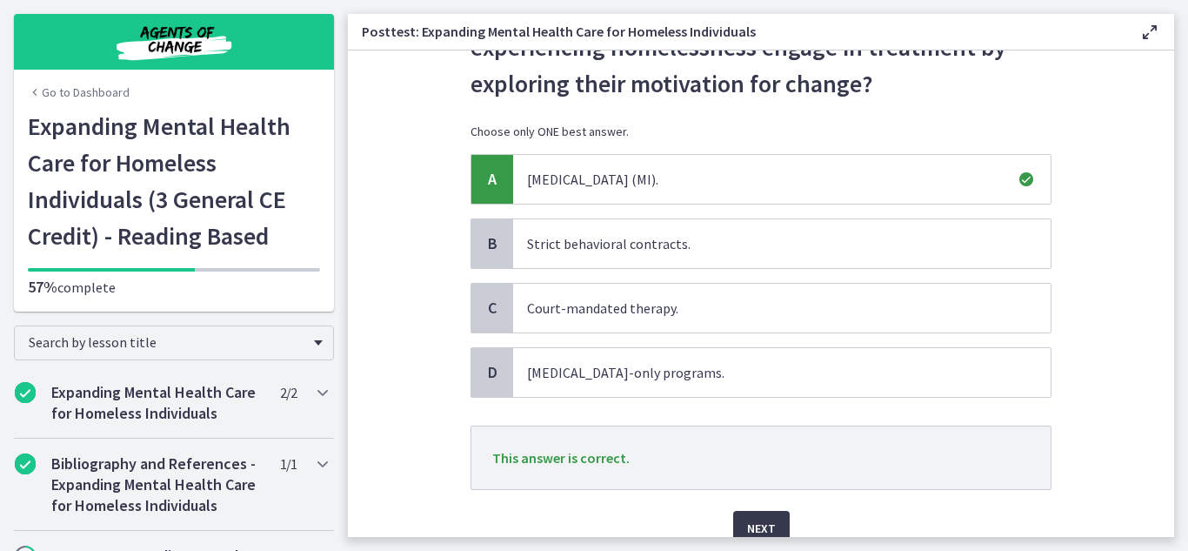
scroll to position [139, 0]
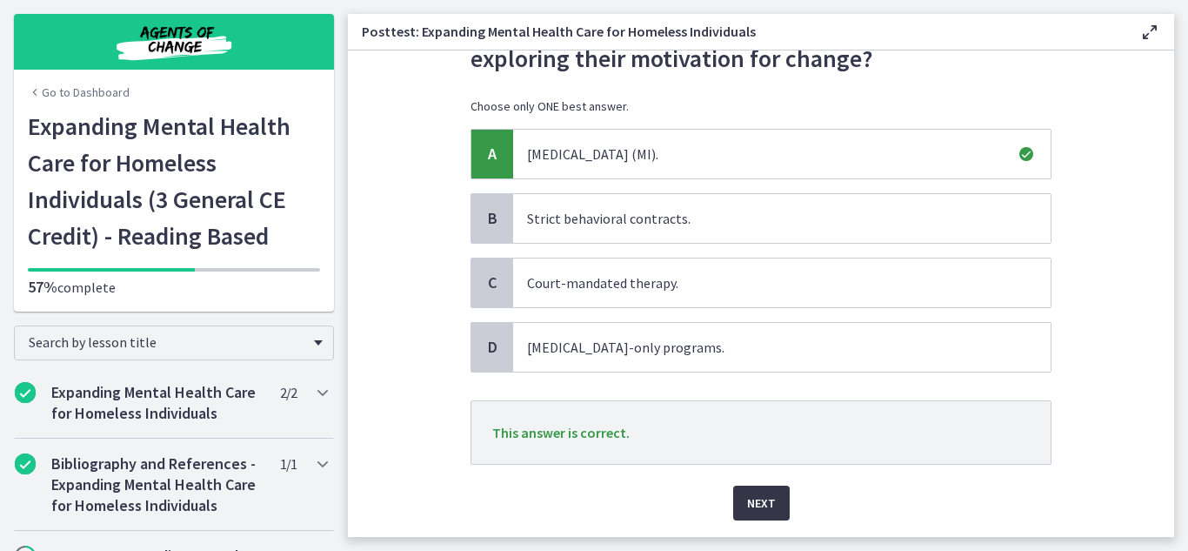
click at [754, 494] on span "Next" at bounding box center [761, 502] width 29 height 21
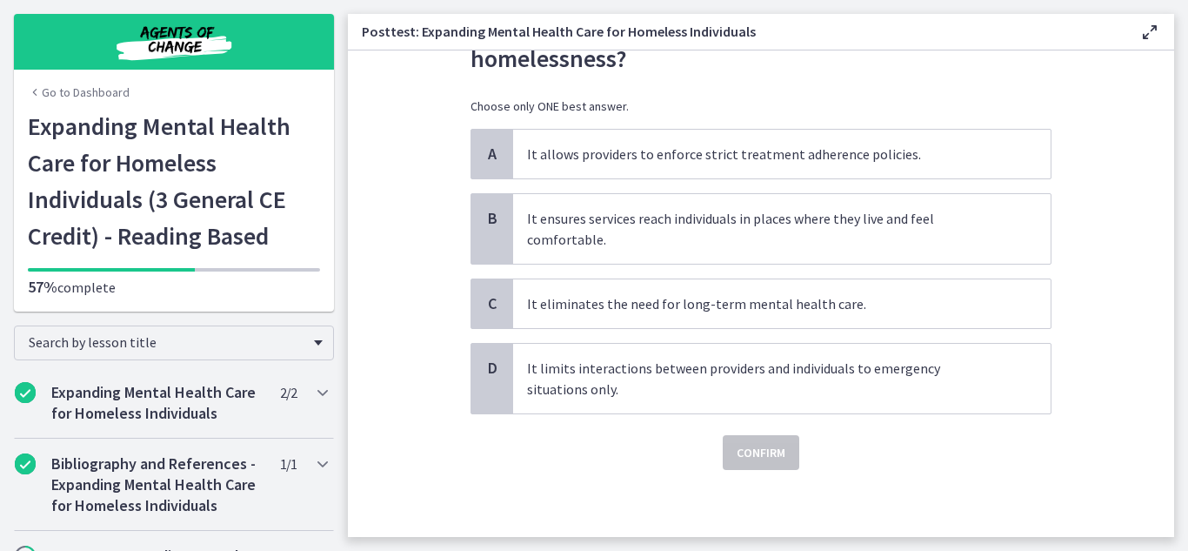
scroll to position [0, 0]
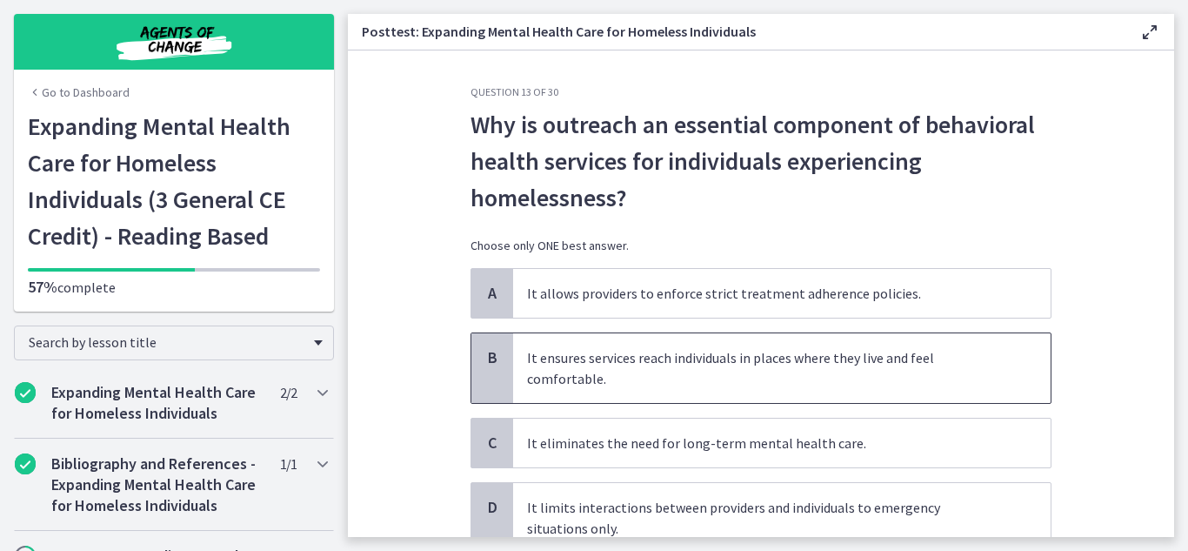
click at [874, 385] on span "It ensures services reach individuals in places where they live and feel comfor…" at bounding box center [782, 368] width 538 height 70
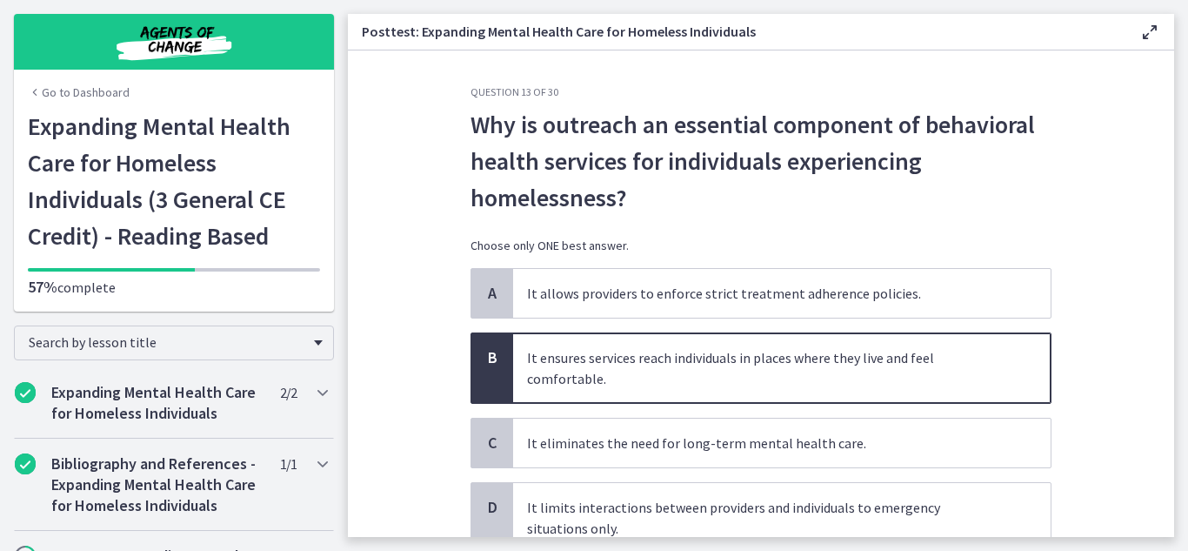
click at [1071, 440] on section "Question 13 of 30 Why is outreach an essential component of behavioral health s…" at bounding box center [761, 293] width 827 height 486
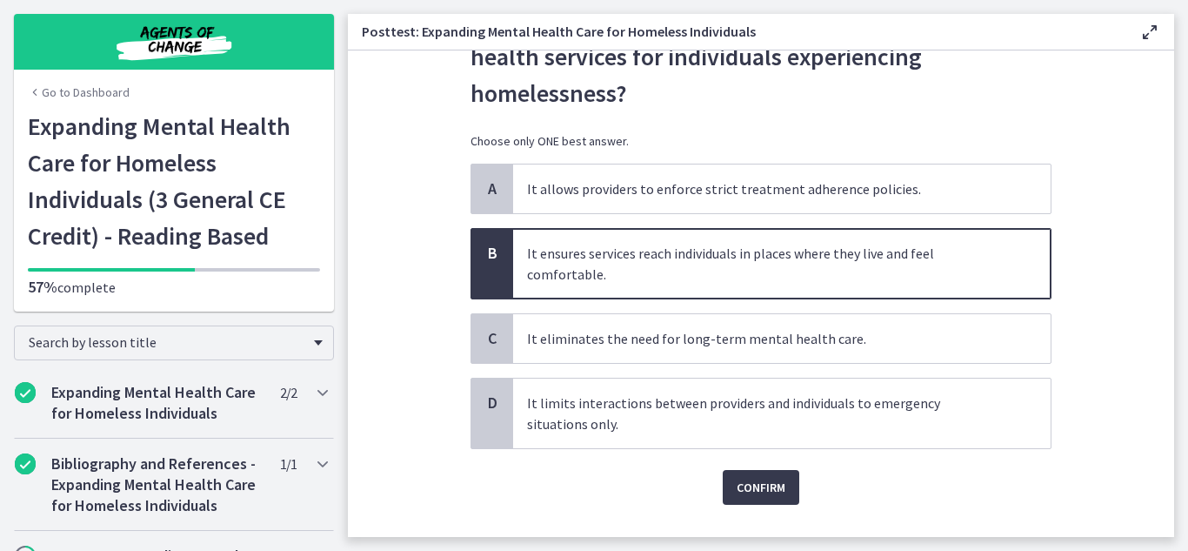
scroll to position [142, 0]
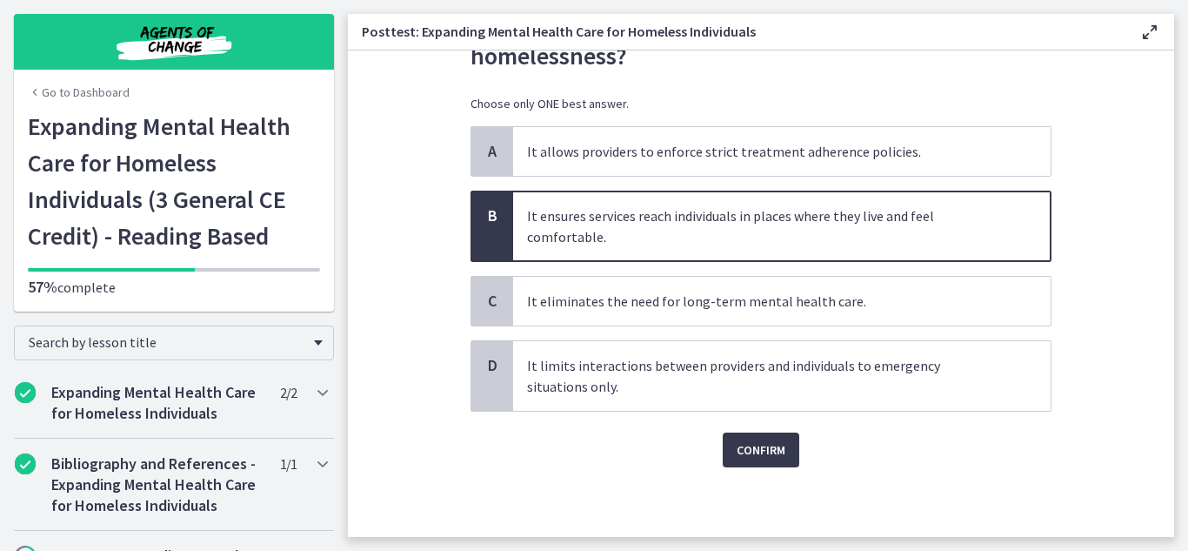
click at [782, 395] on div "Question 13 of 30 Why is outreach an essential component of behavioral health s…" at bounding box center [761, 169] width 609 height 452
click at [775, 454] on span "Confirm" at bounding box center [761, 449] width 49 height 21
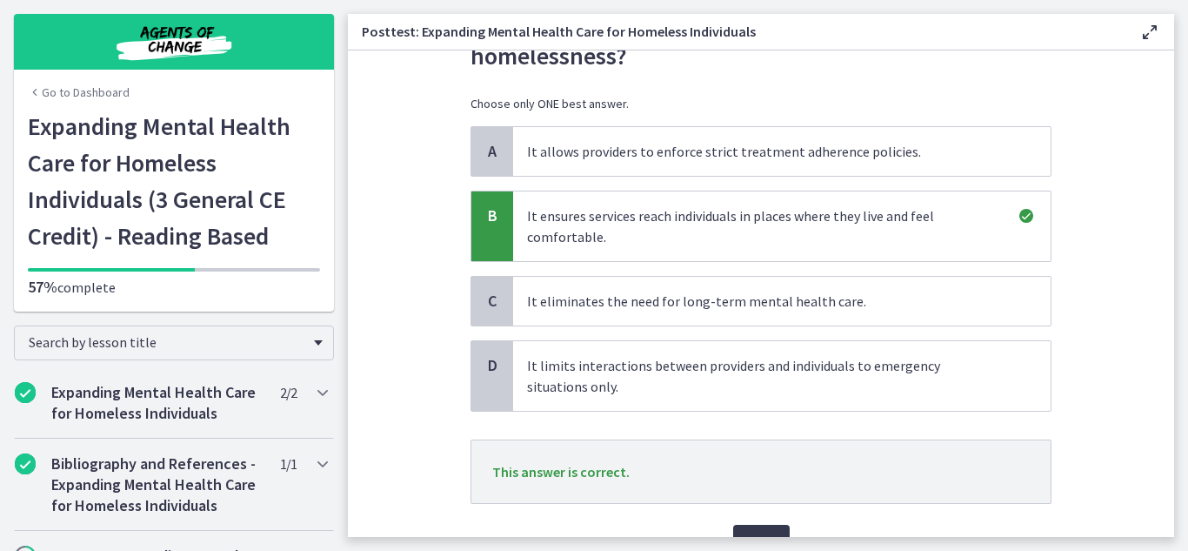
click at [1117, 429] on section "Question 13 of 30 Why is outreach an essential component of behavioral health s…" at bounding box center [761, 293] width 827 height 486
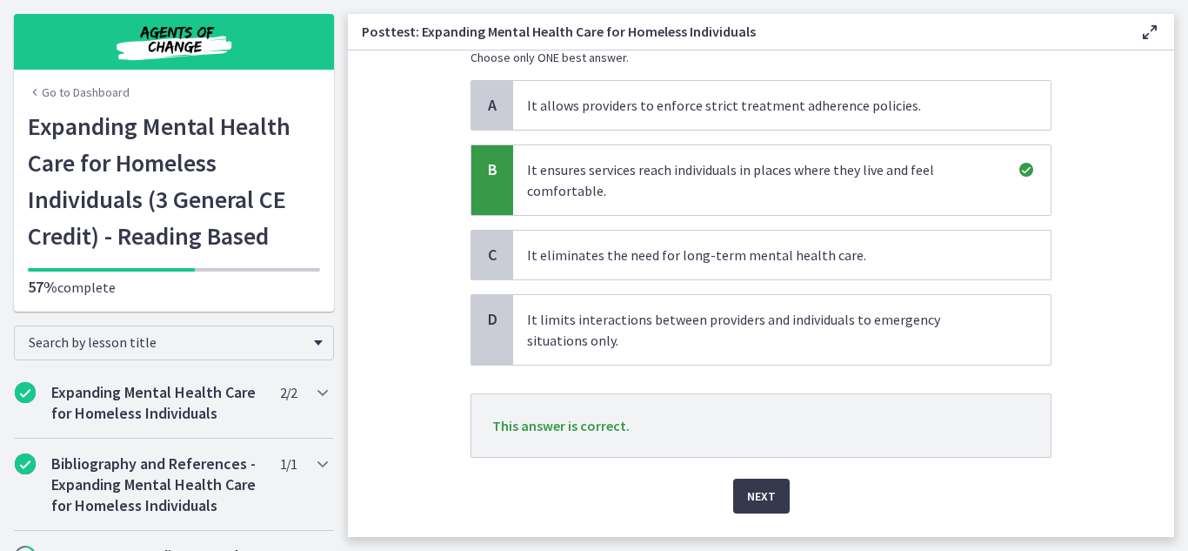
scroll to position [234, 0]
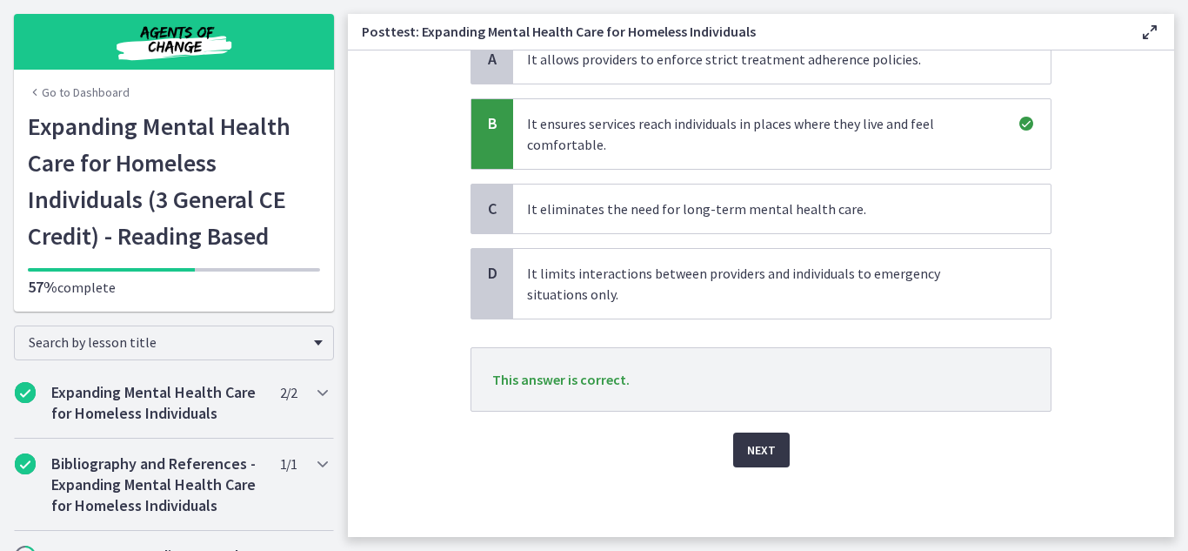
click at [763, 435] on button "Next" at bounding box center [761, 449] width 57 height 35
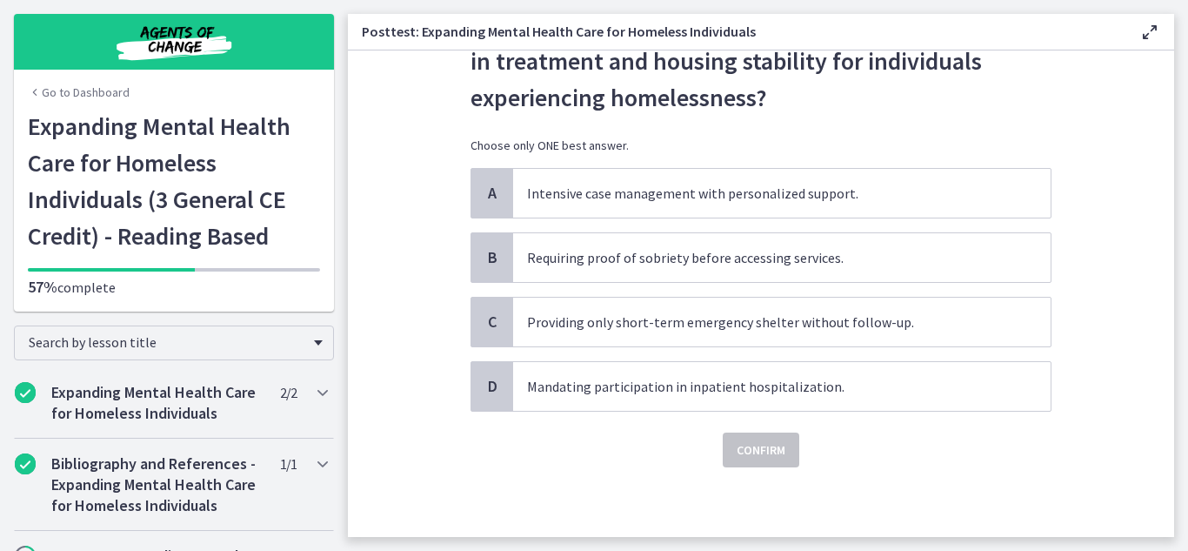
scroll to position [0, 0]
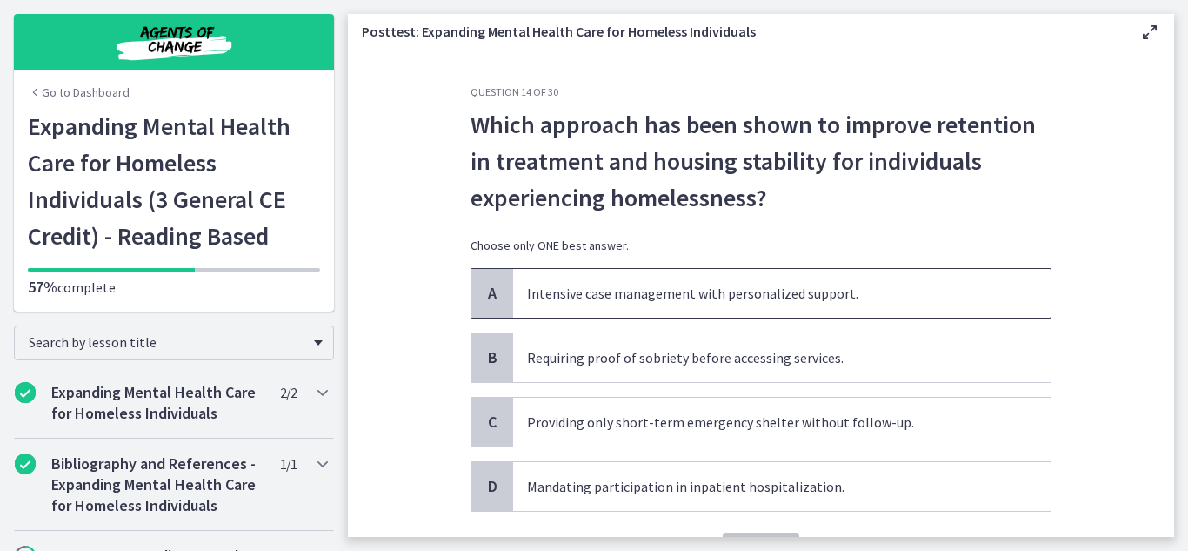
click at [807, 282] on span "Intensive case management with personalized support." at bounding box center [782, 293] width 538 height 49
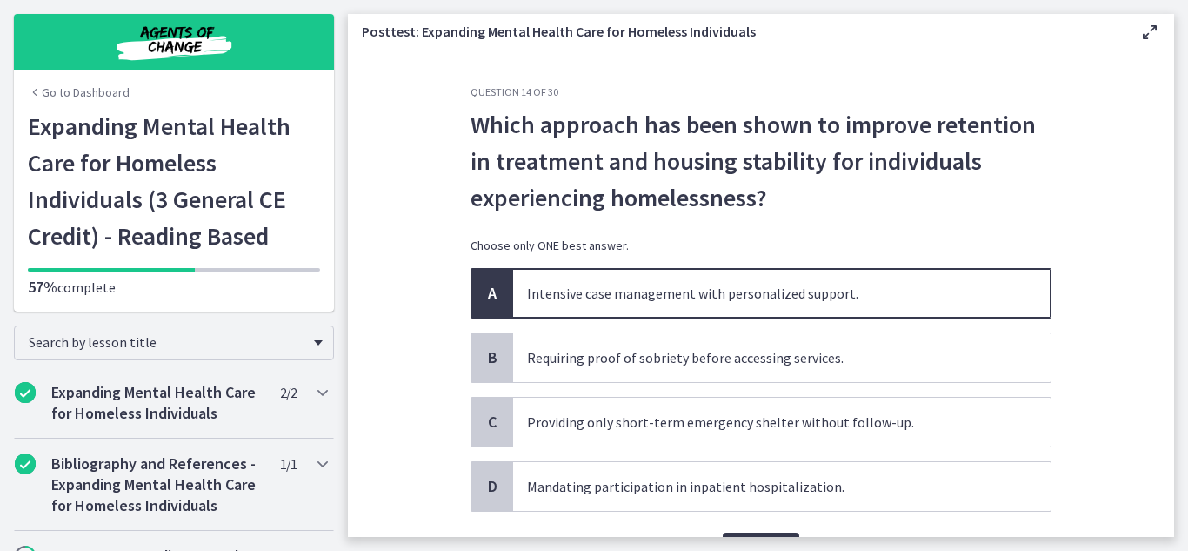
click at [1091, 335] on section "Question 14 of 30 Which approach has been shown to improve retention in treatme…" at bounding box center [761, 293] width 827 height 486
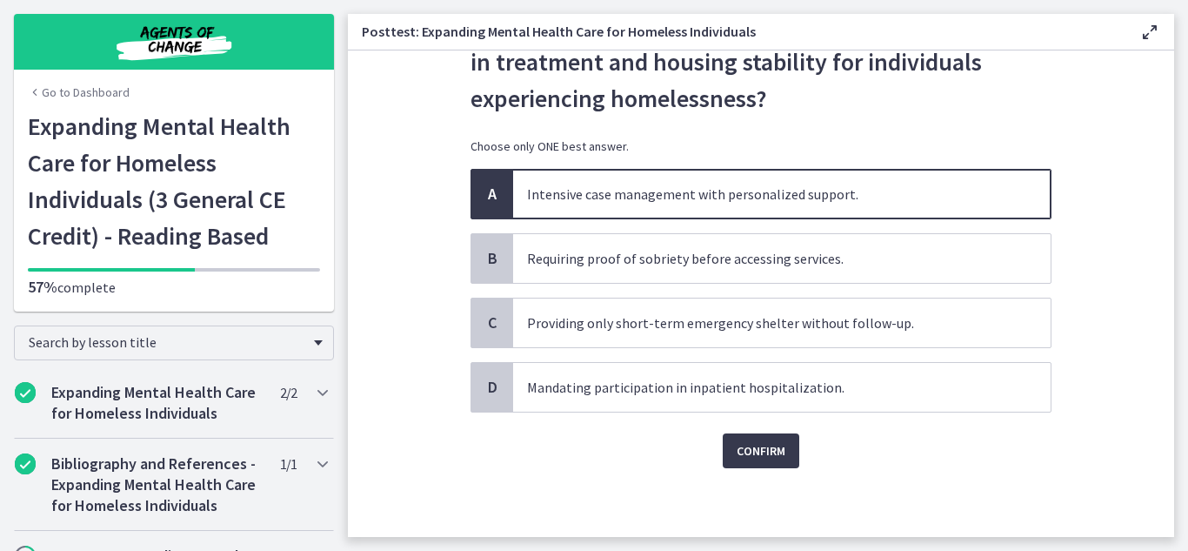
scroll to position [100, 0]
click at [753, 457] on span "Confirm" at bounding box center [761, 449] width 49 height 21
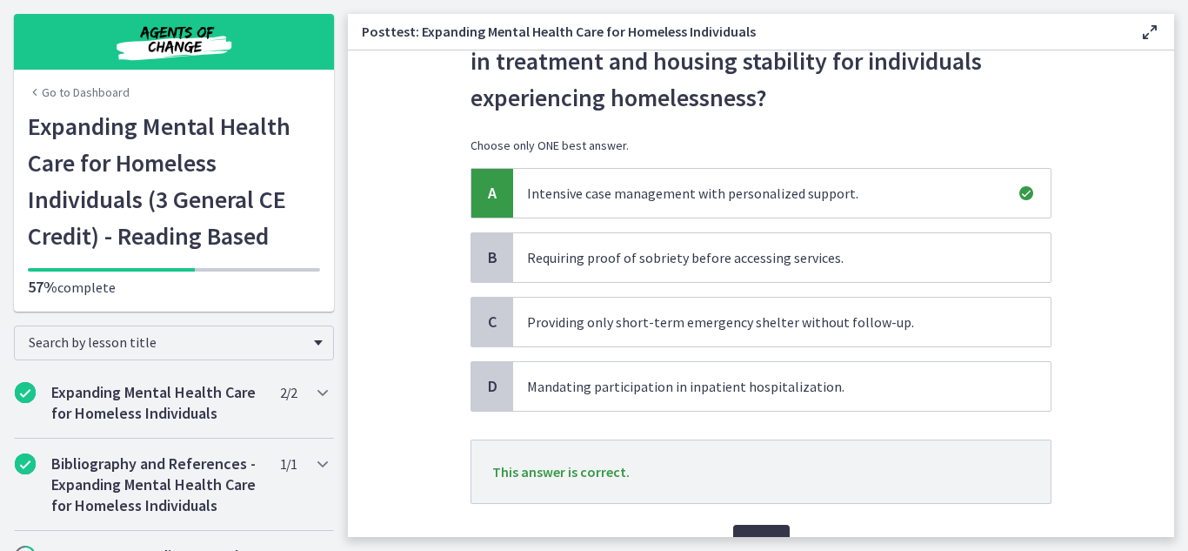
click at [767, 529] on button "Next" at bounding box center [761, 542] width 57 height 35
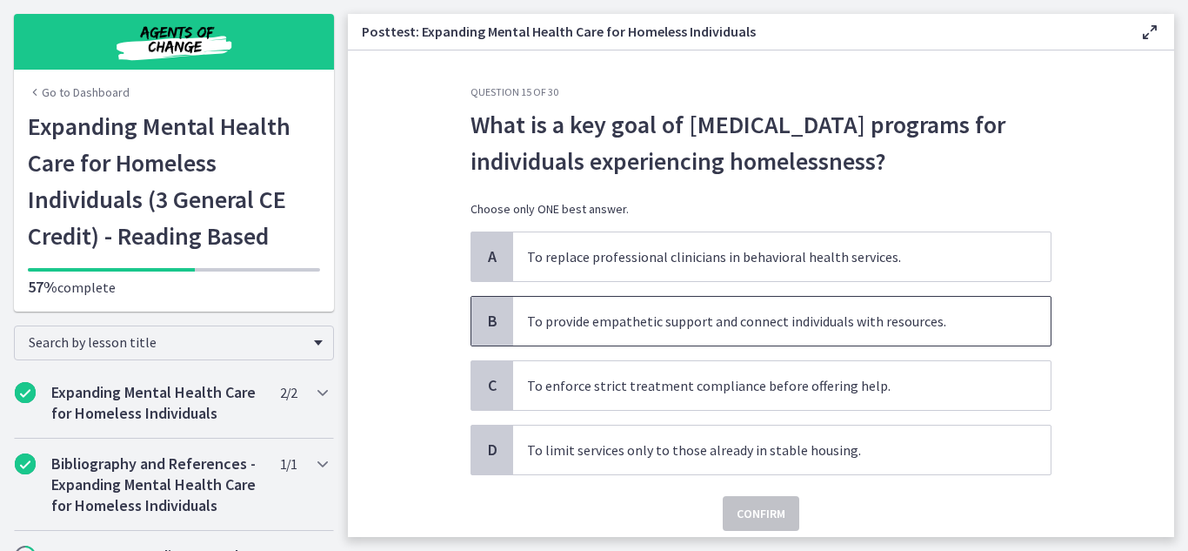
click at [746, 315] on span "To provide empathetic support and connect individuals with resources." at bounding box center [782, 321] width 538 height 49
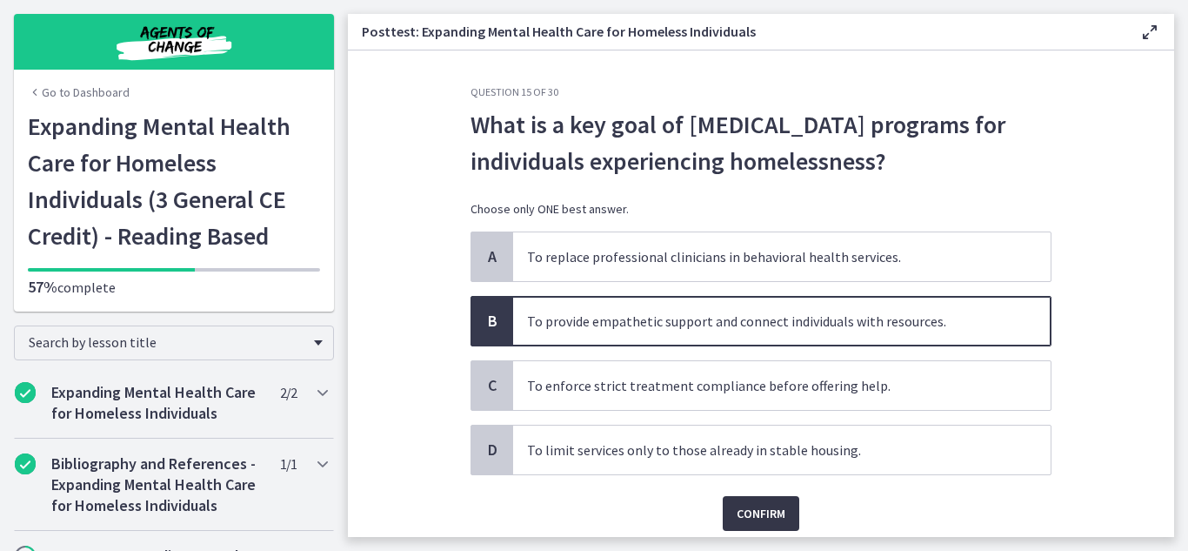
click at [749, 509] on span "Confirm" at bounding box center [761, 513] width 49 height 21
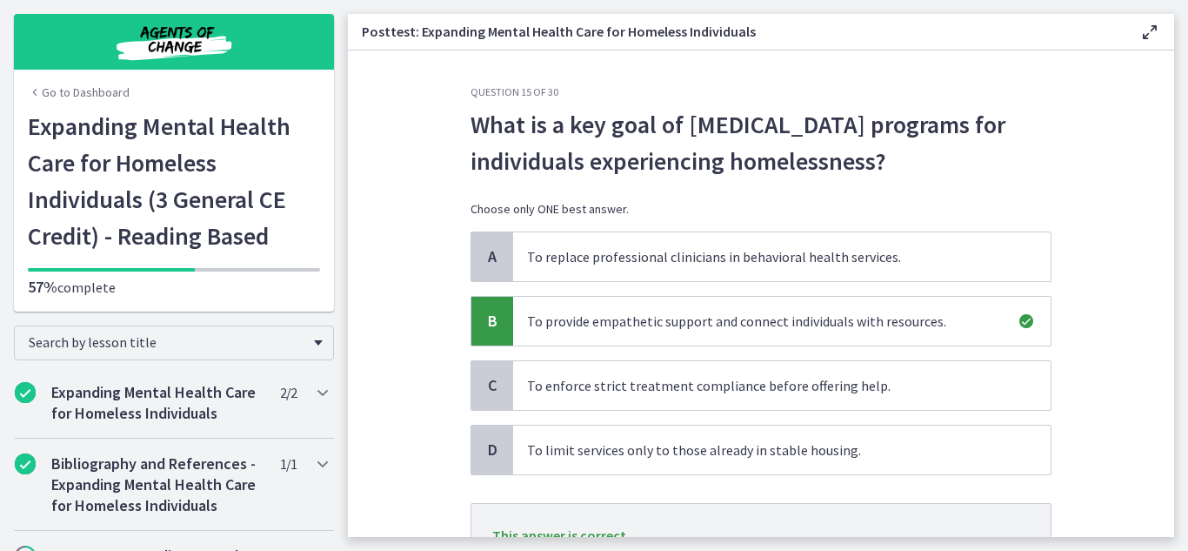
click at [1088, 369] on section "Question 15 of 30 What is a key goal of peer support programs for individuals e…" at bounding box center [761, 293] width 827 height 486
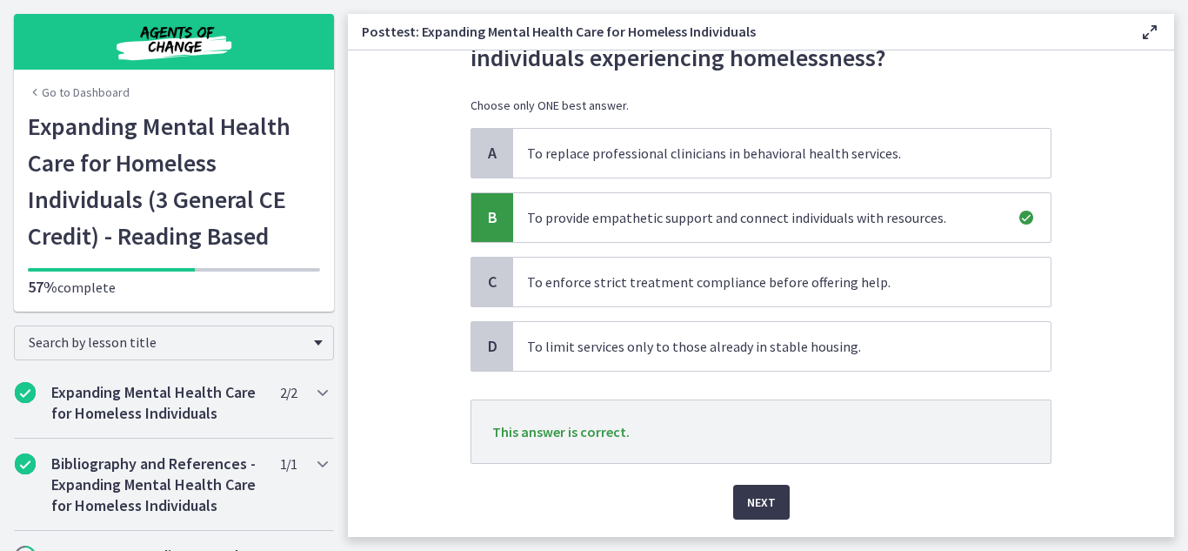
scroll to position [139, 0]
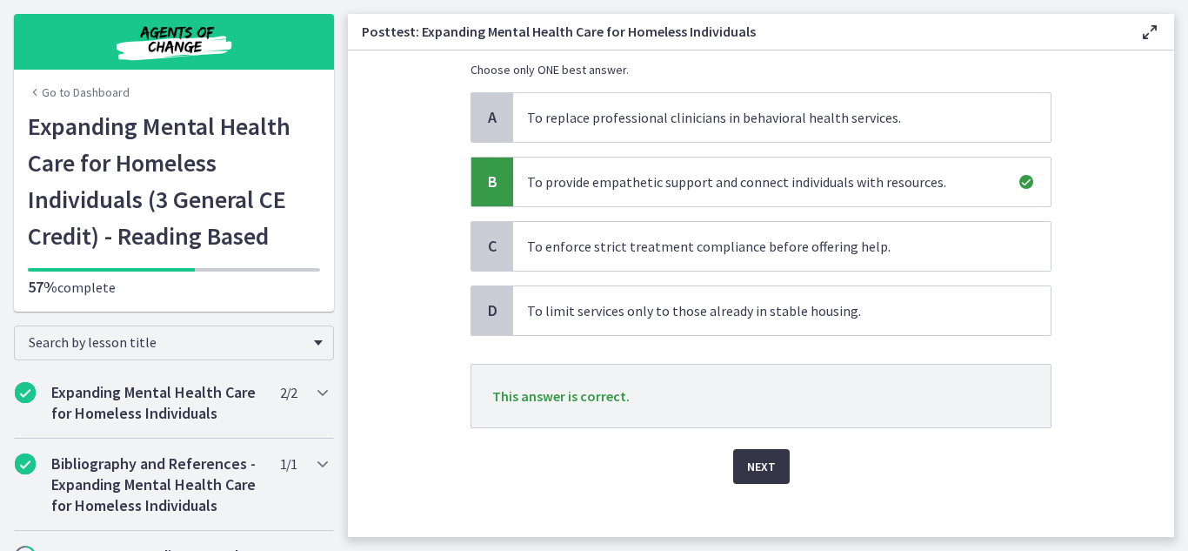
click at [766, 460] on span "Next" at bounding box center [761, 466] width 29 height 21
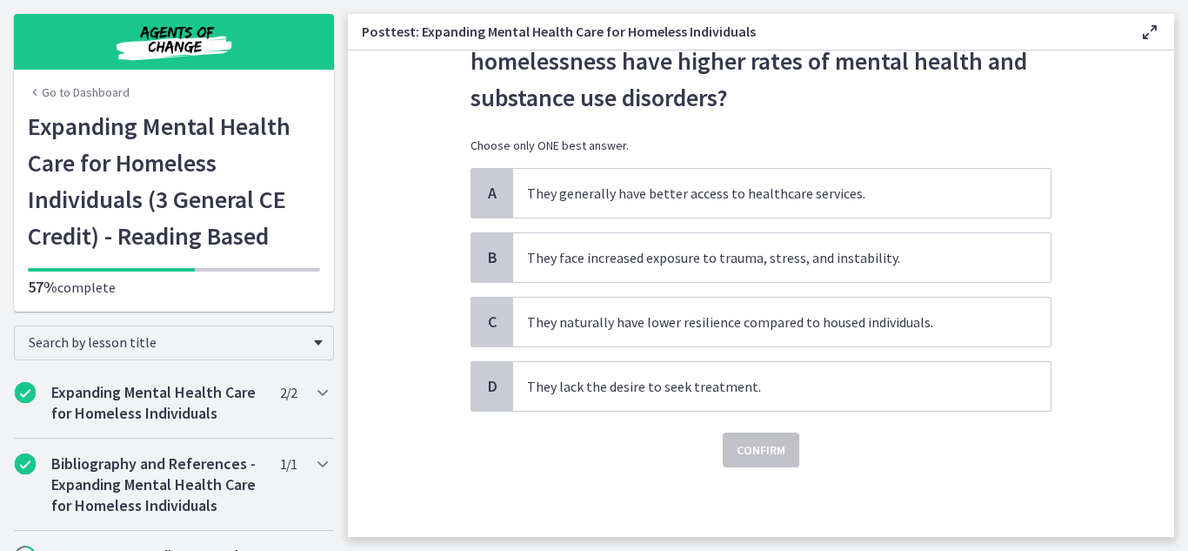
scroll to position [0, 0]
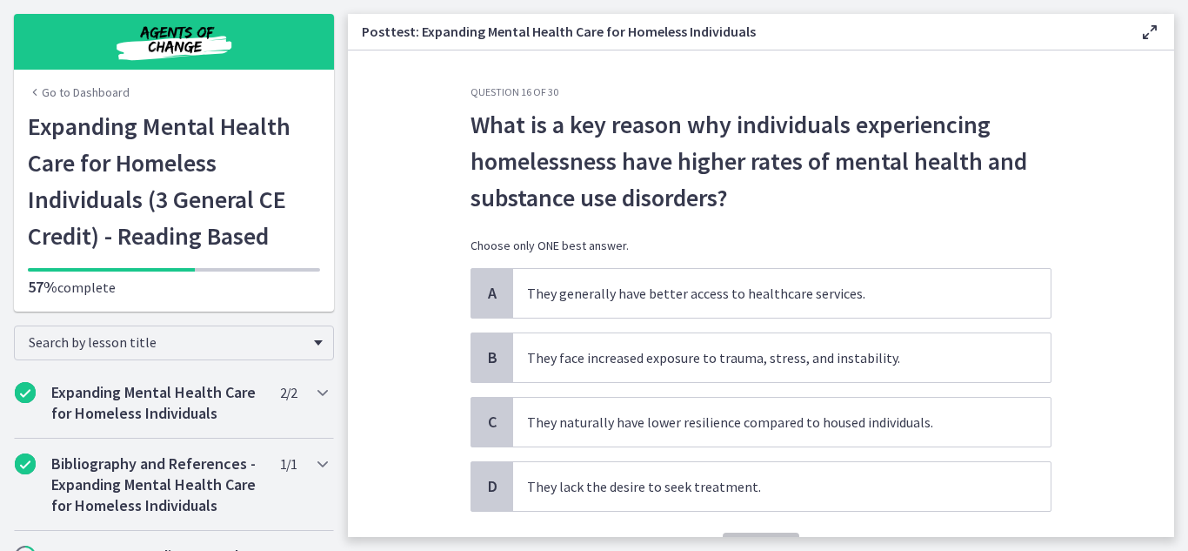
click at [1101, 384] on section "Question 16 of 30 What is a key reason why individuals experiencing homelessnes…" at bounding box center [761, 293] width 827 height 486
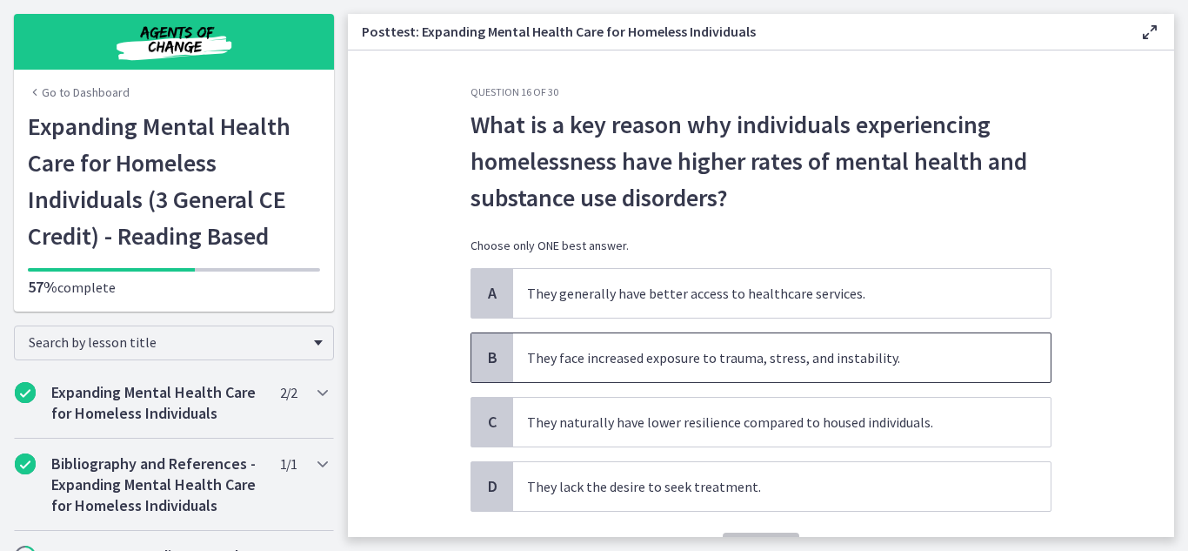
click at [808, 372] on span "They face increased exposure to trauma, stress, and instability." at bounding box center [782, 357] width 538 height 49
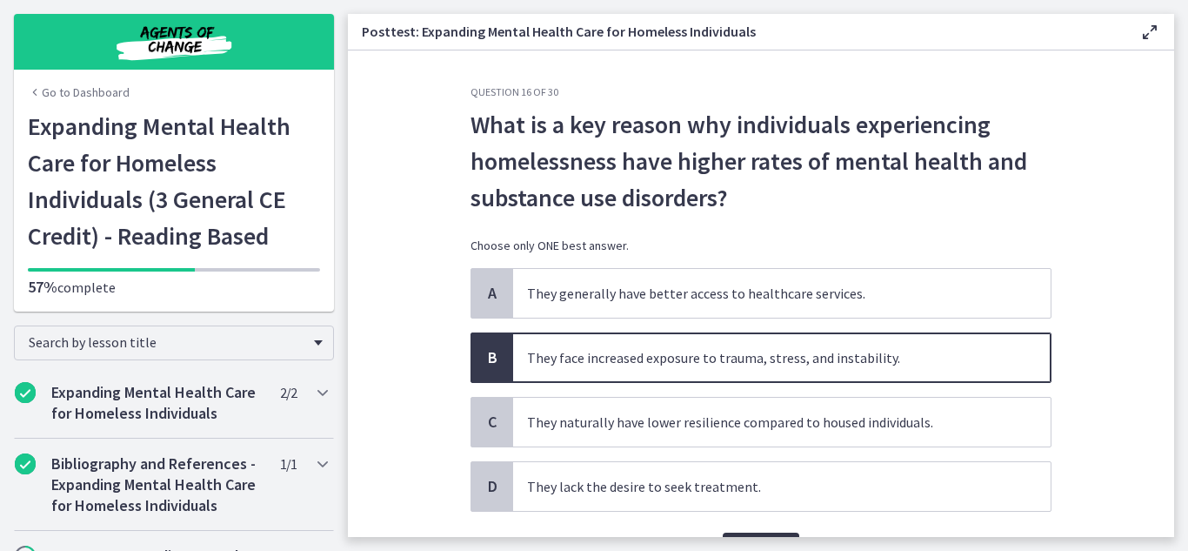
click at [770, 532] on button "Confirm" at bounding box center [761, 549] width 77 height 35
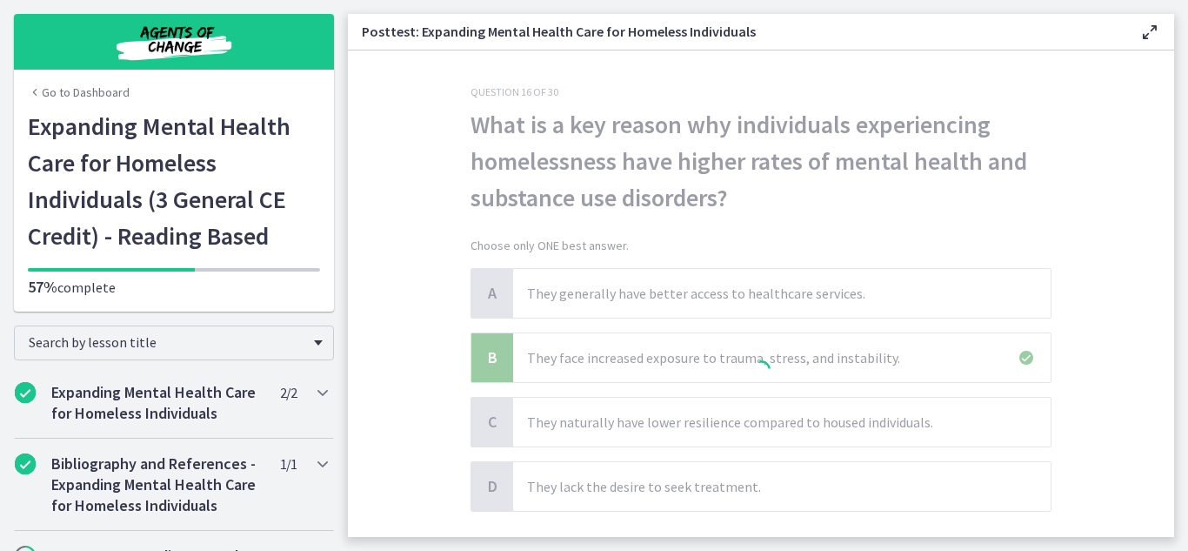
click at [1138, 385] on section "Question 16 of 30 What is a key reason why individuals experiencing homelessnes…" at bounding box center [761, 293] width 827 height 486
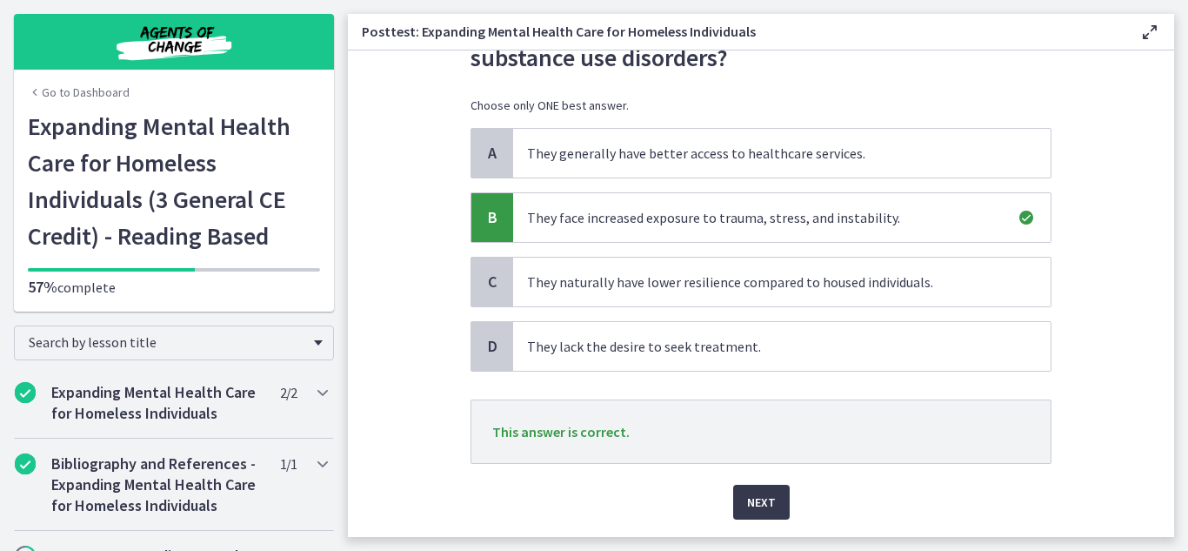
scroll to position [174, 0]
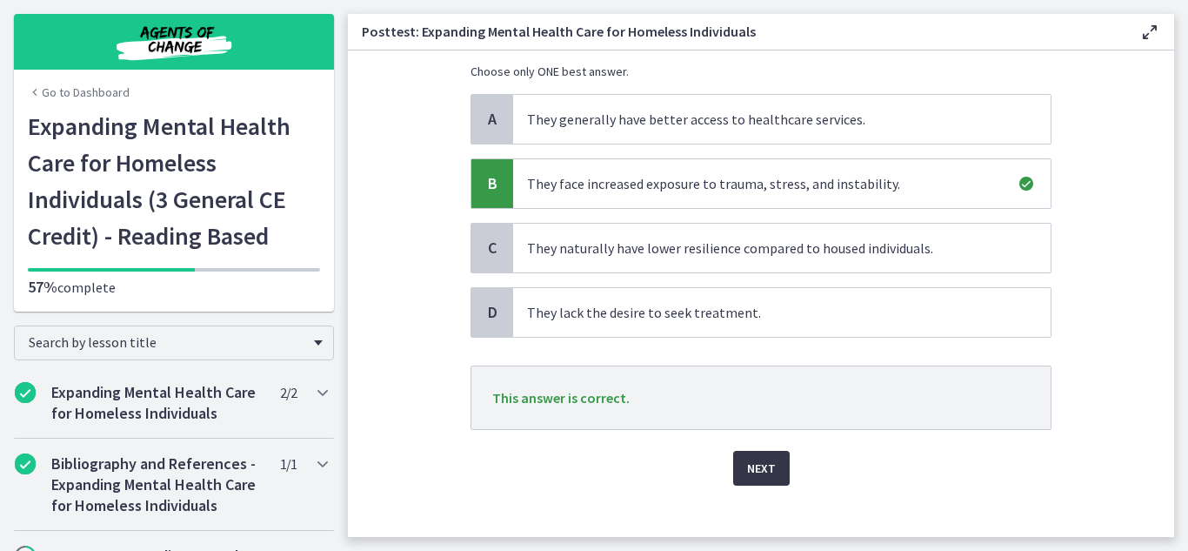
click at [753, 466] on span "Next" at bounding box center [761, 468] width 29 height 21
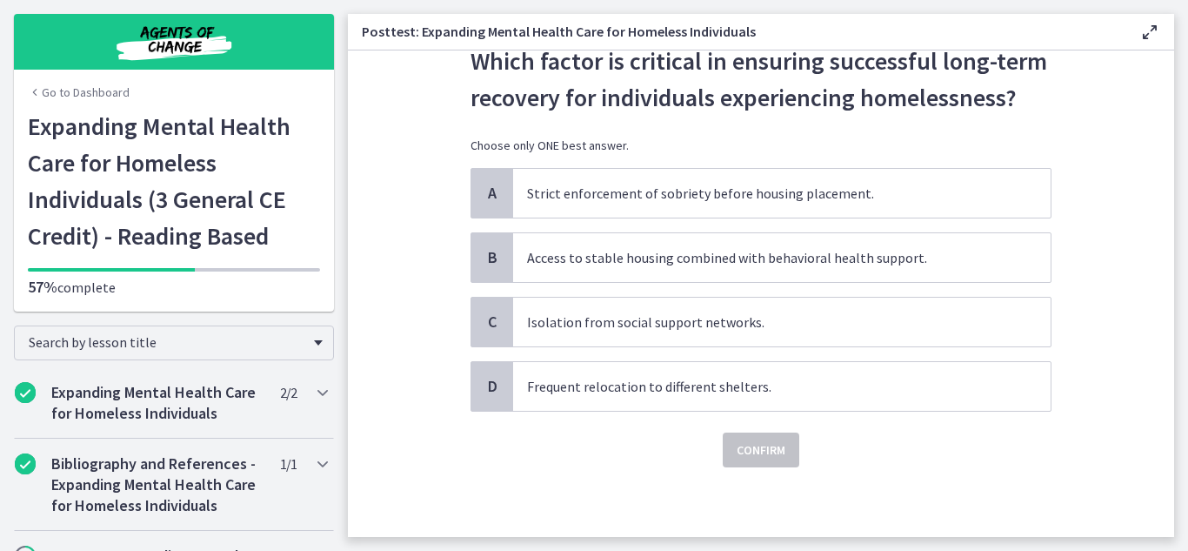
scroll to position [0, 0]
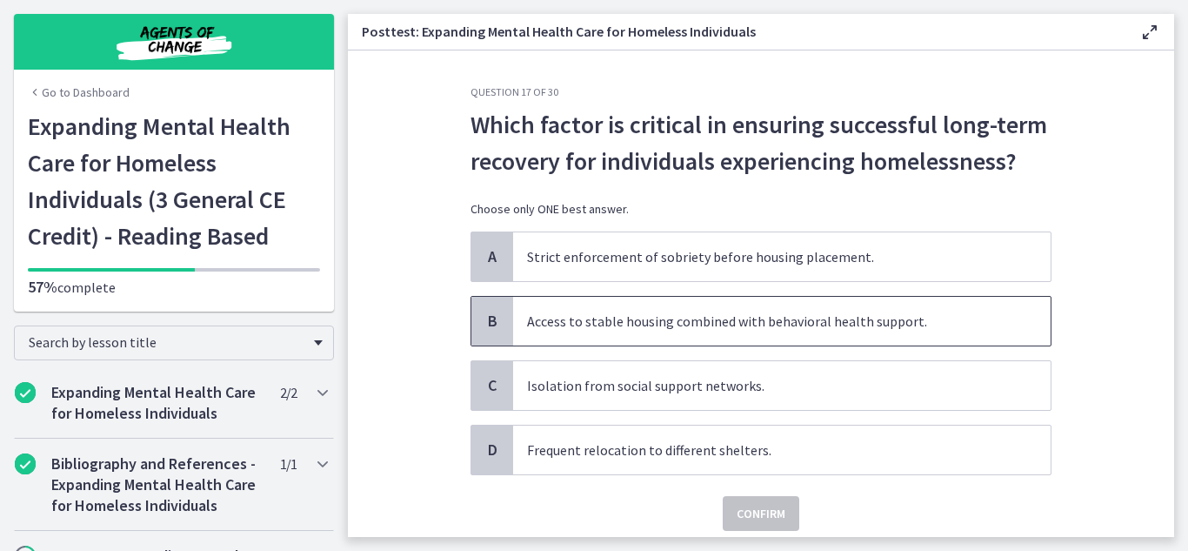
click at [753, 302] on span "Access to stable housing combined with behavioral health support." at bounding box center [782, 321] width 538 height 49
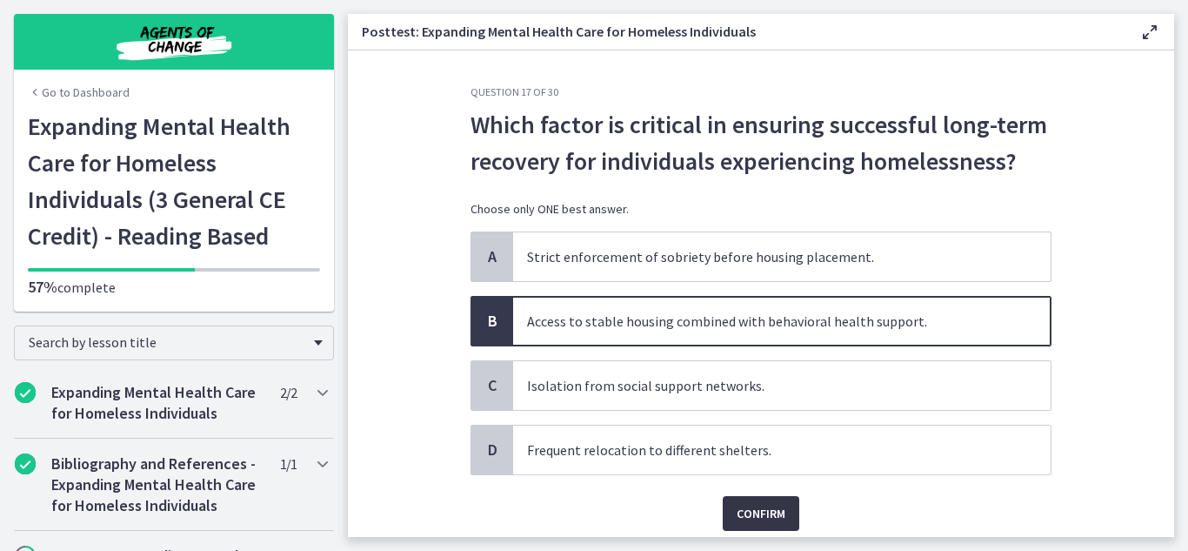
click at [741, 520] on span "Confirm" at bounding box center [761, 513] width 49 height 21
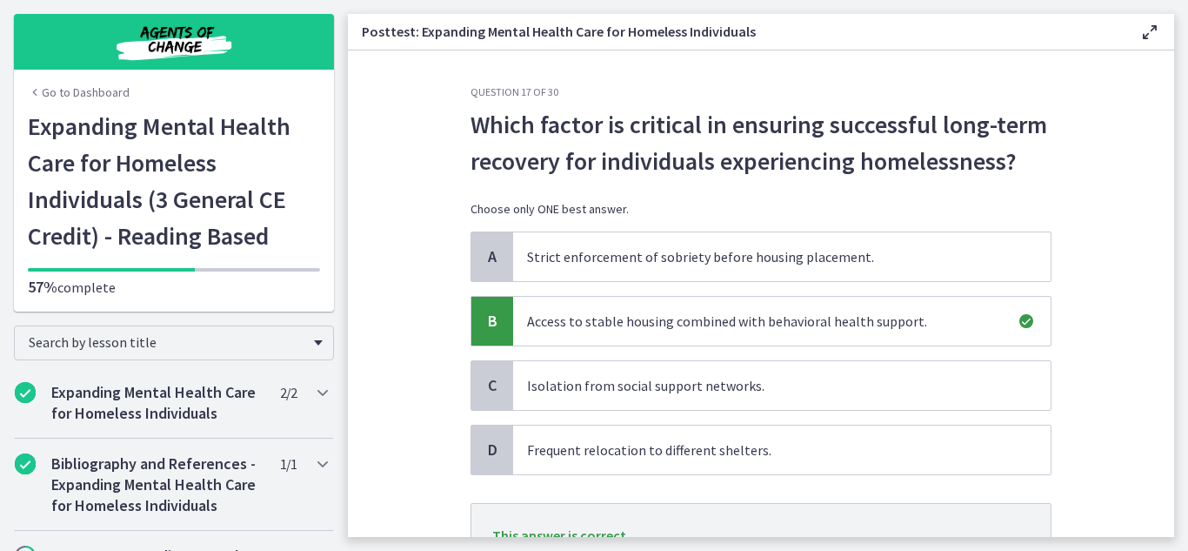
click at [1101, 418] on section "Question 17 of 30 Which factor is critical in ensuring successful long-term rec…" at bounding box center [761, 293] width 827 height 486
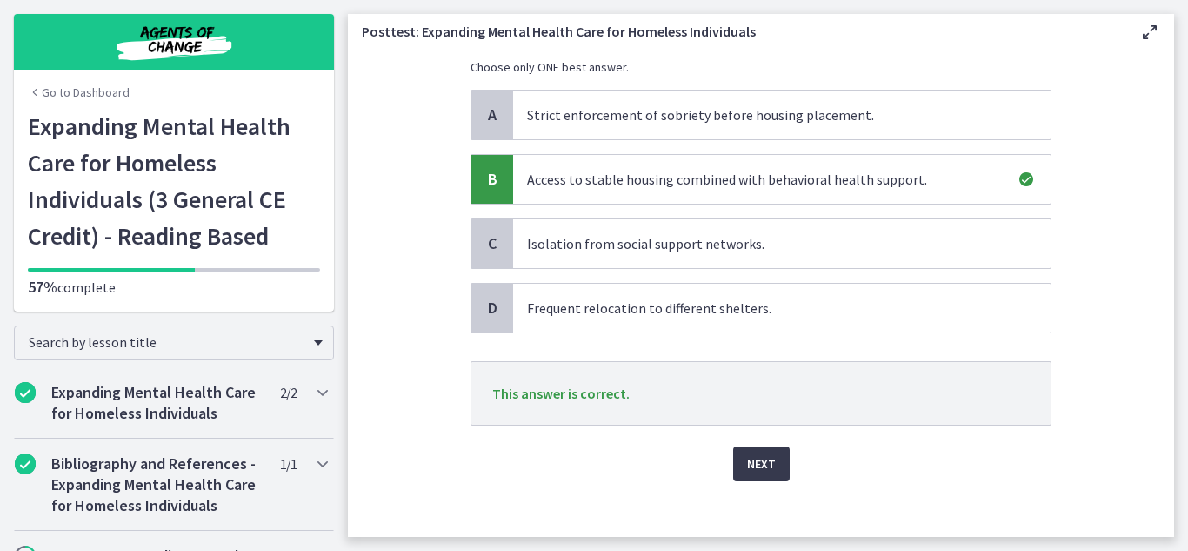
scroll to position [156, 0]
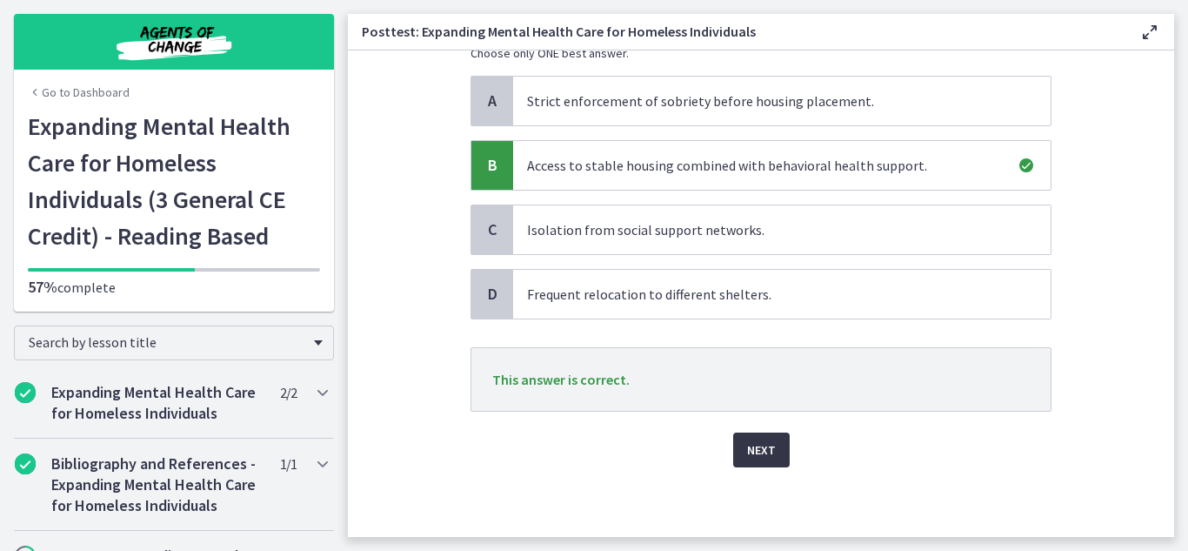
click at [745, 460] on button "Next" at bounding box center [761, 449] width 57 height 35
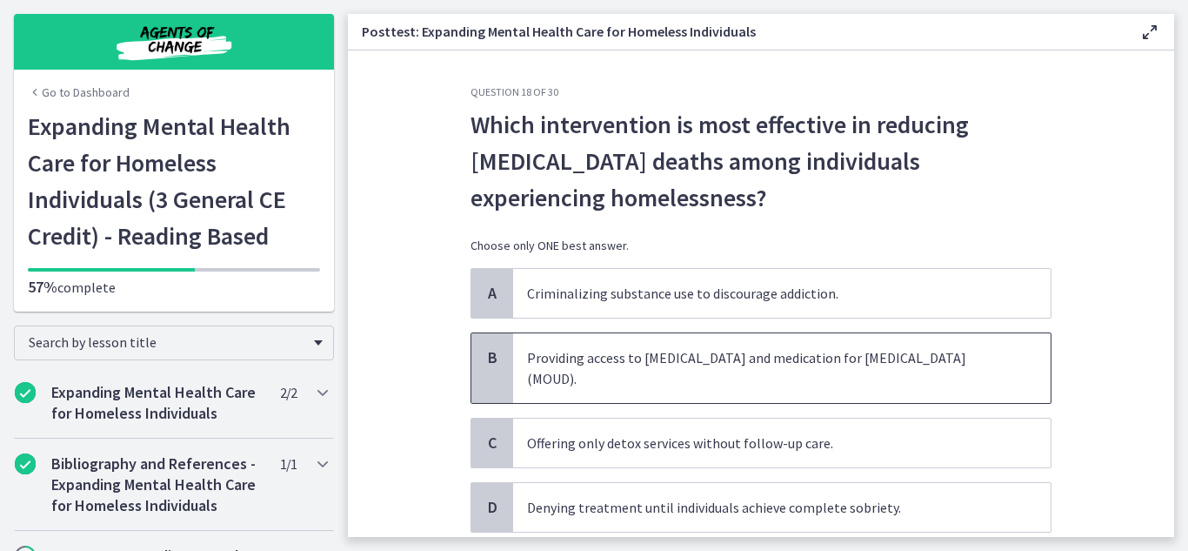
click at [807, 359] on span "Providing access to naloxone and medication for opioid use disorder (MOUD)." at bounding box center [782, 368] width 538 height 70
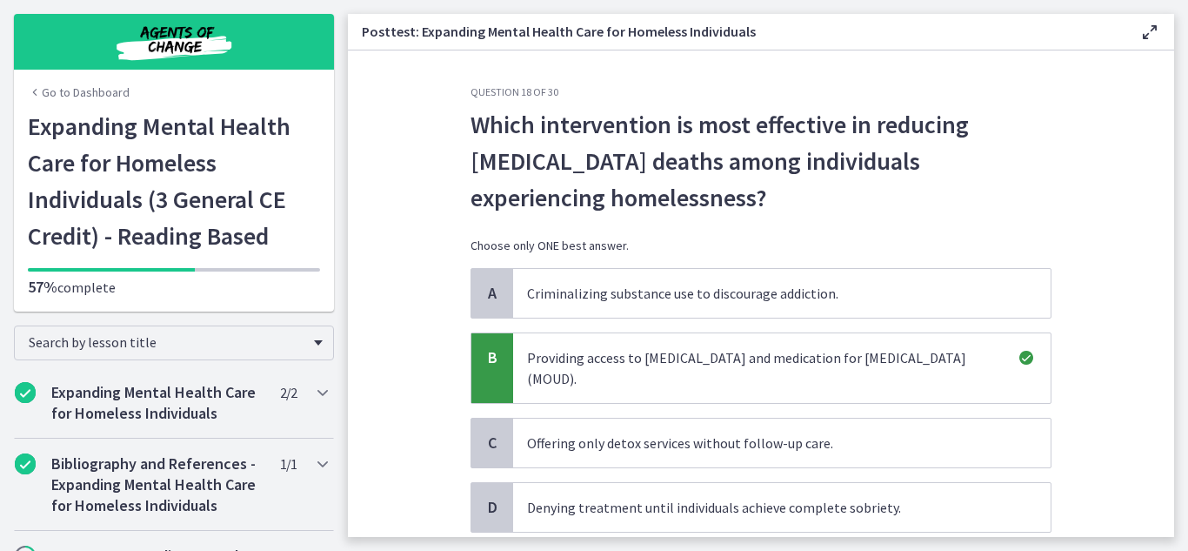
click at [1141, 244] on section "Question 18 of 30 Which intervention is most effective in reducing opioid overd…" at bounding box center [761, 293] width 827 height 486
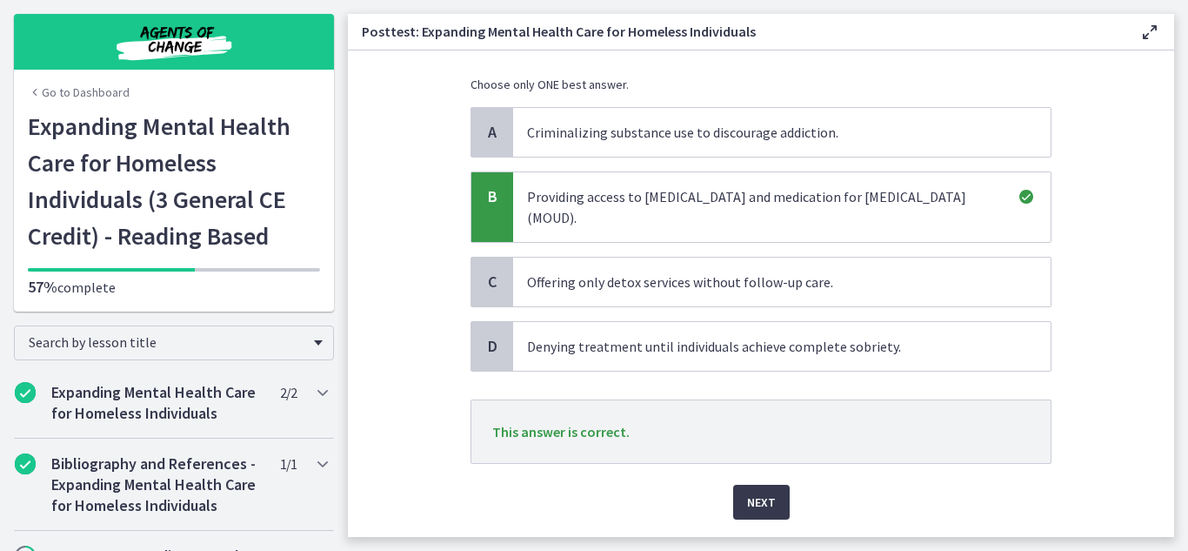
scroll to position [174, 0]
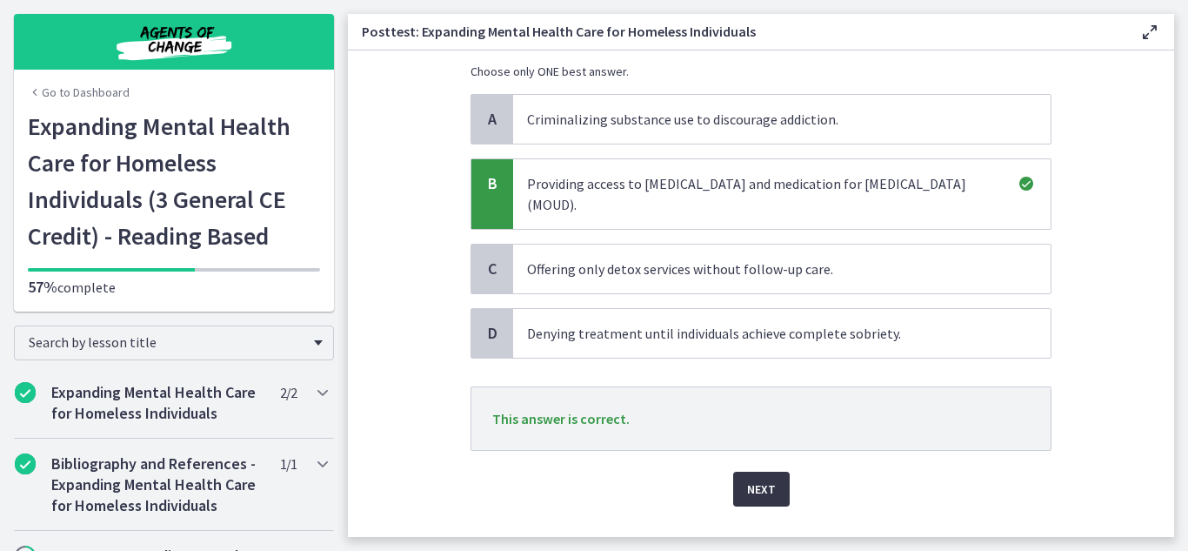
click at [768, 479] on span "Next" at bounding box center [761, 489] width 29 height 21
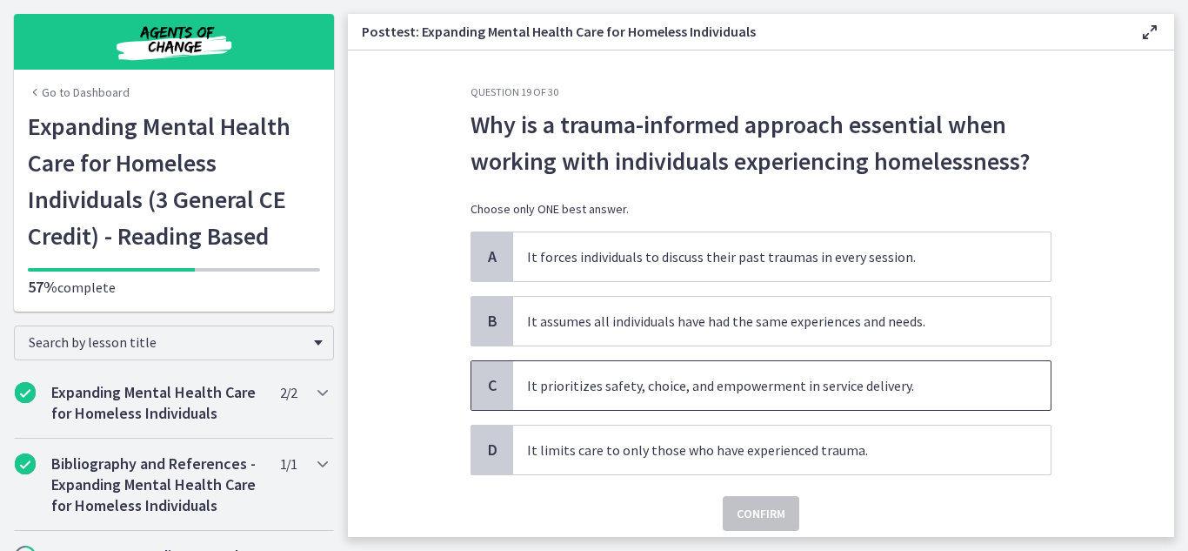
click at [813, 400] on span "It prioritizes safety, choice, and empowerment in service delivery." at bounding box center [782, 385] width 538 height 49
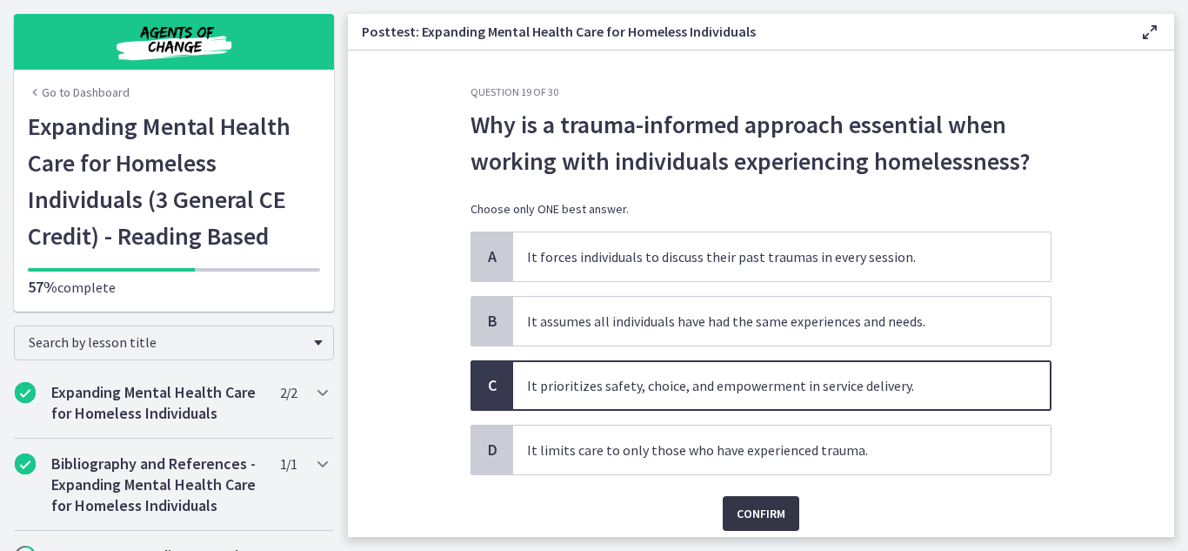
click at [778, 518] on span "Confirm" at bounding box center [761, 513] width 49 height 21
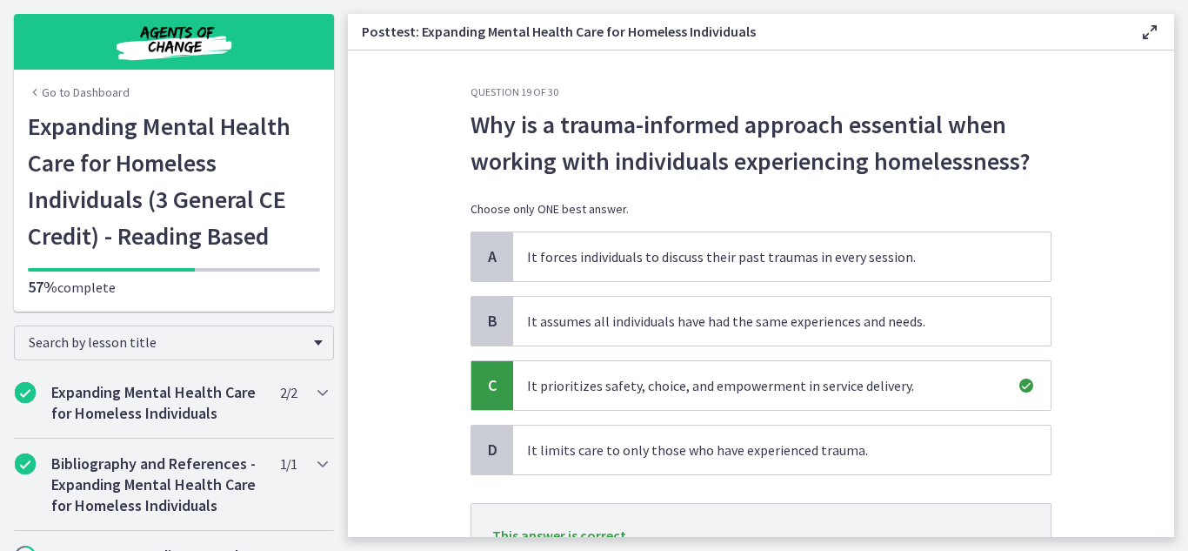
click at [1052, 481] on div "Question 19 of 30 Why is a trauma-informed approach essential when working with…" at bounding box center [761, 311] width 609 height 452
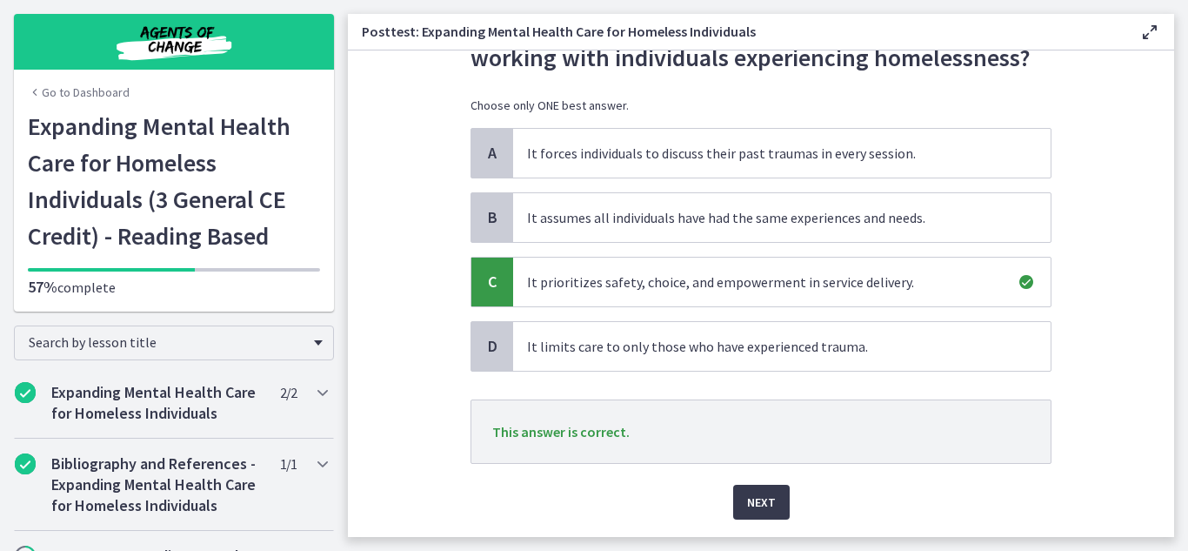
scroll to position [139, 0]
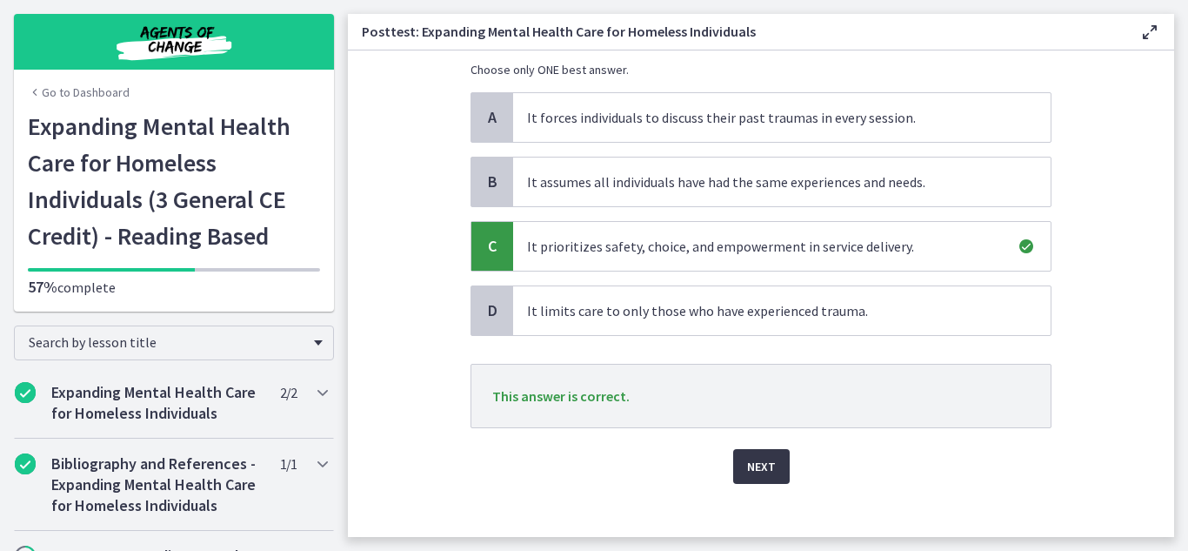
click at [750, 459] on span "Next" at bounding box center [761, 466] width 29 height 21
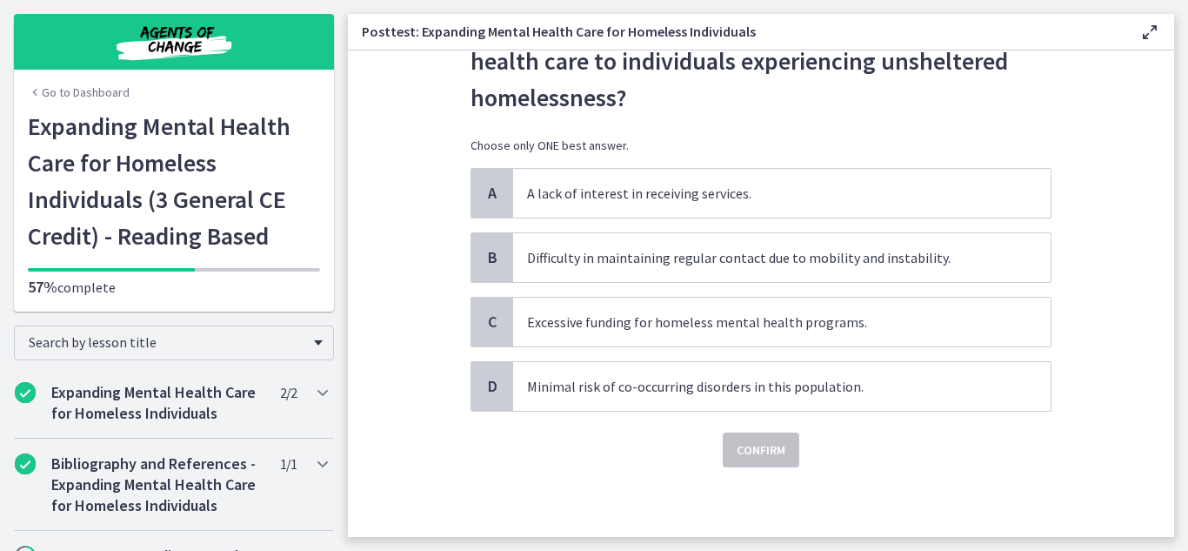
scroll to position [0, 0]
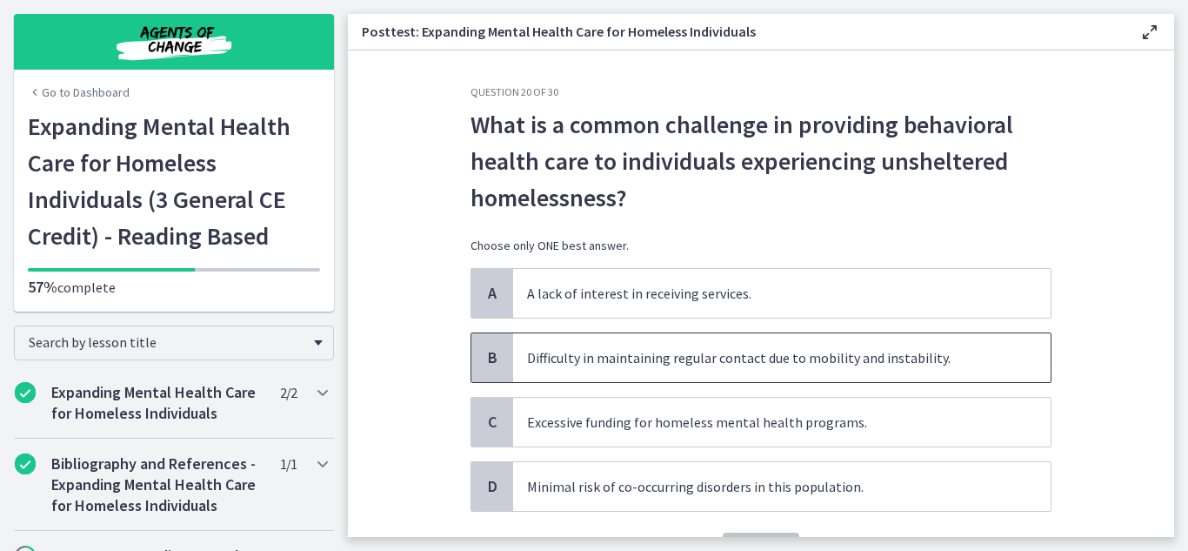
click at [727, 351] on span "Difficulty in maintaining regular contact due to mobility and instability." at bounding box center [782, 357] width 538 height 49
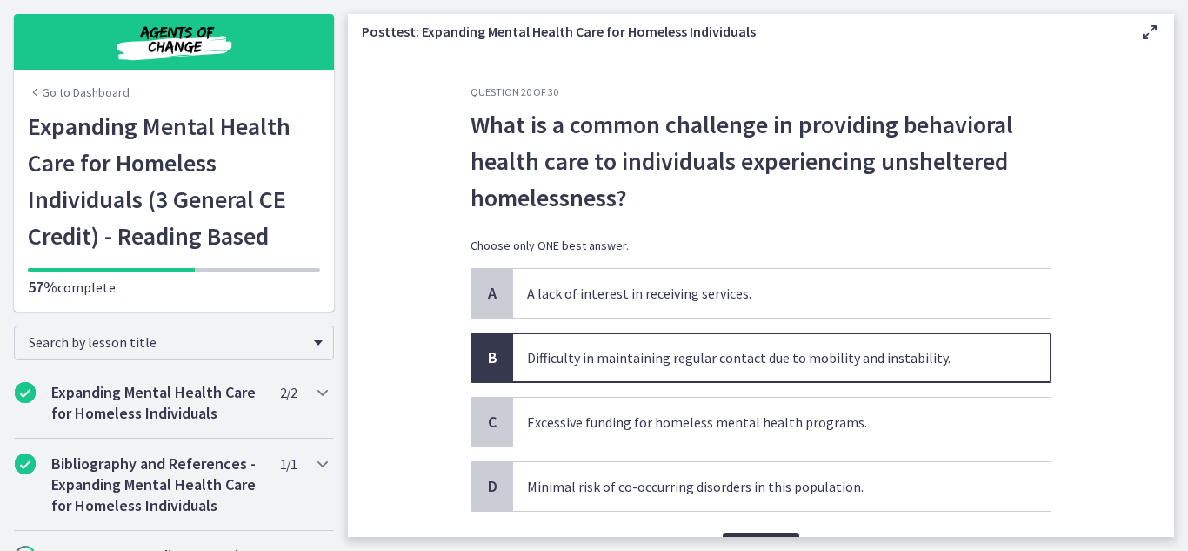
click at [745, 535] on button "Confirm" at bounding box center [761, 549] width 77 height 35
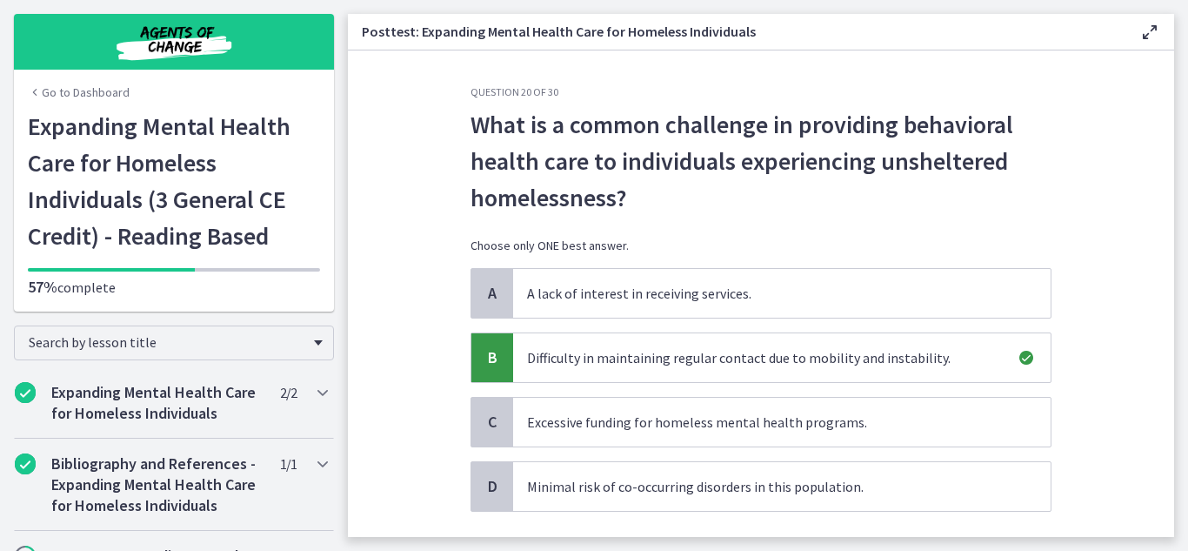
click at [1081, 405] on section "Question 20 of 30 What is a common challenge in providing behavioral health car…" at bounding box center [761, 293] width 827 height 486
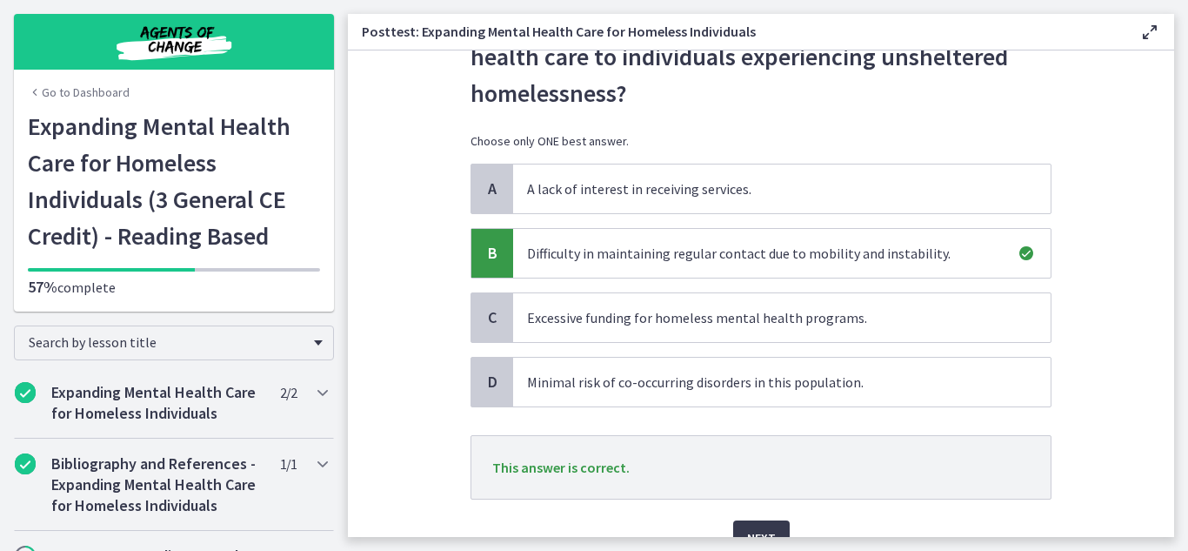
scroll to position [139, 0]
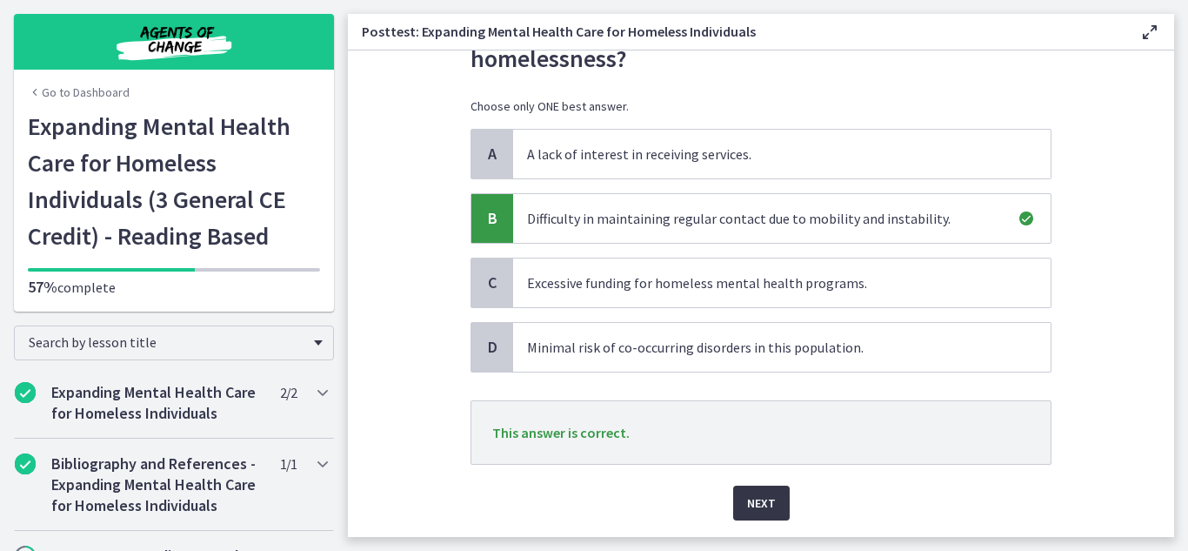
click at [747, 494] on span "Next" at bounding box center [761, 502] width 29 height 21
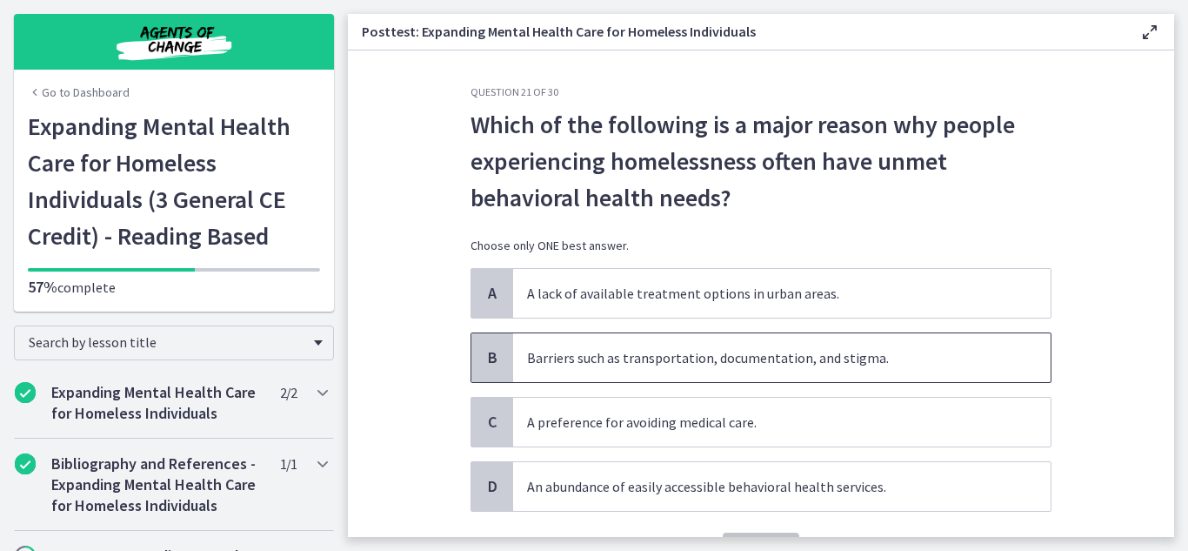
click at [775, 337] on span "Barriers such as transportation, documentation, and stigma." at bounding box center [782, 357] width 538 height 49
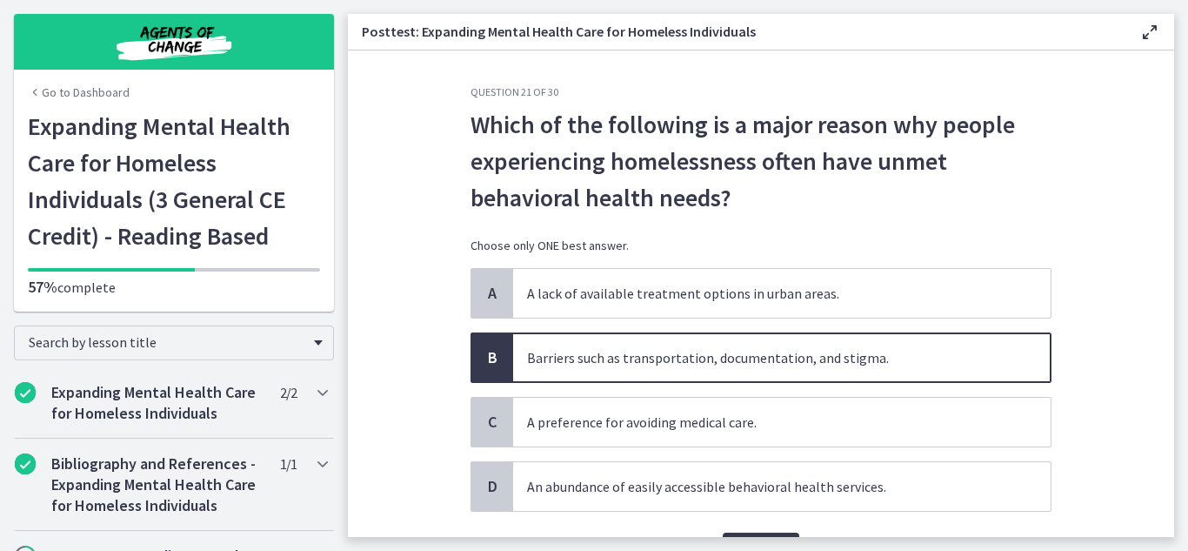
click at [762, 538] on main "Posttest: Expanding Mental Health Care for Homeless Individuals Enable fullscre…" at bounding box center [768, 275] width 840 height 551
click at [762, 532] on button "Confirm" at bounding box center [761, 549] width 77 height 35
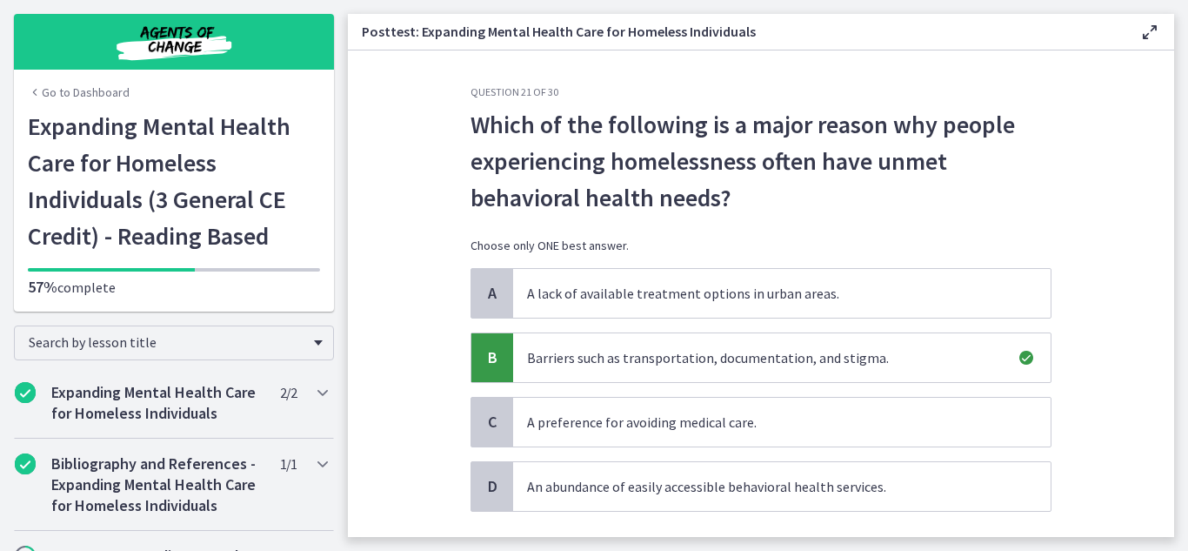
click at [1115, 432] on section "Question 21 of 30 Which of the following is a major reason why people experienc…" at bounding box center [761, 293] width 827 height 486
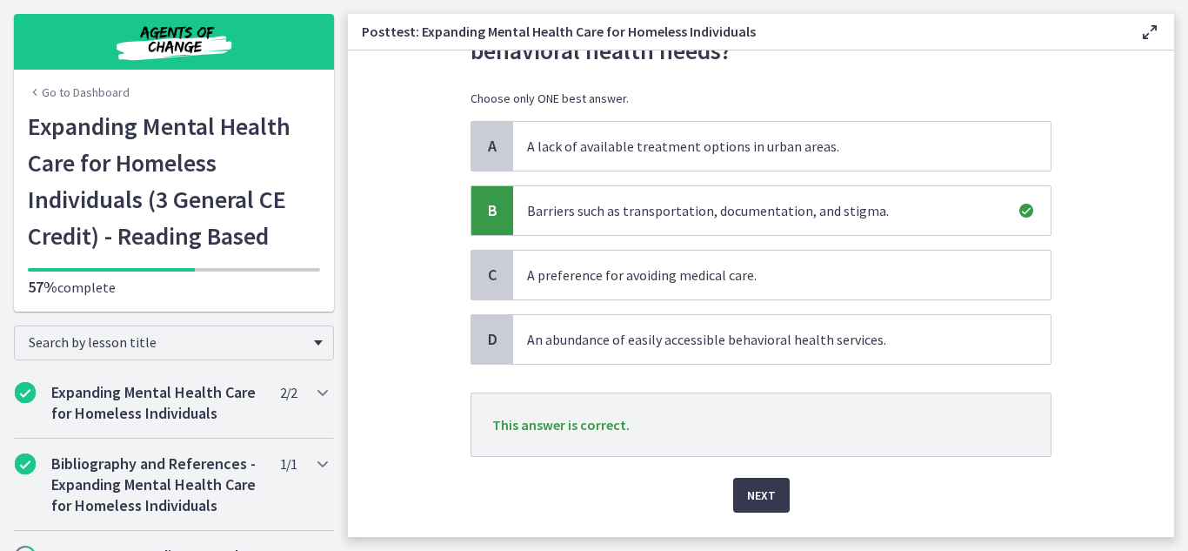
scroll to position [174, 0]
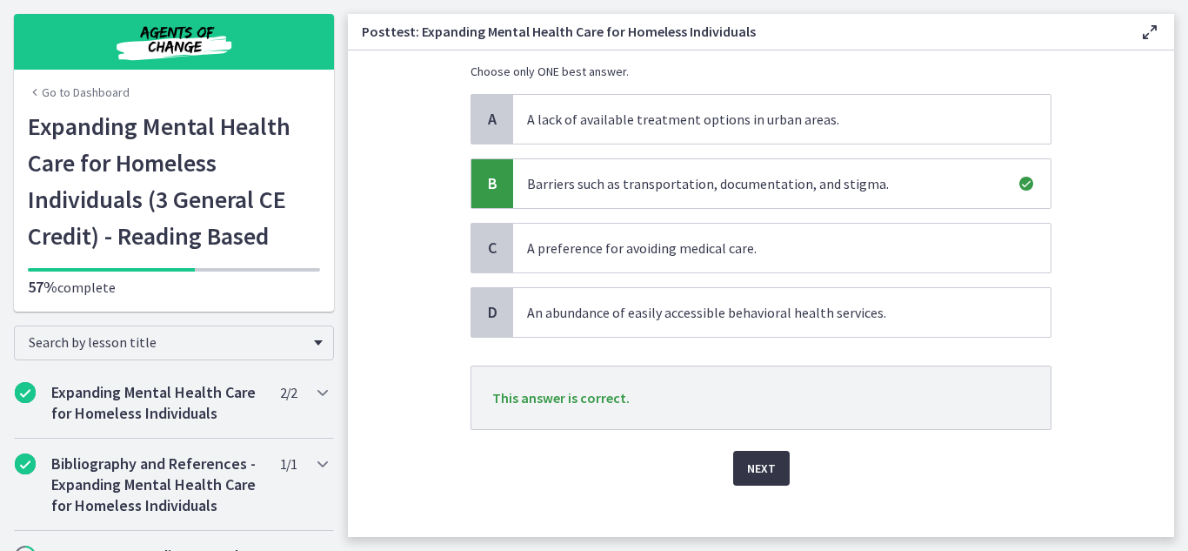
click at [775, 467] on button "Next" at bounding box center [761, 468] width 57 height 35
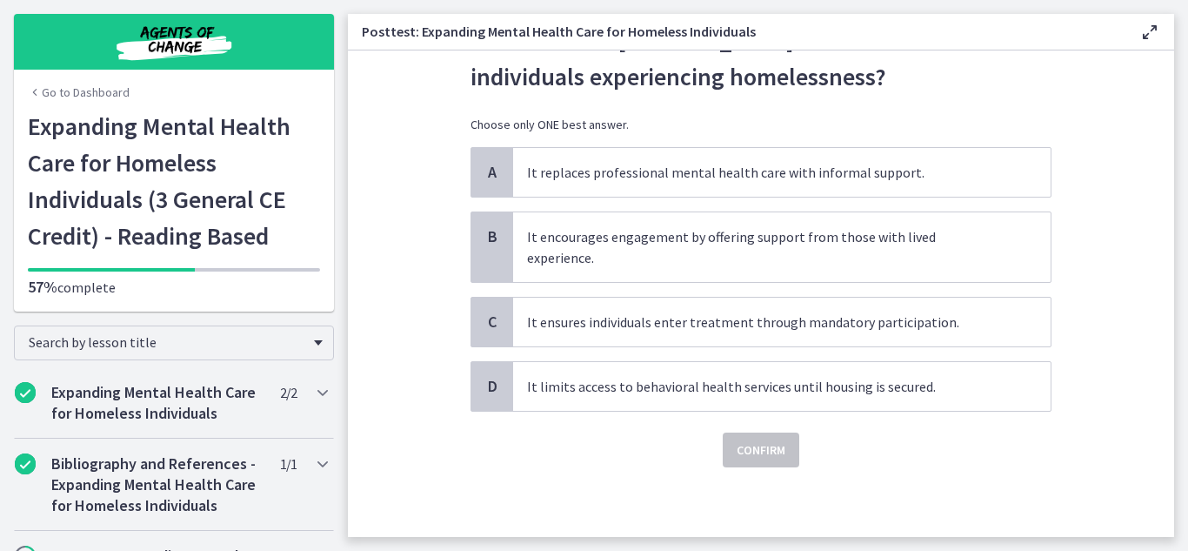
scroll to position [0, 0]
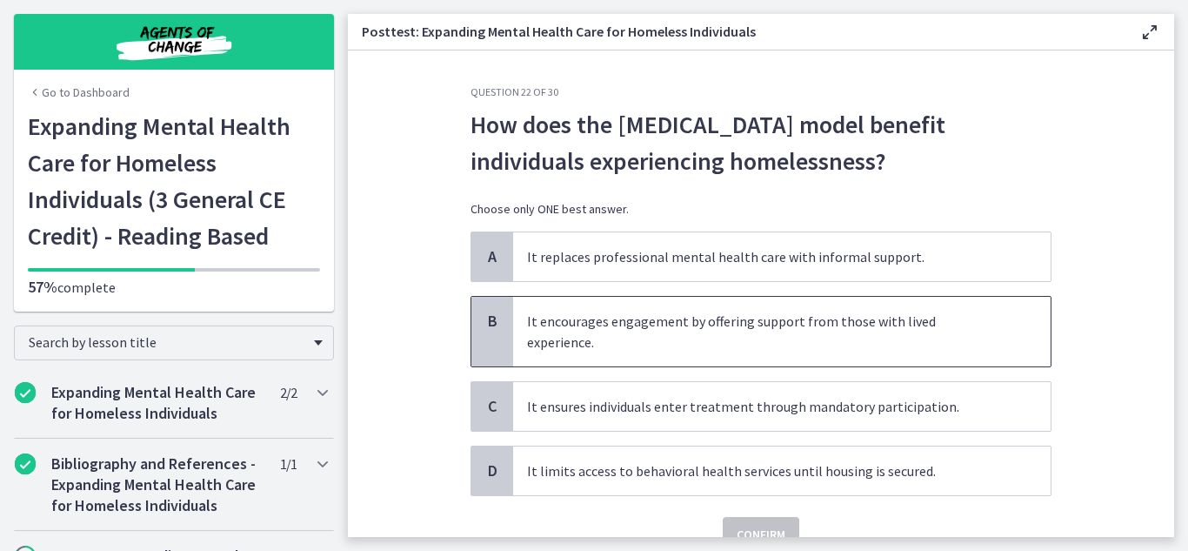
click at [786, 328] on span "It encourages engagement by offering support from those with lived experience." at bounding box center [782, 332] width 538 height 70
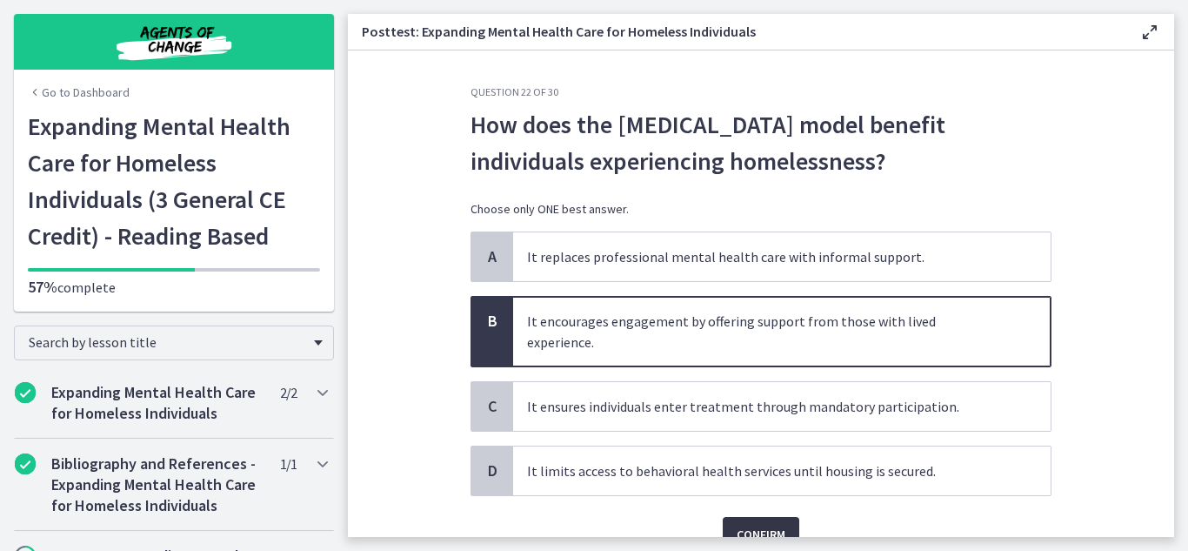
click at [766, 525] on button "Confirm" at bounding box center [761, 534] width 77 height 35
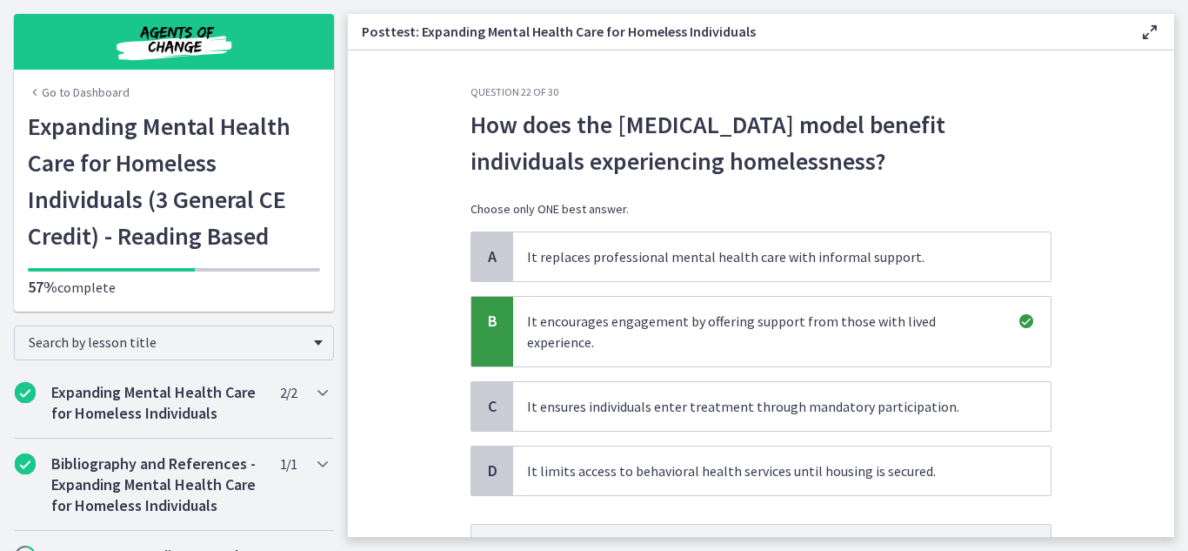
click at [1118, 412] on section "Question 22 of 30 How does the peer support model benefit individuals experienc…" at bounding box center [761, 293] width 827 height 486
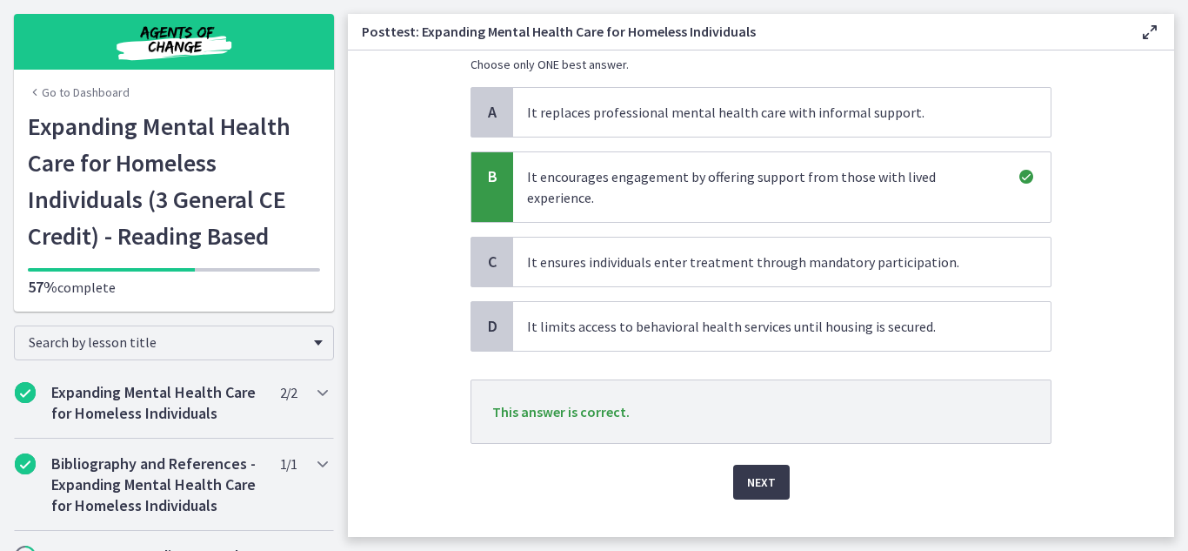
scroll to position [156, 0]
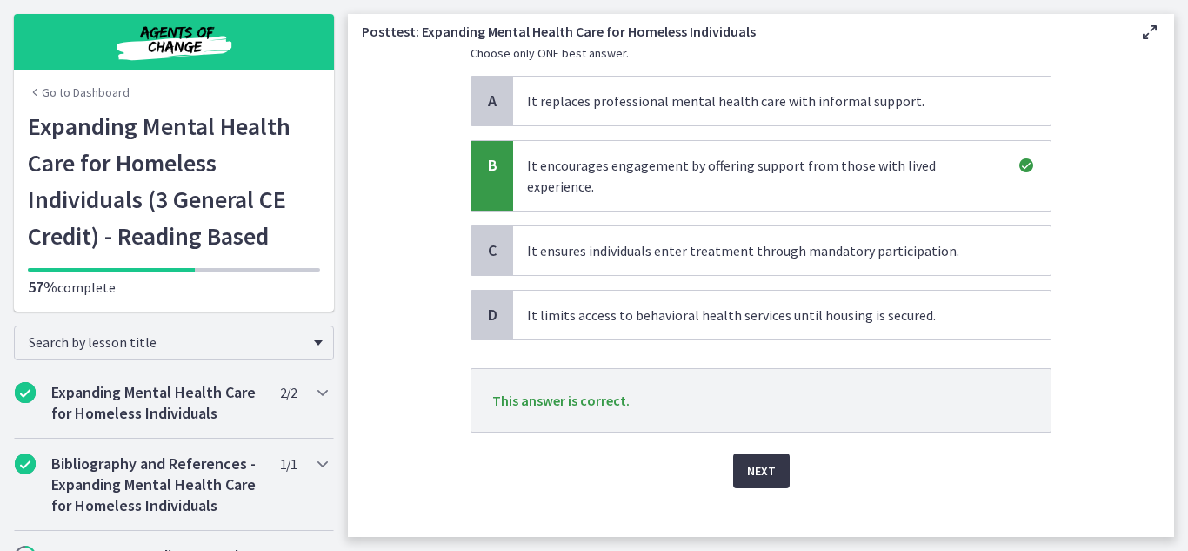
click at [780, 454] on button "Next" at bounding box center [761, 470] width 57 height 35
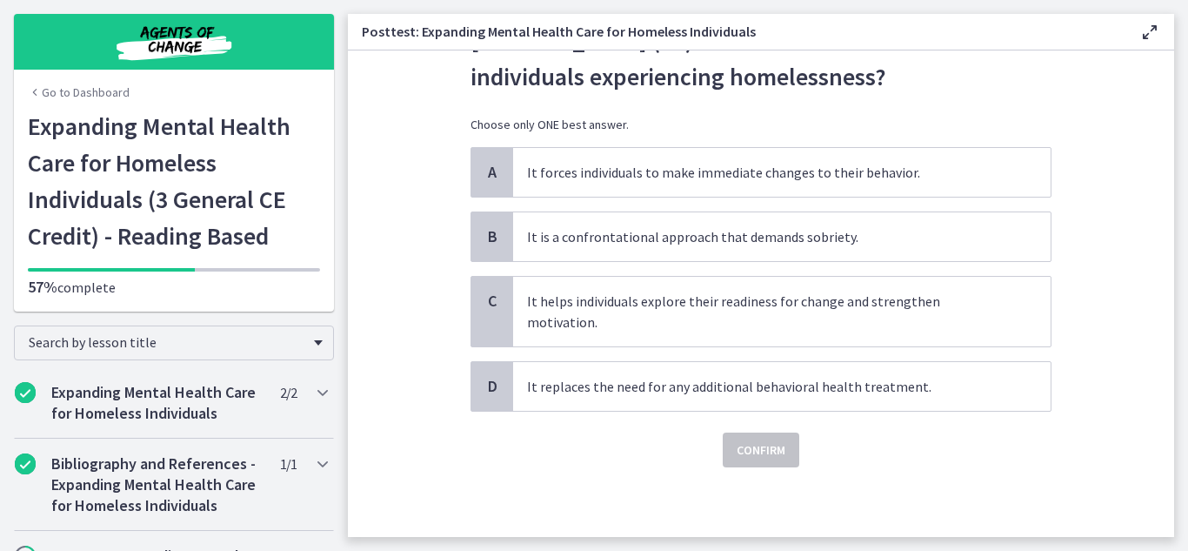
scroll to position [0, 0]
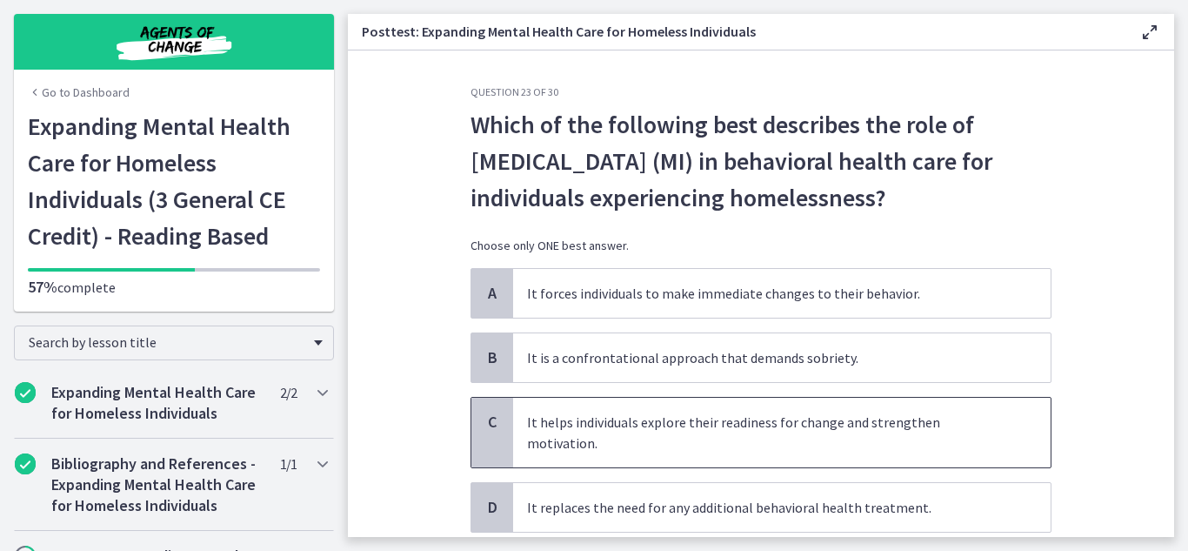
click at [773, 433] on span "It helps individuals explore their readiness for change and strengthen motivati…" at bounding box center [782, 433] width 538 height 70
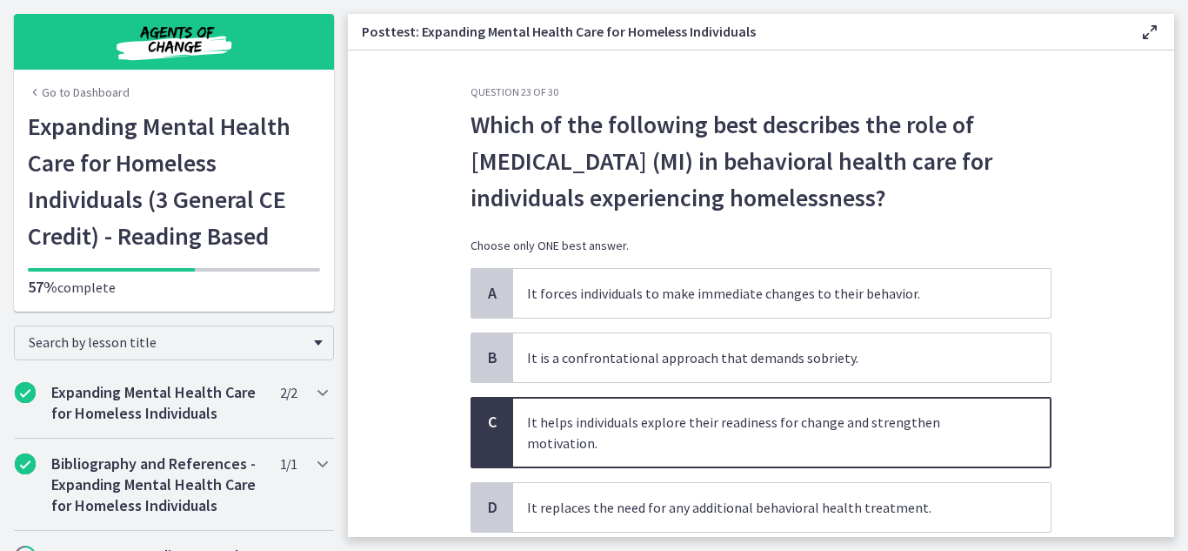
click at [1120, 381] on section "Question 23 of 30 Which of the following best describes the role of motivationa…" at bounding box center [761, 293] width 827 height 486
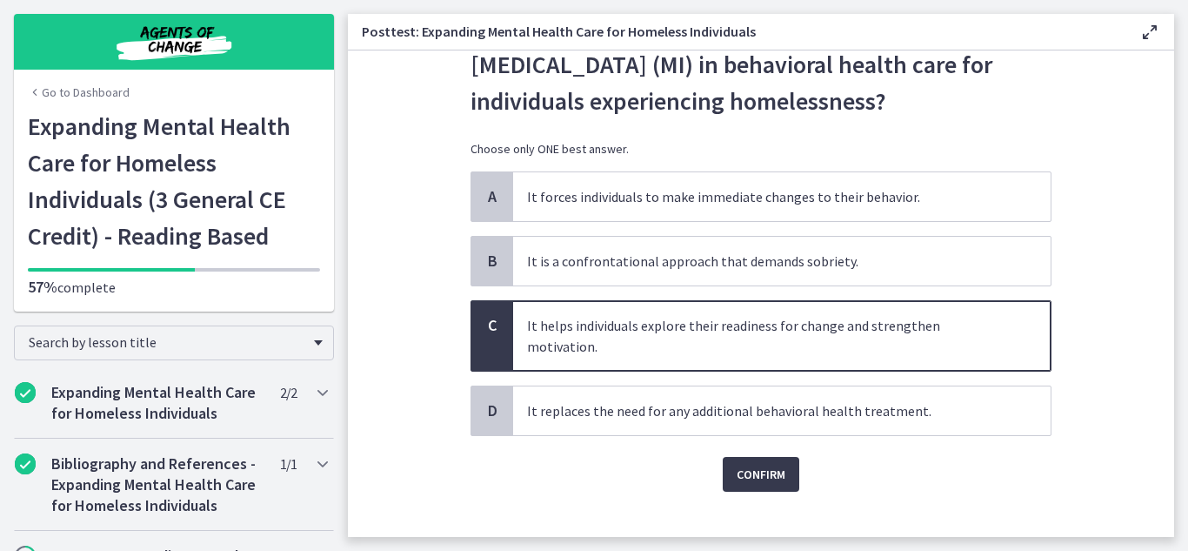
scroll to position [100, 0]
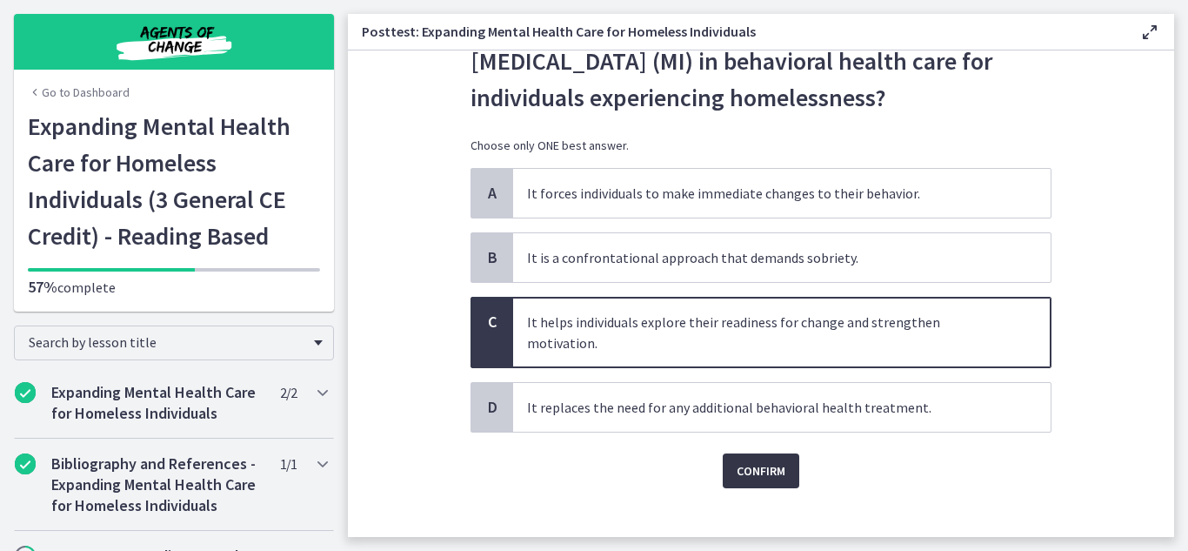
click at [751, 453] on button "Confirm" at bounding box center [761, 470] width 77 height 35
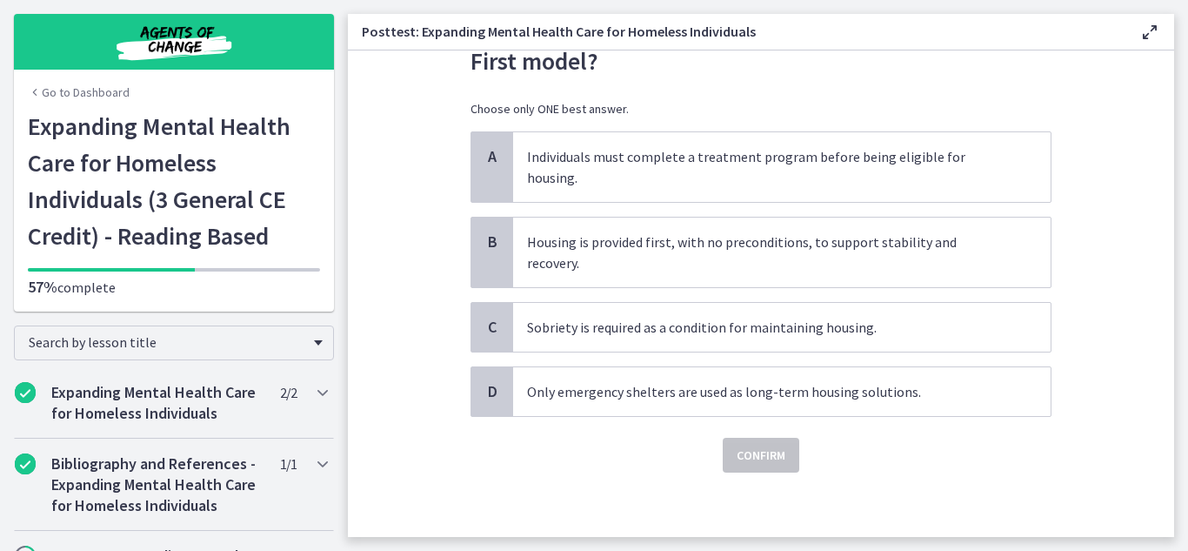
scroll to position [0, 0]
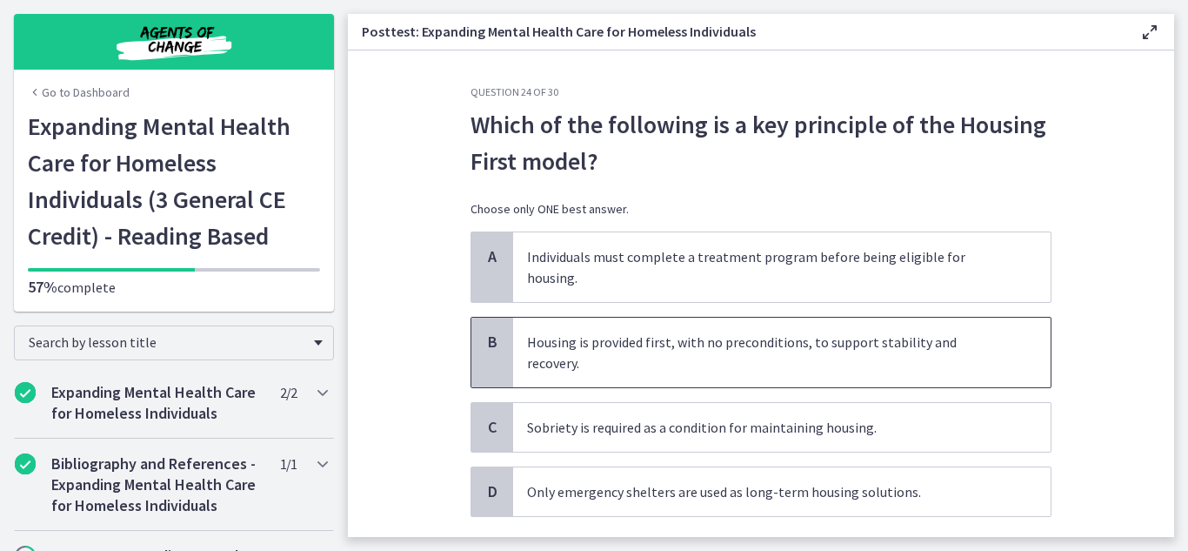
click at [912, 337] on span "Housing is provided first, with no preconditions, to support stability and reco…" at bounding box center [782, 353] width 538 height 70
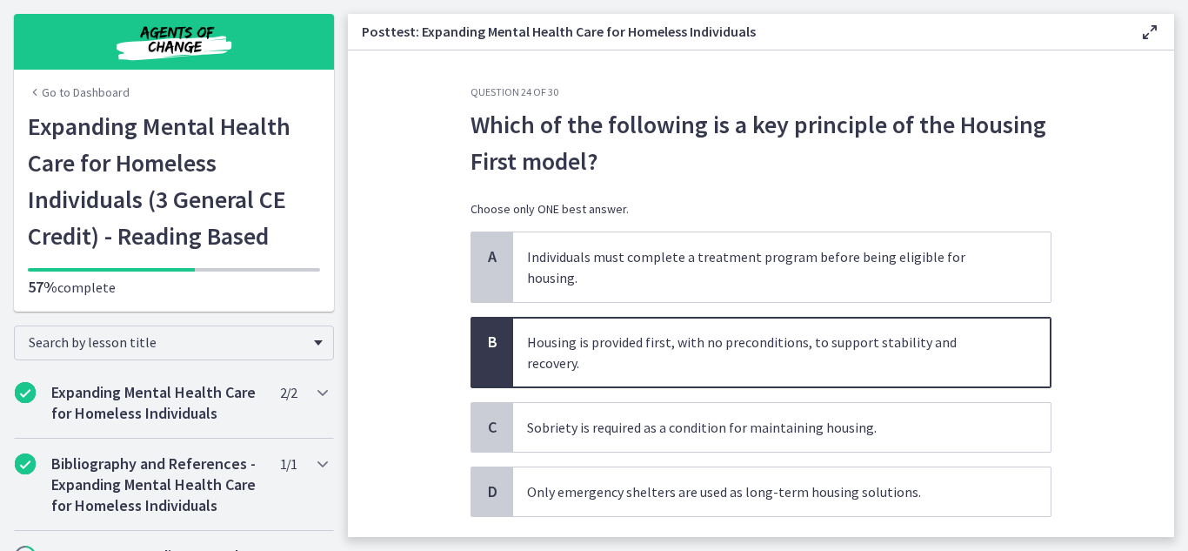
click at [779, 545] on span "Confirm" at bounding box center [761, 555] width 49 height 21
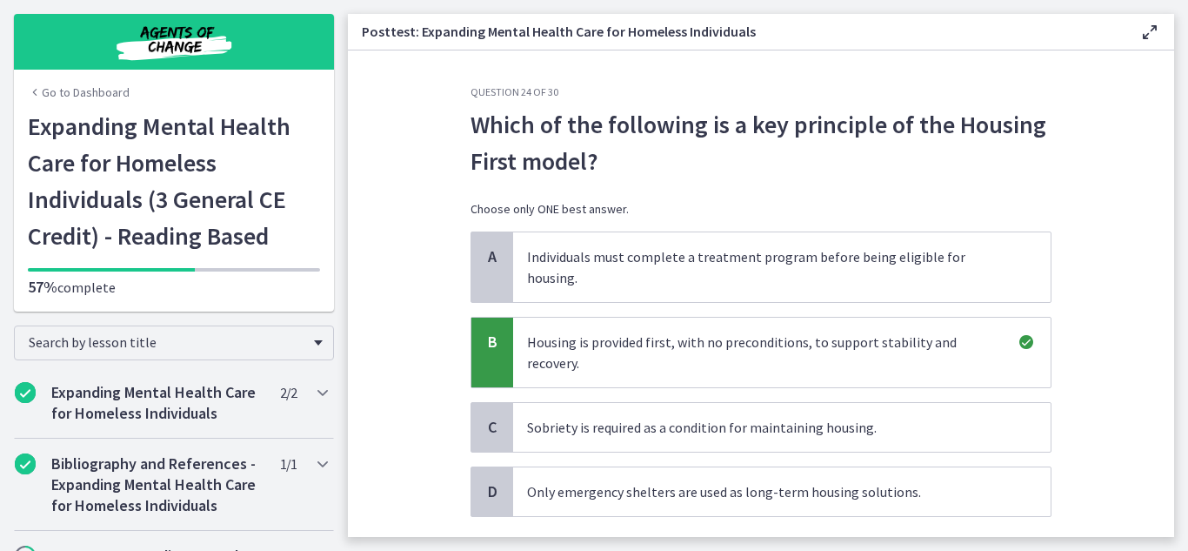
click at [1138, 424] on section "Question 24 of 30 Which of the following is a key principle of the Housing Firs…" at bounding box center [761, 293] width 827 height 486
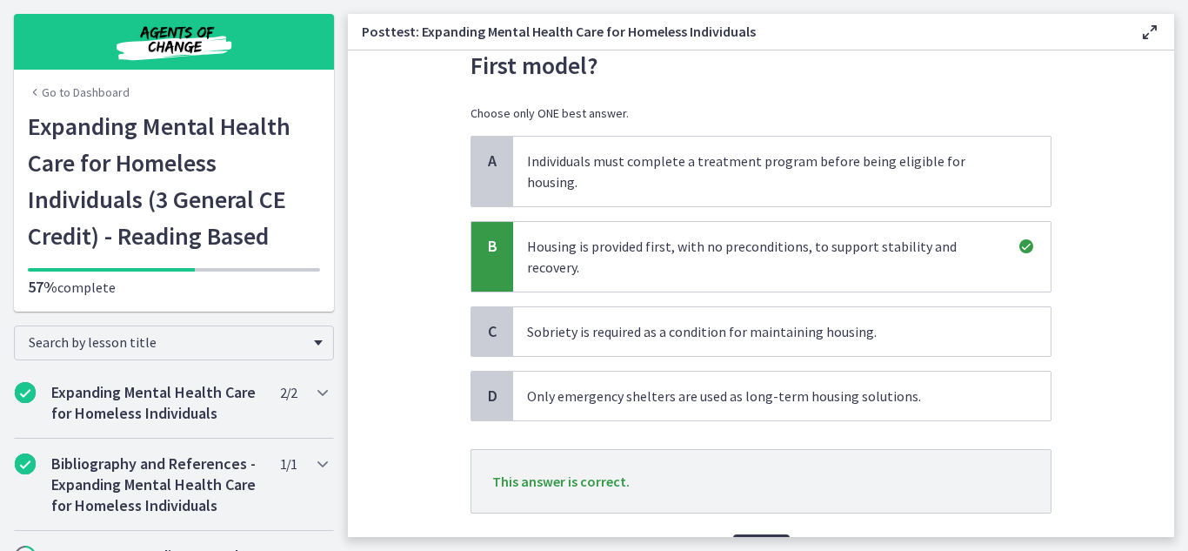
scroll to position [139, 0]
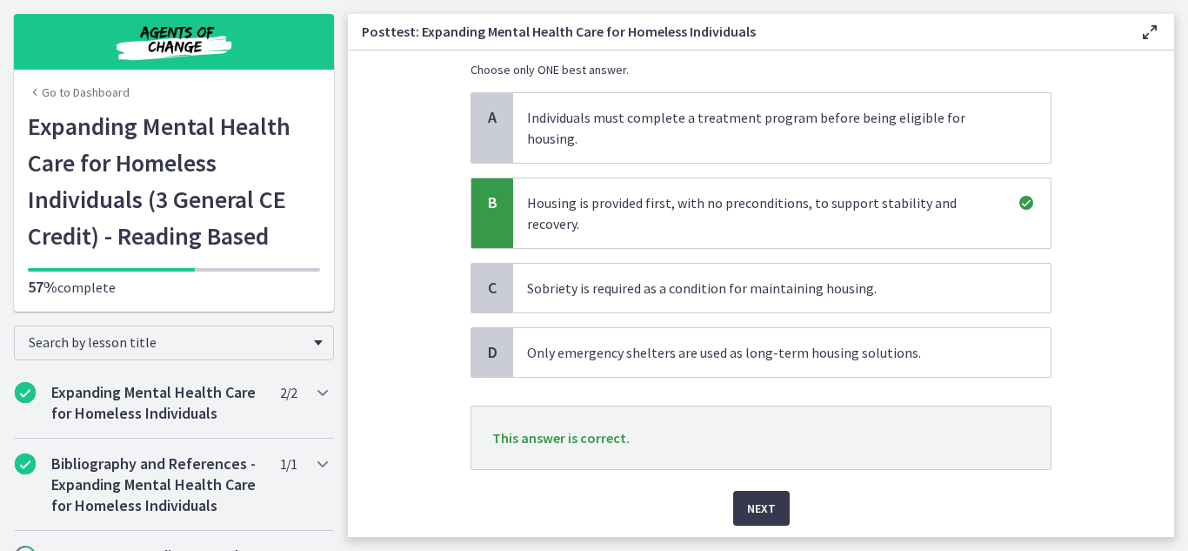
click at [786, 422] on p "This answer is correct." at bounding box center [761, 437] width 581 height 64
click at [784, 491] on button "Next" at bounding box center [761, 508] width 57 height 35
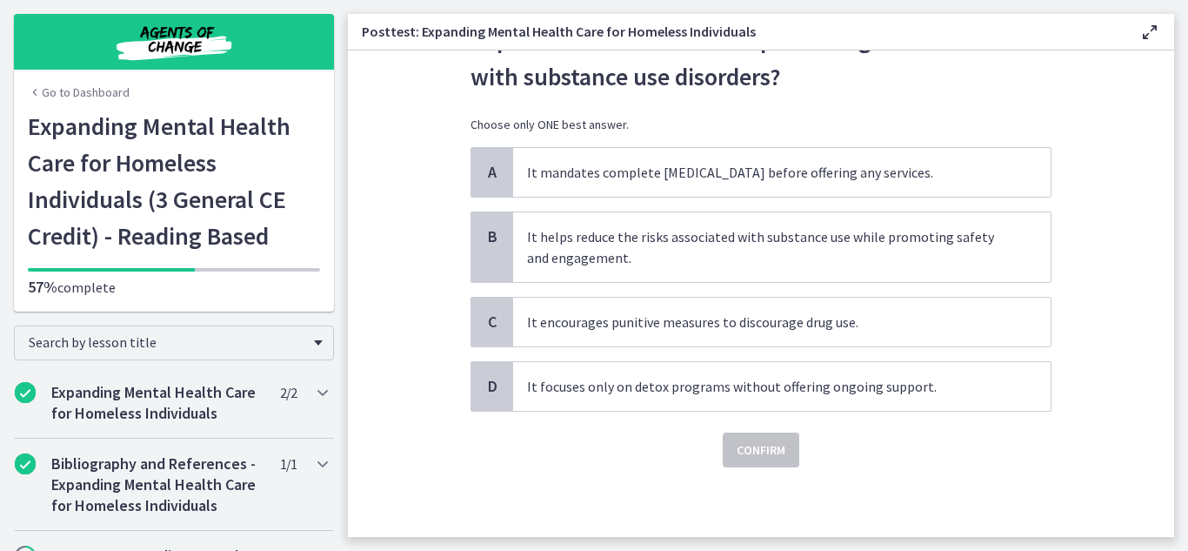
scroll to position [0, 0]
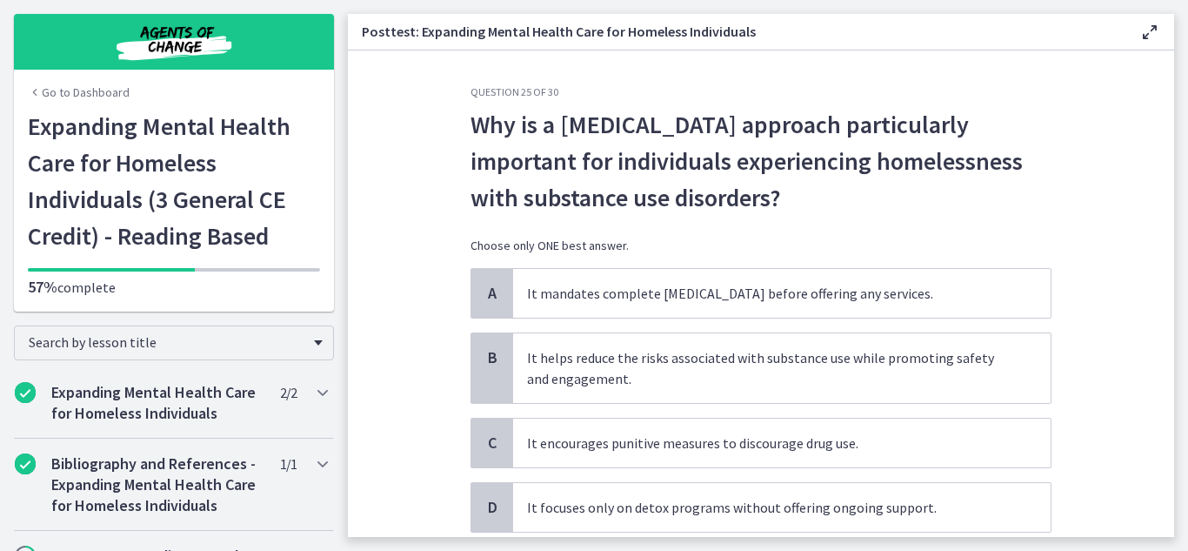
click at [1106, 387] on section "Question 25 of 30 Why is a harm reduction approach particularly important for i…" at bounding box center [761, 293] width 827 height 486
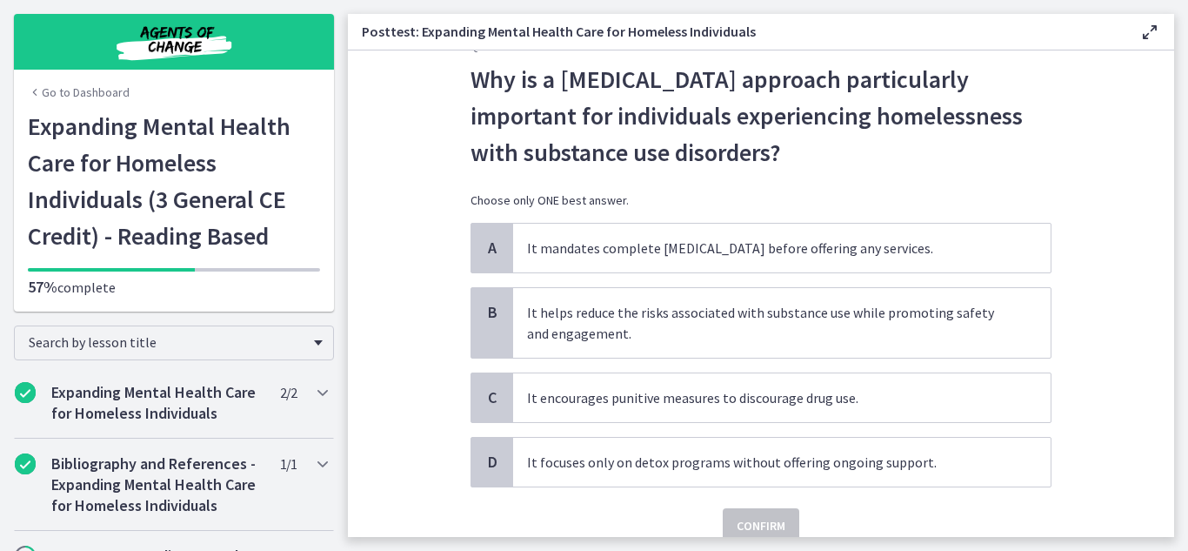
scroll to position [70, 0]
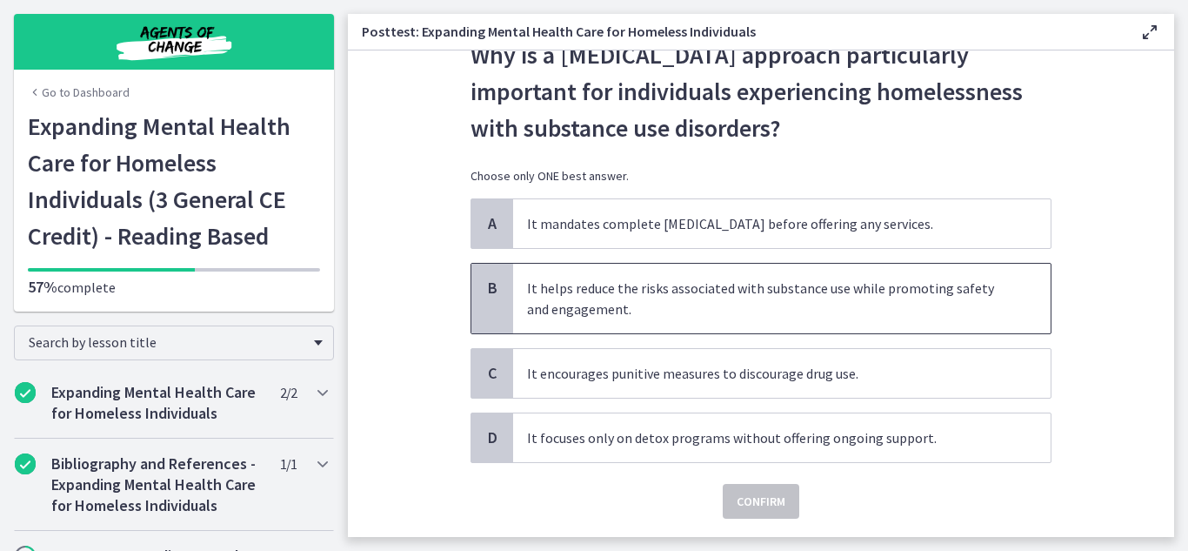
click at [770, 308] on span "It helps reduce the risks associated with substance use while promoting safety …" at bounding box center [782, 299] width 538 height 70
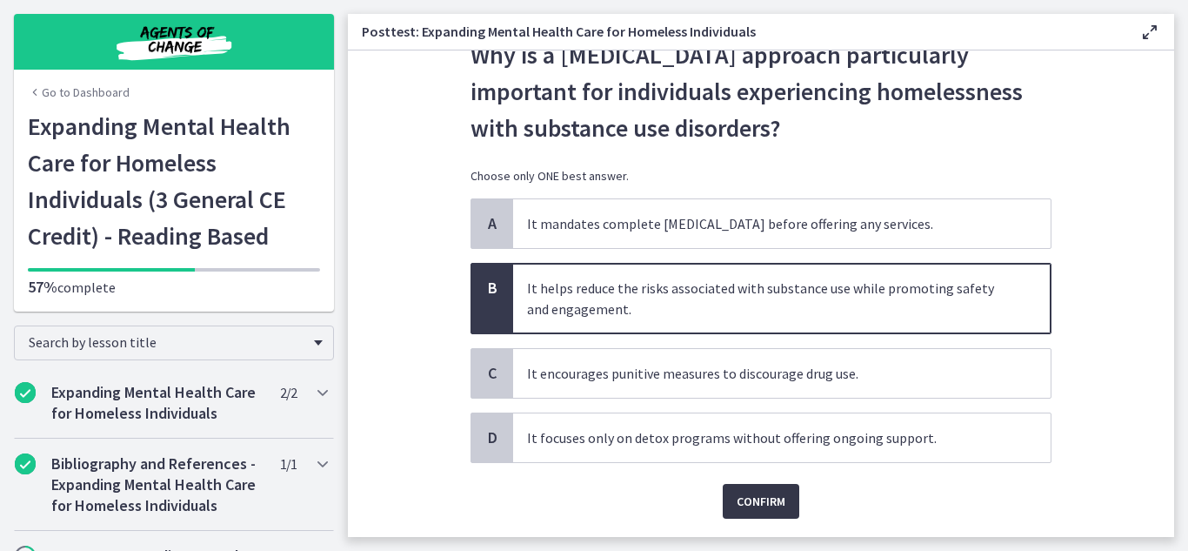
click at [737, 494] on span "Confirm" at bounding box center [761, 501] width 49 height 21
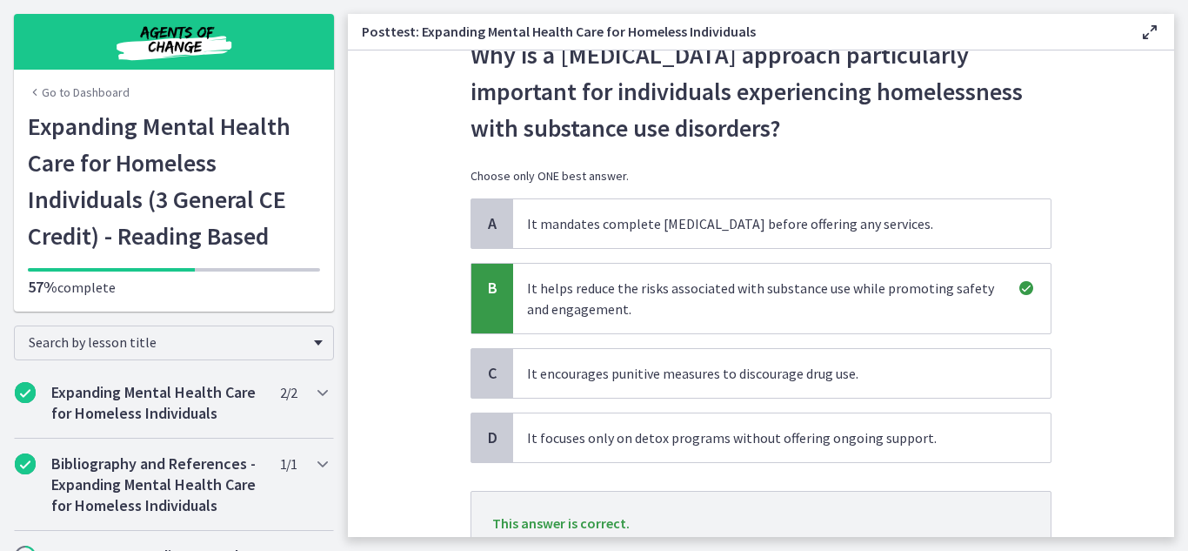
click at [1066, 412] on section "Question 25 of 30 Why is a harm reduction approach particularly important for i…" at bounding box center [761, 293] width 827 height 486
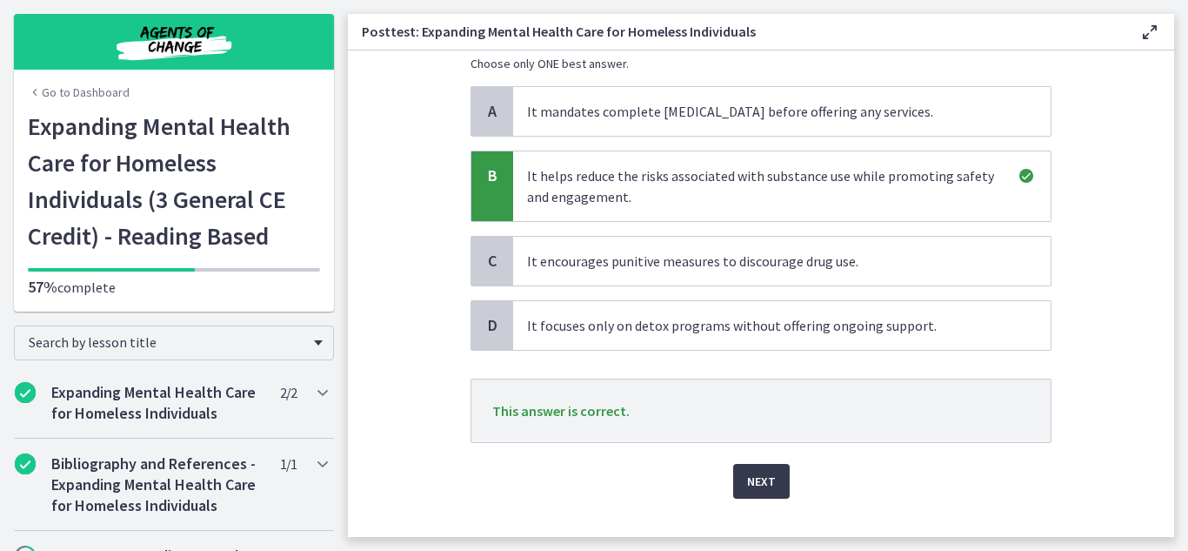
scroll to position [209, 0]
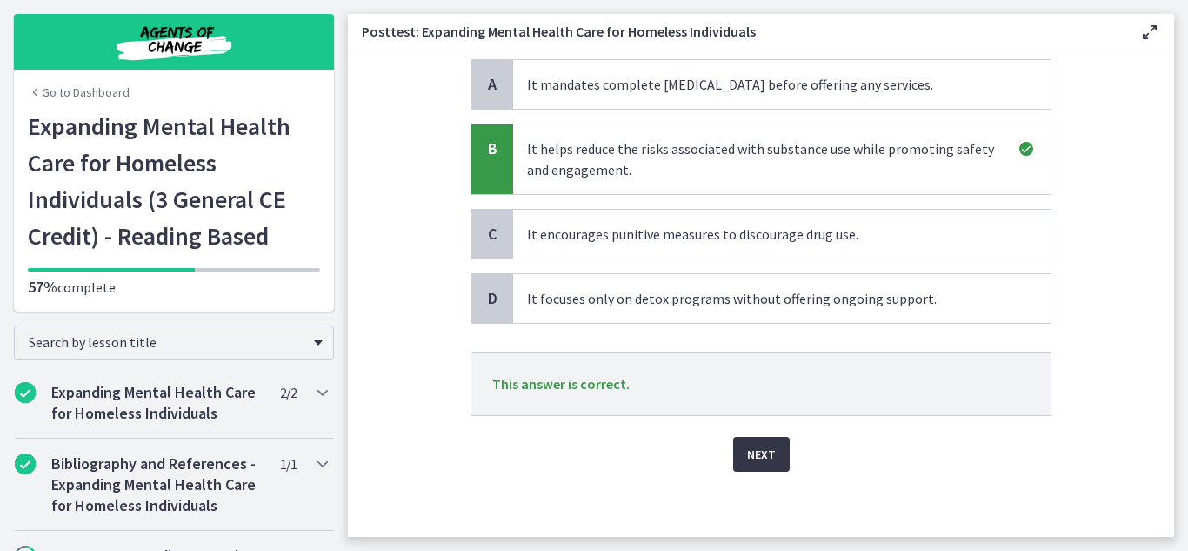
click at [757, 445] on span "Next" at bounding box center [761, 454] width 29 height 21
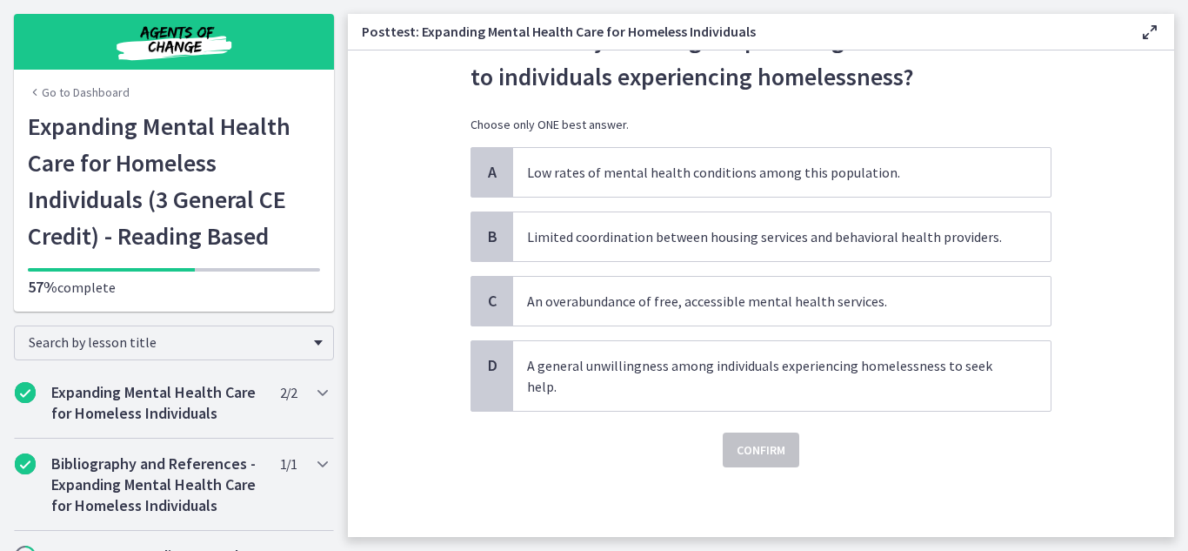
scroll to position [0, 0]
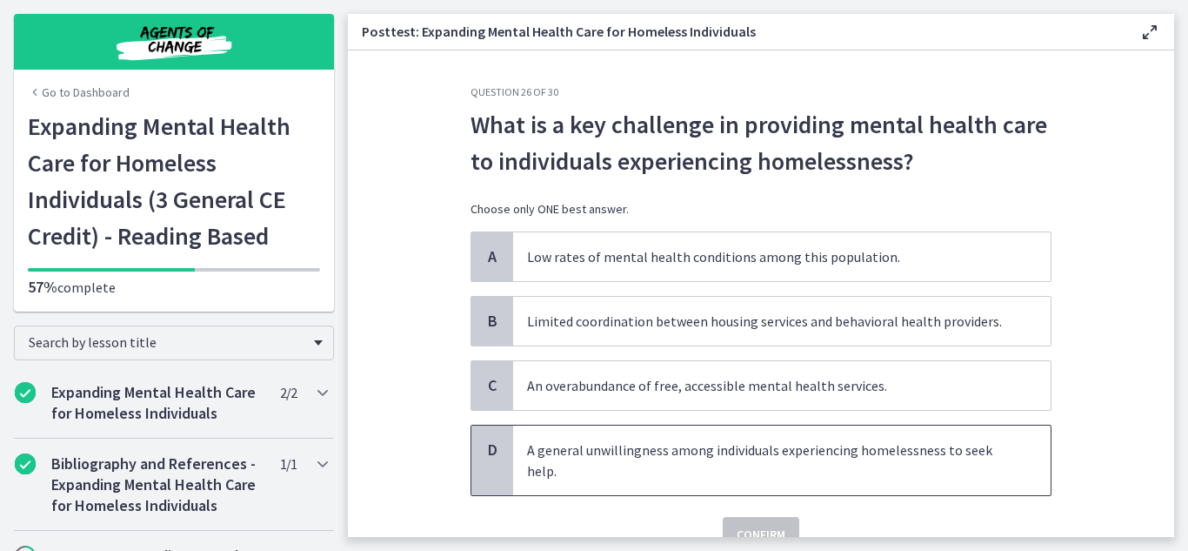
click at [757, 445] on span "A general unwillingness among individuals experiencing homelessness to seek hel…" at bounding box center [782, 460] width 538 height 70
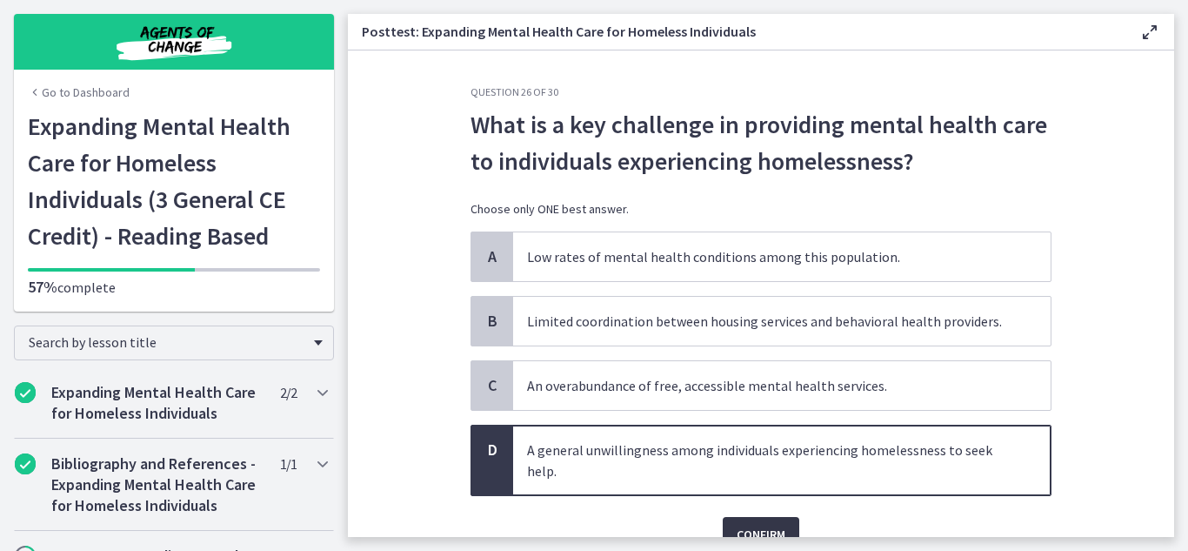
click at [759, 524] on span "Confirm" at bounding box center [761, 534] width 49 height 21
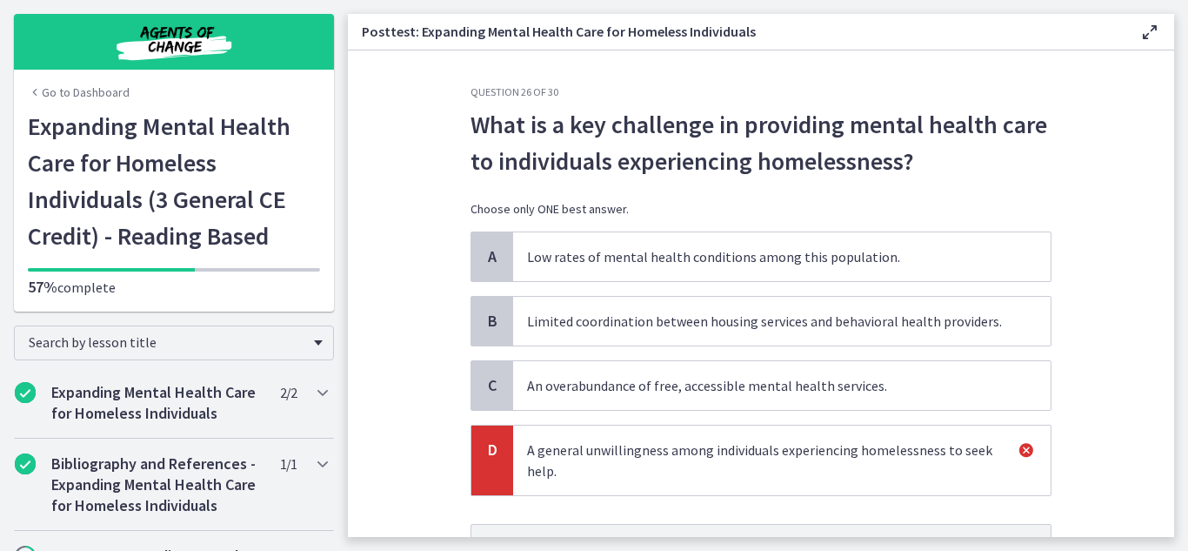
click at [1108, 335] on section "Question 26 of 30 What is a key challenge in providing mental health care to in…" at bounding box center [761, 293] width 827 height 486
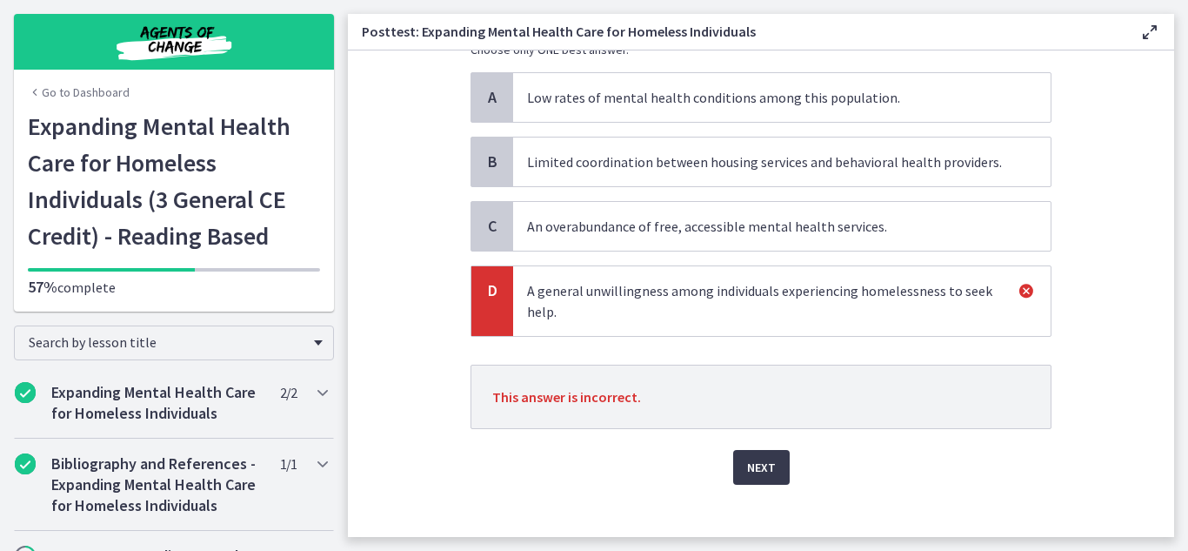
scroll to position [174, 0]
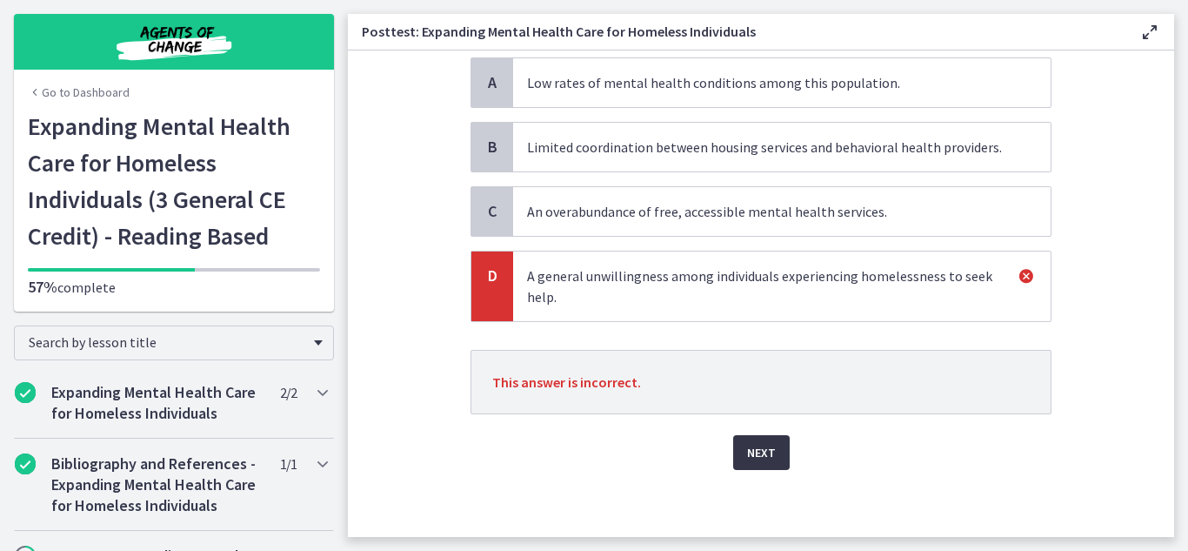
click at [779, 457] on button "Next" at bounding box center [761, 452] width 57 height 35
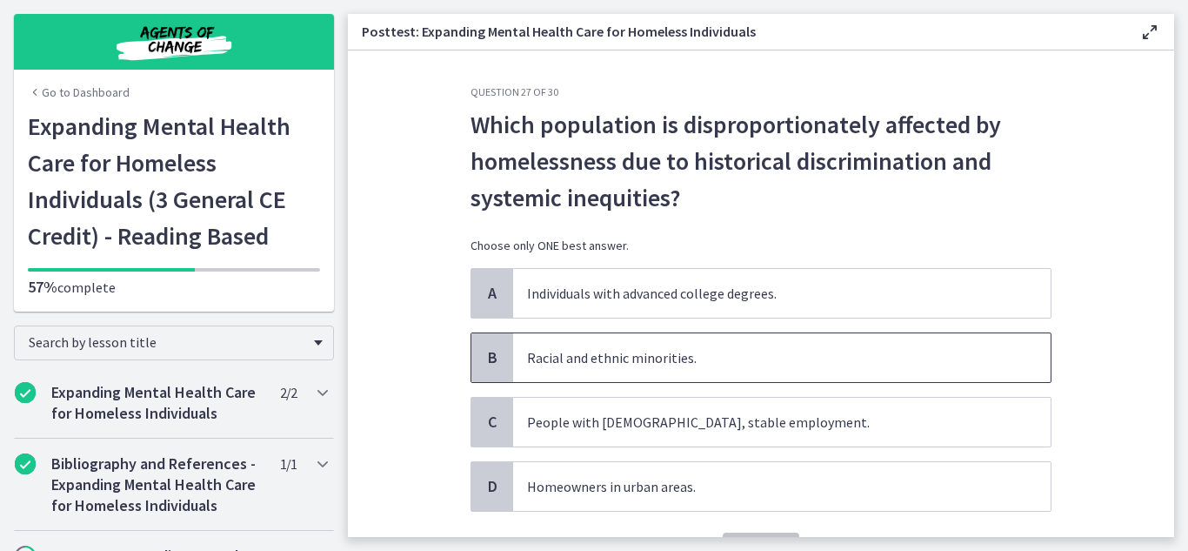
click at [773, 373] on span "Racial and ethnic minorities." at bounding box center [782, 357] width 538 height 49
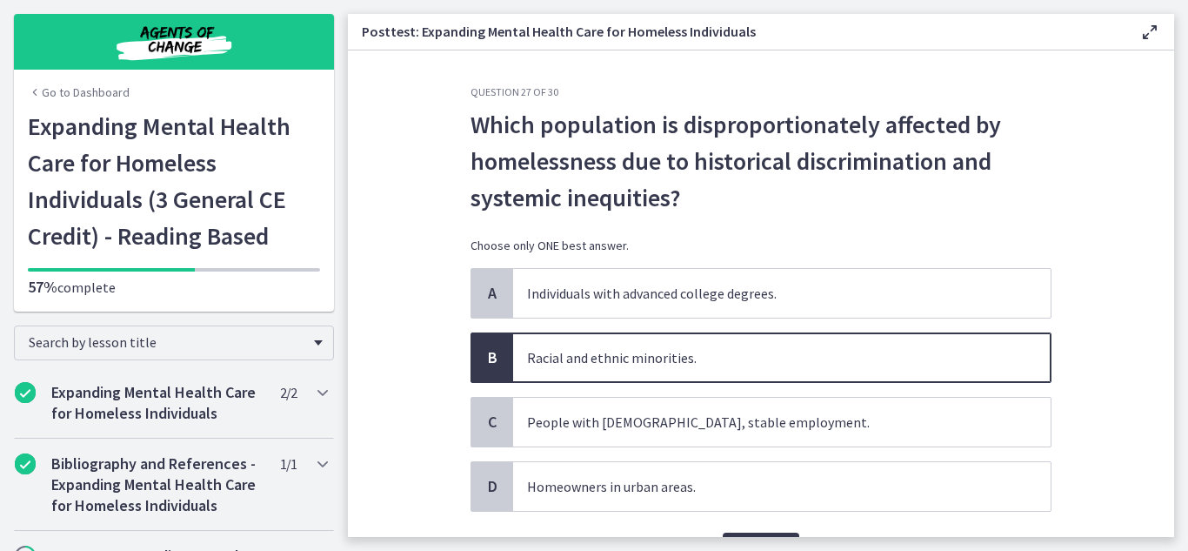
click at [1129, 398] on section "Question 27 of 30 Which population is disproportionately affected by homelessne…" at bounding box center [761, 293] width 827 height 486
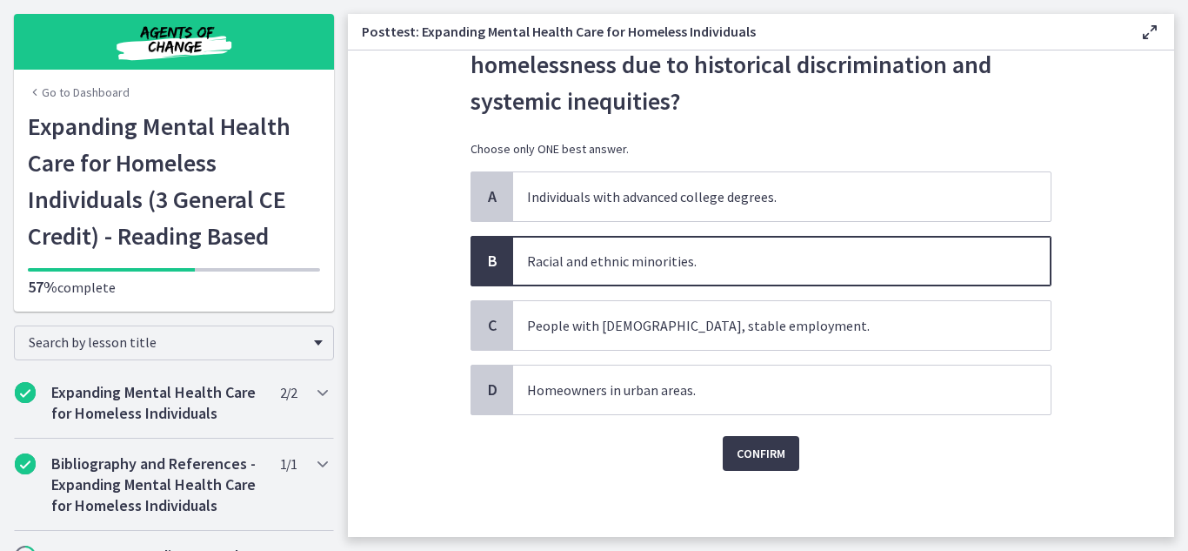
scroll to position [100, 0]
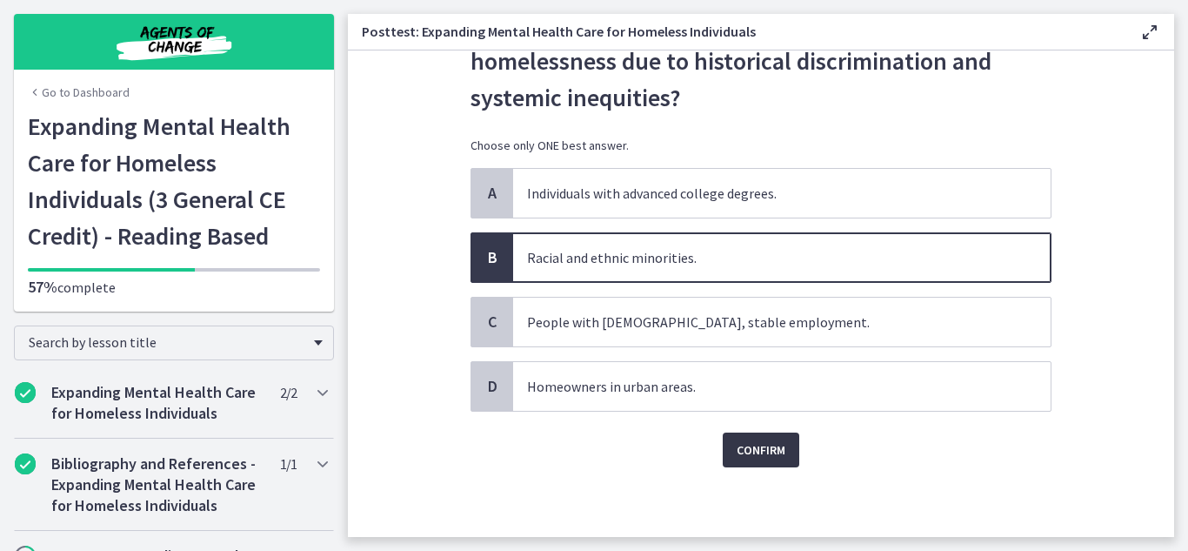
click at [760, 458] on span "Confirm" at bounding box center [761, 449] width 49 height 21
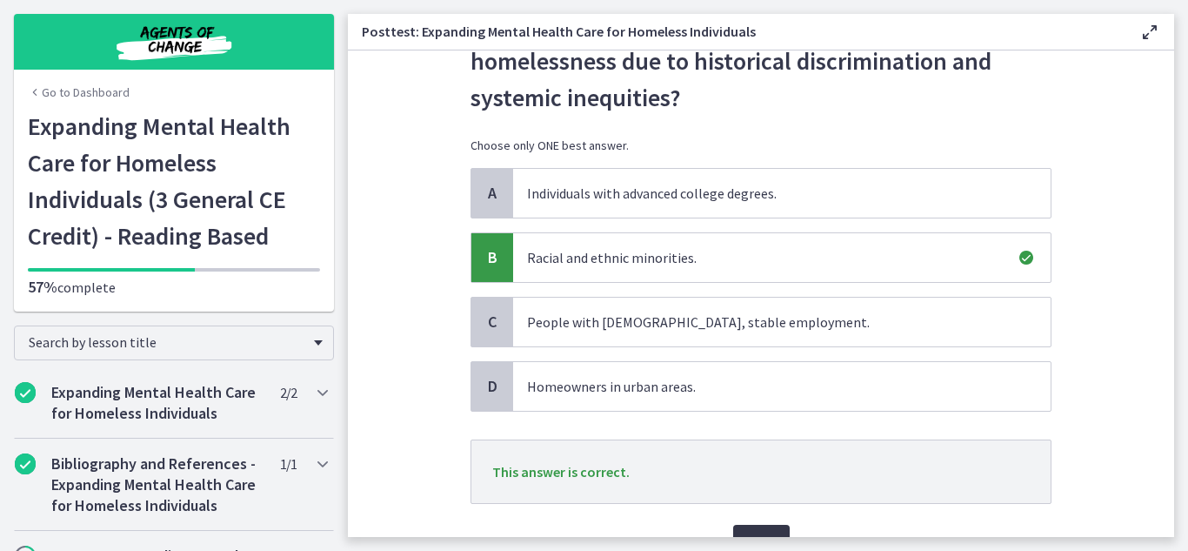
click at [752, 525] on button "Next" at bounding box center [761, 542] width 57 height 35
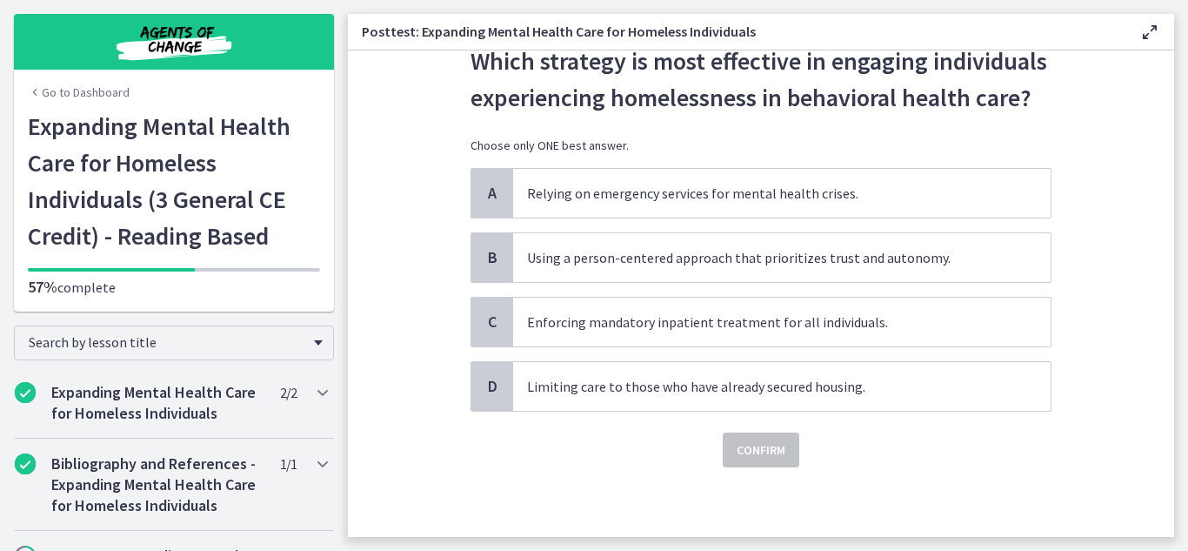
scroll to position [0, 0]
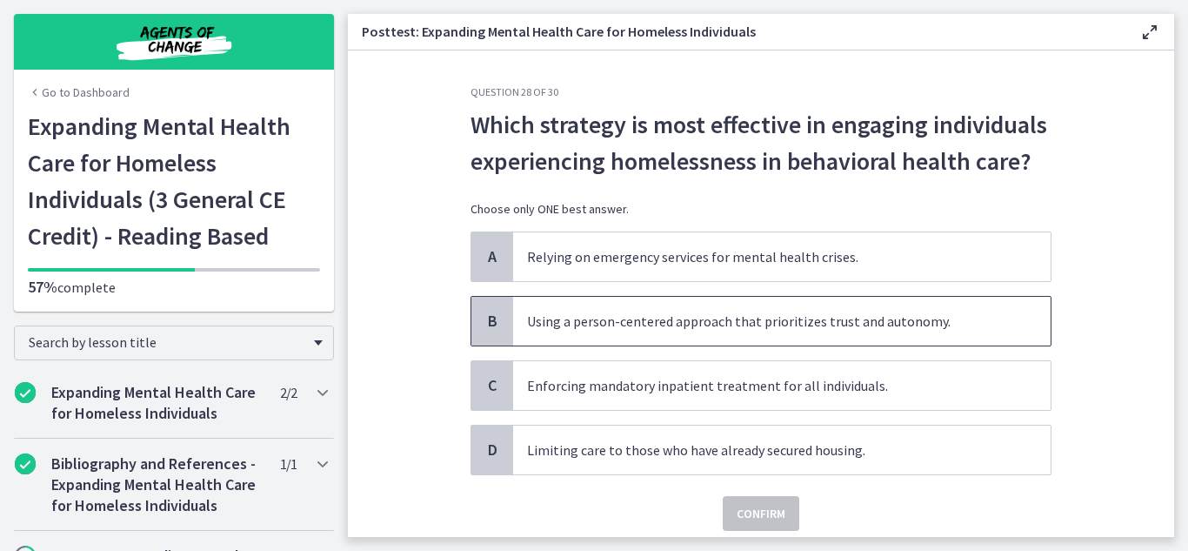
click at [739, 332] on span "Using a person-centered approach that prioritizes trust and autonomy." at bounding box center [782, 321] width 538 height 49
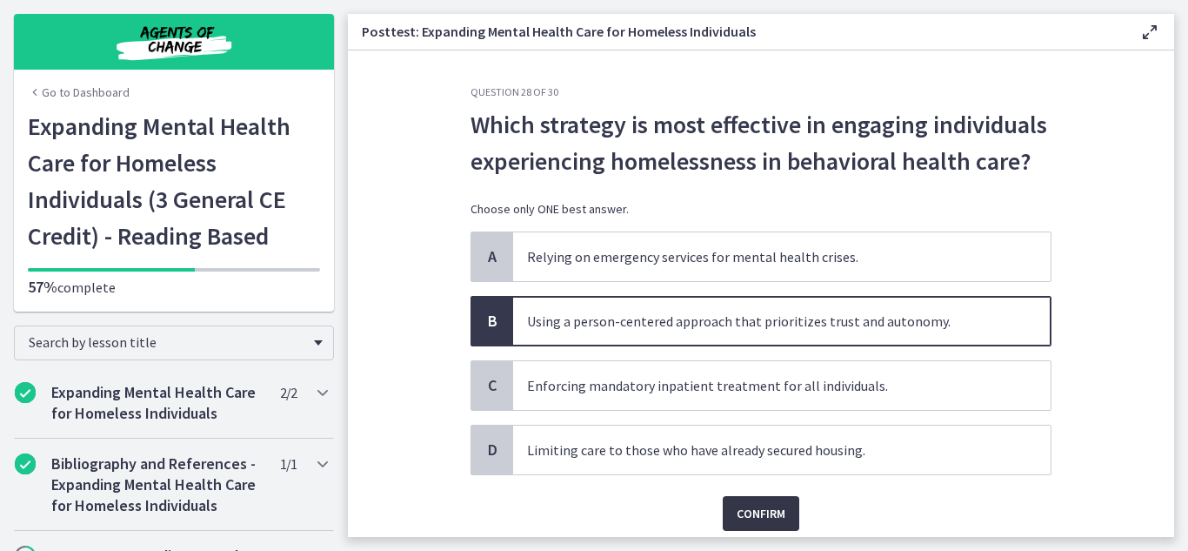
click at [759, 505] on span "Confirm" at bounding box center [761, 513] width 49 height 21
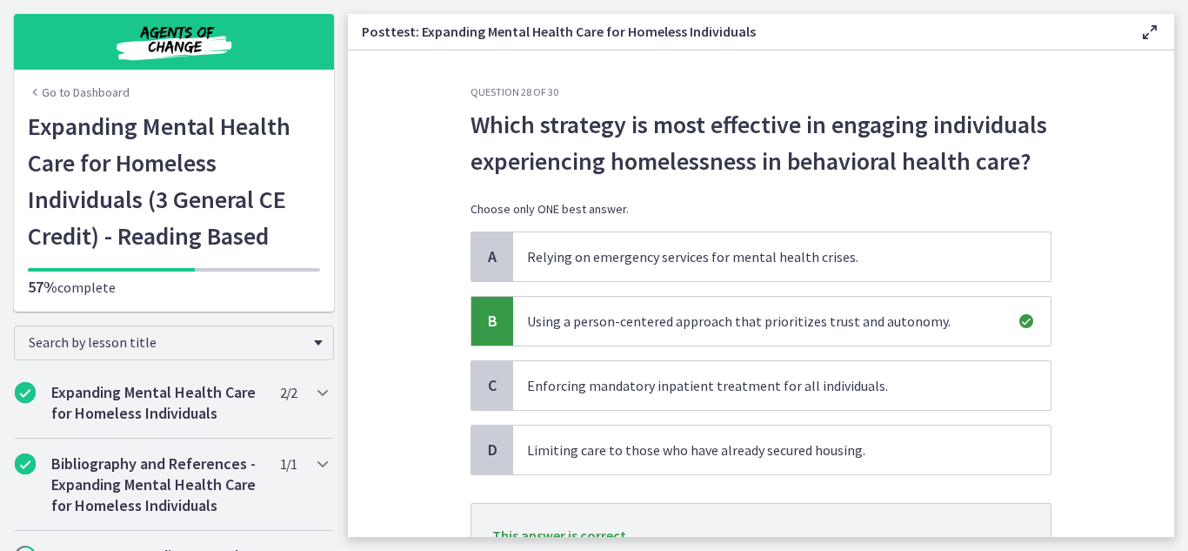
click at [1072, 446] on section "Question 28 of 30 Which strategy is most effective in engaging individuals expe…" at bounding box center [761, 293] width 827 height 486
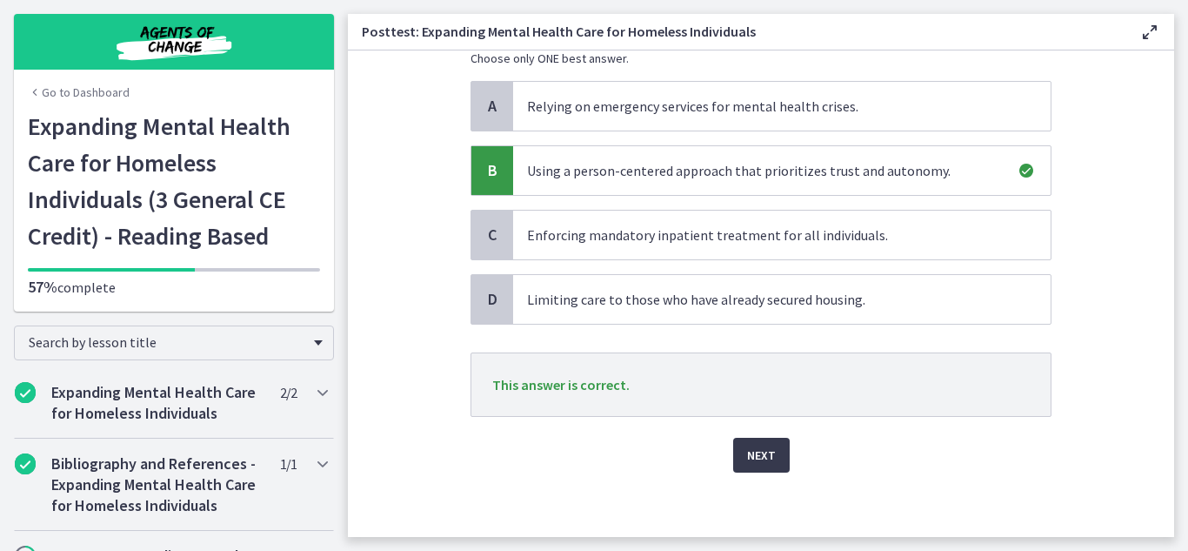
scroll to position [156, 0]
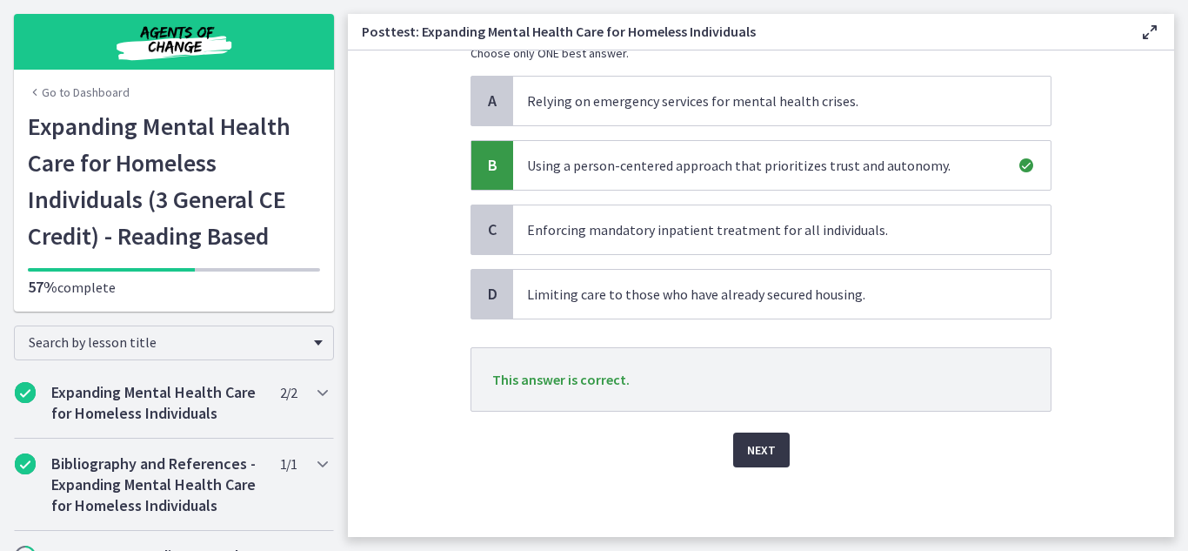
click at [738, 439] on button "Next" at bounding box center [761, 449] width 57 height 35
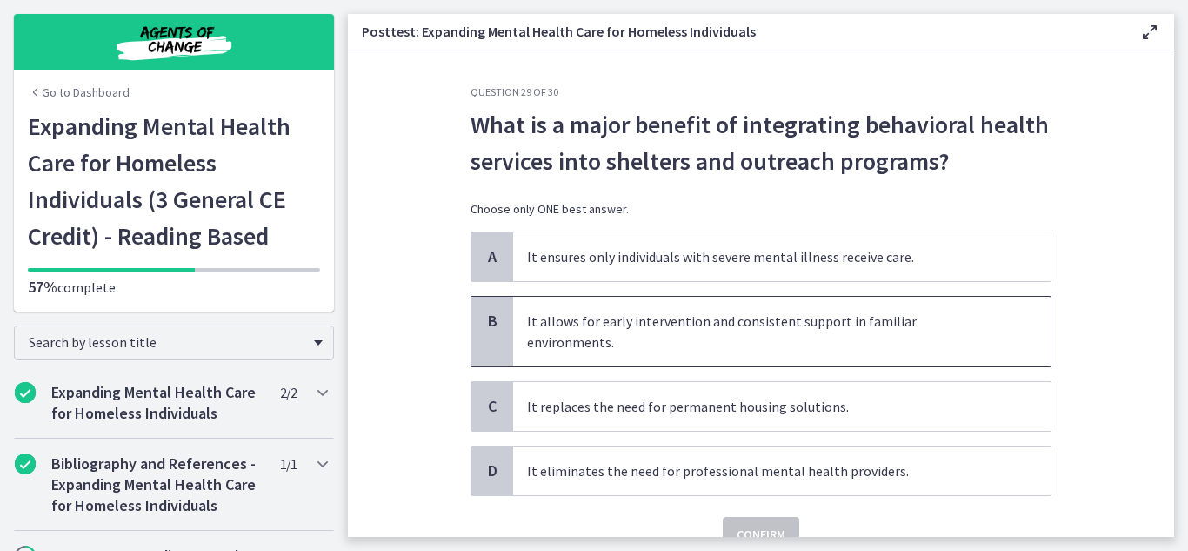
click at [757, 343] on span "It allows for early intervention and consistent support in familiar environment…" at bounding box center [782, 332] width 538 height 70
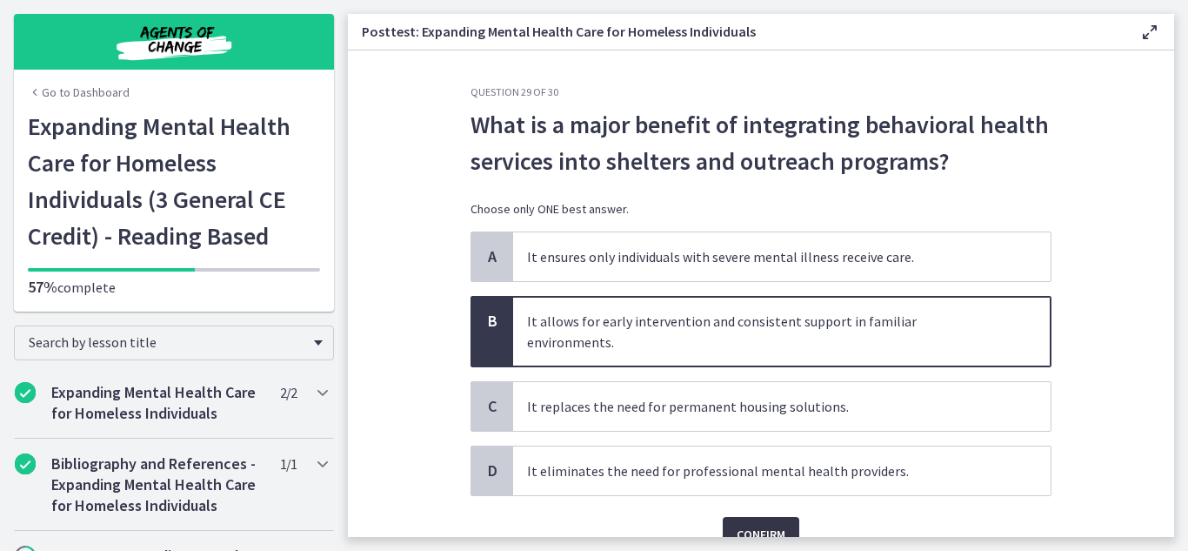
click at [766, 524] on span "Confirm" at bounding box center [761, 534] width 49 height 21
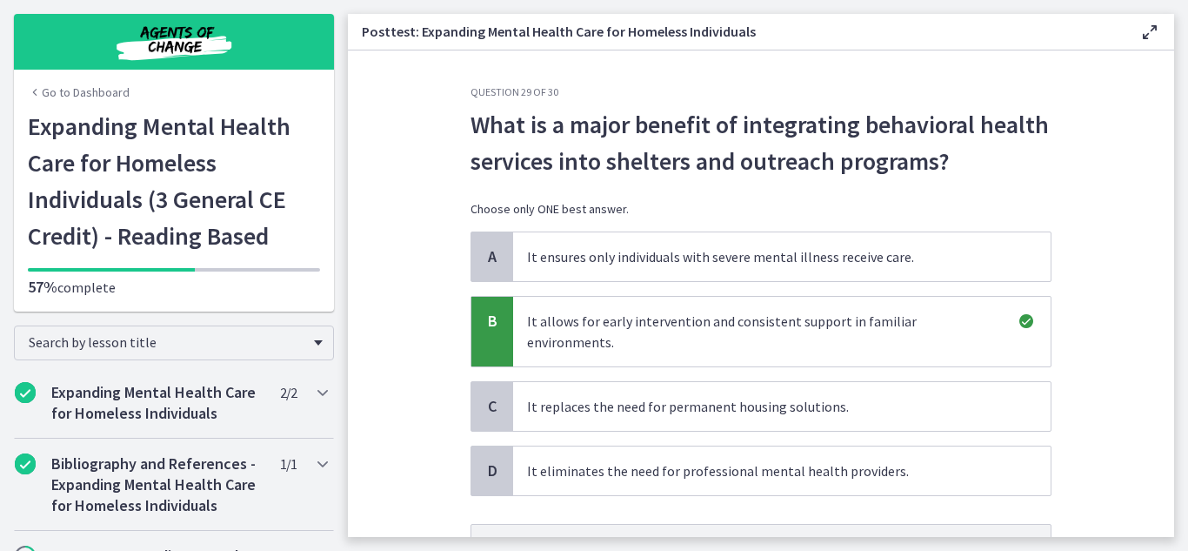
click at [1136, 402] on section "Question 29 of 30 What is a major benefit of integrating behavioral health serv…" at bounding box center [761, 293] width 827 height 486
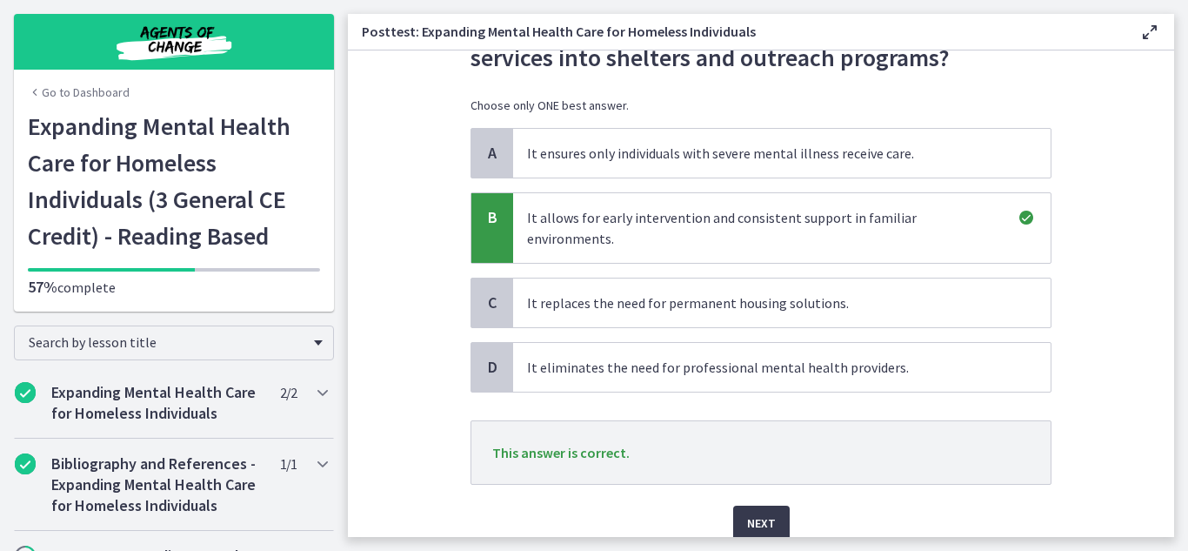
scroll to position [139, 0]
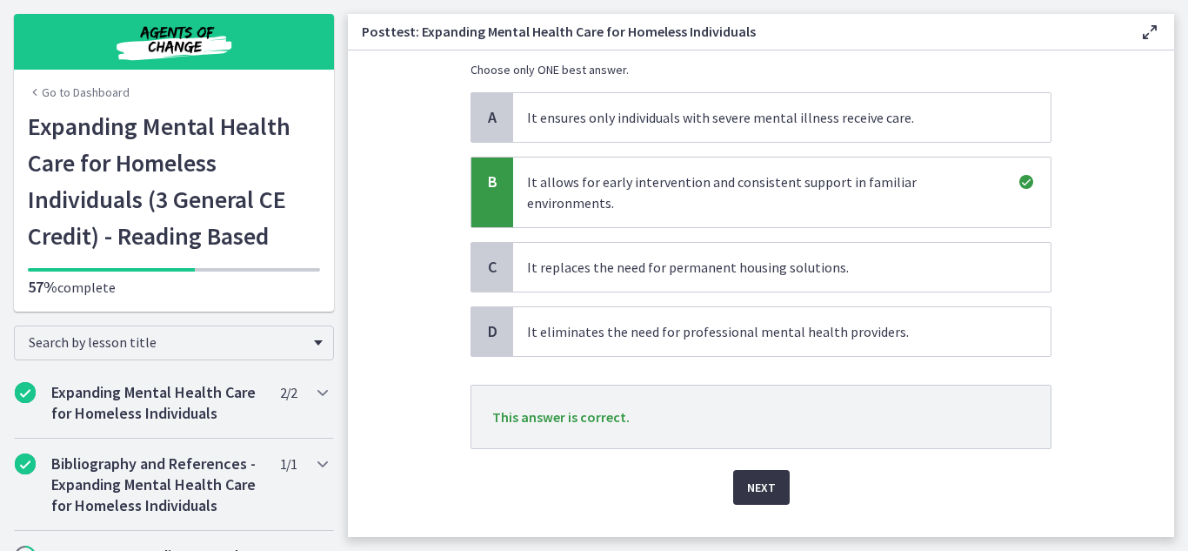
click at [781, 470] on button "Next" at bounding box center [761, 487] width 57 height 35
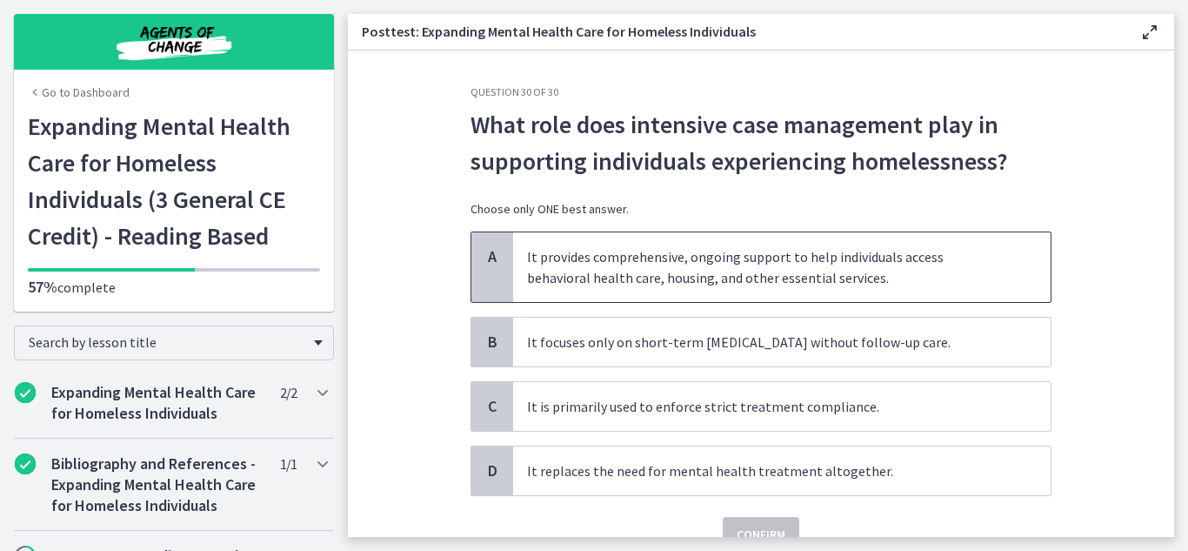
click at [717, 248] on span "It provides comprehensive, ongoing support to help individuals access behaviora…" at bounding box center [782, 267] width 538 height 70
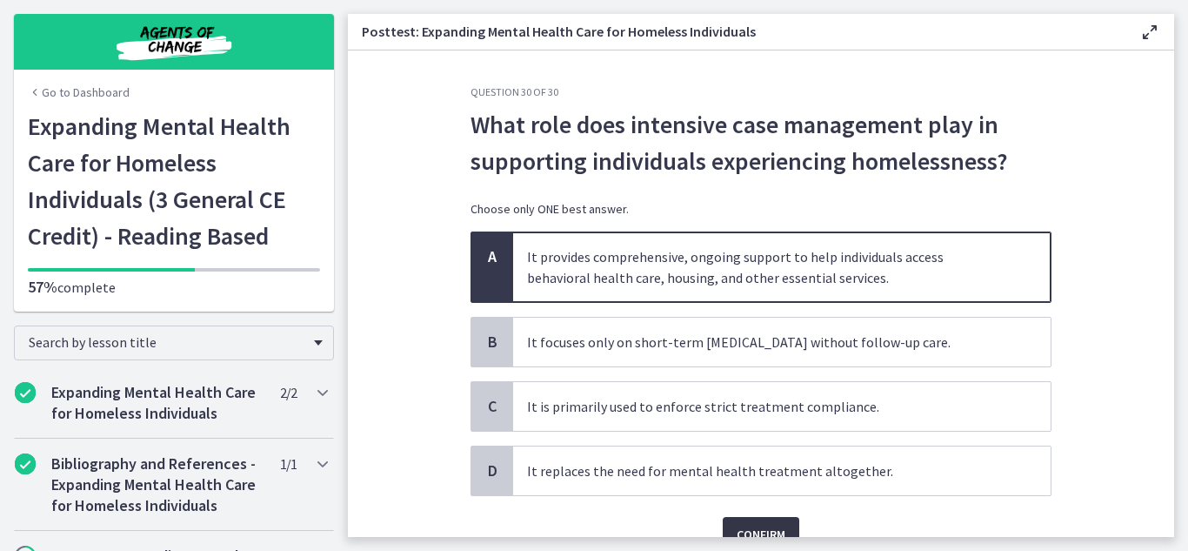
click at [786, 530] on button "Confirm" at bounding box center [761, 534] width 77 height 35
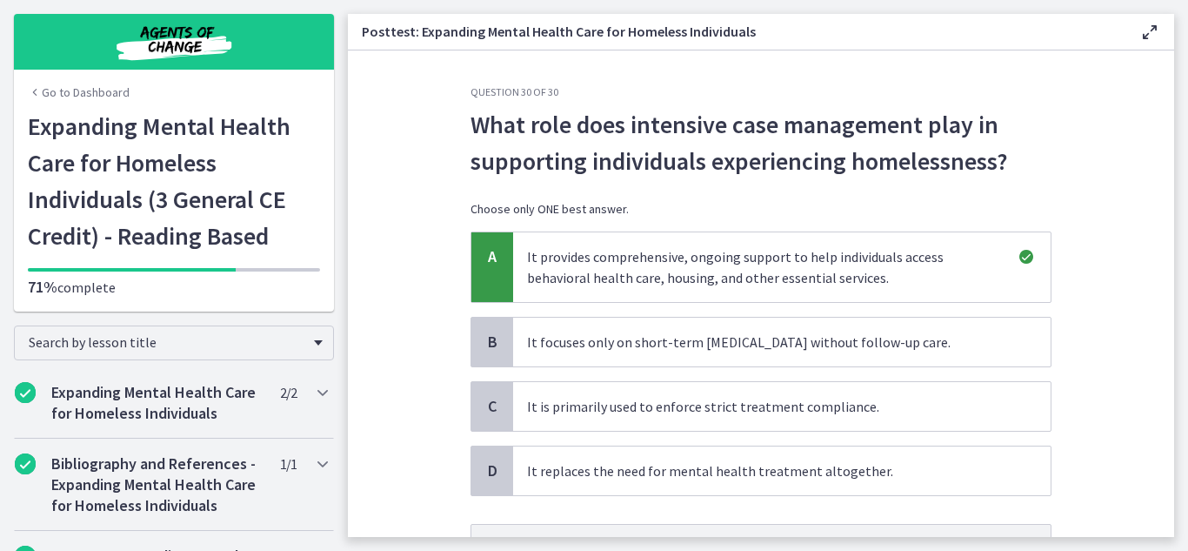
click at [1113, 391] on section "Question 30 of 30 What role does intensive case management play in supporting i…" at bounding box center [761, 293] width 827 height 486
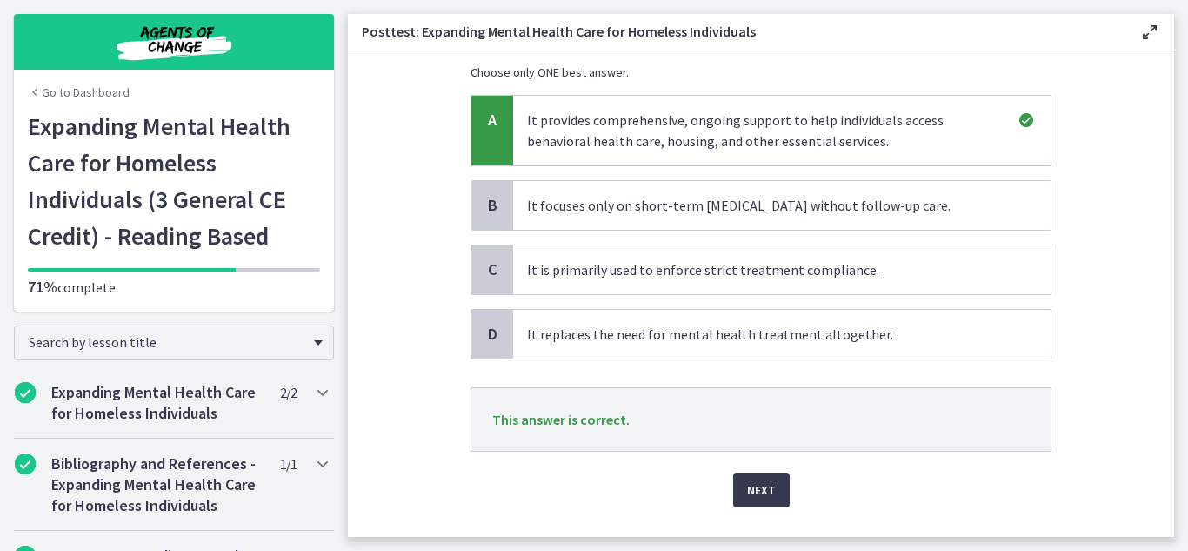
scroll to position [139, 0]
click at [754, 493] on span "Next" at bounding box center [761, 487] width 29 height 21
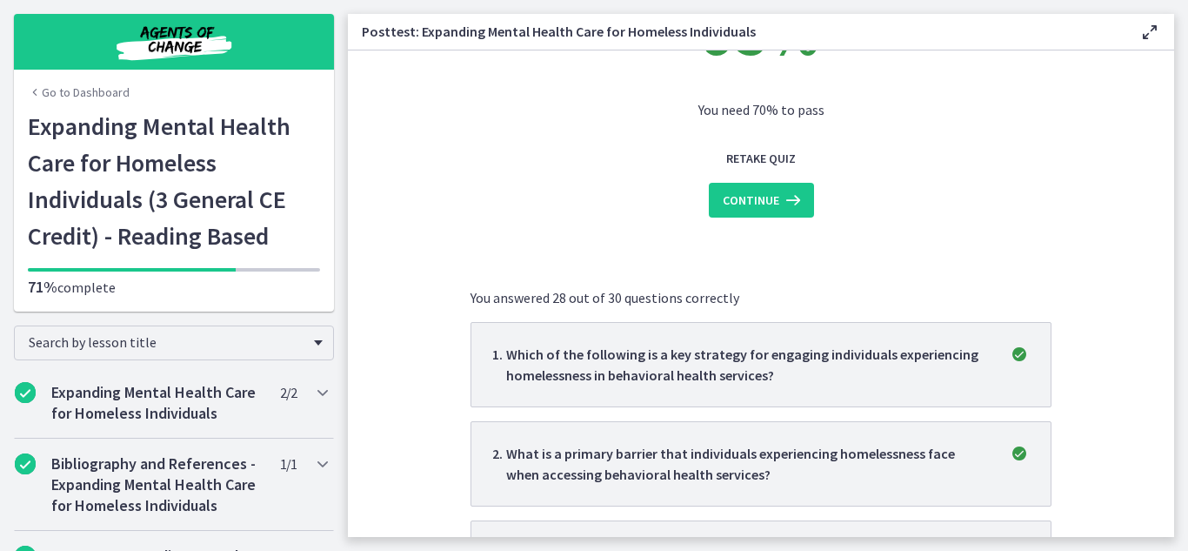
scroll to position [0, 0]
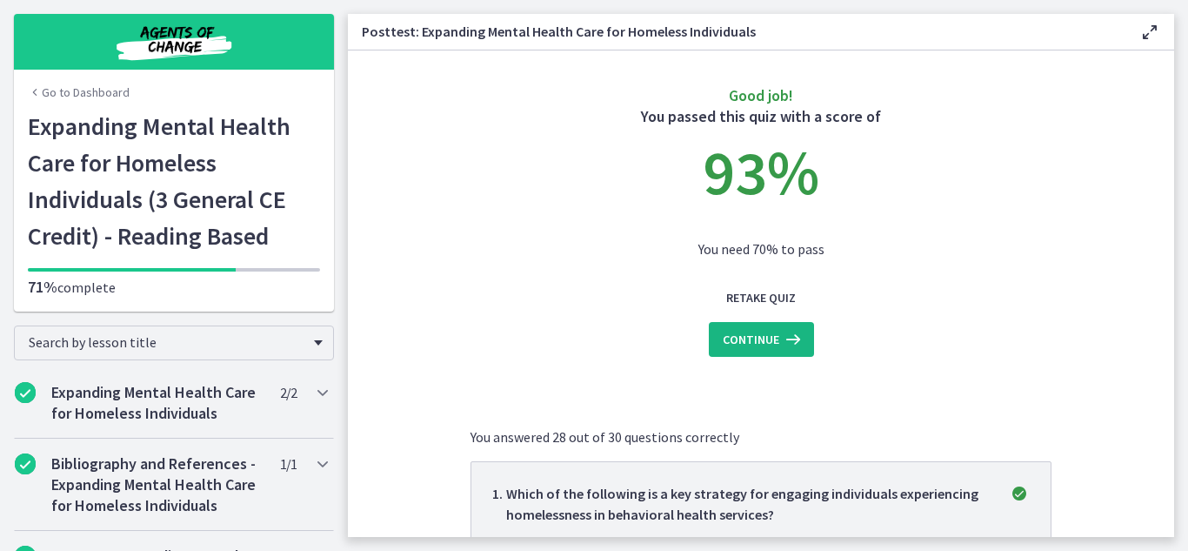
click at [746, 333] on span "Continue" at bounding box center [751, 339] width 57 height 21
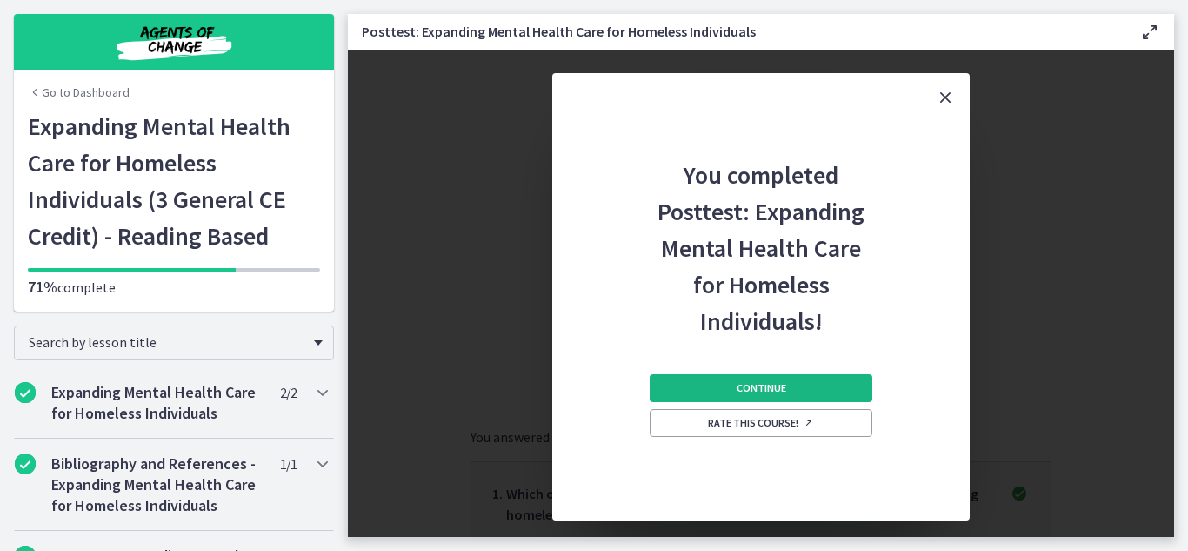
click at [759, 394] on span "Continue" at bounding box center [762, 388] width 50 height 14
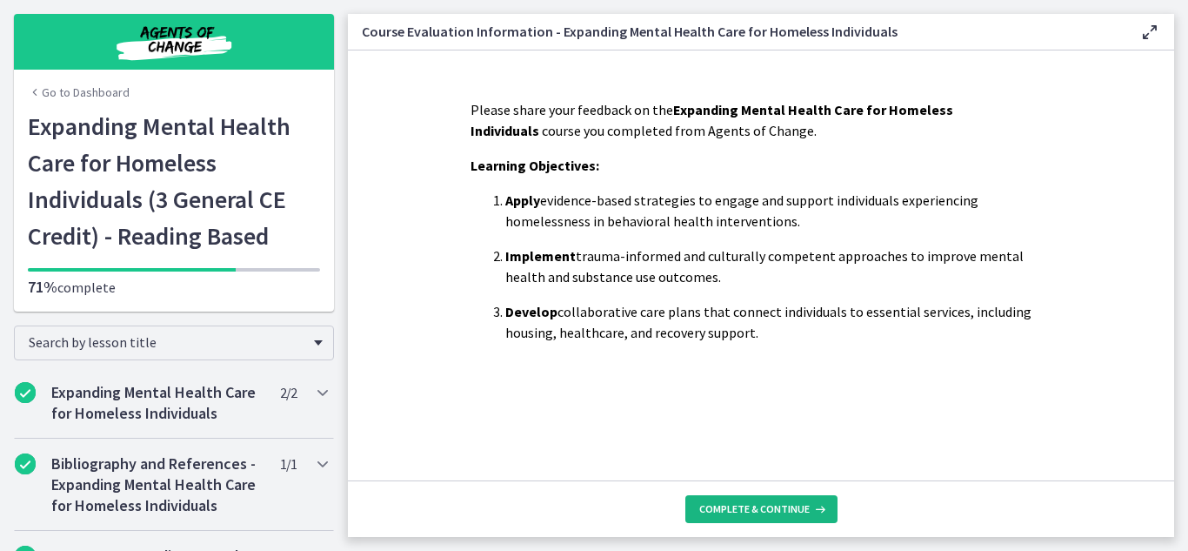
click at [758, 509] on span "Complete & continue" at bounding box center [755, 509] width 110 height 14
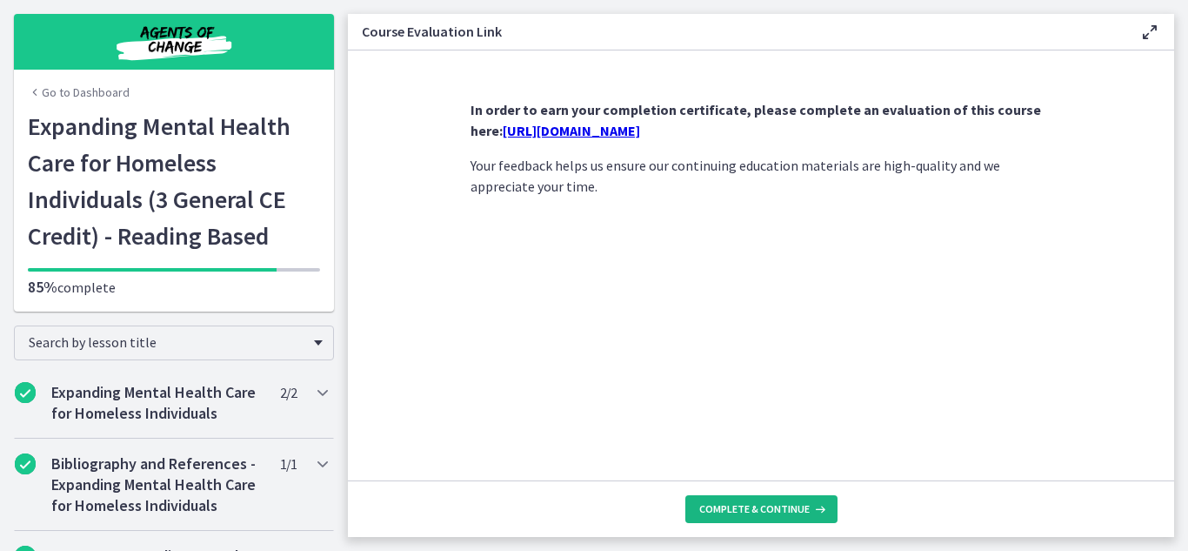
click at [758, 509] on span "Complete & continue" at bounding box center [755, 509] width 110 height 14
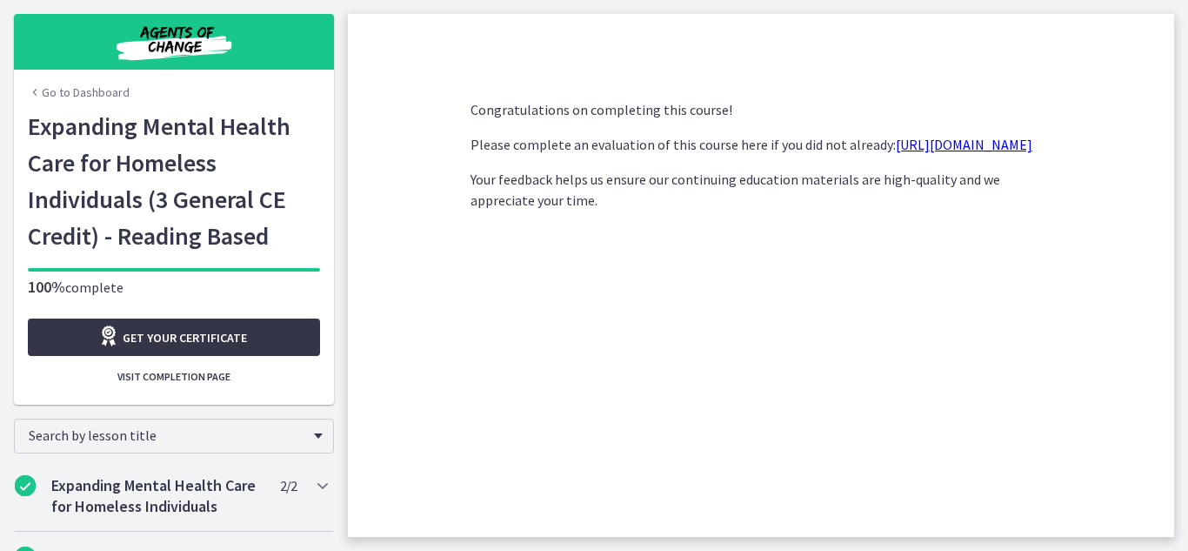
click at [222, 348] on div "Get your certificate" at bounding box center [172, 336] width 149 height 23
click at [70, 87] on link "Go to Dashboard" at bounding box center [79, 92] width 102 height 17
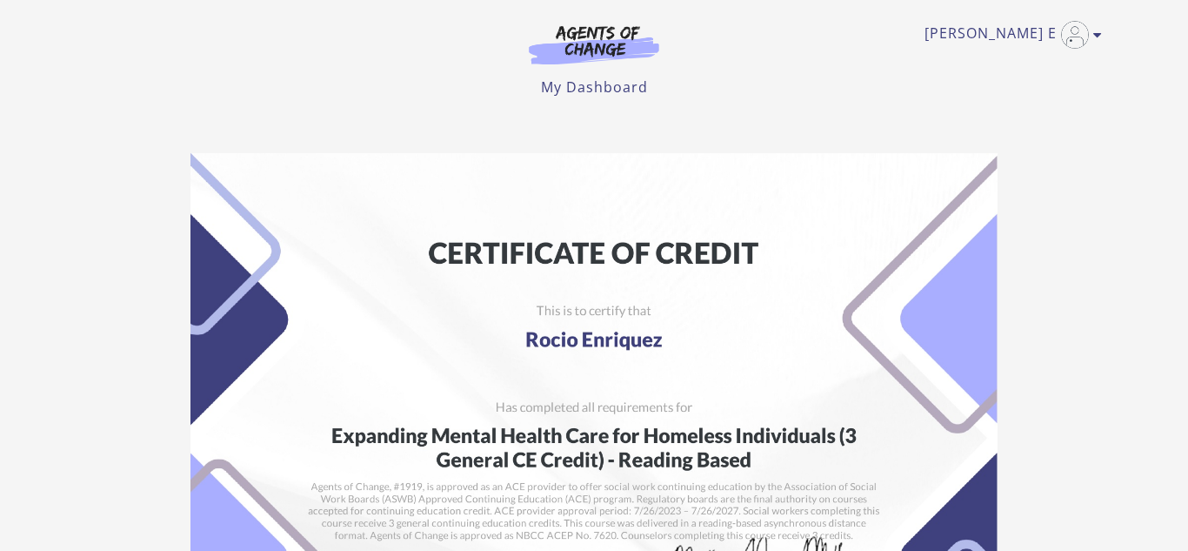
click at [123, 323] on section "Student: Rocio Enriquez School: Agents of Change Course: Expanding Mental Healt…" at bounding box center [594, 520] width 1188 height 763
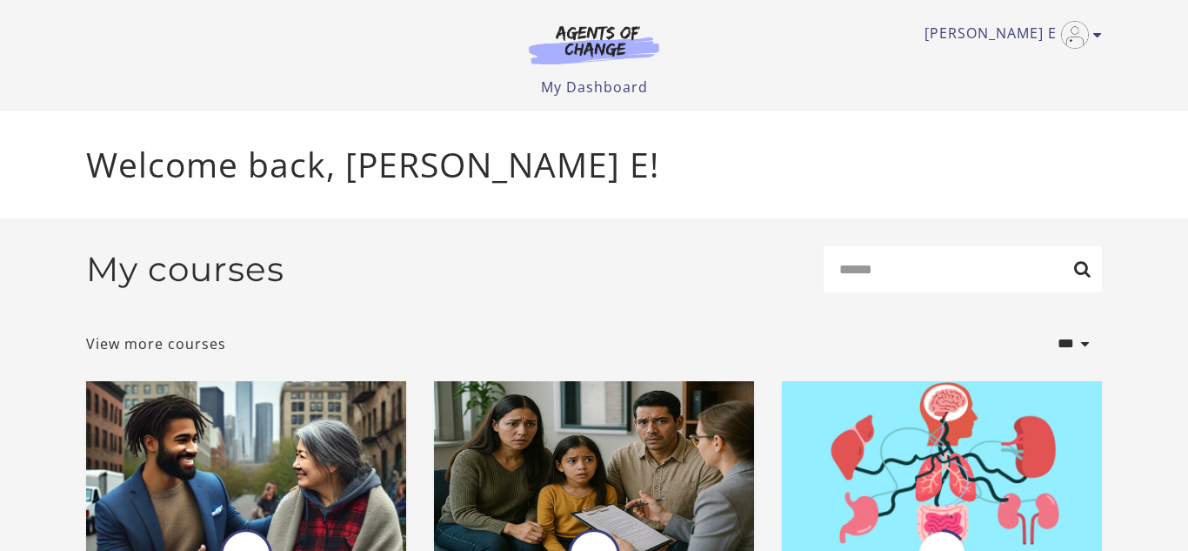
click at [443, 271] on div "My courses Search" at bounding box center [594, 276] width 1016 height 60
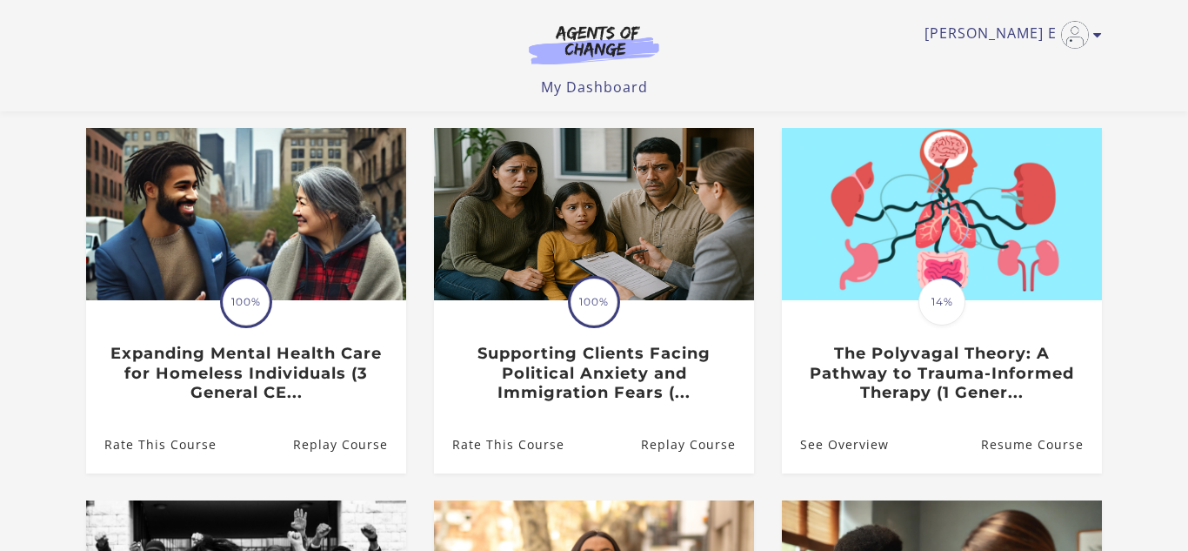
scroll to position [174, 0]
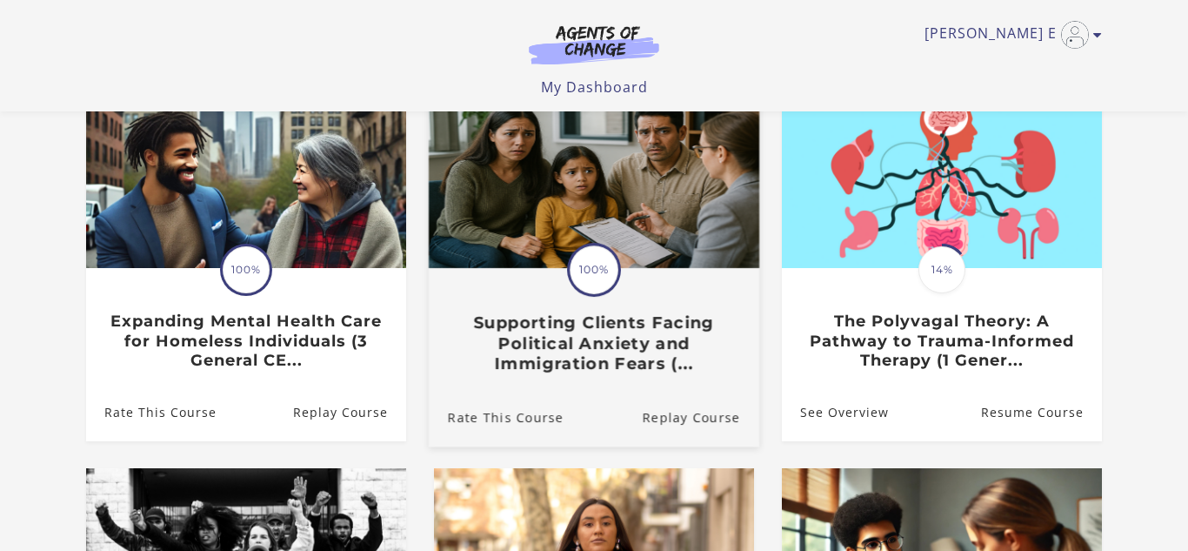
click at [634, 192] on img at bounding box center [594, 179] width 331 height 178
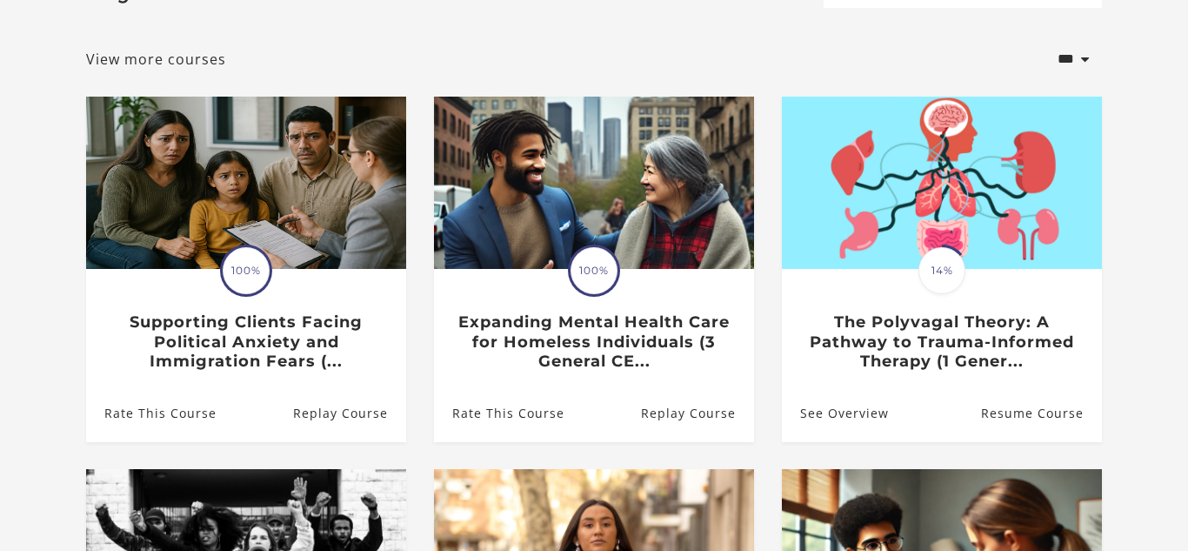
click at [40, 274] on section "**********" at bounding box center [594, 436] width 1188 height 1005
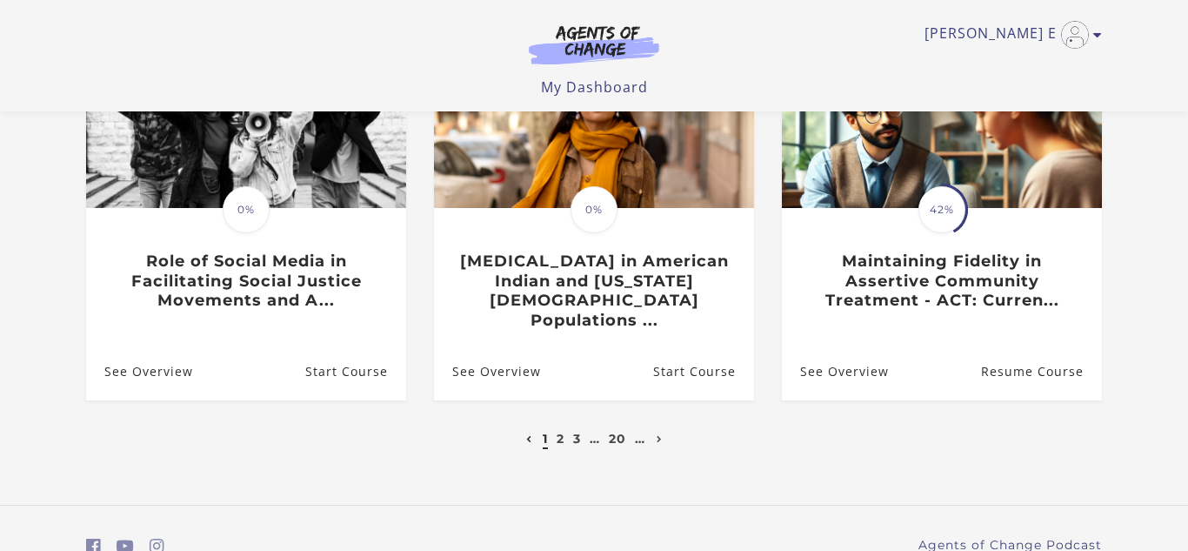
scroll to position [633, 0]
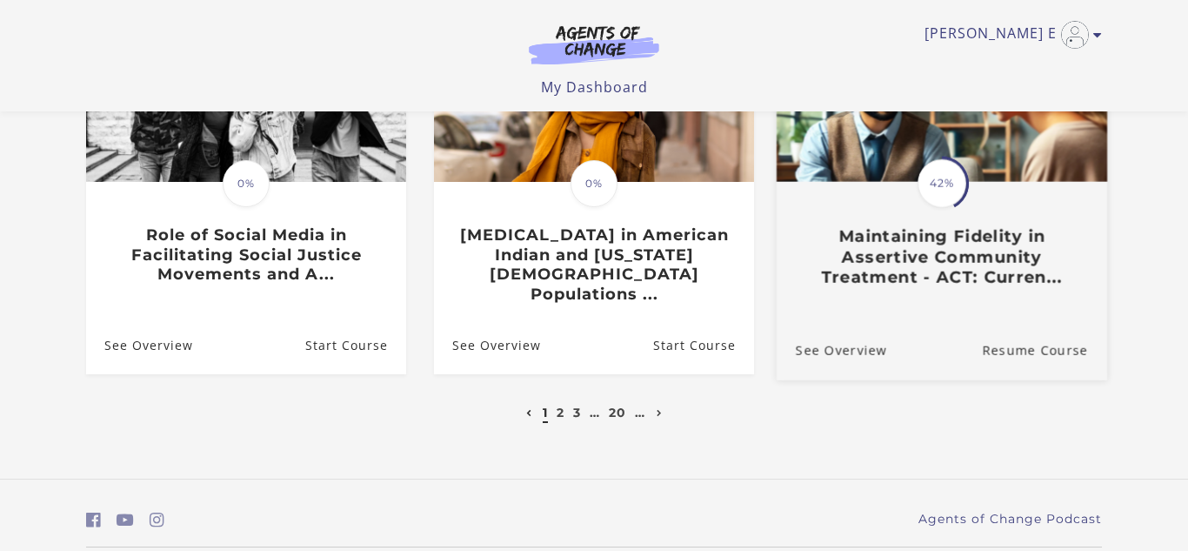
click at [807, 197] on div "Translation missing: en.liquid.partials.dashboard_course_card.progress_descript…" at bounding box center [942, 236] width 331 height 104
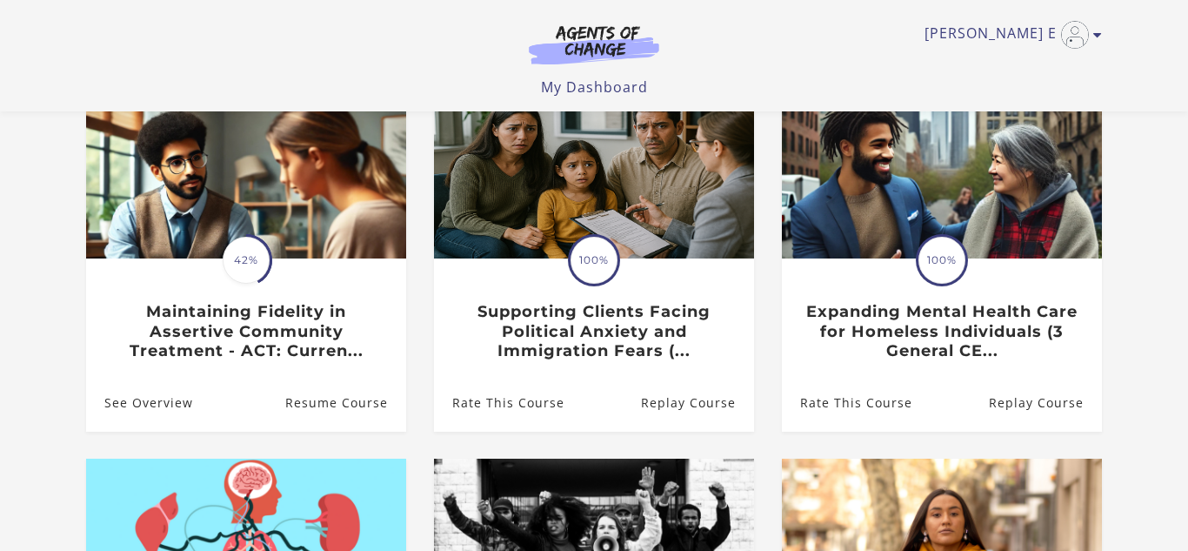
scroll to position [186, 0]
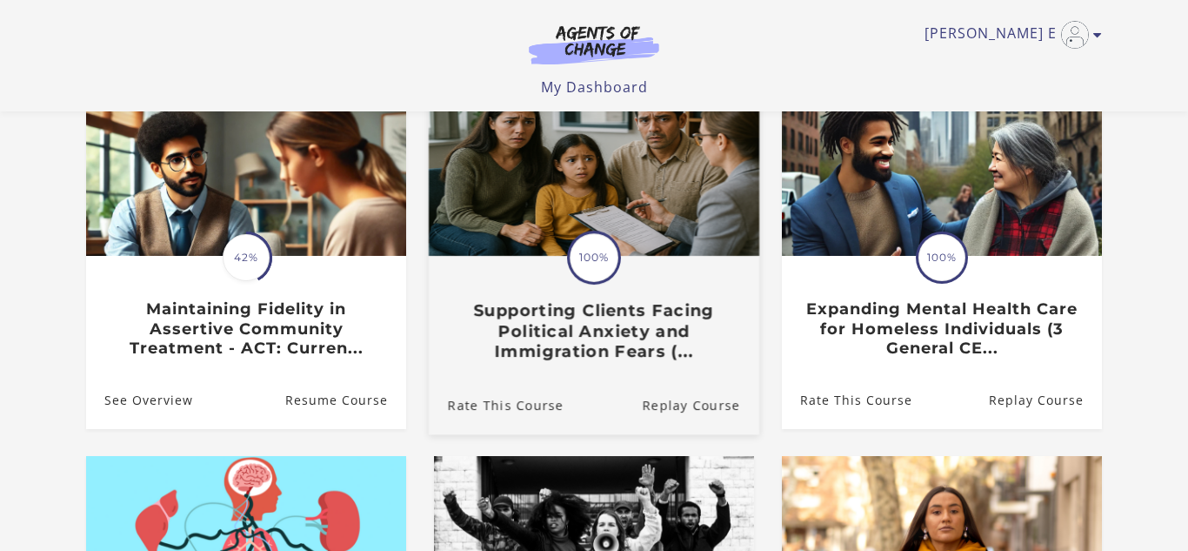
click at [532, 165] on img at bounding box center [594, 166] width 331 height 178
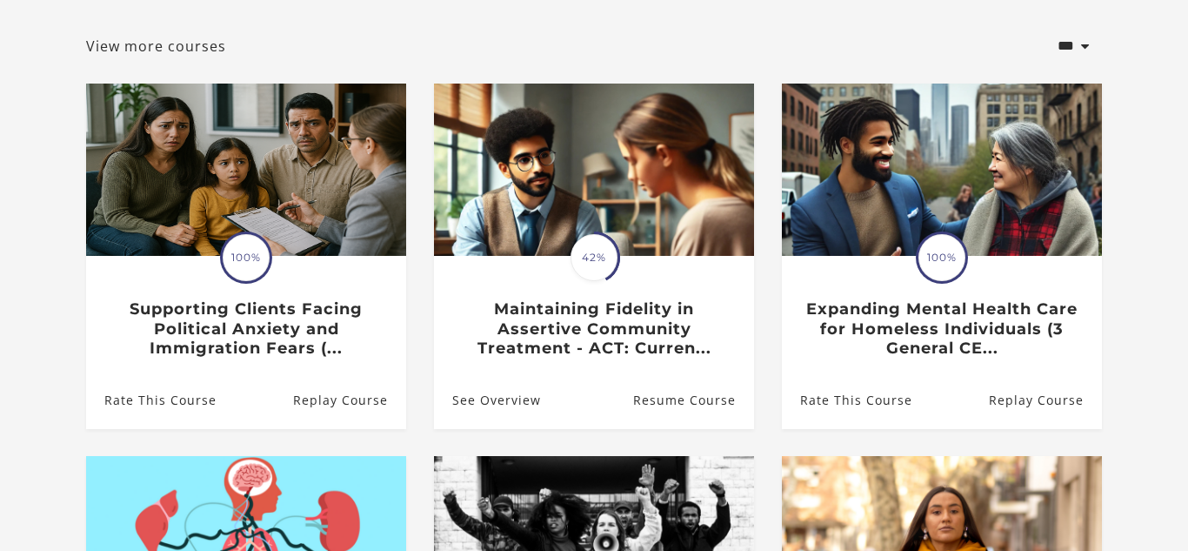
click at [1146, 340] on section "**********" at bounding box center [594, 423] width 1188 height 1005
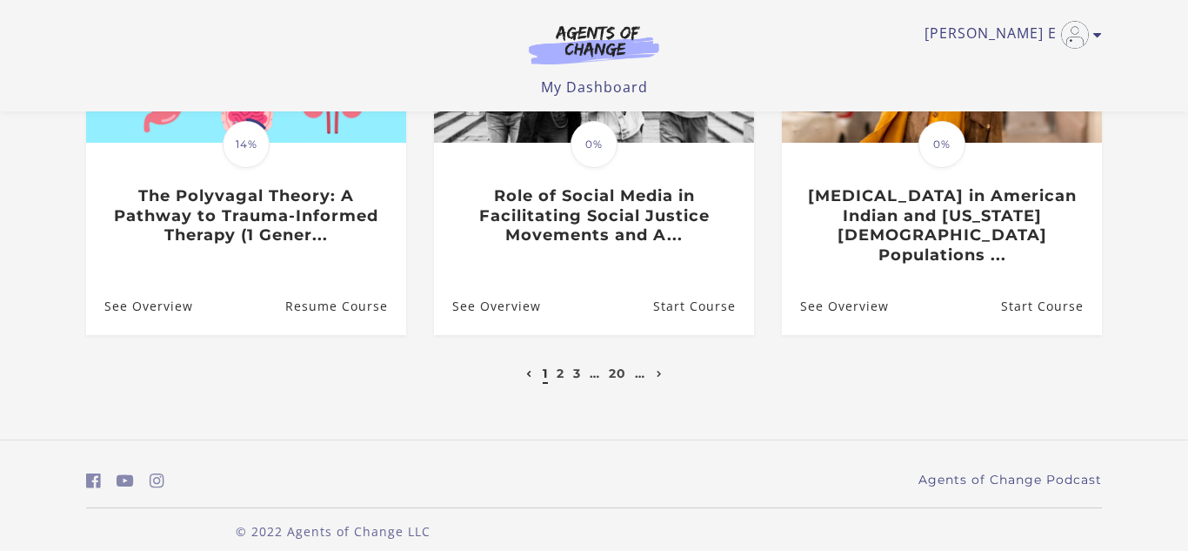
scroll to position [673, 0]
click at [557, 365] on link "2" at bounding box center [561, 373] width 8 height 16
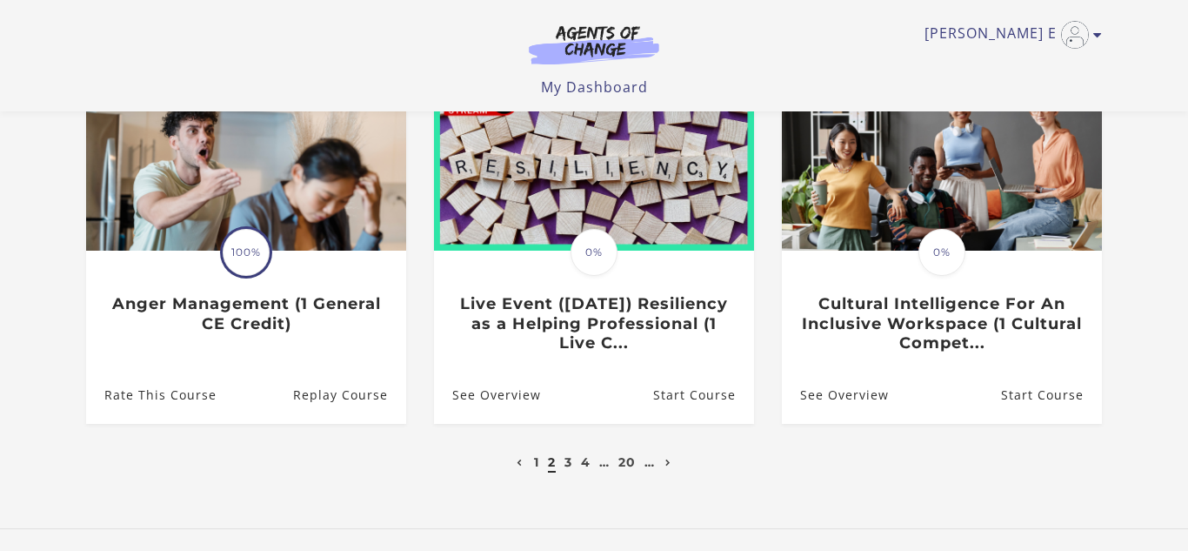
scroll to position [592, 0]
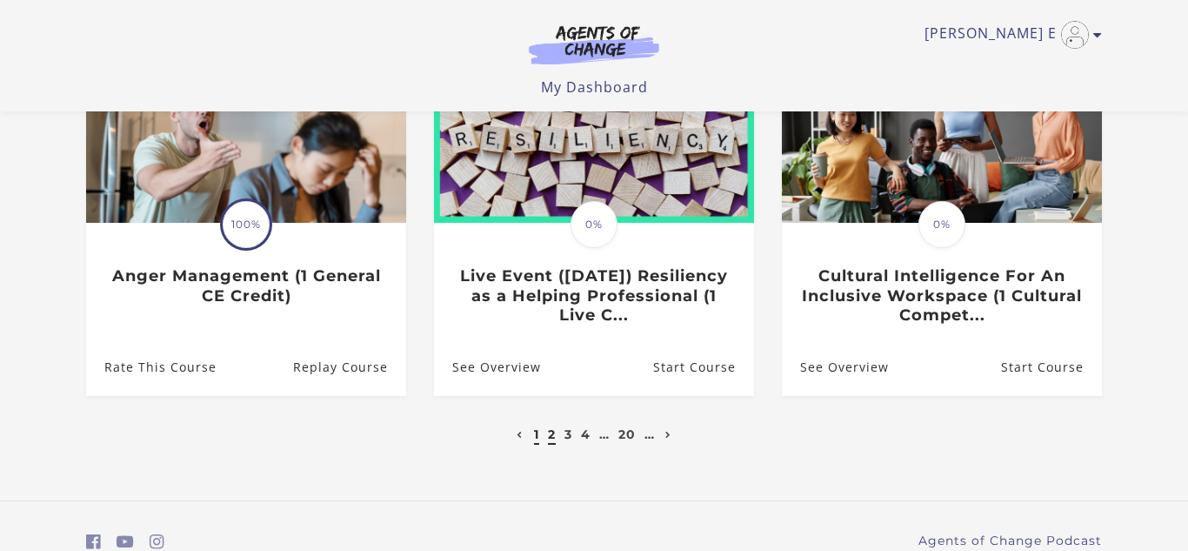
click at [537, 439] on link "1" at bounding box center [536, 434] width 5 height 16
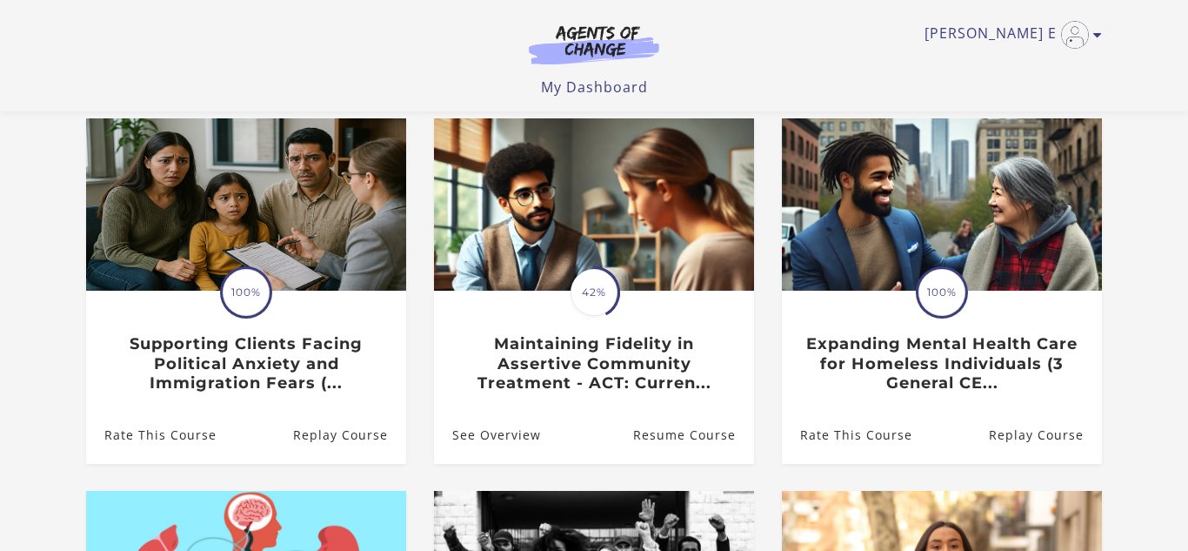
scroll to position [104, 0]
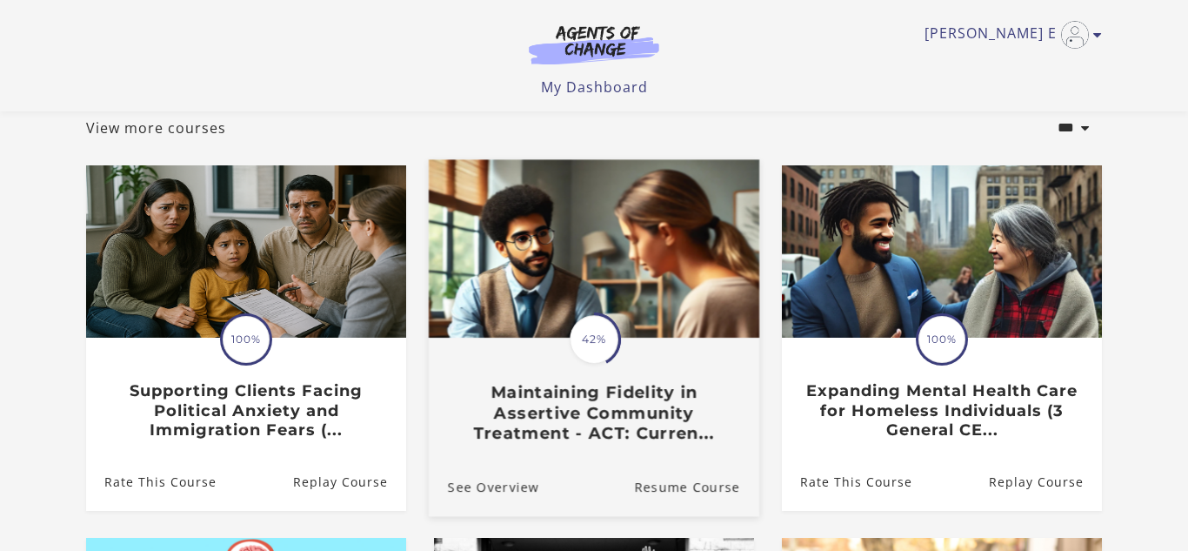
click at [678, 365] on div "Translation missing: en.liquid.partials.dashboard_course_card.progress_descript…" at bounding box center [594, 391] width 331 height 104
